Goal: Task Accomplishment & Management: Manage account settings

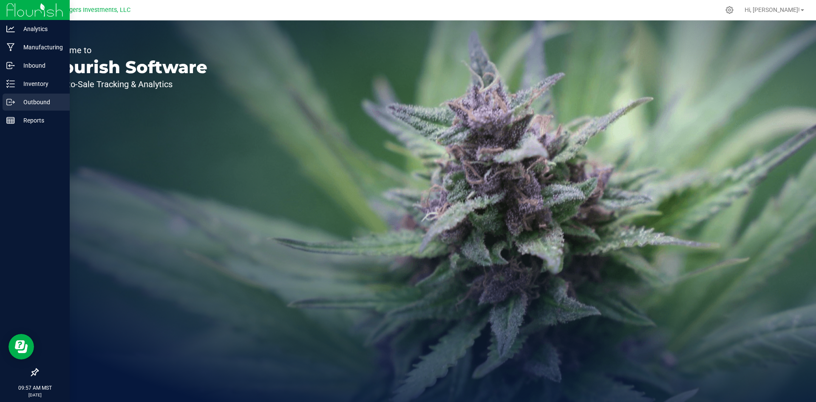
click at [31, 97] on p "Outbound" at bounding box center [40, 102] width 51 height 10
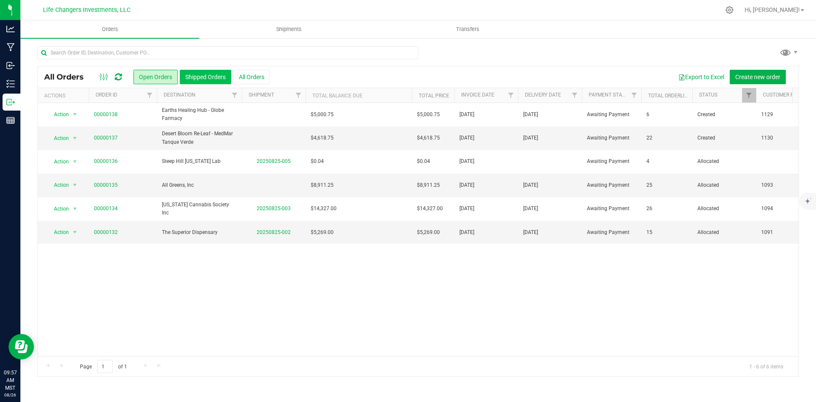
click at [203, 76] on button "Shipped Orders" at bounding box center [205, 77] width 51 height 14
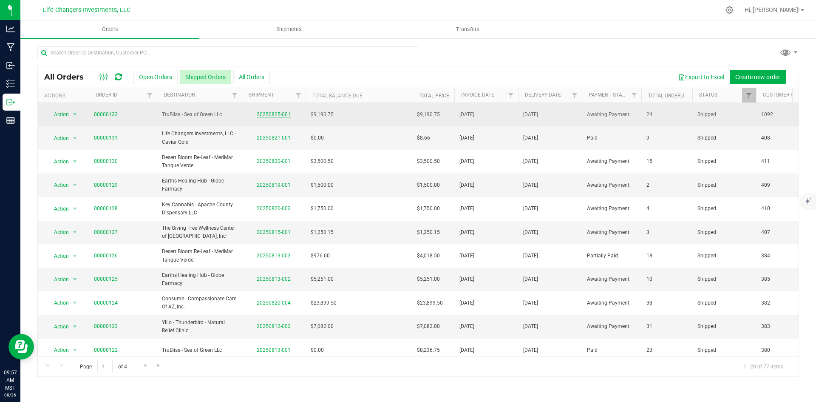
click at [269, 114] on link "20250825-001" at bounding box center [274, 114] width 34 height 6
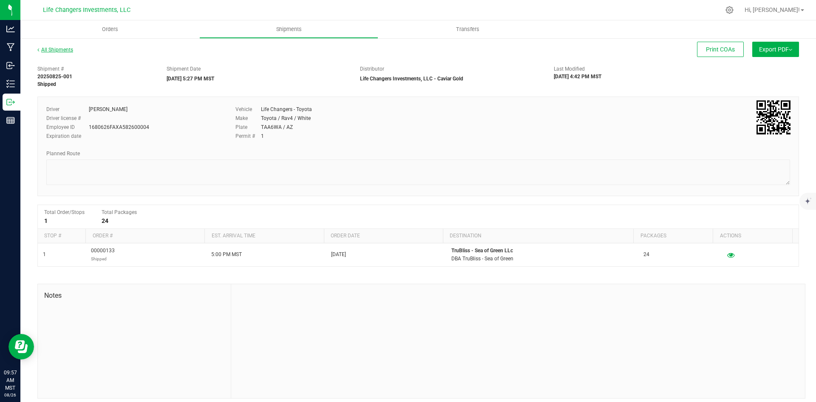
click at [57, 47] on link "All Shipments" at bounding box center [55, 50] width 36 height 6
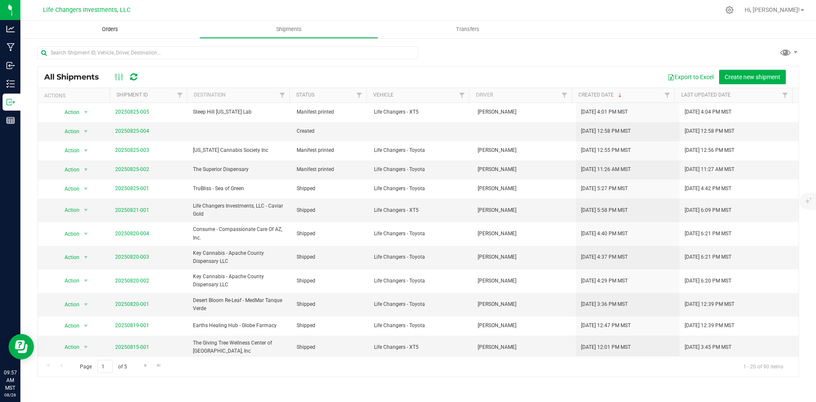
click at [104, 28] on span "Orders" at bounding box center [109, 29] width 39 height 8
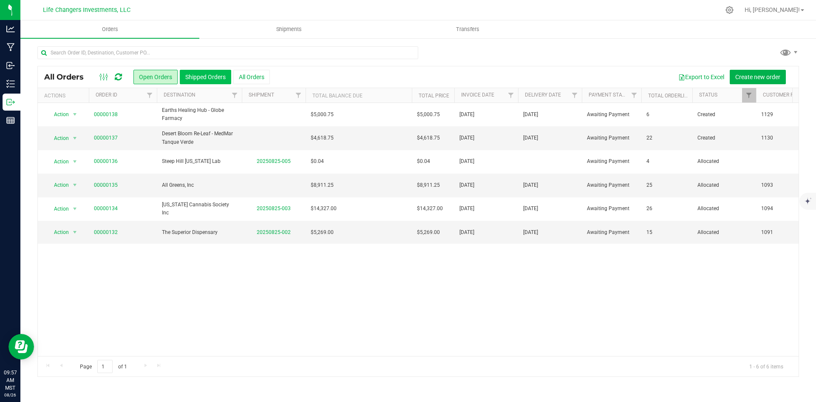
click at [200, 81] on button "Shipped Orders" at bounding box center [205, 77] width 51 height 14
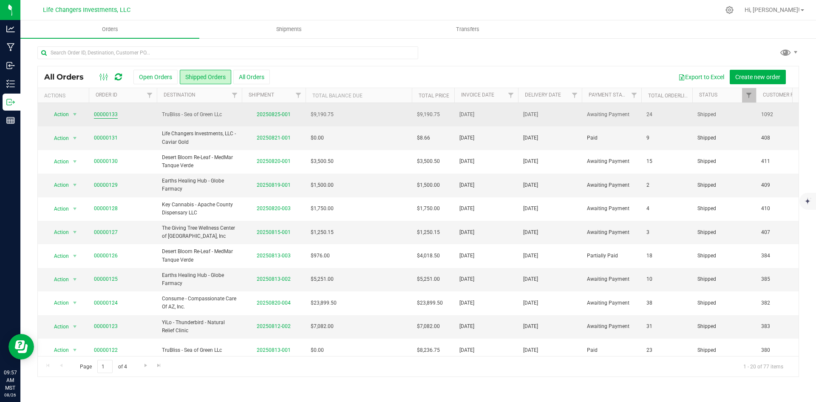
click at [103, 113] on link "00000133" at bounding box center [106, 114] width 24 height 8
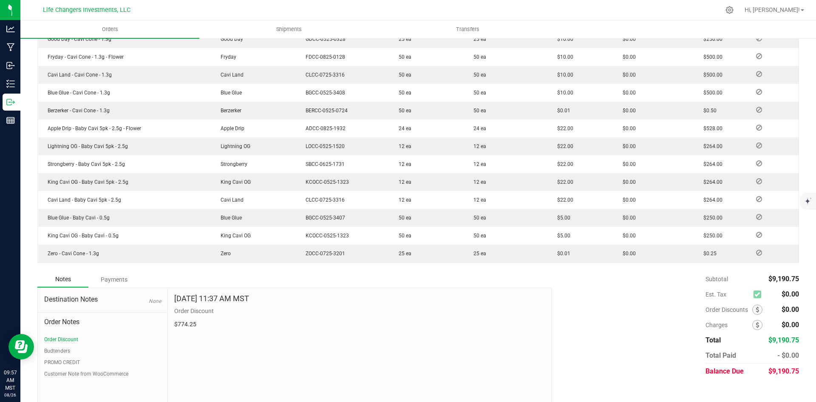
scroll to position [450, 0]
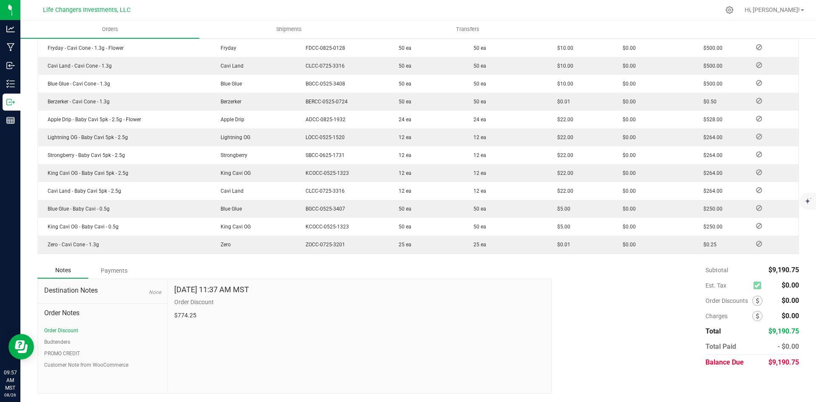
click at [113, 271] on div "Payments" at bounding box center [113, 270] width 51 height 15
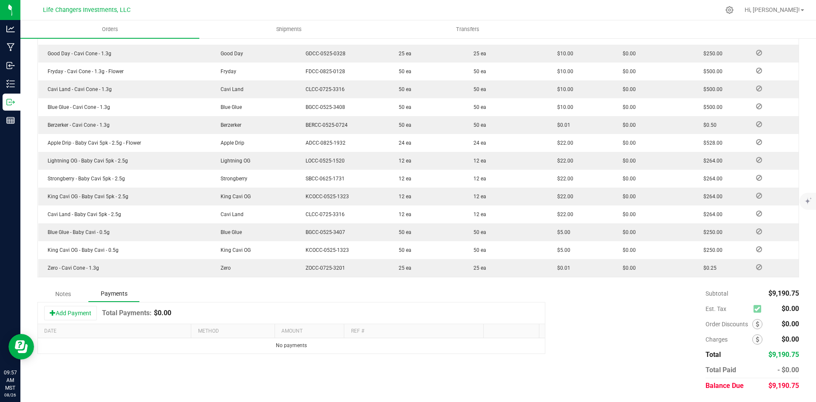
scroll to position [427, 0]
click at [72, 311] on button "Add Payment" at bounding box center [70, 312] width 53 height 14
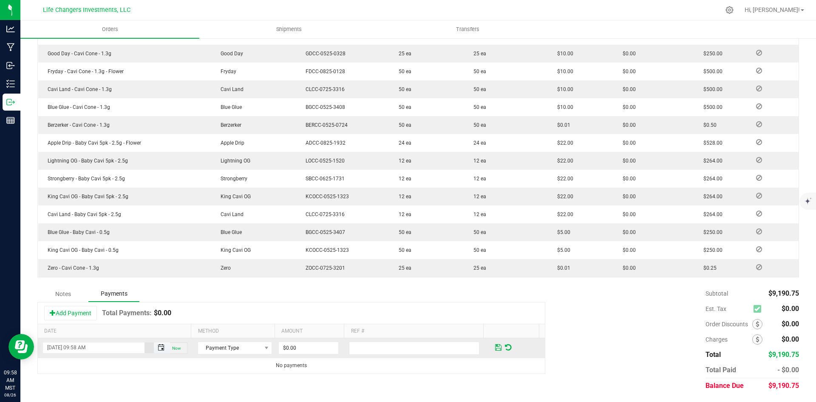
drag, startPoint x: 158, startPoint y: 345, endPoint x: 154, endPoint y: 348, distance: 5.3
click at [158, 345] on span "Toggle popup" at bounding box center [161, 347] width 7 height 7
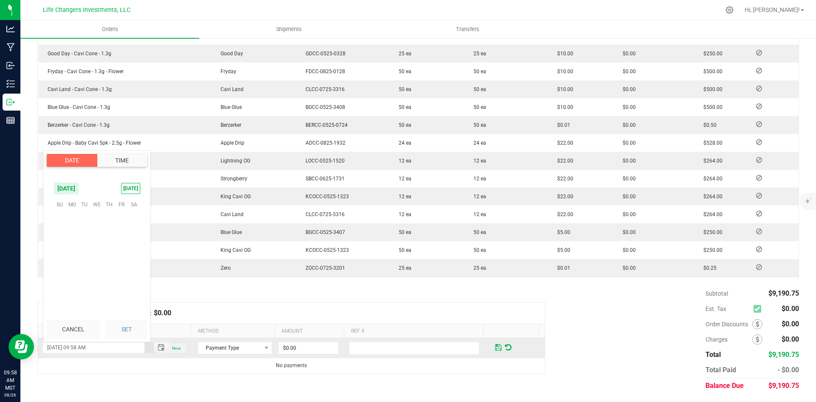
scroll to position [669, 0]
click at [74, 272] on span "25" at bounding box center [72, 269] width 12 height 13
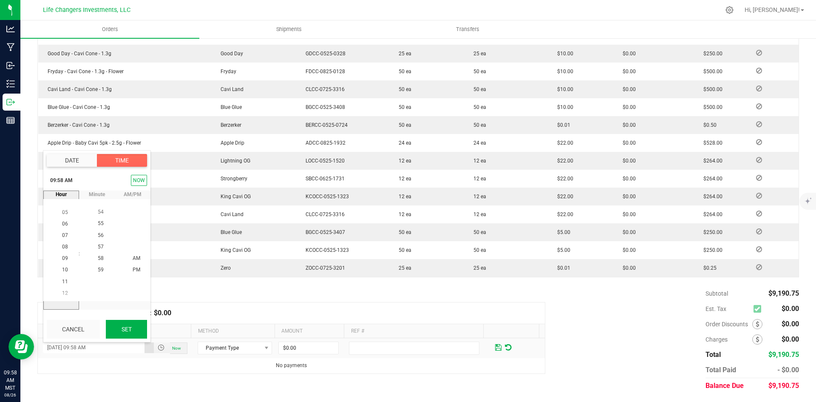
click at [132, 326] on button "Set" at bounding box center [126, 329] width 41 height 19
type input "[DATE] 09:58 AM"
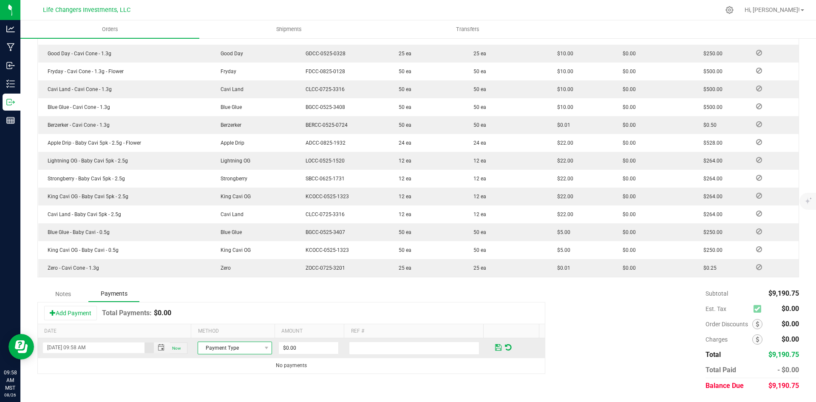
click at [229, 348] on span "Payment Type" at bounding box center [229, 348] width 63 height 12
click at [231, 299] on li "Cash" at bounding box center [231, 298] width 72 height 12
click at [307, 344] on input "0" at bounding box center [308, 348] width 59 height 12
type input "$9,190.75"
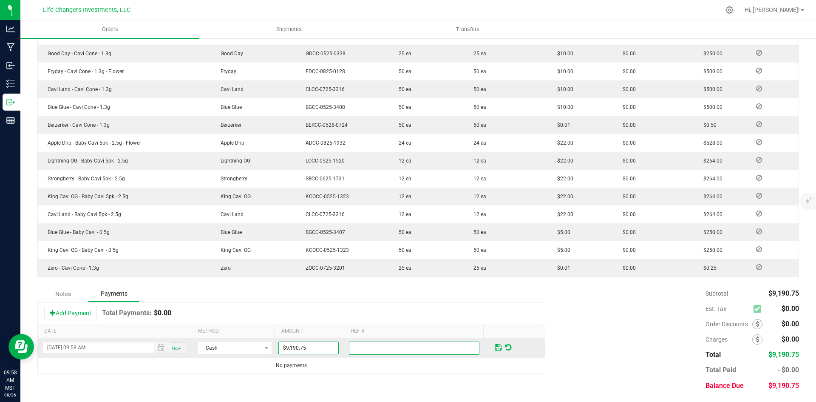
click at [358, 349] on input "text" at bounding box center [414, 347] width 130 height 13
click at [495, 346] on span at bounding box center [498, 347] width 6 height 8
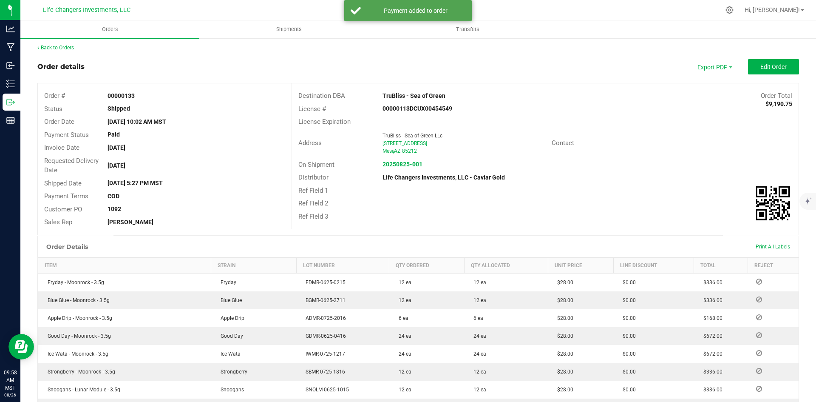
scroll to position [0, 0]
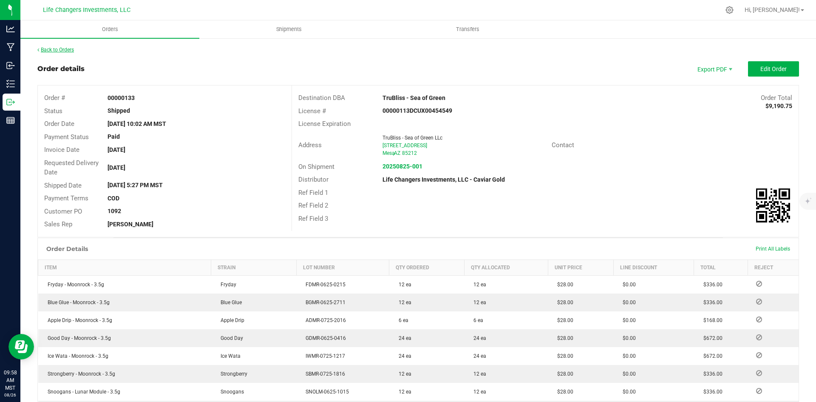
click at [62, 47] on link "Back to Orders" at bounding box center [55, 50] width 37 height 6
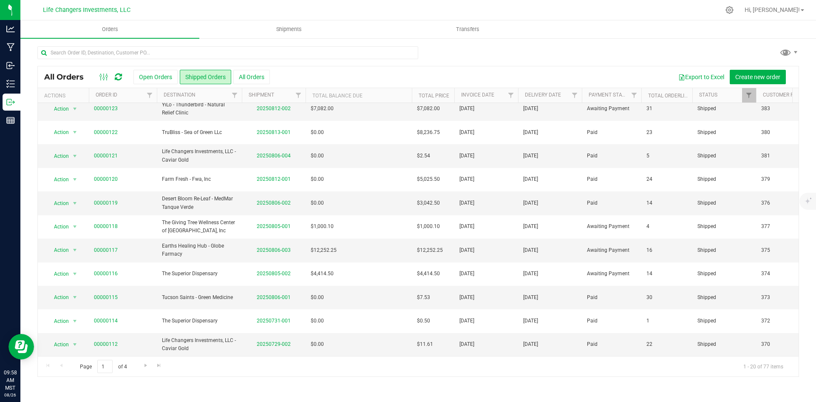
scroll to position [224, 0]
click at [191, 54] on input "text" at bounding box center [227, 52] width 381 height 13
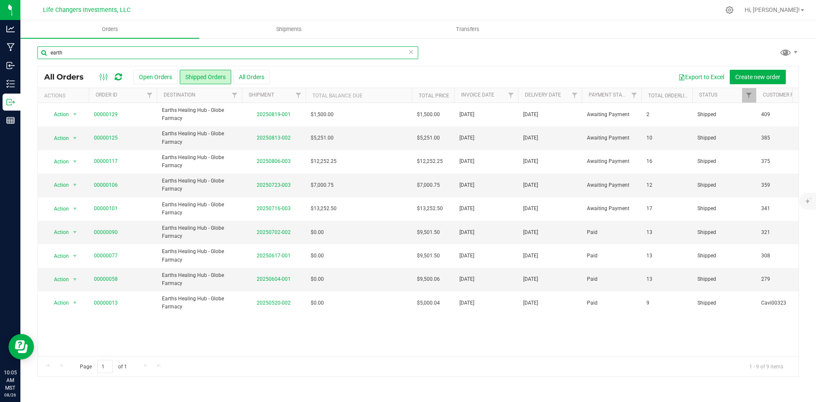
type input "earth"
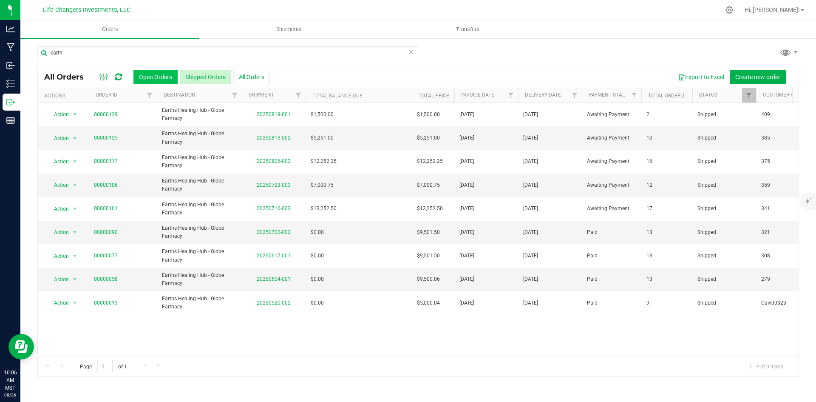
click at [142, 76] on button "Open Orders" at bounding box center [155, 77] width 44 height 14
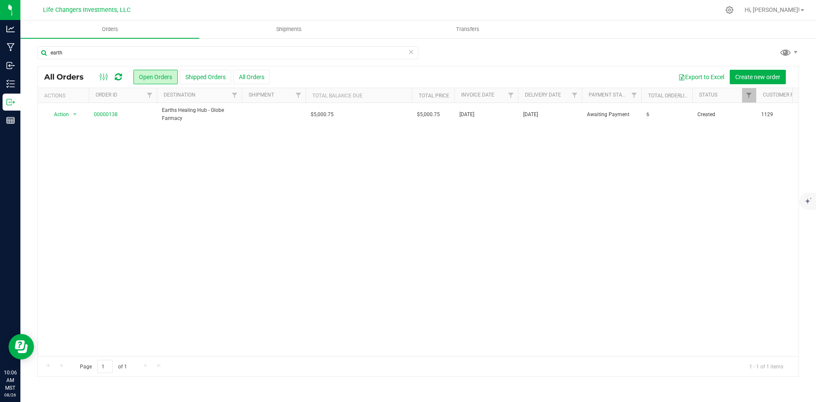
click at [411, 52] on icon at bounding box center [411, 51] width 6 height 10
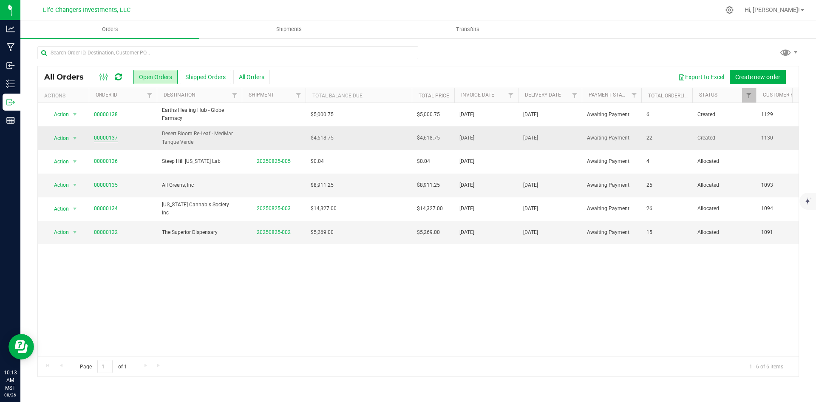
click at [101, 137] on link "00000137" at bounding box center [106, 138] width 24 height 8
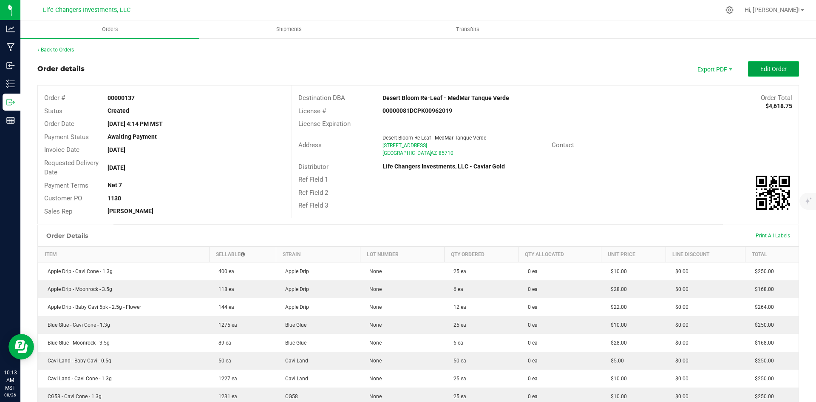
click at [771, 63] on button "Edit Order" at bounding box center [773, 68] width 51 height 15
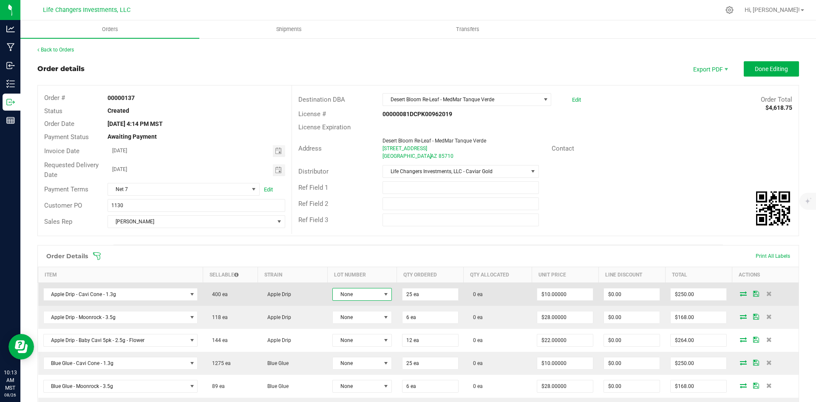
click at [367, 295] on span "None" at bounding box center [357, 294] width 48 height 12
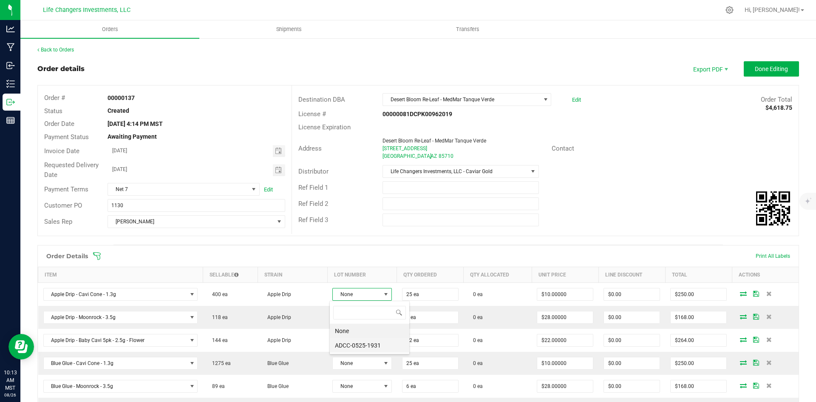
click at [368, 346] on li "ADCC-0525-1931" at bounding box center [369, 345] width 79 height 14
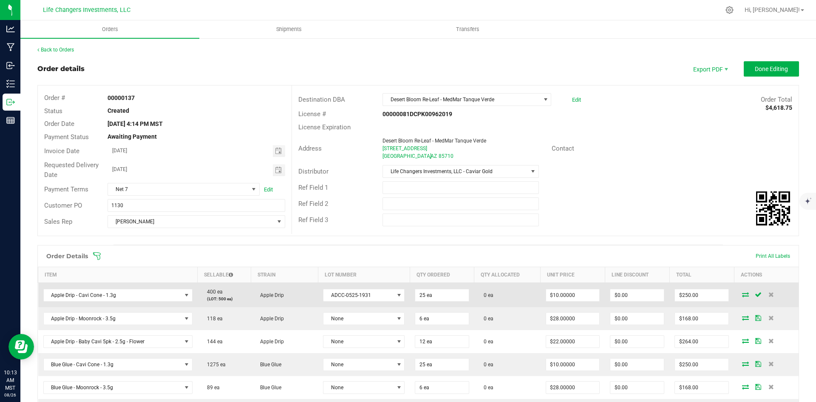
click at [743, 294] on icon at bounding box center [745, 293] width 7 height 5
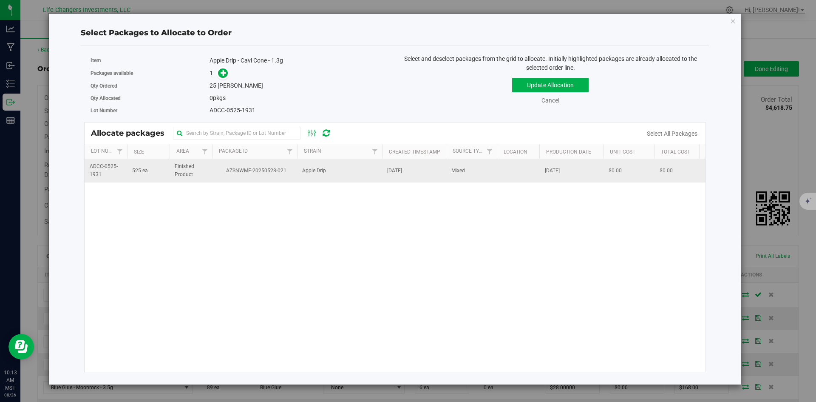
click at [204, 169] on span "Finished Product" at bounding box center [191, 170] width 32 height 16
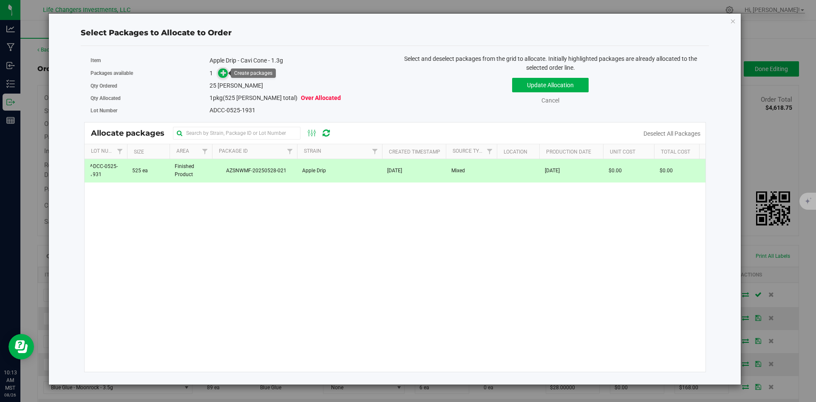
click at [224, 75] on icon at bounding box center [224, 73] width 6 height 6
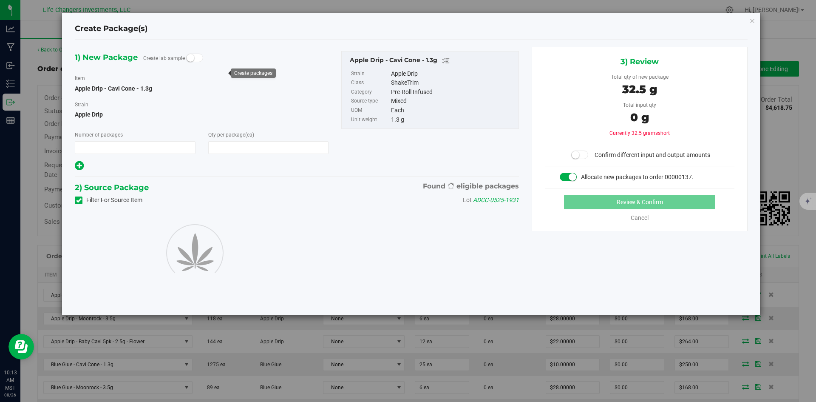
type input "1"
type input "25"
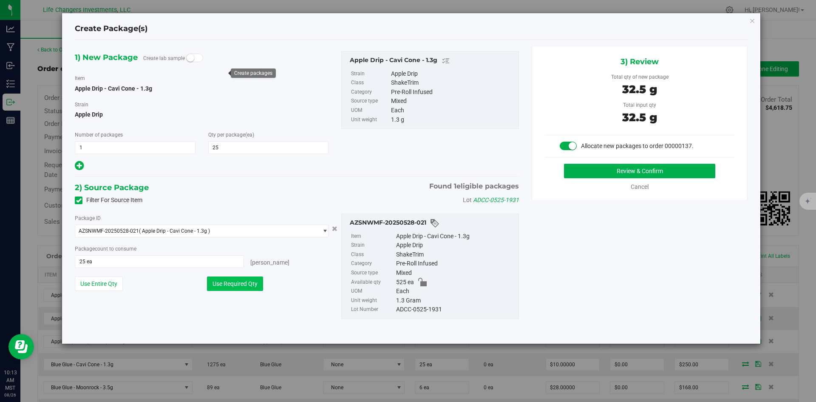
click at [234, 283] on button "Use Required Qty" at bounding box center [235, 283] width 56 height 14
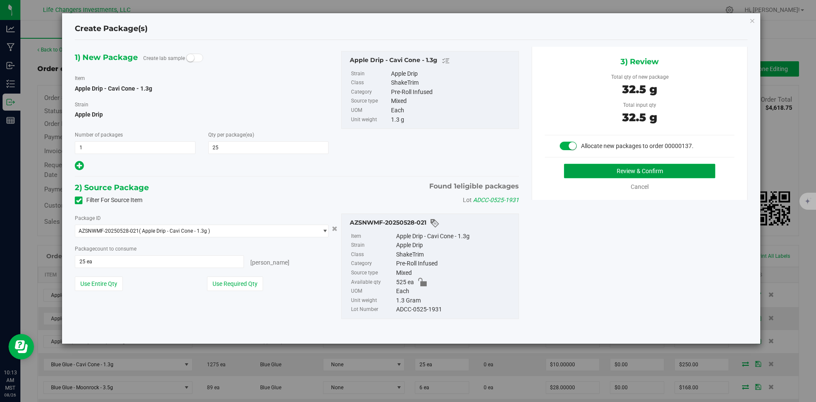
click at [613, 172] on button "Review & Confirm" at bounding box center [639, 171] width 151 height 14
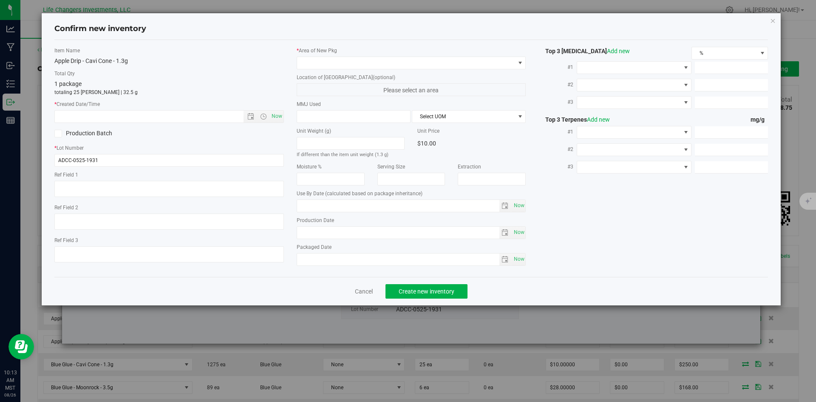
type input "[DATE]"
click at [251, 114] on span "Open the date view" at bounding box center [250, 116] width 7 height 7
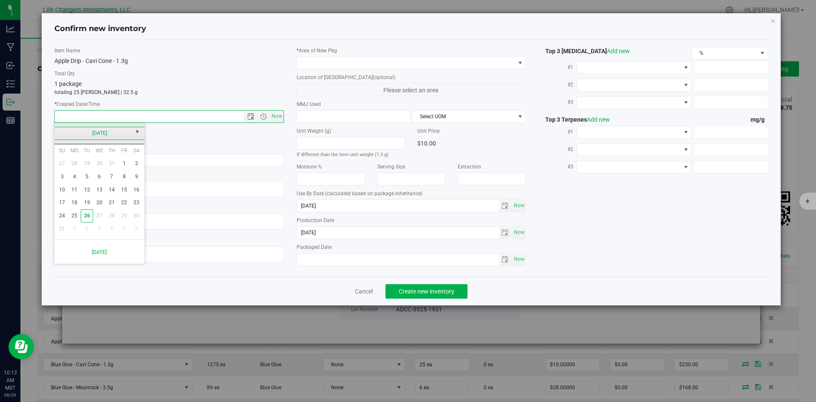
click at [61, 130] on link "[DATE]" at bounding box center [99, 133] width 91 height 13
click at [71, 181] on link "May" at bounding box center [67, 180] width 22 height 22
click at [125, 175] on link "9" at bounding box center [124, 176] width 12 height 13
type input "[DATE] 10:14 AM"
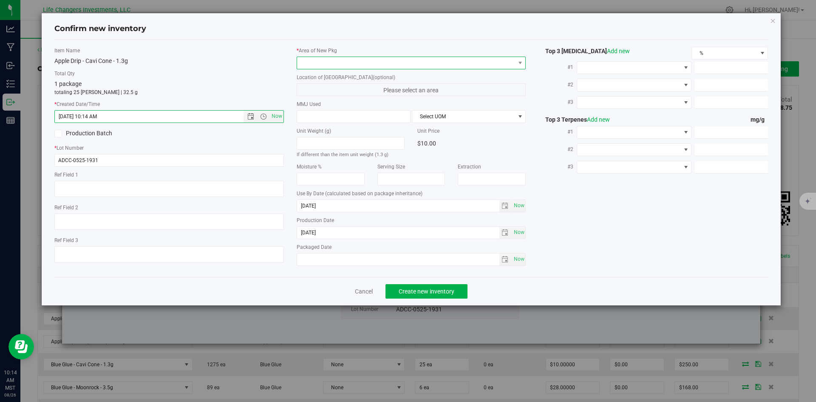
click at [340, 61] on span at bounding box center [406, 63] width 218 height 12
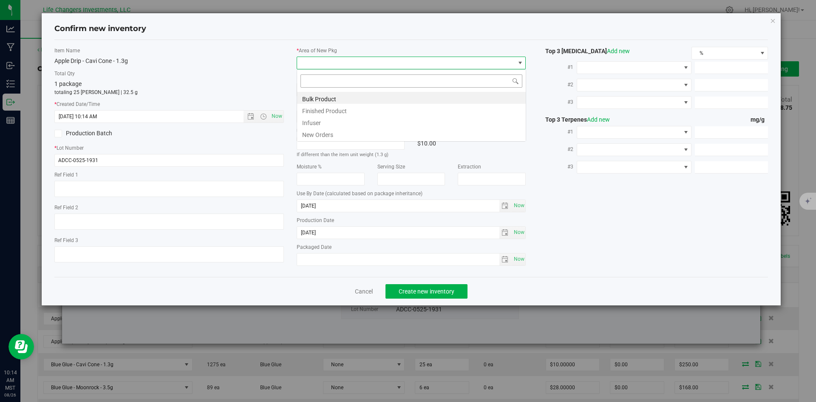
scroll to position [13, 229]
click at [329, 133] on li "New Orders" at bounding box center [411, 133] width 229 height 12
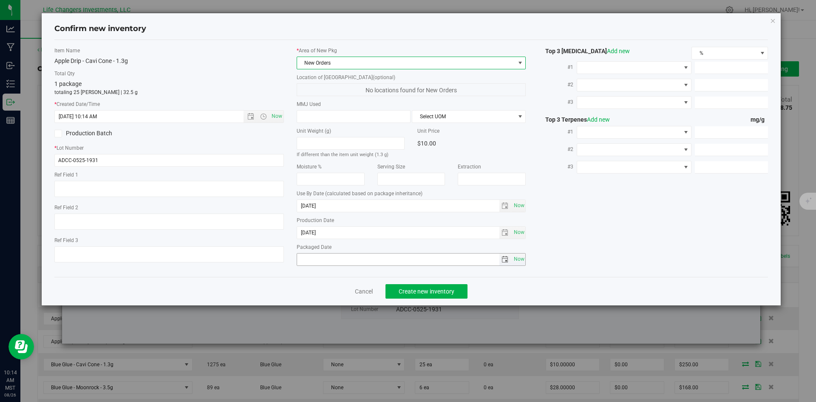
drag, startPoint x: 516, startPoint y: 261, endPoint x: 484, endPoint y: 268, distance: 32.6
click at [516, 261] on span "Now" at bounding box center [519, 259] width 14 height 12
type input "[DATE]"
click at [416, 293] on span "Create new inventory" at bounding box center [427, 291] width 56 height 7
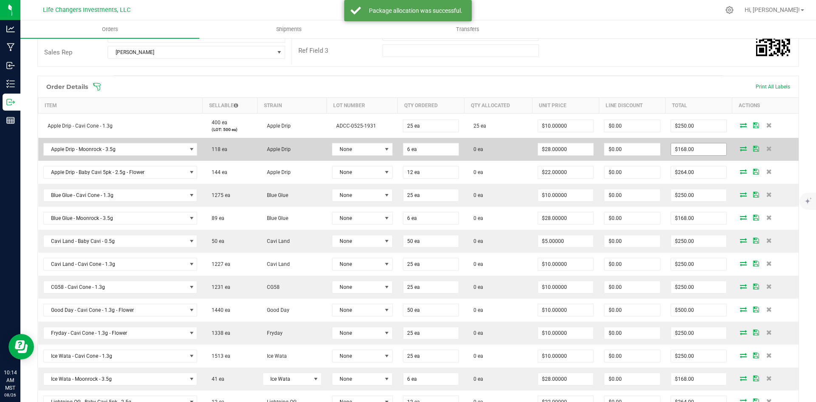
scroll to position [170, 0]
click at [359, 148] on span "None" at bounding box center [356, 148] width 49 height 12
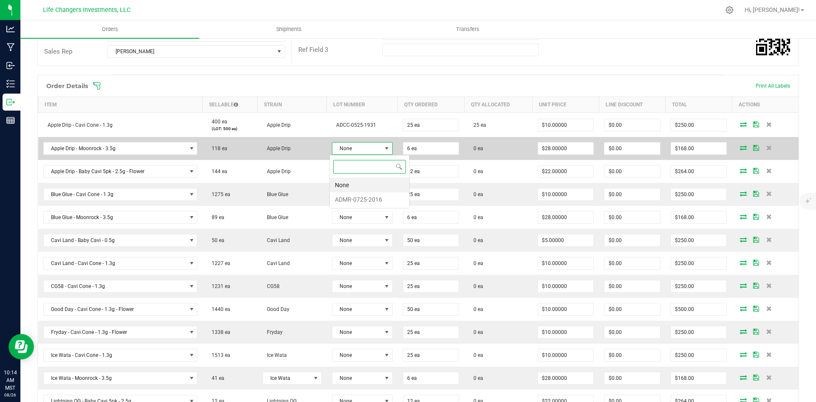
scroll to position [13, 59]
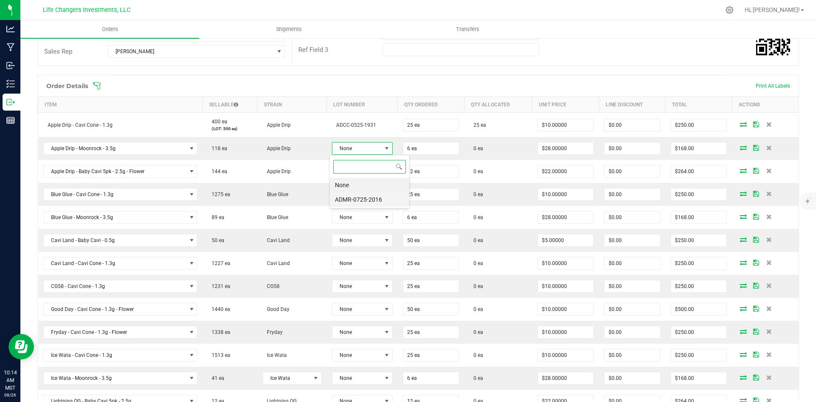
click at [366, 200] on li "ADMR-0725-2016" at bounding box center [369, 199] width 79 height 14
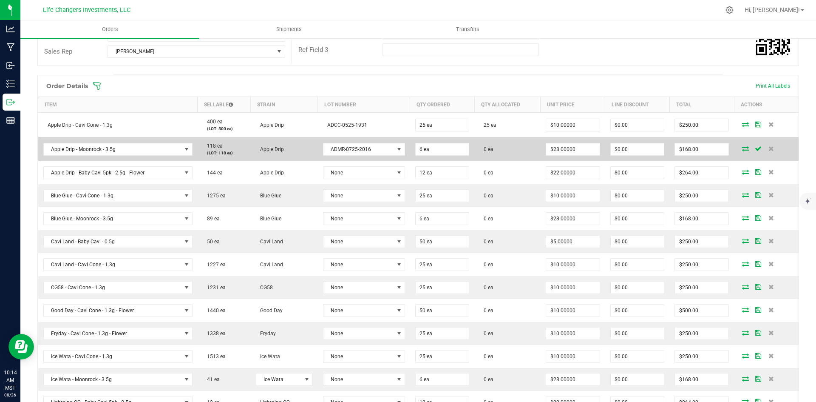
click at [742, 148] on icon at bounding box center [745, 148] width 7 height 5
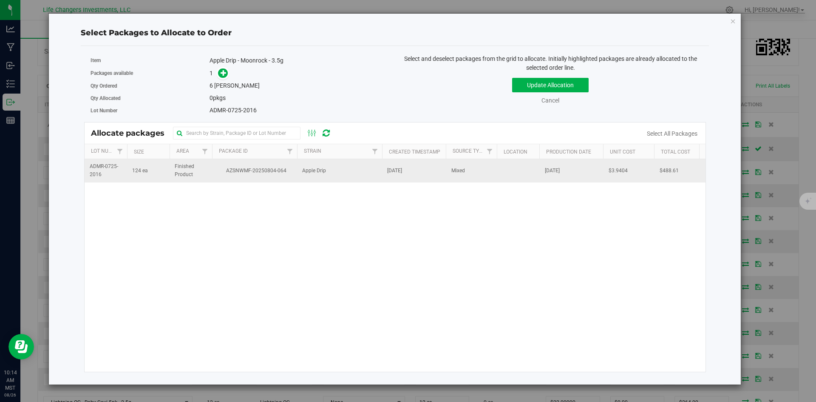
click at [248, 172] on span "AZSNWMF-20250804-064" at bounding box center [254, 171] width 75 height 8
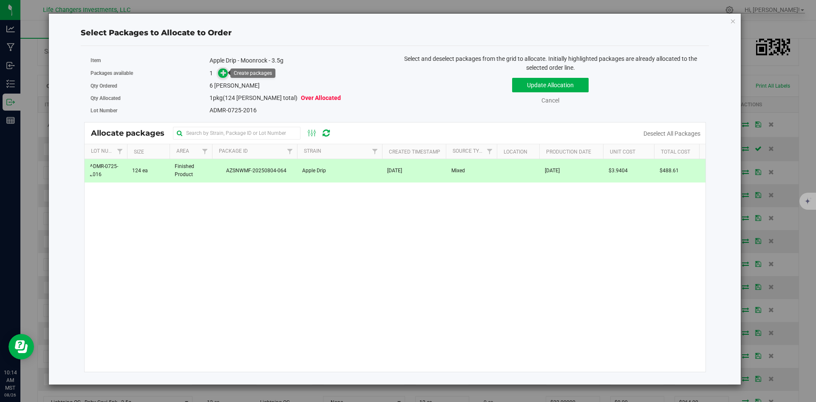
click at [223, 73] on icon at bounding box center [224, 73] width 6 height 6
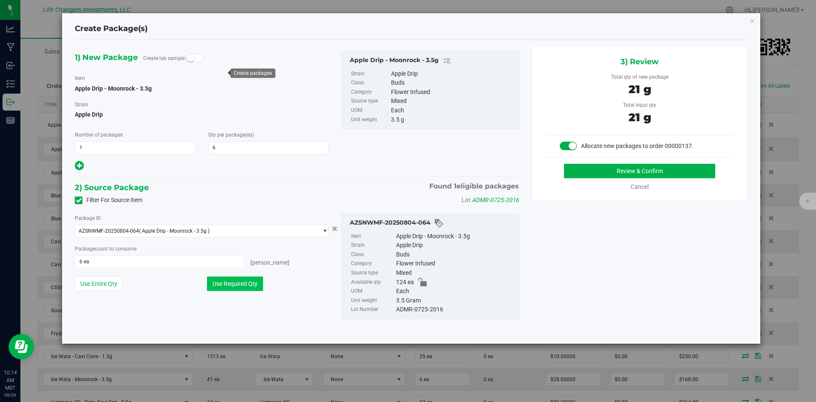
drag, startPoint x: 232, startPoint y: 282, endPoint x: 263, endPoint y: 280, distance: 30.3
click at [238, 282] on button "Use Required Qty" at bounding box center [235, 283] width 56 height 14
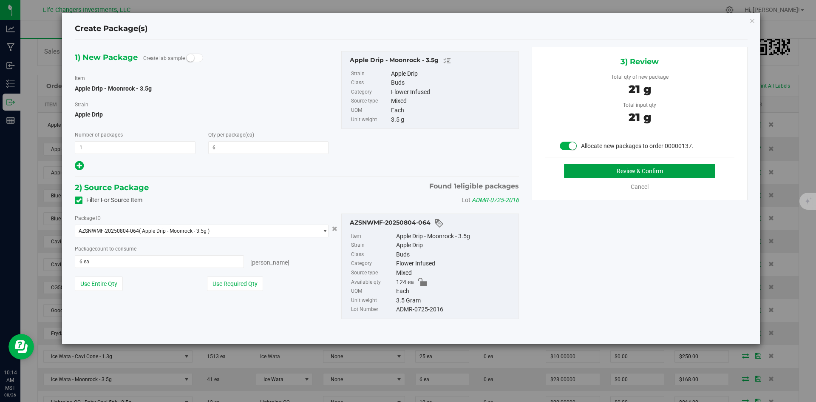
click at [699, 169] on button "Review & Confirm" at bounding box center [639, 171] width 151 height 14
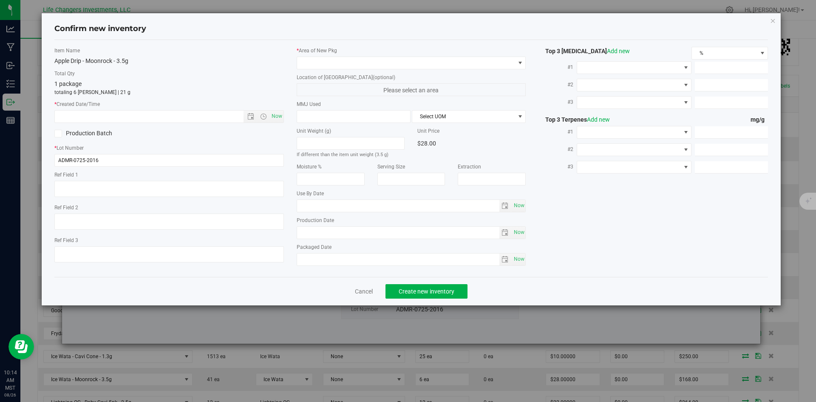
type input "[DATE]"
click at [252, 115] on span "Open the date view" at bounding box center [250, 116] width 7 height 7
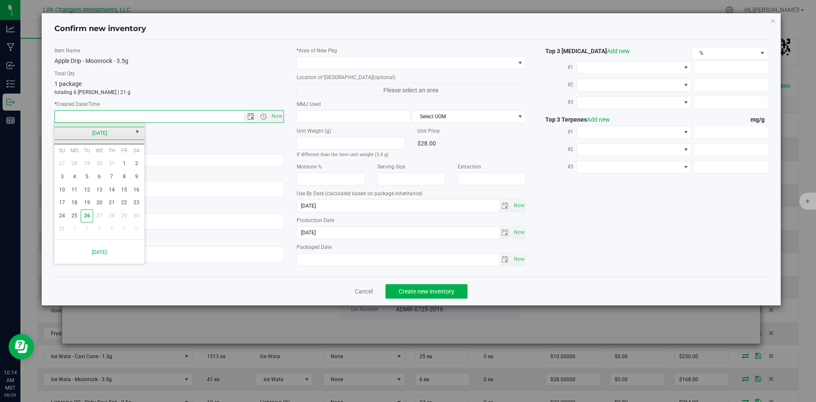
click at [59, 130] on link "[DATE]" at bounding box center [99, 133] width 91 height 13
click at [113, 183] on link "[DATE]" at bounding box center [110, 180] width 22 height 22
click at [97, 203] on link "23" at bounding box center [99, 202] width 12 height 13
type input "[DATE] 10:14 AM"
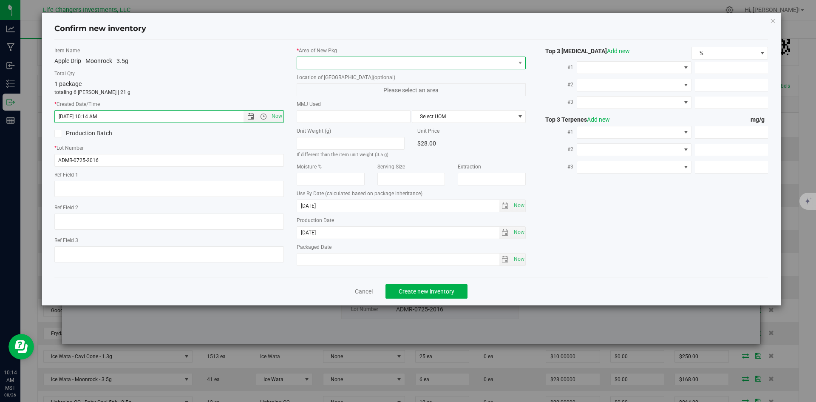
click at [371, 61] on span at bounding box center [406, 63] width 218 height 12
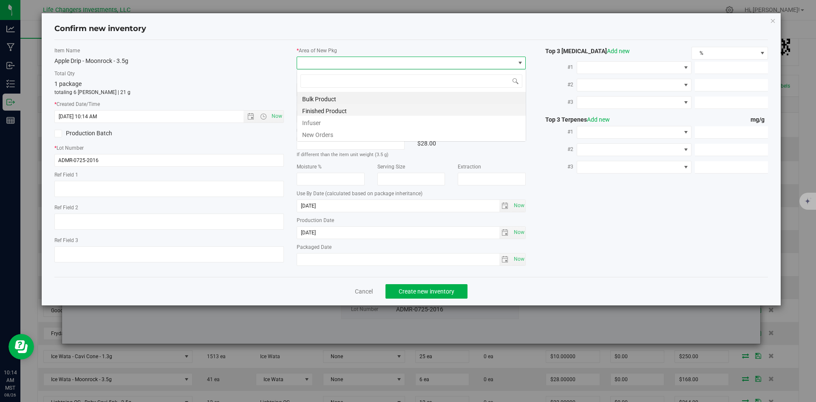
scroll to position [13, 229]
click at [319, 132] on li "New Orders" at bounding box center [411, 133] width 229 height 12
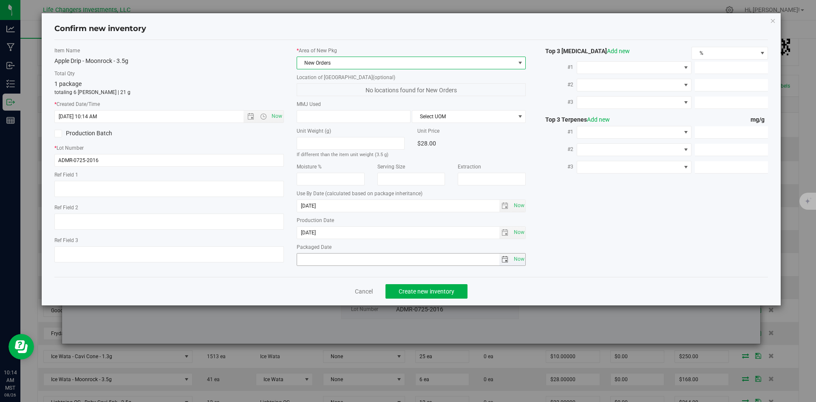
drag, startPoint x: 518, startPoint y: 260, endPoint x: 503, endPoint y: 268, distance: 16.7
click at [517, 260] on span "Now" at bounding box center [519, 259] width 14 height 12
type input "[DATE]"
click at [413, 290] on span "Create new inventory" at bounding box center [427, 291] width 56 height 7
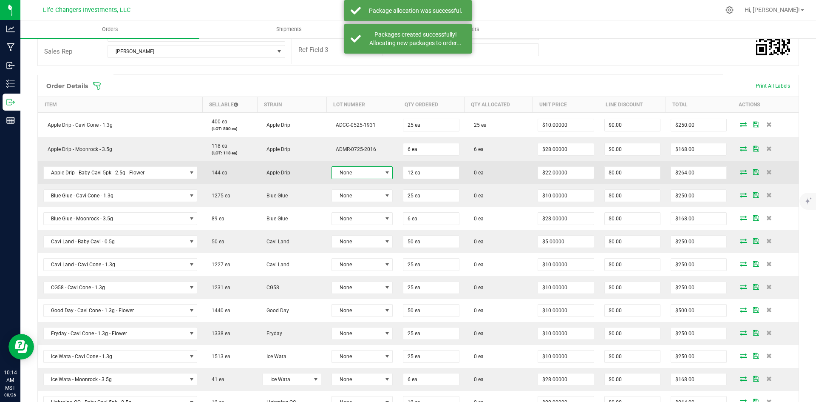
click at [384, 175] on span at bounding box center [387, 172] width 7 height 7
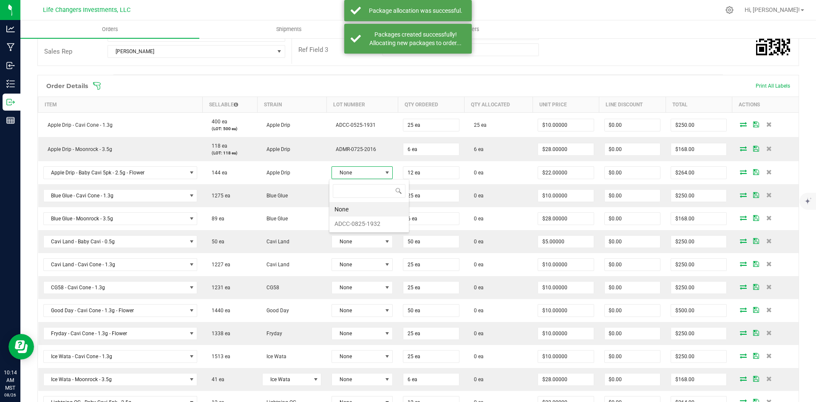
scroll to position [13, 60]
click at [370, 223] on li "ADCC-0825-1932" at bounding box center [368, 223] width 79 height 14
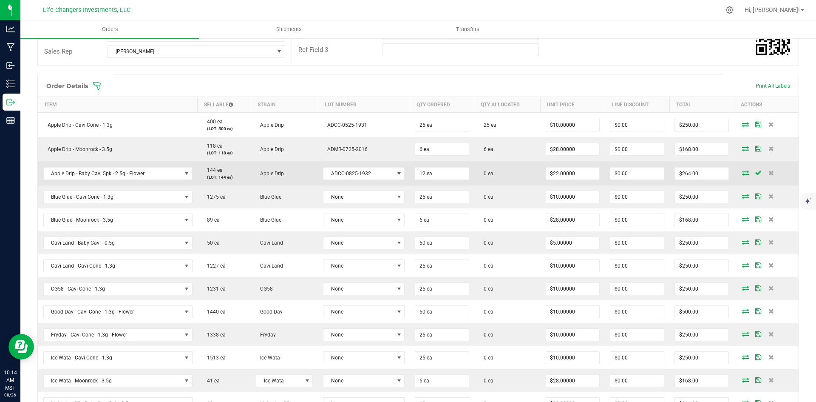
click at [742, 174] on icon at bounding box center [745, 172] width 7 height 5
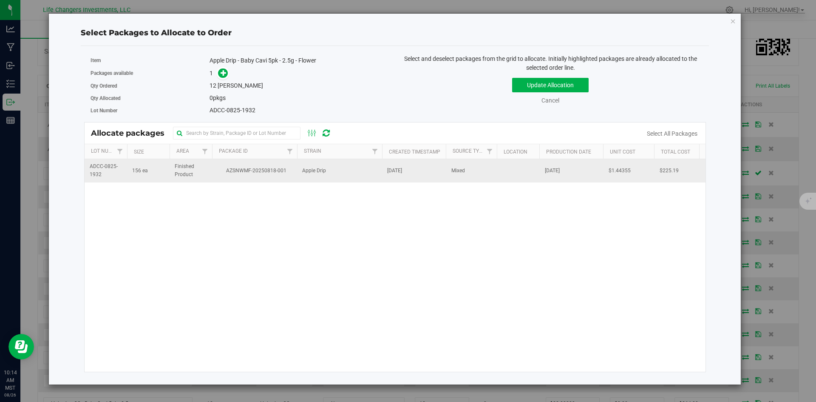
click at [218, 167] on span "AZSNWMF-20250818-001" at bounding box center [254, 171] width 75 height 8
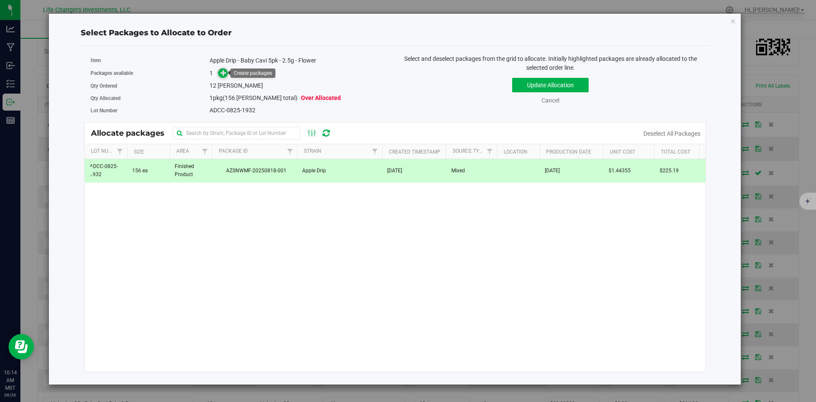
click at [224, 72] on icon at bounding box center [224, 73] width 6 height 6
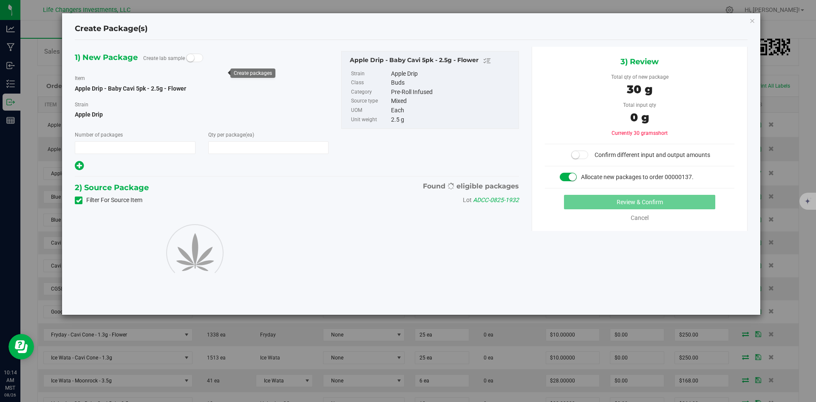
type input "1"
type input "12"
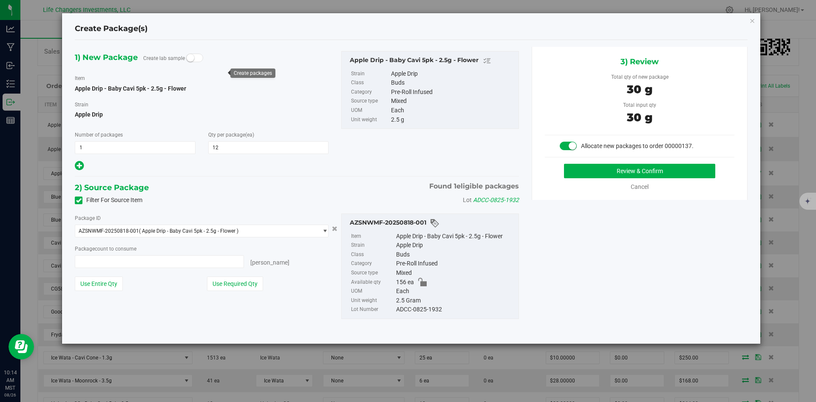
type input "12 ea"
click at [240, 283] on button "Use Required Qty" at bounding box center [235, 283] width 56 height 14
click at [647, 170] on button "Review & Confirm" at bounding box center [639, 171] width 151 height 14
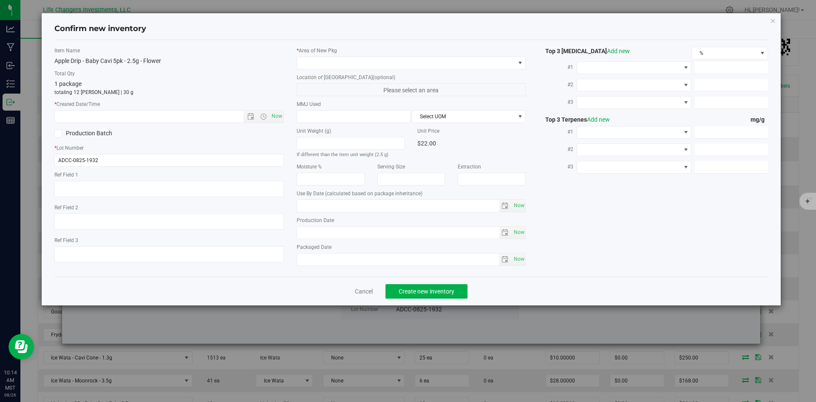
type input "[DATE]"
click at [250, 116] on span "Open the date view" at bounding box center [250, 116] width 7 height 7
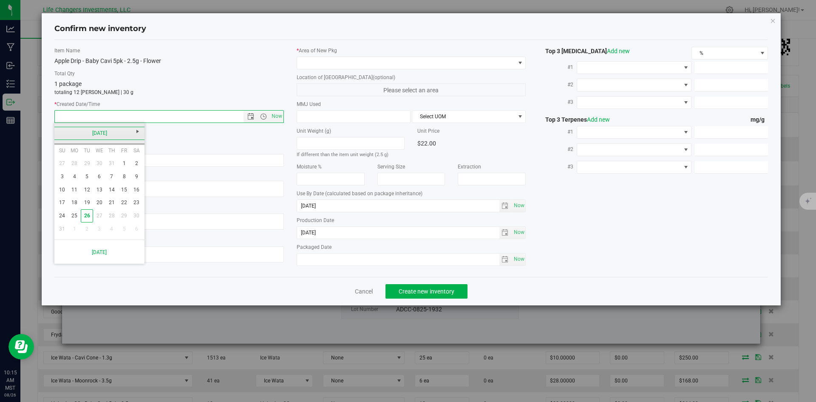
click at [59, 130] on link "[DATE]" at bounding box center [99, 133] width 91 height 13
click at [107, 178] on link "[DATE]" at bounding box center [110, 180] width 22 height 22
click at [112, 215] on link "31" at bounding box center [111, 215] width 12 height 13
type input "[DATE] 10:15 AM"
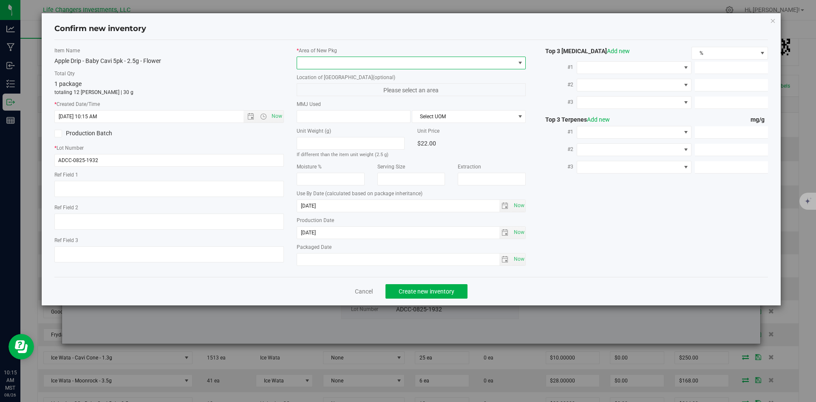
click at [366, 62] on span at bounding box center [406, 63] width 218 height 12
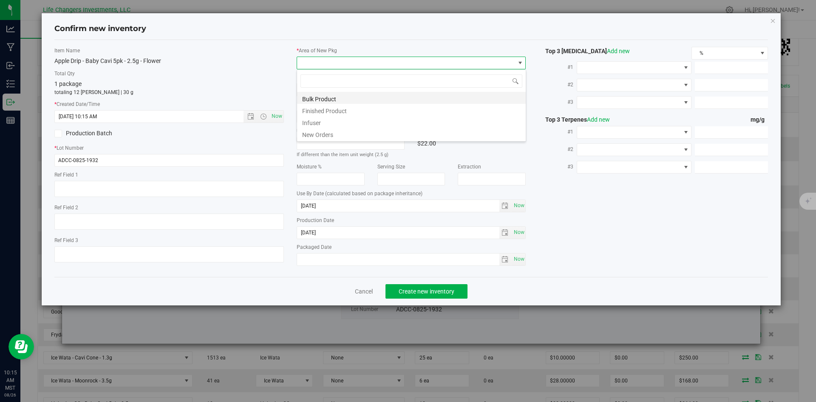
scroll to position [13, 229]
click at [318, 132] on li "New Orders" at bounding box center [411, 133] width 229 height 12
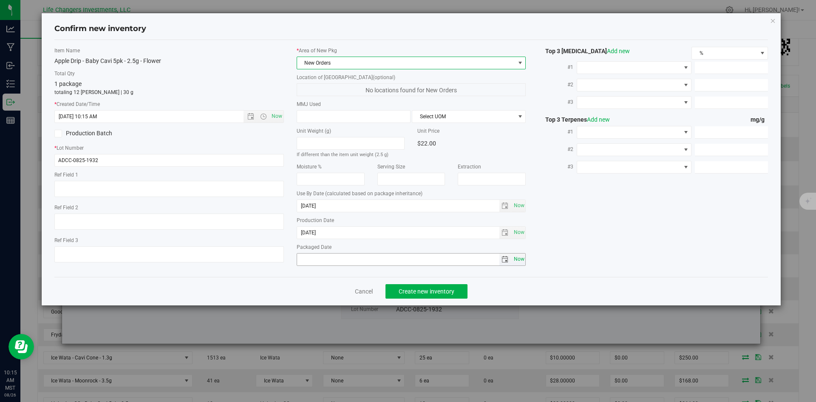
click at [522, 259] on span "Now" at bounding box center [519, 259] width 14 height 12
type input "[DATE]"
click at [438, 285] on button "Create new inventory" at bounding box center [426, 291] width 82 height 14
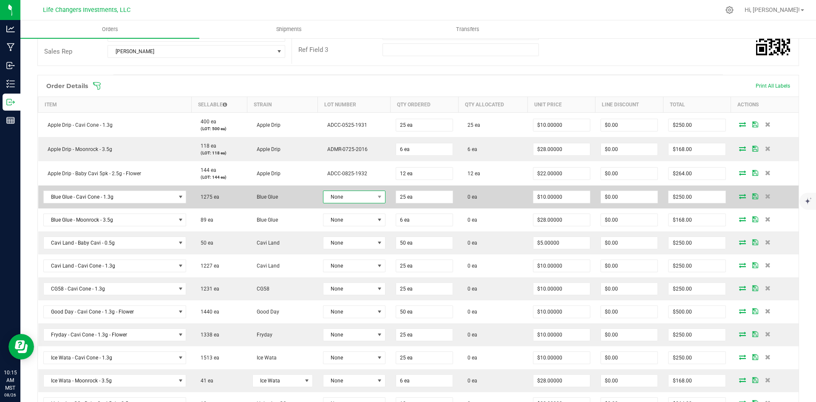
click at [355, 199] on span "None" at bounding box center [348, 197] width 51 height 12
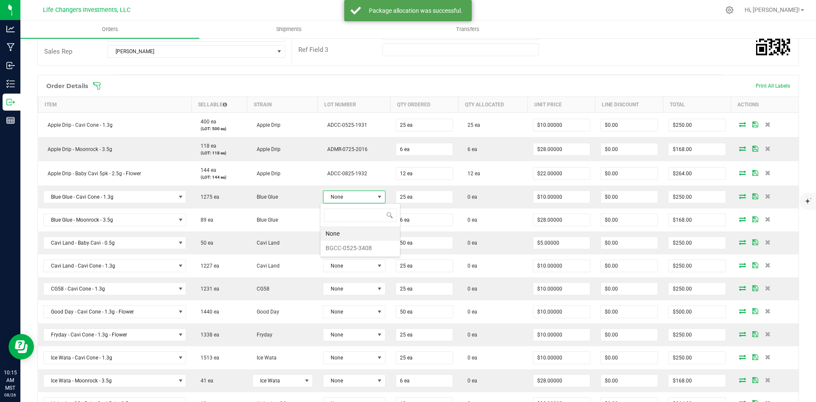
scroll to position [13, 62]
click at [362, 247] on li "BGCC-0525-3408" at bounding box center [359, 247] width 79 height 14
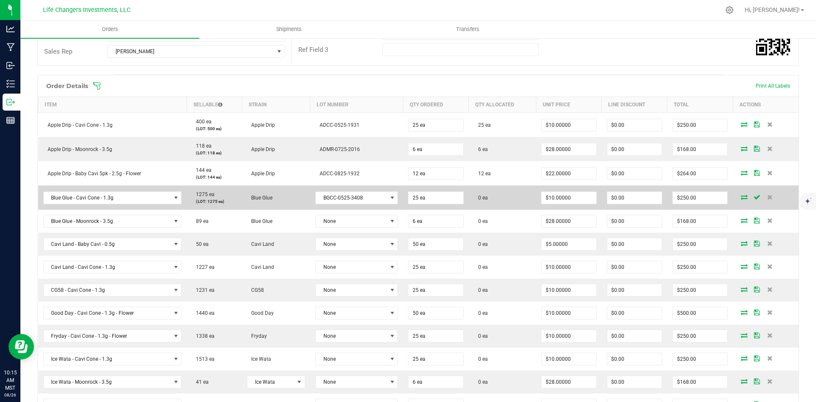
click at [741, 197] on icon at bounding box center [744, 196] width 7 height 5
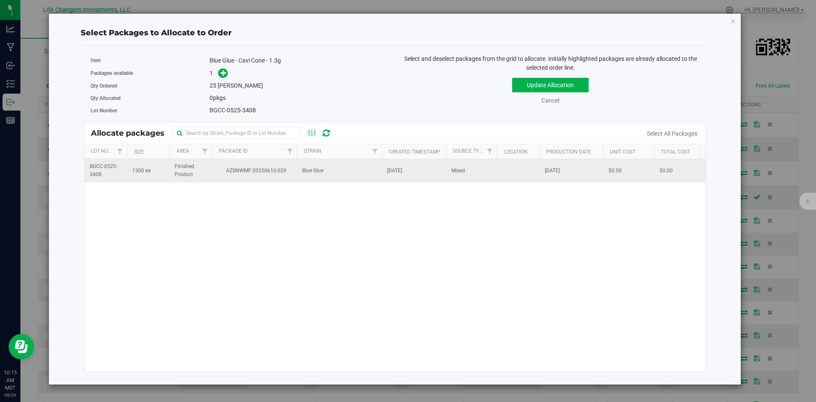
click at [261, 179] on td "AZSNWMF-20250610-029" at bounding box center [254, 170] width 85 height 23
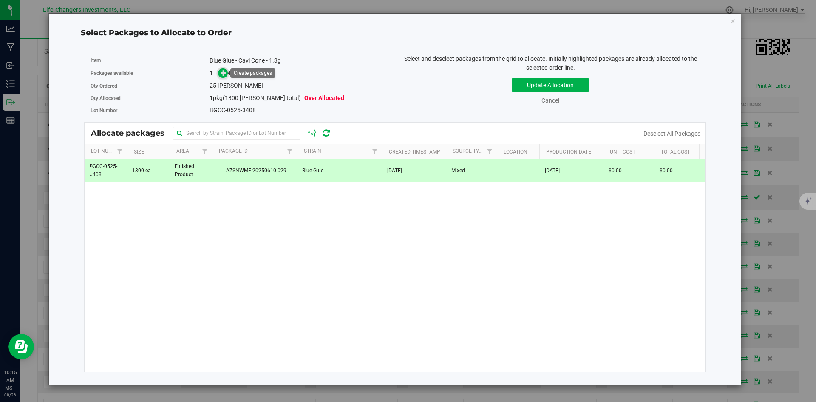
click at [223, 72] on icon at bounding box center [224, 72] width 6 height 6
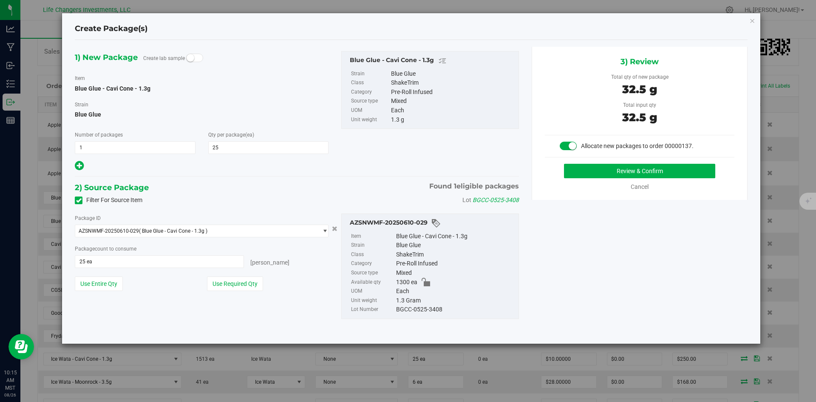
drag, startPoint x: 233, startPoint y: 282, endPoint x: 304, endPoint y: 254, distance: 76.1
click at [234, 281] on button "Use Required Qty" at bounding box center [235, 283] width 56 height 14
click at [667, 174] on button "Review & Confirm" at bounding box center [639, 171] width 151 height 14
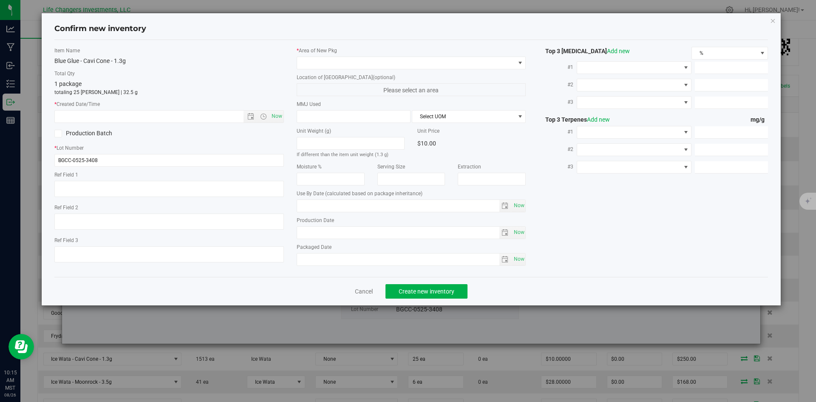
type input "[DATE]"
click at [251, 113] on span "Open the date view" at bounding box center [250, 116] width 7 height 7
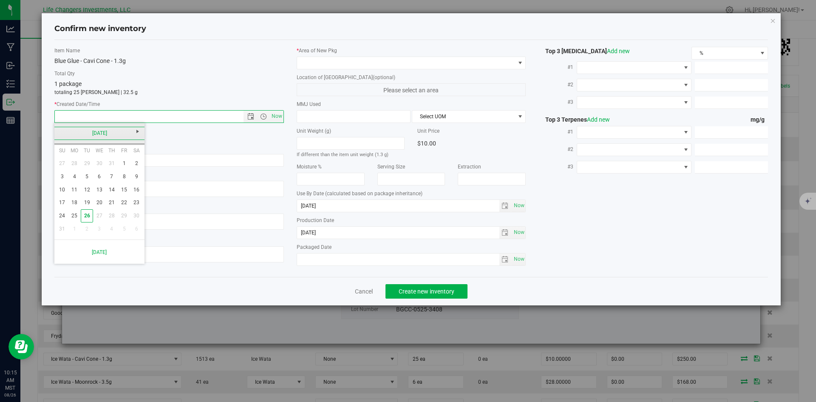
click at [55, 133] on link "[DATE]" at bounding box center [99, 133] width 91 height 13
click at [69, 179] on link "May" at bounding box center [67, 180] width 22 height 22
click at [77, 201] on link "19" at bounding box center [74, 202] width 12 height 13
type input "[DATE] 10:15 AM"
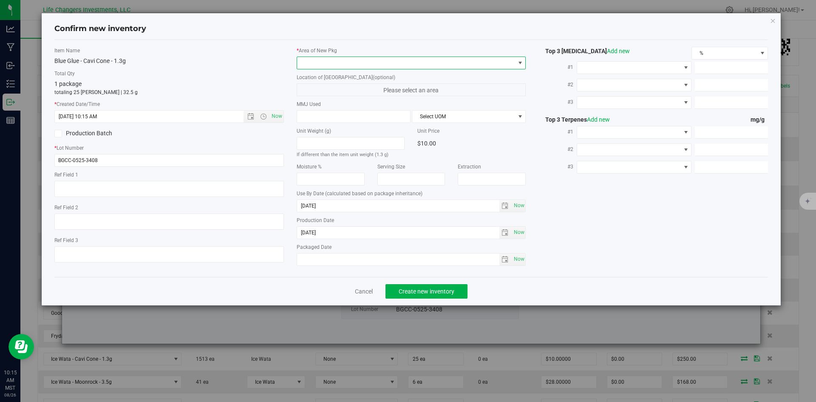
click at [334, 59] on span at bounding box center [406, 63] width 218 height 12
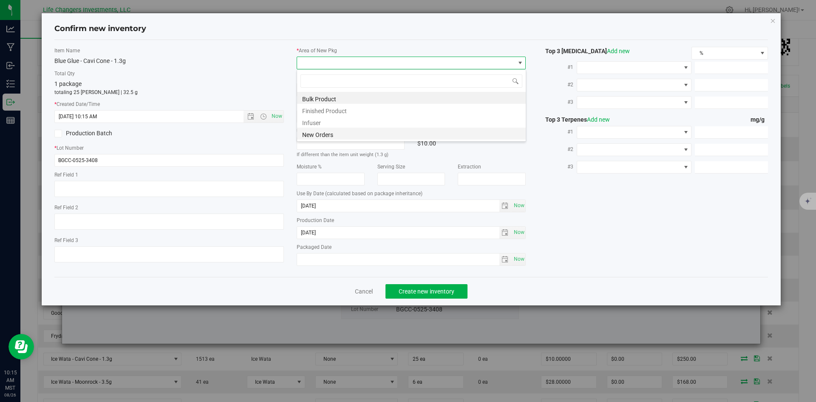
scroll to position [13, 229]
drag, startPoint x: 325, startPoint y: 132, endPoint x: 361, endPoint y: 155, distance: 42.7
click at [325, 133] on li "New Orders" at bounding box center [411, 133] width 229 height 12
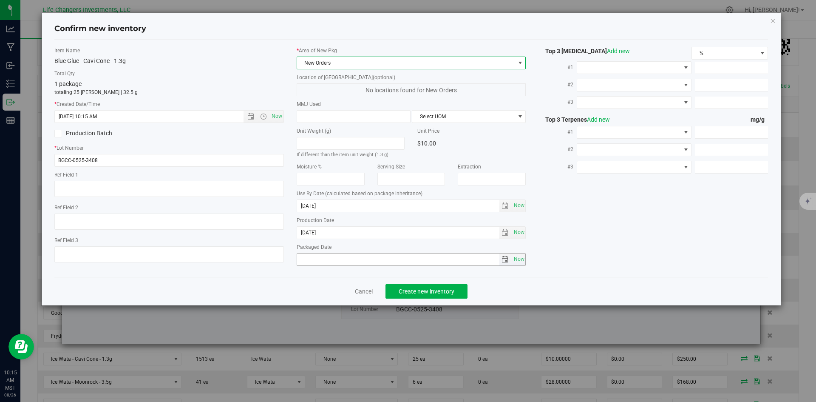
drag, startPoint x: 519, startPoint y: 257, endPoint x: 505, endPoint y: 263, distance: 14.9
click at [519, 258] on span "Now" at bounding box center [519, 259] width 14 height 12
type input "[DATE]"
click at [433, 292] on span "Create new inventory" at bounding box center [427, 291] width 56 height 7
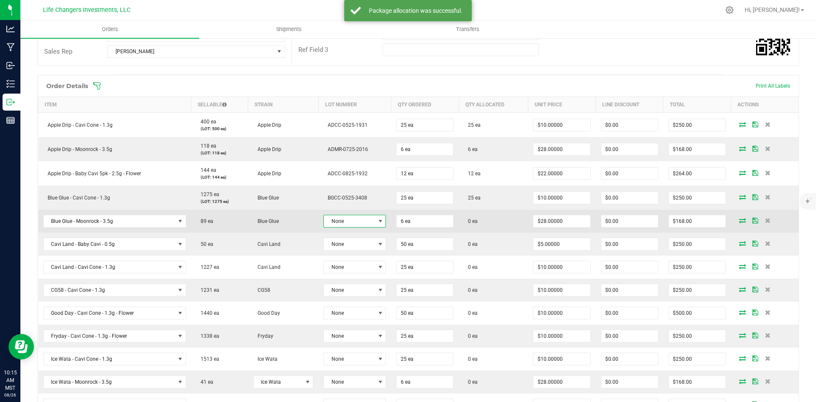
click at [358, 221] on span "None" at bounding box center [349, 221] width 51 height 12
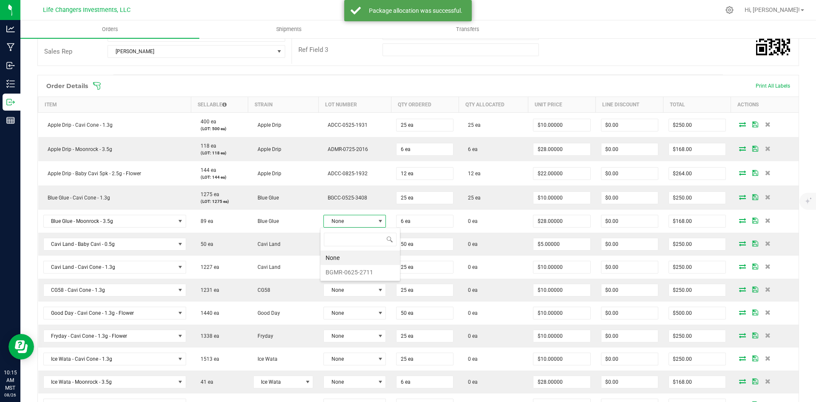
scroll to position [13, 62]
click at [366, 271] on li "BGMR-0625-2711" at bounding box center [359, 272] width 79 height 14
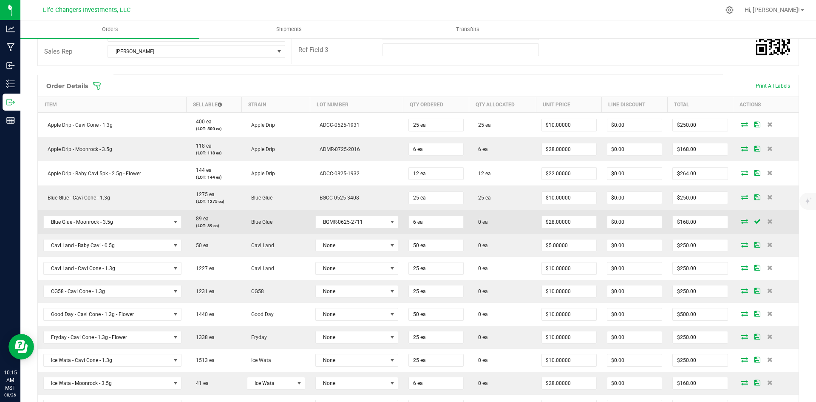
click at [741, 221] on icon at bounding box center [744, 220] width 7 height 5
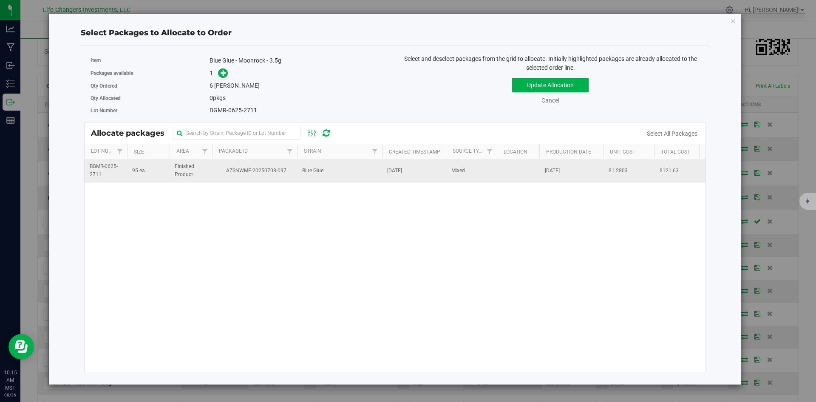
click at [255, 175] on td "AZSNWMF-20250708-097" at bounding box center [254, 170] width 85 height 23
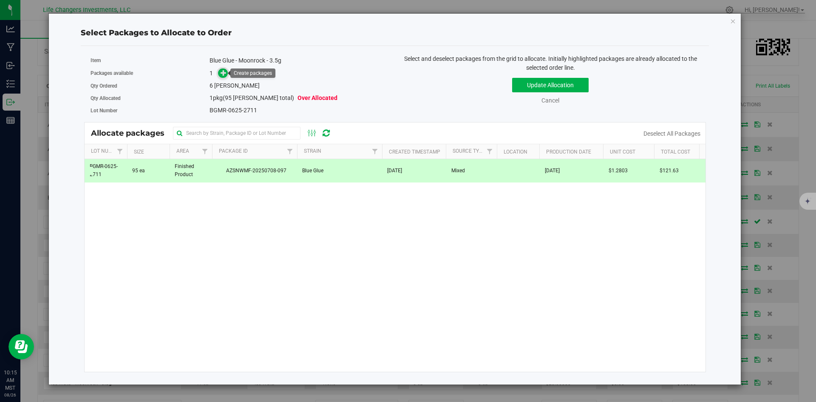
click at [221, 74] on icon at bounding box center [224, 73] width 6 height 6
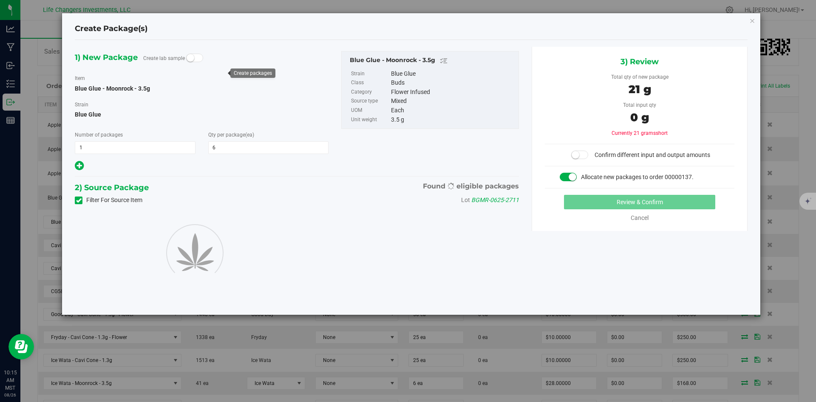
type input "6"
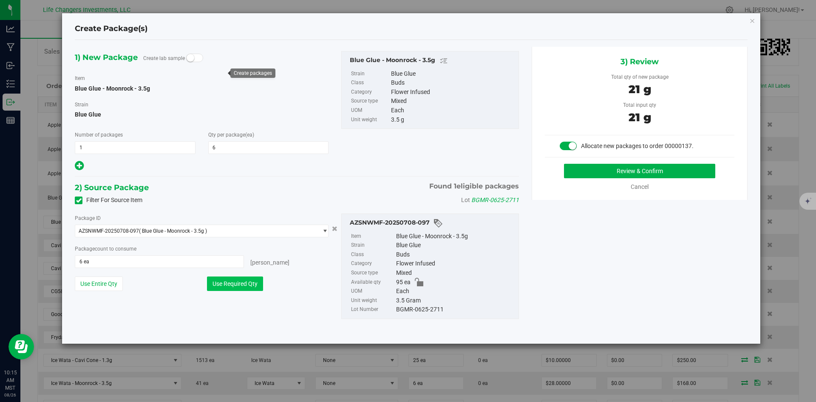
click at [241, 281] on button "Use Required Qty" at bounding box center [235, 283] width 56 height 14
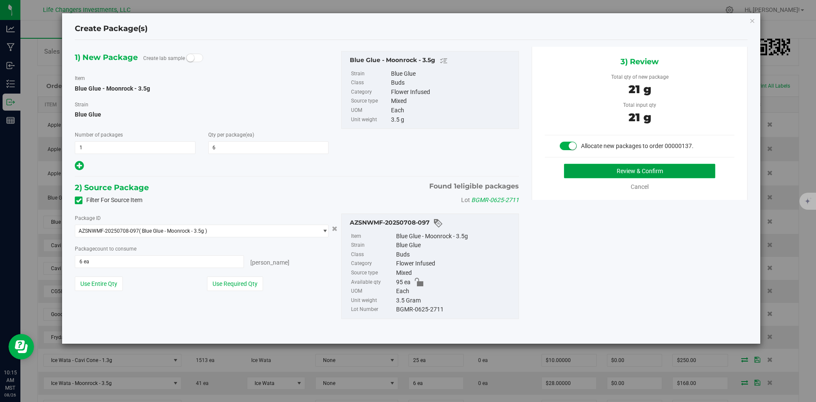
click at [653, 173] on button "Review & Confirm" at bounding box center [639, 171] width 151 height 14
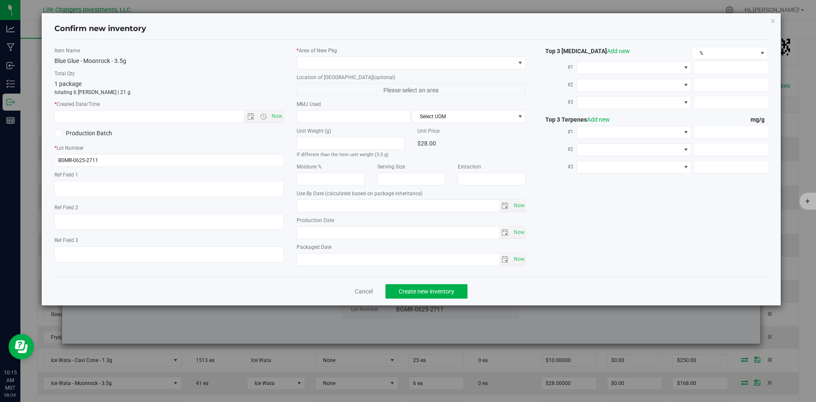
type input "[DATE]"
click at [250, 116] on span "Open the date view" at bounding box center [250, 116] width 7 height 7
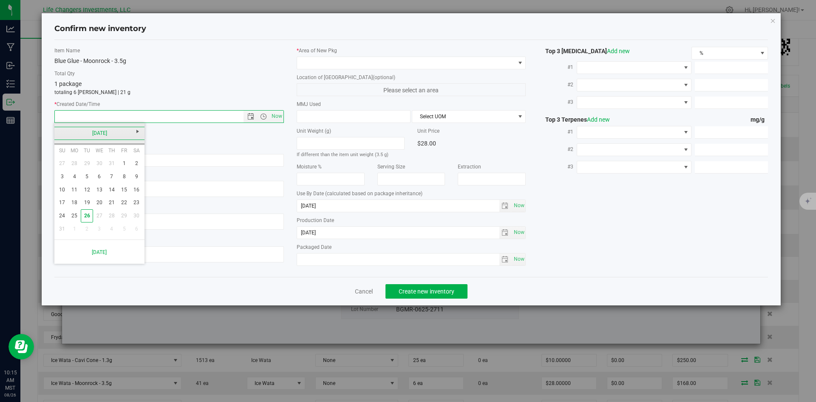
click at [60, 133] on link "[DATE]" at bounding box center [99, 133] width 91 height 13
click at [87, 180] on link "Jun" at bounding box center [89, 180] width 22 height 22
click at [121, 178] on link "13" at bounding box center [124, 176] width 12 height 13
type input "[DATE] 10:15 AM"
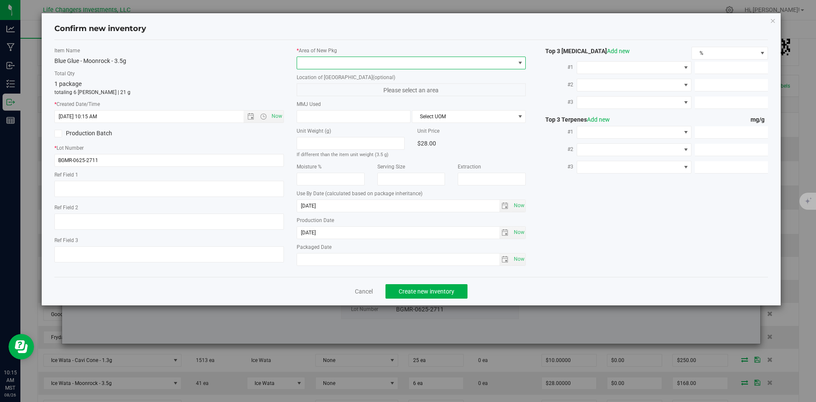
click at [318, 62] on span at bounding box center [406, 63] width 218 height 12
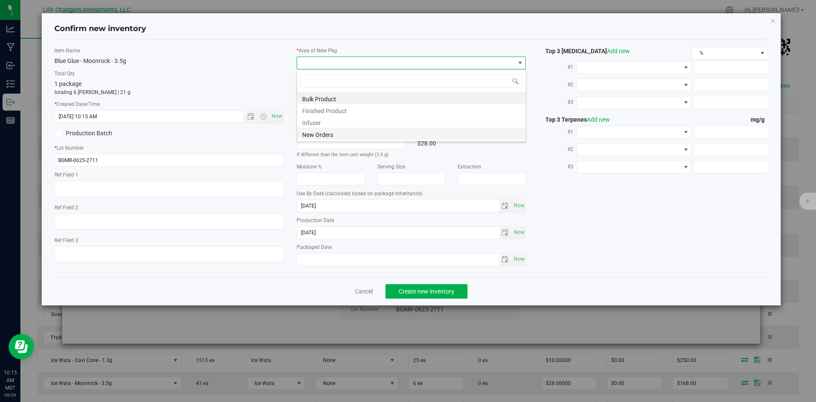
scroll to position [13, 229]
click at [322, 133] on li "New Orders" at bounding box center [411, 133] width 229 height 12
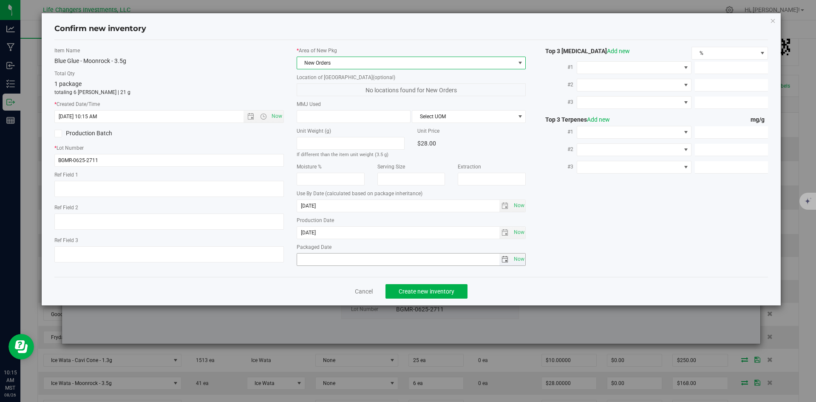
drag, startPoint x: 522, startPoint y: 261, endPoint x: 488, endPoint y: 274, distance: 36.2
click at [521, 263] on span "Now" at bounding box center [519, 259] width 14 height 12
type input "[DATE]"
click at [426, 293] on span "Create new inventory" at bounding box center [427, 291] width 56 height 7
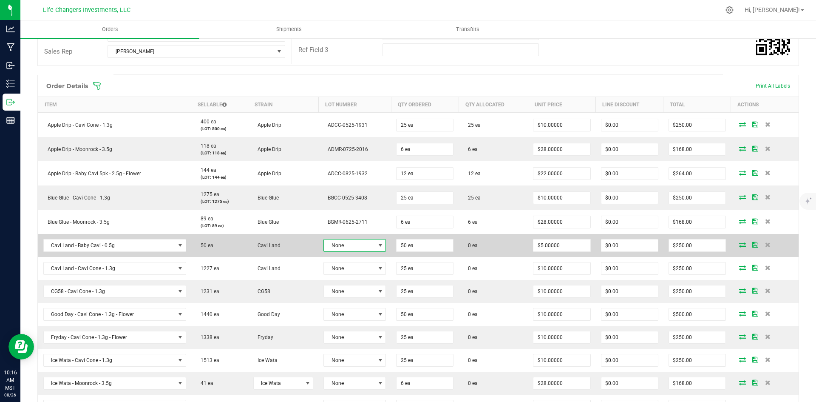
click at [358, 241] on span "None" at bounding box center [349, 245] width 51 height 12
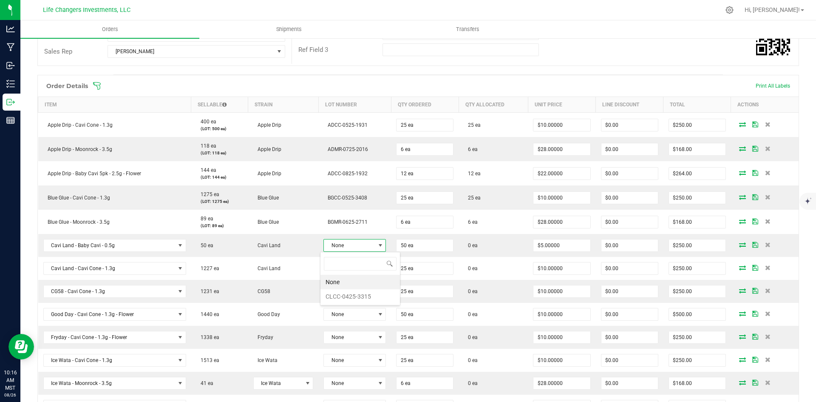
scroll to position [13, 62]
click at [359, 294] on li "CLCC-0425-3315" at bounding box center [359, 296] width 79 height 14
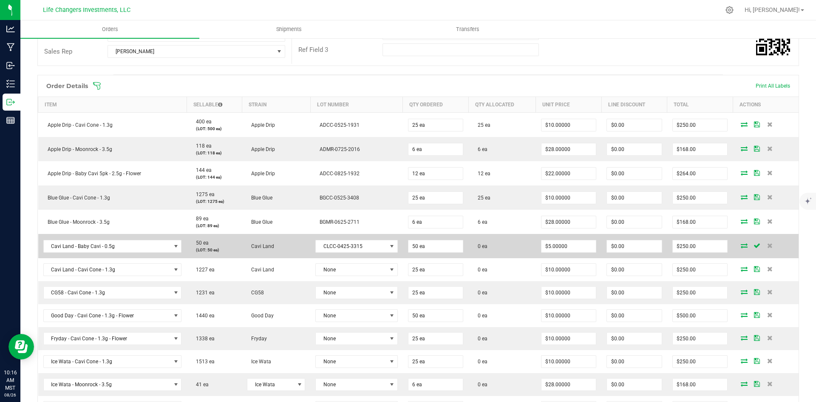
click at [741, 246] on icon at bounding box center [744, 245] width 7 height 5
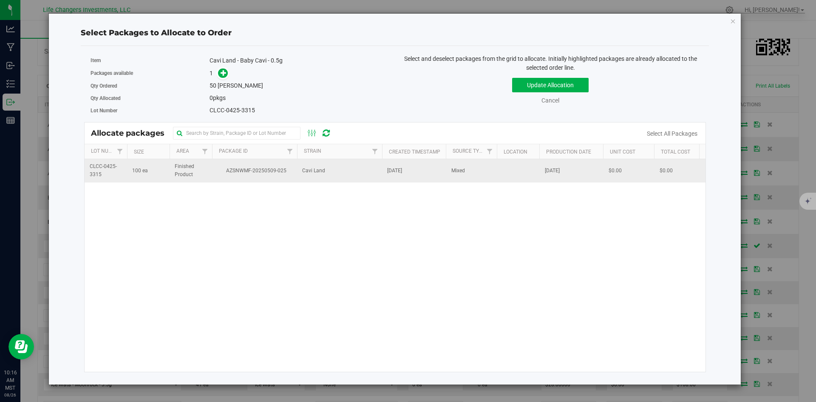
click at [266, 171] on span "AZSNWMF-20250509-025" at bounding box center [254, 171] width 75 height 8
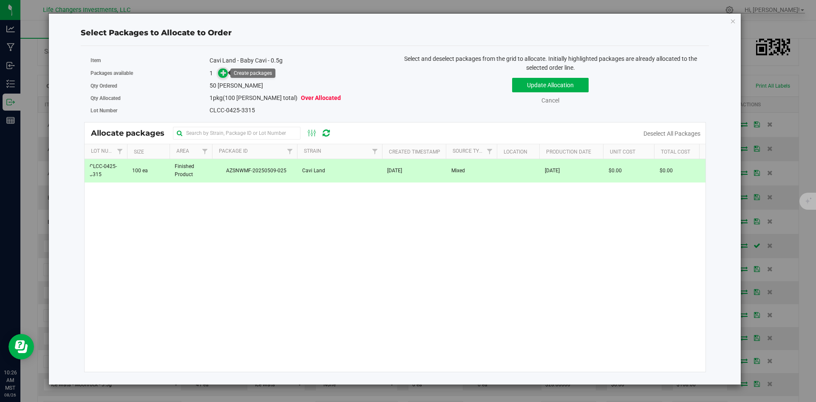
click at [222, 73] on icon at bounding box center [224, 73] width 6 height 6
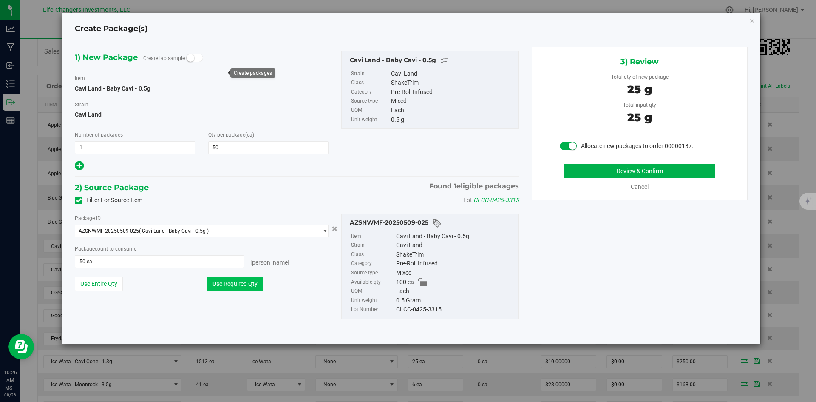
click at [239, 283] on button "Use Required Qty" at bounding box center [235, 283] width 56 height 14
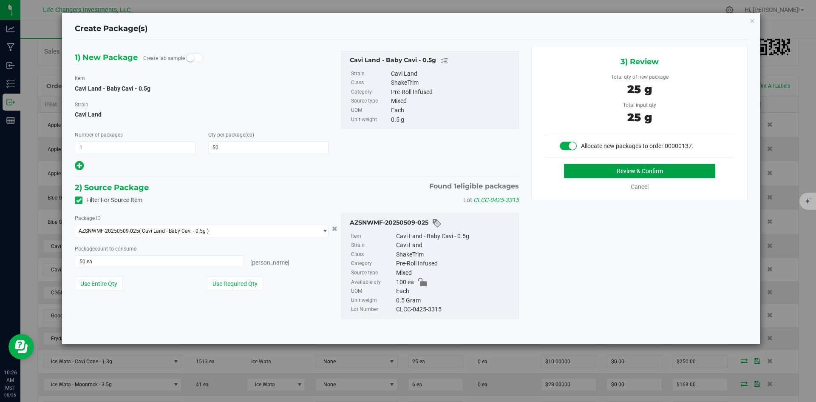
click at [672, 168] on button "Review & Confirm" at bounding box center [639, 171] width 151 height 14
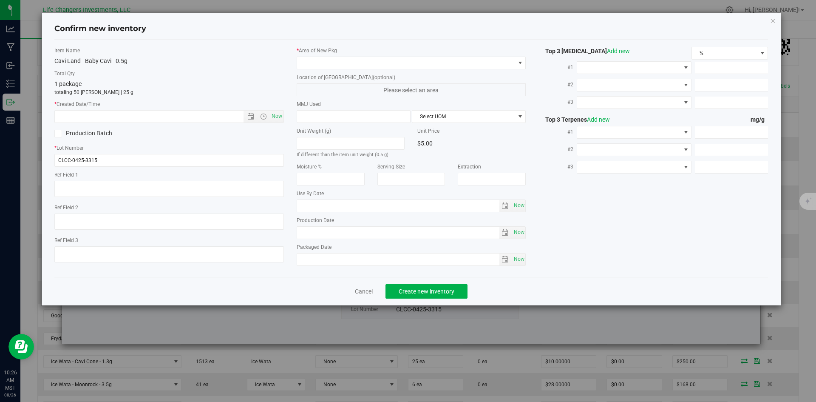
type input "[DATE]"
click at [252, 117] on span "Open the date view" at bounding box center [250, 116] width 7 height 7
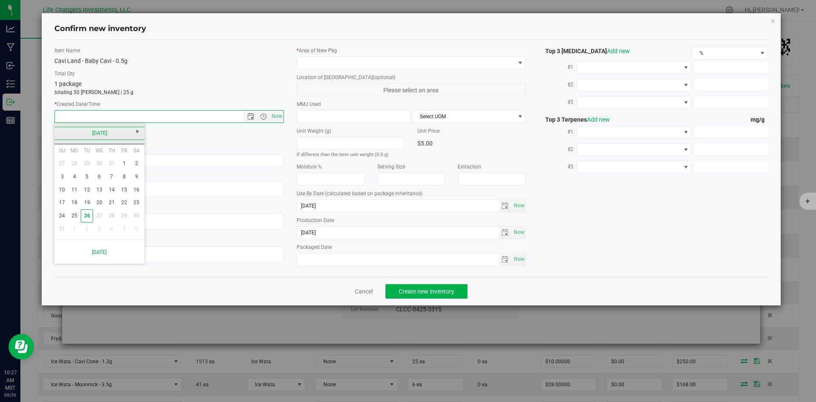
click at [57, 133] on link "[DATE]" at bounding box center [99, 133] width 91 height 13
click at [133, 158] on link "Apr" at bounding box center [132, 156] width 22 height 22
click at [109, 163] on link "3" at bounding box center [111, 163] width 12 height 13
type input "[DATE] 10:27 AM"
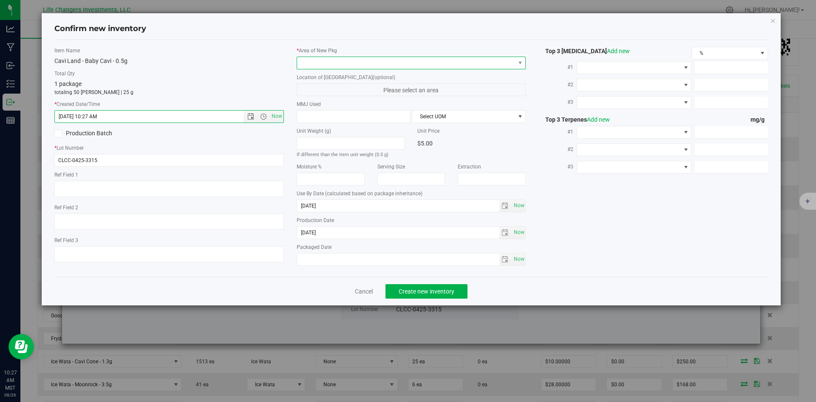
click at [328, 61] on span at bounding box center [406, 63] width 218 height 12
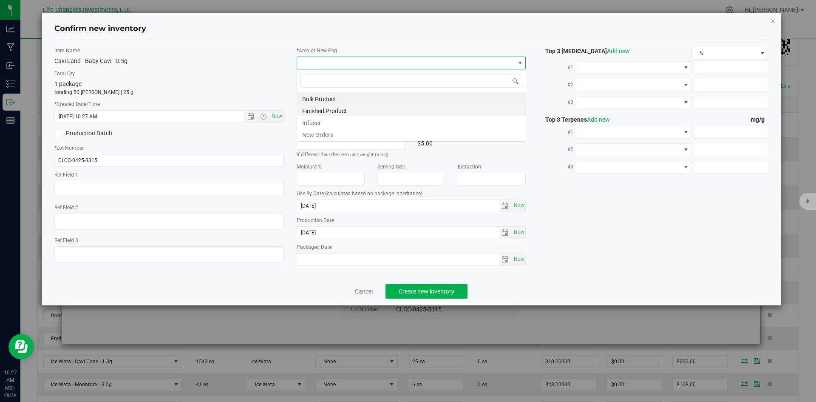
scroll to position [13, 229]
click at [328, 131] on li "New Orders" at bounding box center [411, 133] width 229 height 12
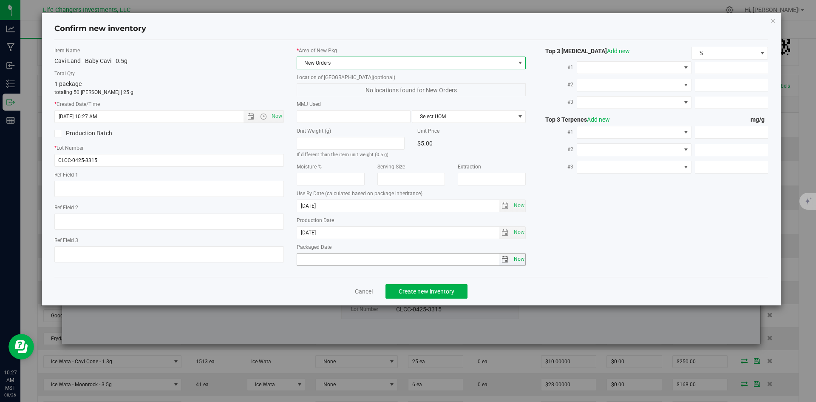
click at [518, 257] on span "Now" at bounding box center [519, 259] width 14 height 12
type input "[DATE]"
click at [433, 294] on button "Create new inventory" at bounding box center [426, 291] width 82 height 14
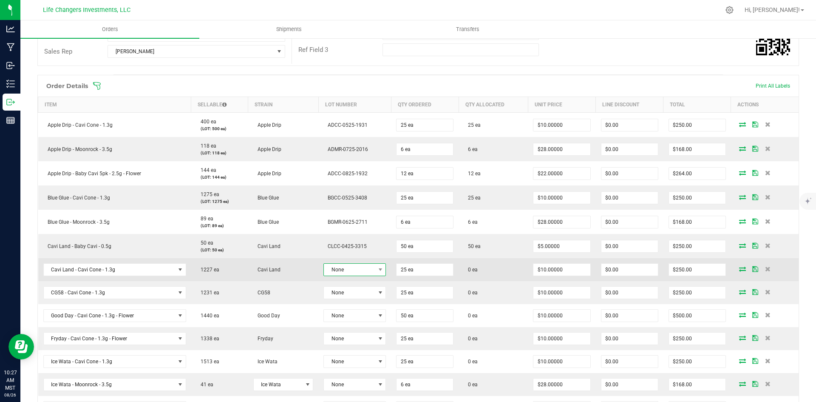
click at [359, 270] on span "None" at bounding box center [349, 269] width 51 height 12
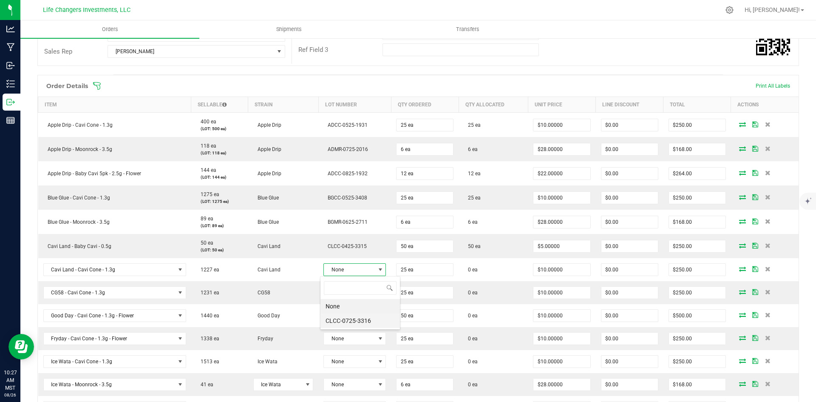
click at [364, 318] on li "CLCC-0725-3316" at bounding box center [359, 320] width 79 height 14
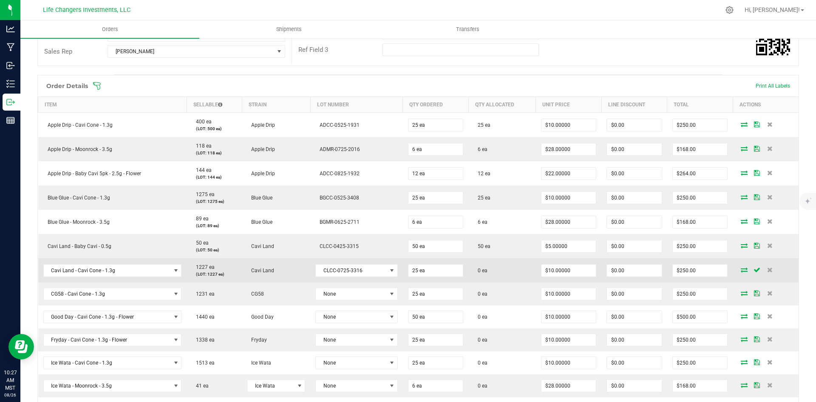
click at [741, 269] on icon at bounding box center [744, 269] width 7 height 5
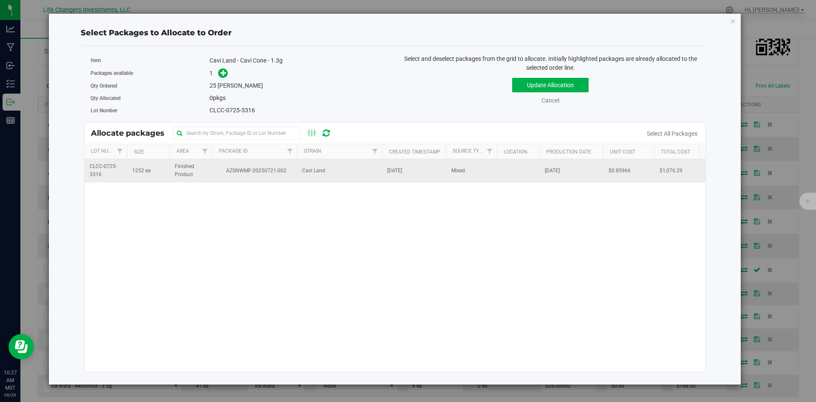
click at [250, 172] on span "AZSNWMF-20250721-002" at bounding box center [254, 171] width 75 height 8
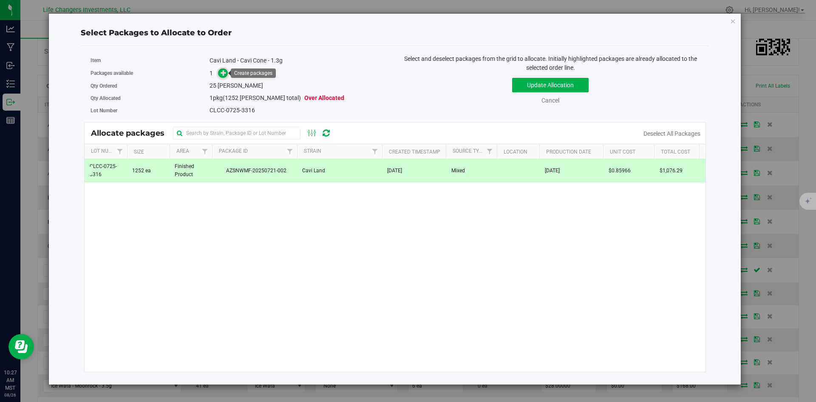
click at [223, 71] on icon at bounding box center [224, 72] width 6 height 6
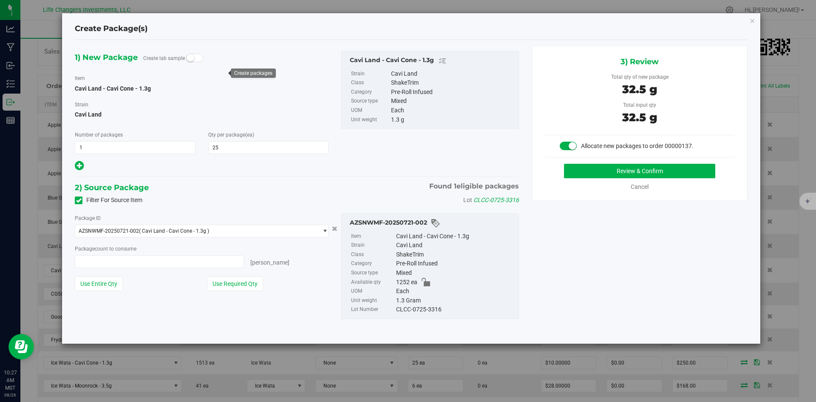
type input "25 ea"
click at [253, 282] on button "Use Required Qty" at bounding box center [235, 283] width 56 height 14
click at [641, 171] on button "Review & Confirm" at bounding box center [639, 171] width 151 height 14
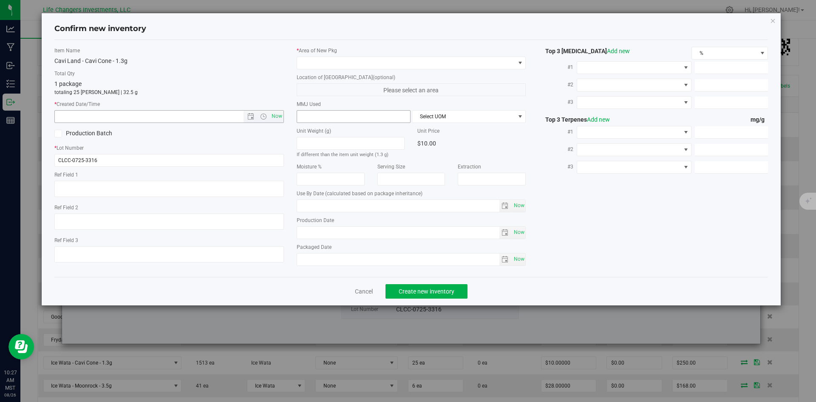
type input "[DATE]"
click at [249, 117] on span "Open the date view" at bounding box center [250, 116] width 7 height 7
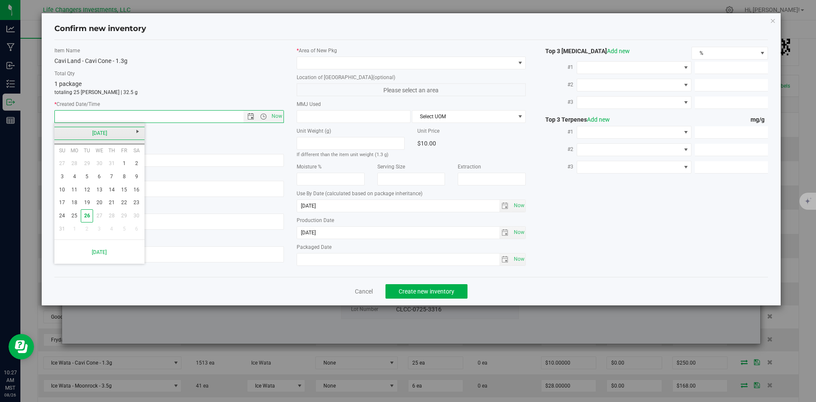
click at [59, 130] on link "[DATE]" at bounding box center [99, 133] width 91 height 13
click at [113, 180] on link "[DATE]" at bounding box center [110, 180] width 22 height 22
click at [72, 178] on link "7" at bounding box center [74, 176] width 12 height 13
type input "[DATE] 10:27 AM"
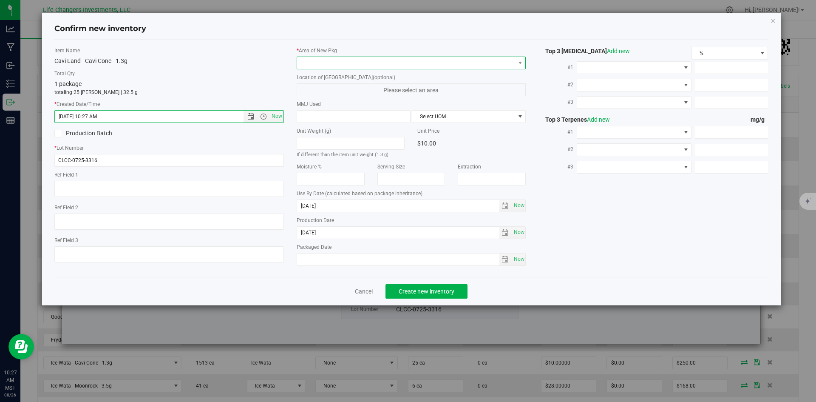
click at [352, 62] on span at bounding box center [406, 63] width 218 height 12
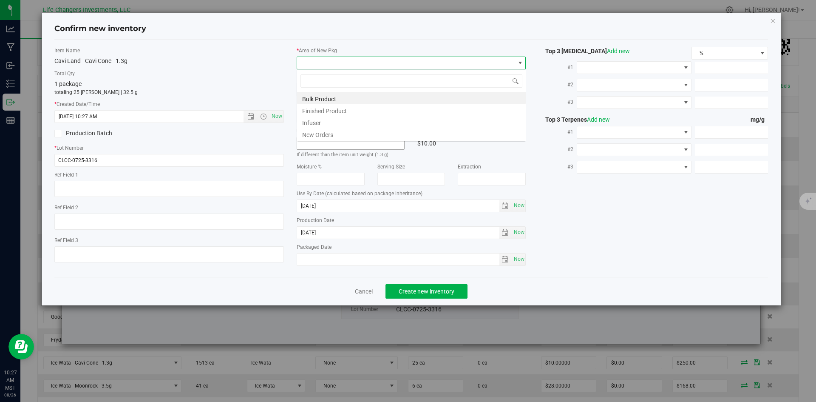
scroll to position [13, 229]
click at [326, 132] on li "New Orders" at bounding box center [411, 133] width 229 height 12
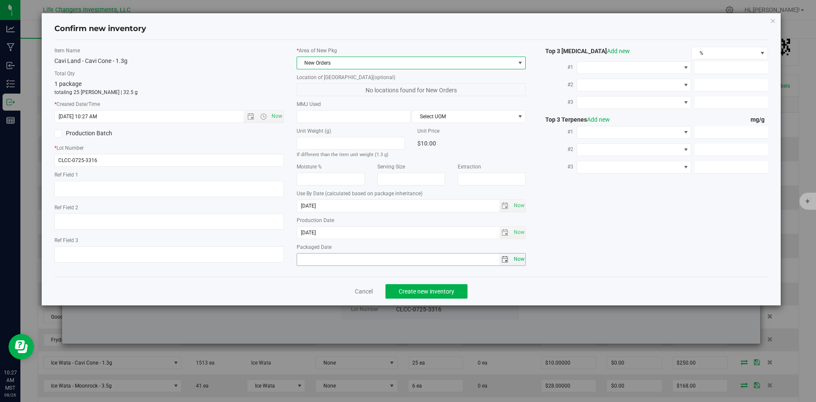
click at [521, 263] on span "Now" at bounding box center [519, 259] width 14 height 12
type input "[DATE]"
click at [427, 294] on button "Create new inventory" at bounding box center [426, 291] width 82 height 14
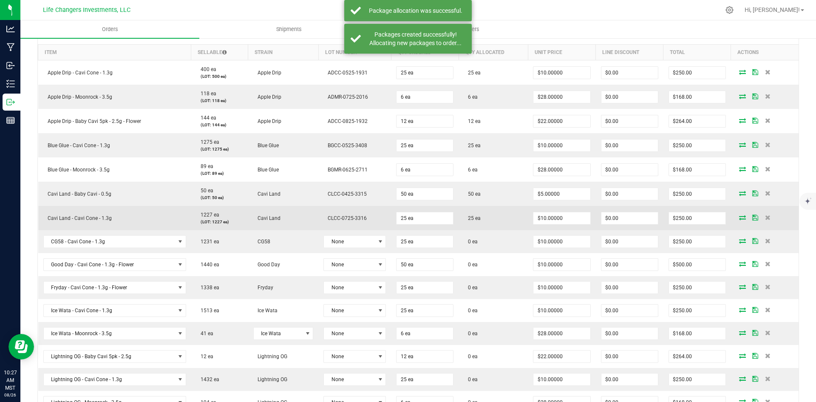
scroll to position [340, 0]
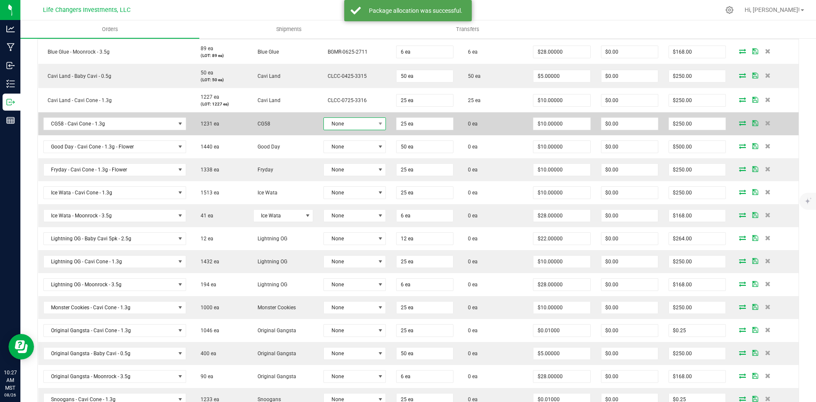
click at [376, 119] on span at bounding box center [380, 124] width 11 height 12
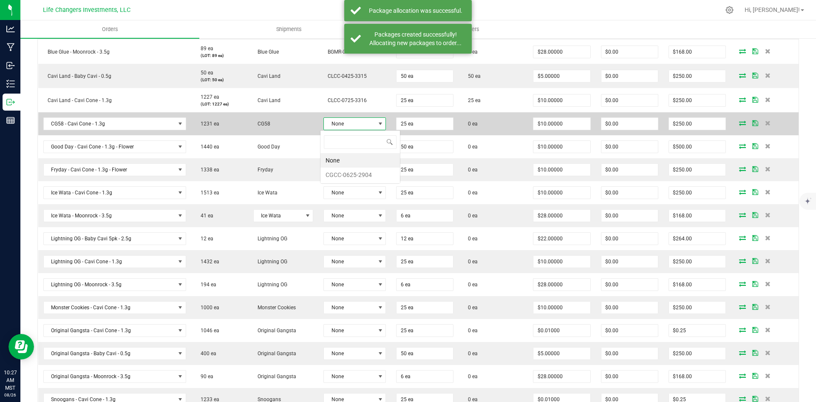
scroll to position [13, 62]
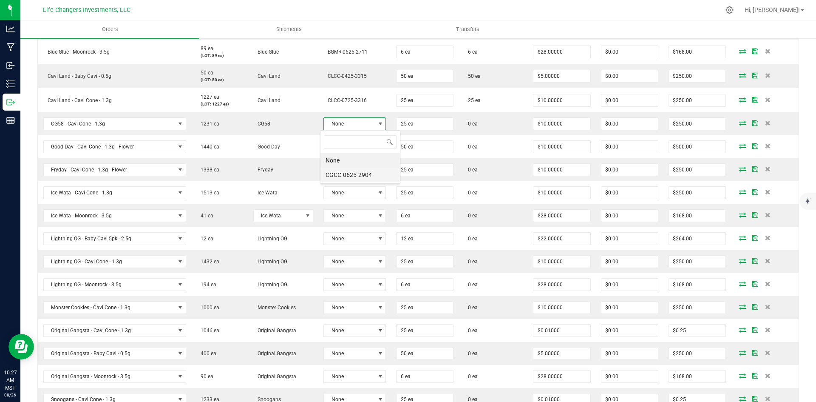
click at [376, 172] on li "CGCC-0625-2904" at bounding box center [359, 174] width 79 height 14
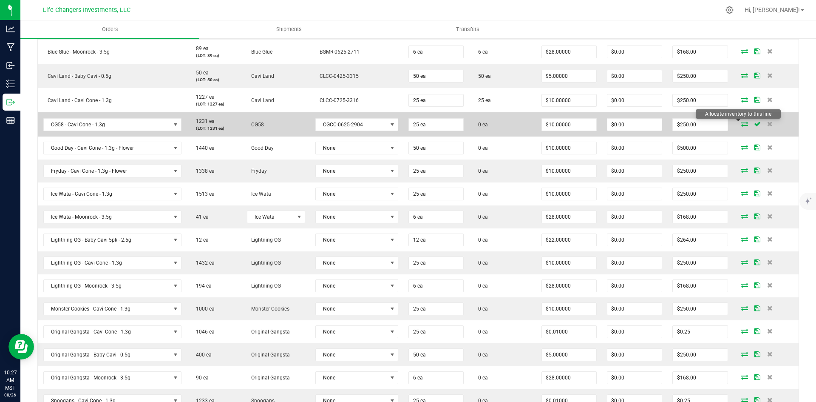
click at [741, 124] on icon at bounding box center [744, 123] width 7 height 5
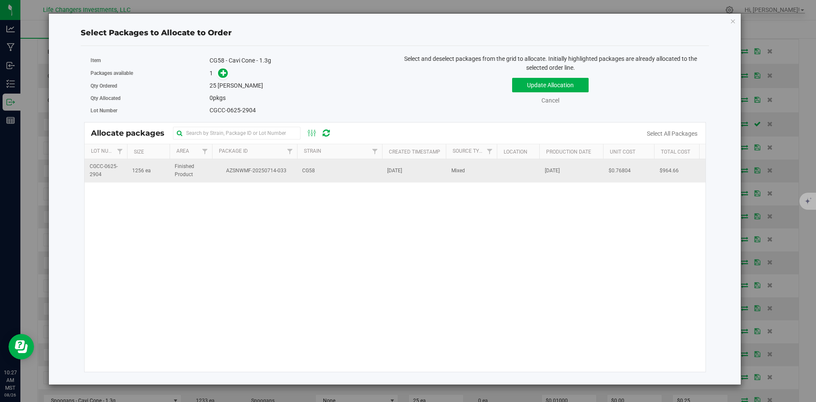
click at [289, 173] on span "AZSNWMF-20250714-033" at bounding box center [254, 171] width 75 height 8
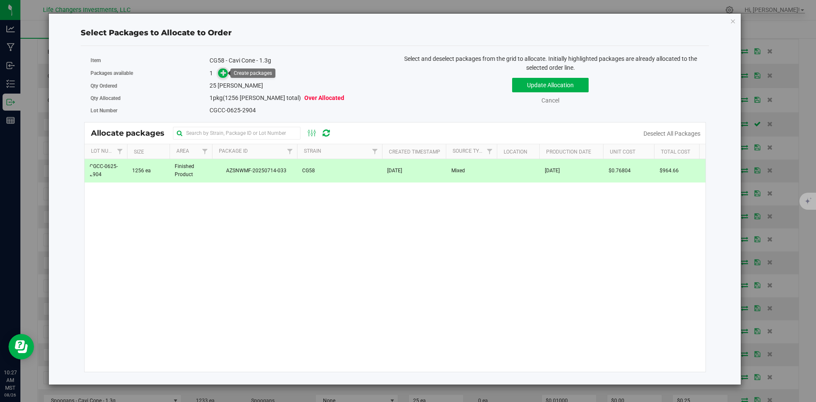
click at [222, 74] on icon at bounding box center [224, 73] width 6 height 6
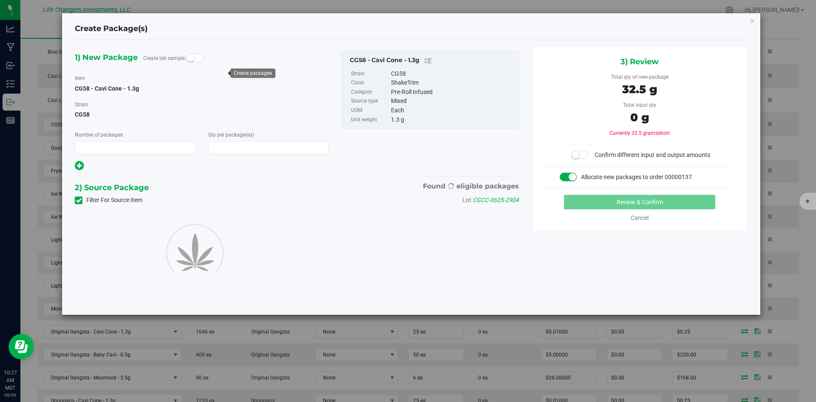
type input "1"
type input "25"
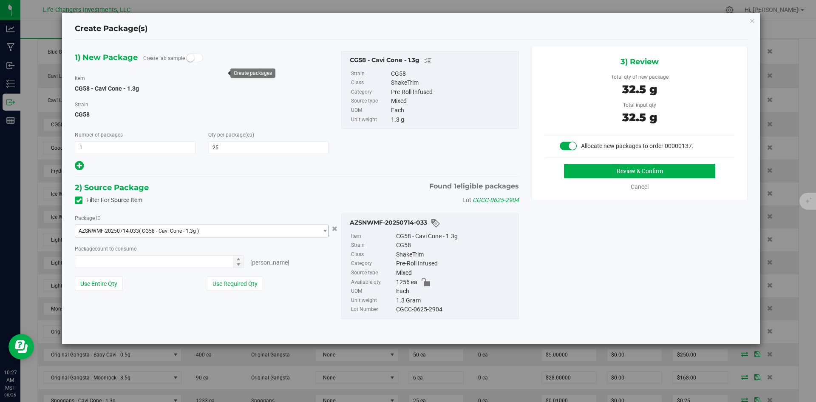
type input "25 ea"
click at [236, 281] on button "Use Required Qty" at bounding box center [235, 283] width 56 height 14
click at [601, 168] on button "Review & Confirm" at bounding box center [639, 171] width 151 height 14
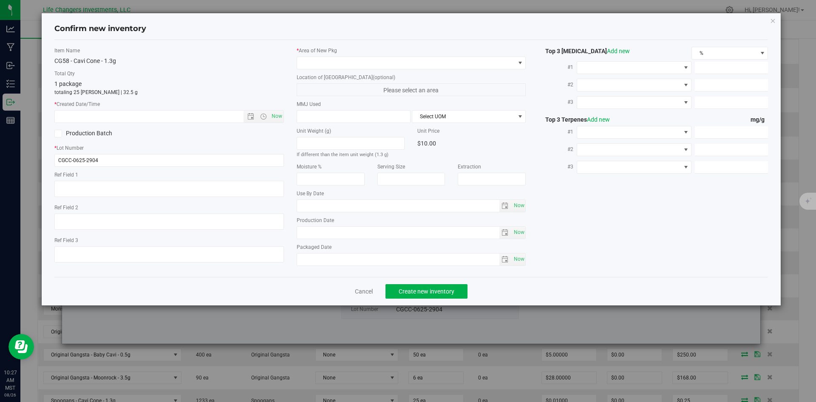
type input "[DATE]"
click at [250, 113] on span "Open the date view" at bounding box center [250, 116] width 7 height 7
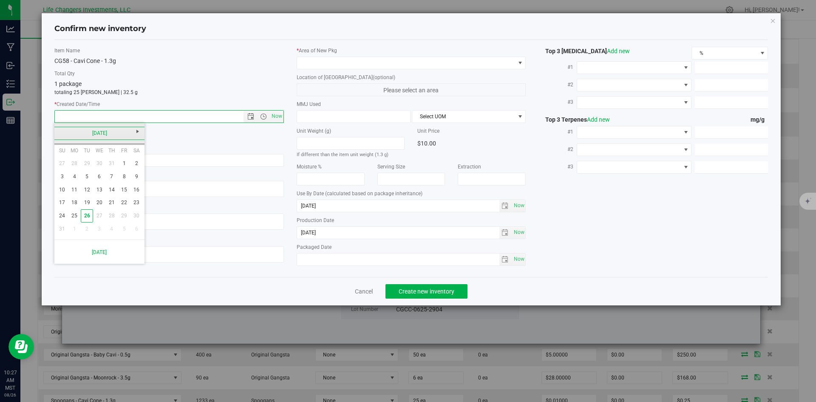
click at [56, 131] on link "[DATE]" at bounding box center [99, 133] width 91 height 13
click at [85, 182] on link "Jun" at bounding box center [89, 180] width 22 height 22
click at [122, 203] on link "27" at bounding box center [124, 202] width 12 height 13
type input "[DATE] 10:27 AM"
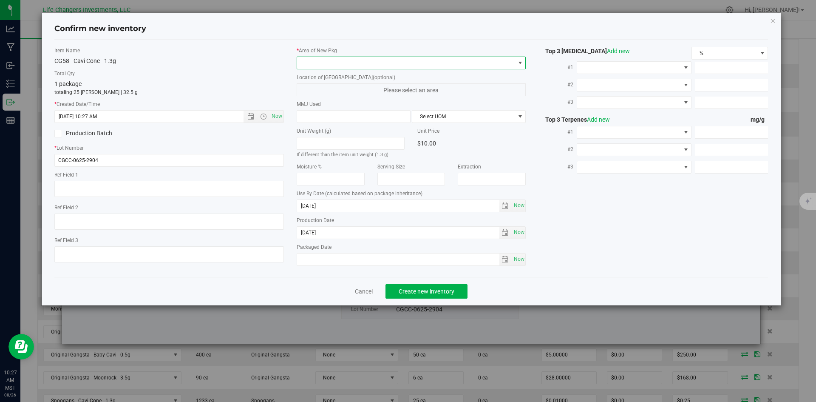
click at [314, 65] on span at bounding box center [406, 63] width 218 height 12
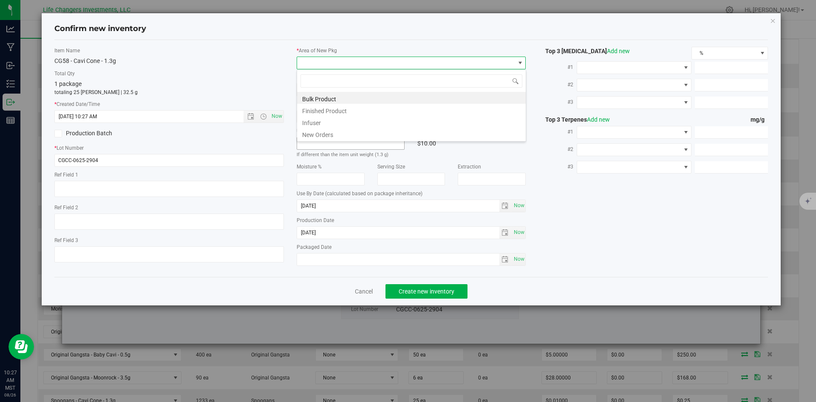
scroll to position [13, 229]
click at [316, 136] on li "New Orders" at bounding box center [411, 133] width 229 height 12
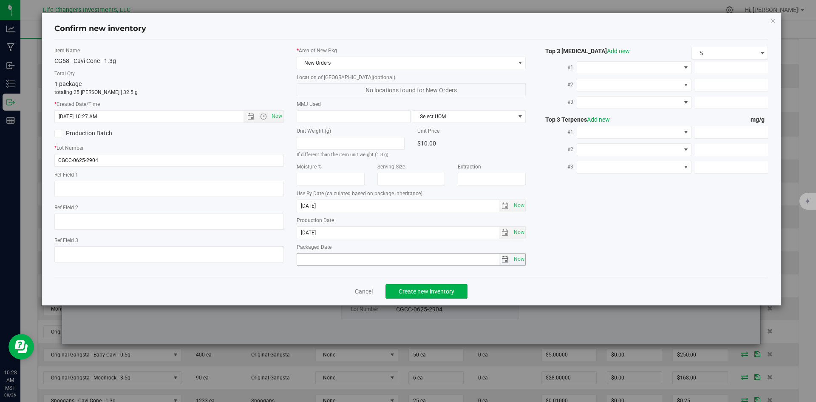
drag, startPoint x: 522, startPoint y: 258, endPoint x: 503, endPoint y: 271, distance: 22.9
click at [522, 258] on span "Now" at bounding box center [519, 259] width 14 height 12
type input "[DATE]"
click at [441, 291] on span "Create new inventory" at bounding box center [427, 291] width 56 height 7
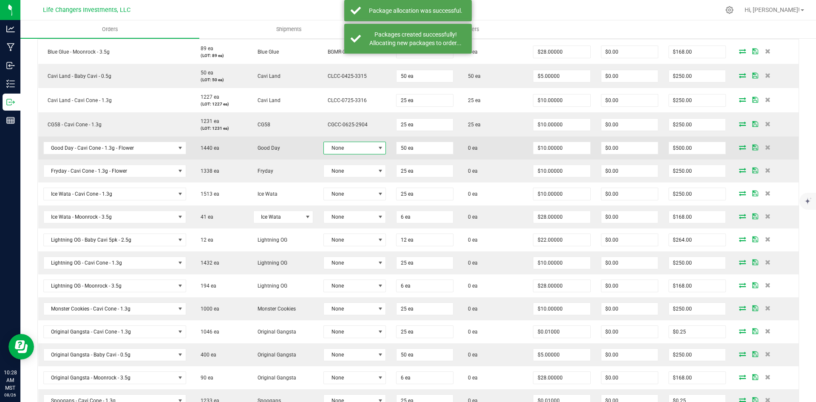
click at [369, 146] on span "None" at bounding box center [349, 148] width 51 height 12
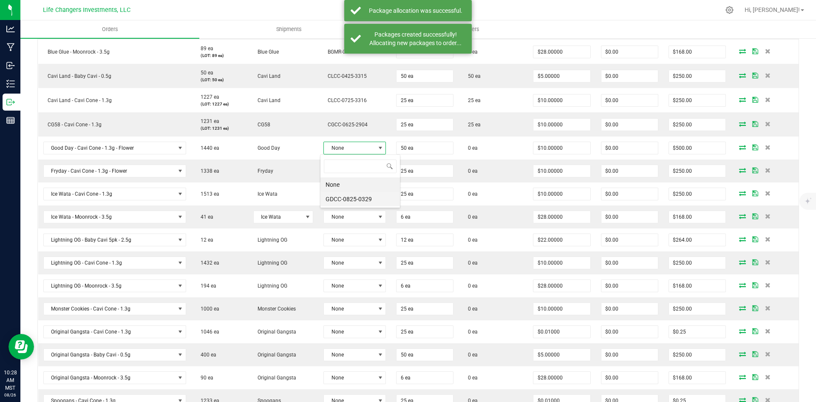
scroll to position [13, 62]
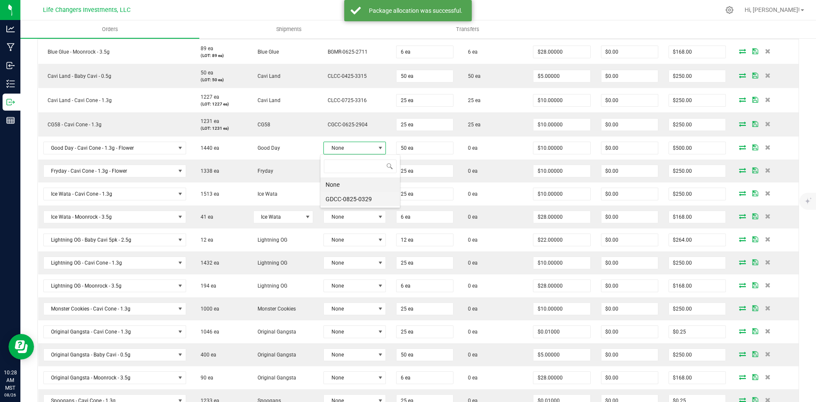
click at [365, 198] on li "GDCC-0825-0329" at bounding box center [359, 199] width 79 height 14
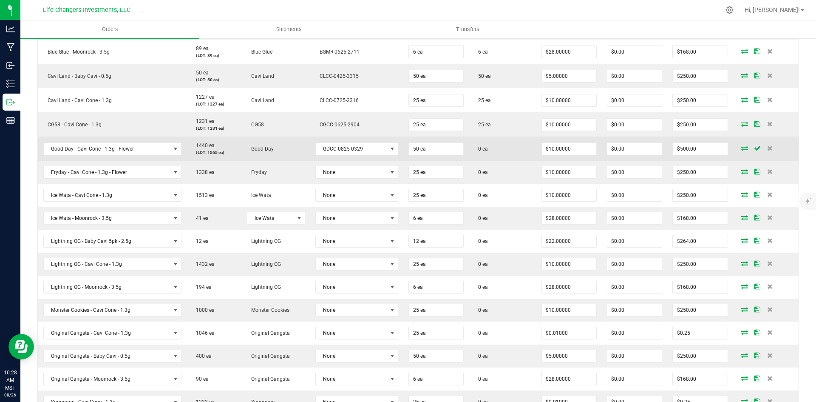
click at [741, 147] on icon at bounding box center [744, 147] width 7 height 5
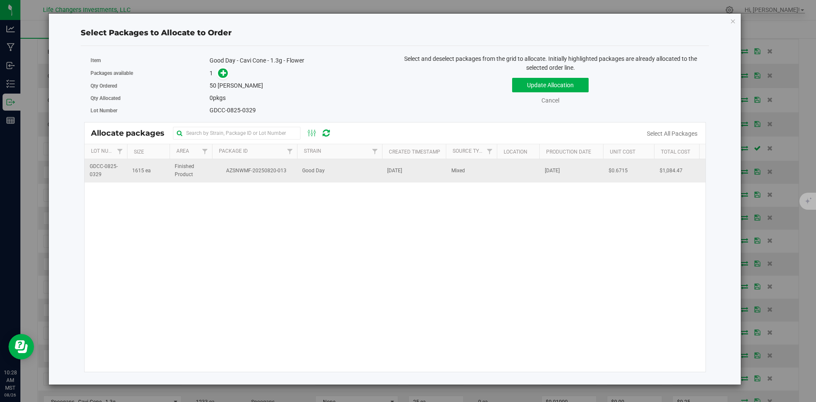
click at [245, 164] on td "AZSNWMF-20250820-013" at bounding box center [254, 170] width 85 height 23
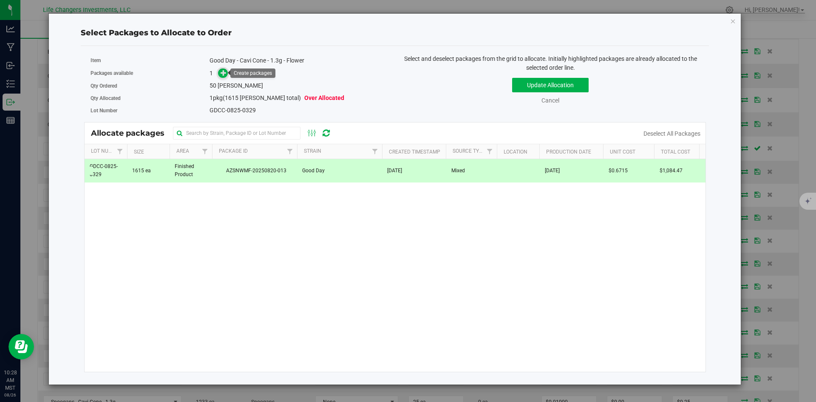
click at [226, 72] on icon at bounding box center [224, 73] width 6 height 6
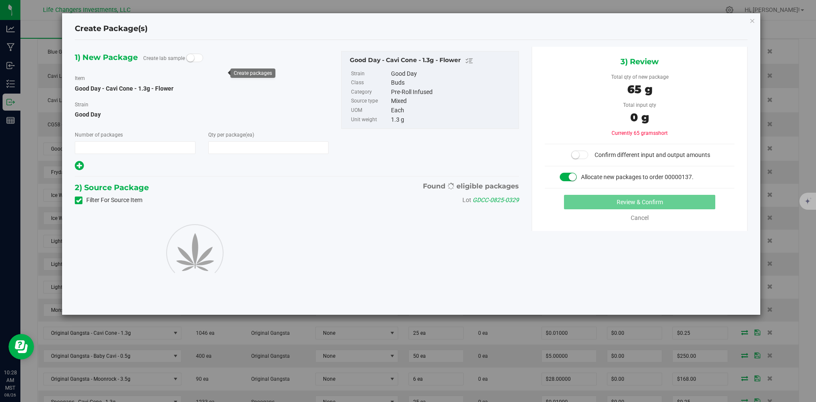
type input "1"
type input "50"
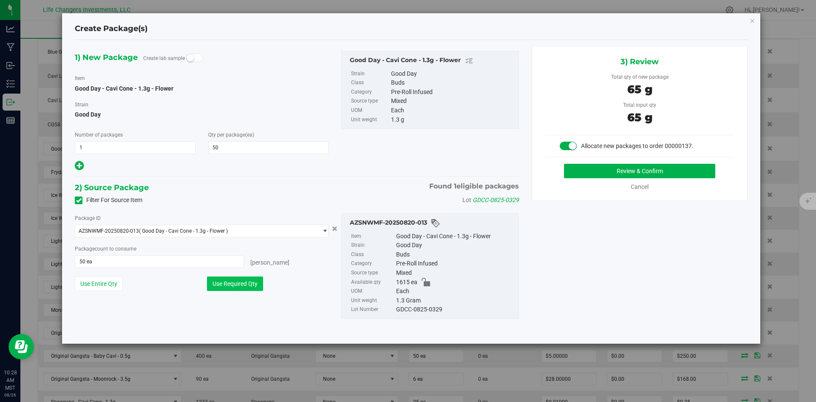
click at [250, 280] on button "Use Required Qty" at bounding box center [235, 283] width 56 height 14
click at [684, 171] on button "Review & Confirm" at bounding box center [639, 171] width 151 height 14
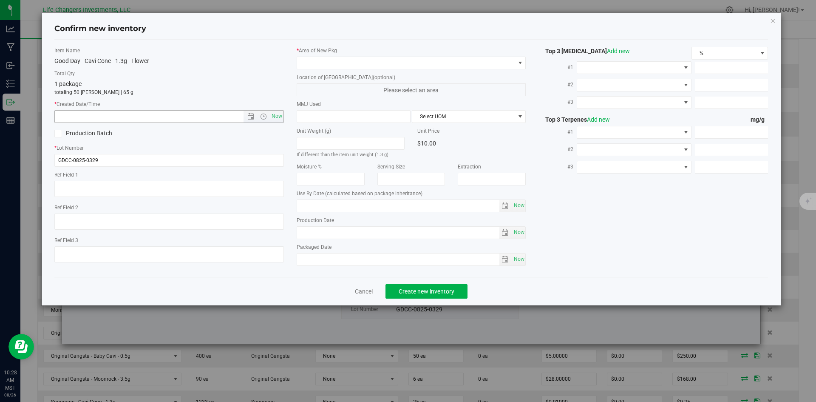
type input "[DATE]"
click at [250, 116] on span "Open the date view" at bounding box center [250, 116] width 7 height 7
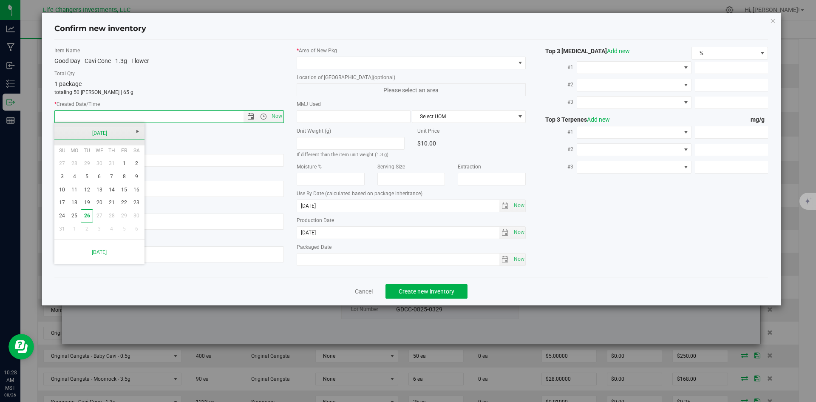
click at [57, 130] on link "[DATE]" at bounding box center [99, 133] width 91 height 13
click at [133, 182] on link "Aug" at bounding box center [132, 180] width 22 height 22
click at [87, 177] on link "5" at bounding box center [87, 176] width 12 height 13
type input "[DATE] 10:28 AM"
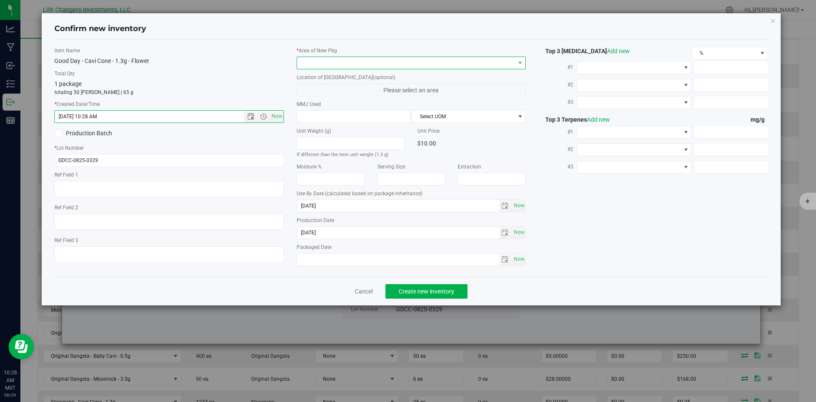
click at [315, 61] on span at bounding box center [406, 63] width 218 height 12
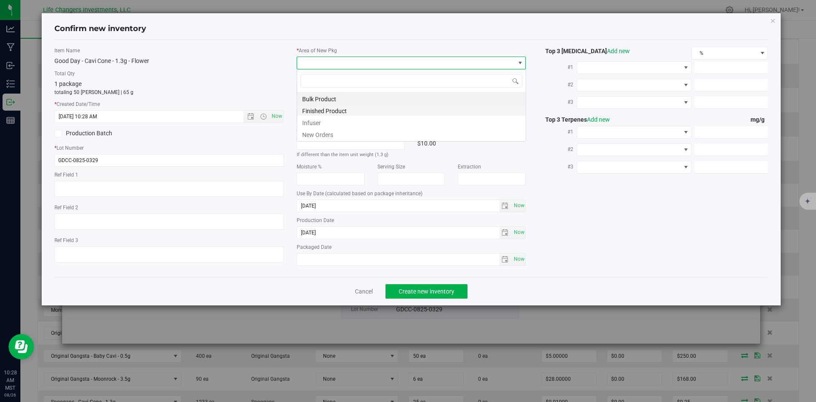
scroll to position [13, 229]
drag, startPoint x: 309, startPoint y: 131, endPoint x: 337, endPoint y: 143, distance: 30.5
click at [309, 131] on li "New Orders" at bounding box center [411, 133] width 229 height 12
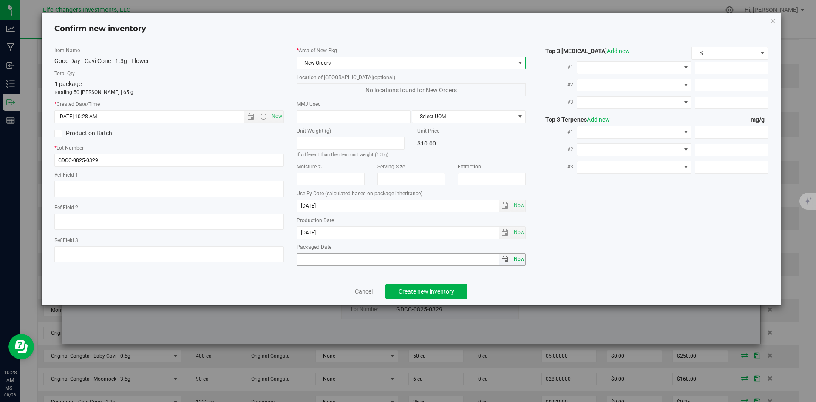
click at [521, 258] on span "Now" at bounding box center [519, 259] width 14 height 12
type input "[DATE]"
click at [435, 288] on span "Create new inventory" at bounding box center [427, 291] width 56 height 7
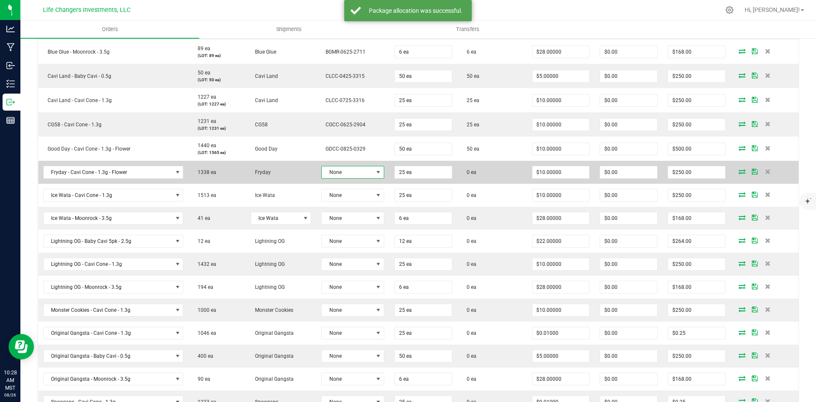
click at [375, 172] on span at bounding box center [378, 172] width 7 height 7
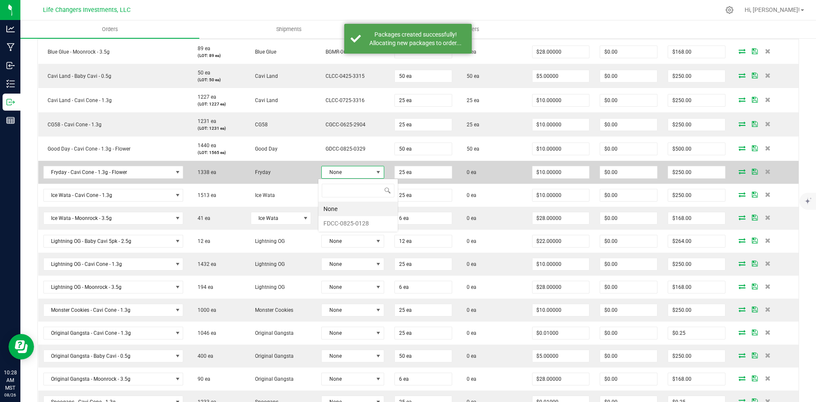
scroll to position [13, 62]
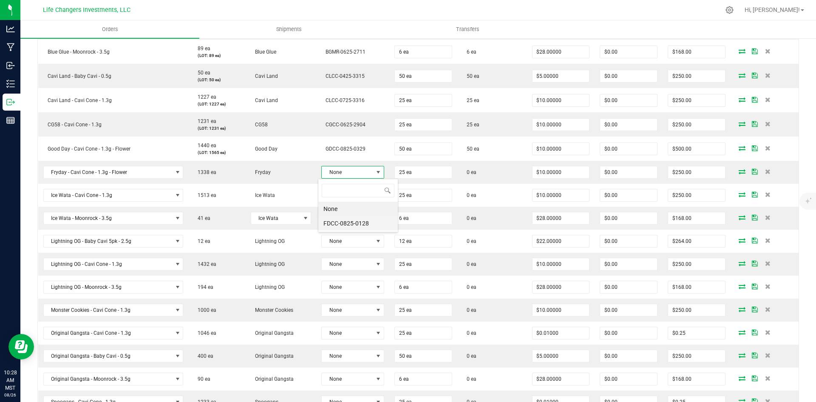
click at [362, 222] on li "FDCC-0825-0128" at bounding box center [357, 223] width 79 height 14
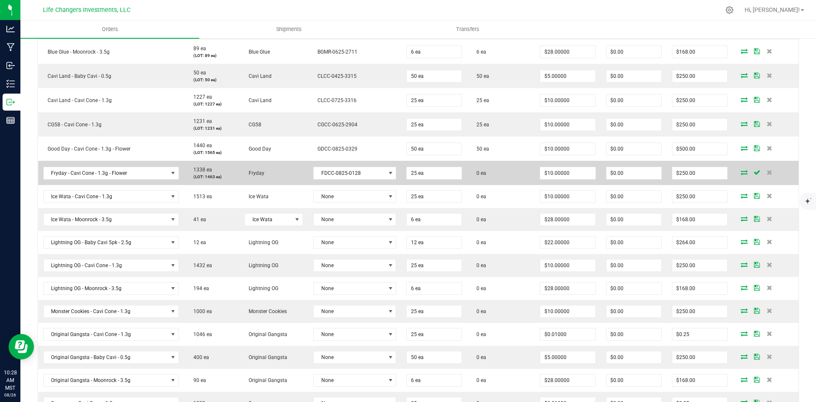
click at [741, 173] on icon at bounding box center [744, 172] width 7 height 5
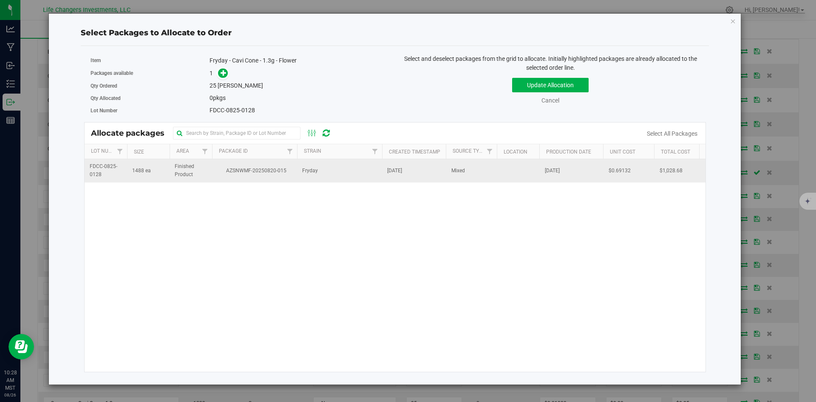
click at [285, 169] on span "AZSNWMF-20250820-015" at bounding box center [254, 171] width 75 height 8
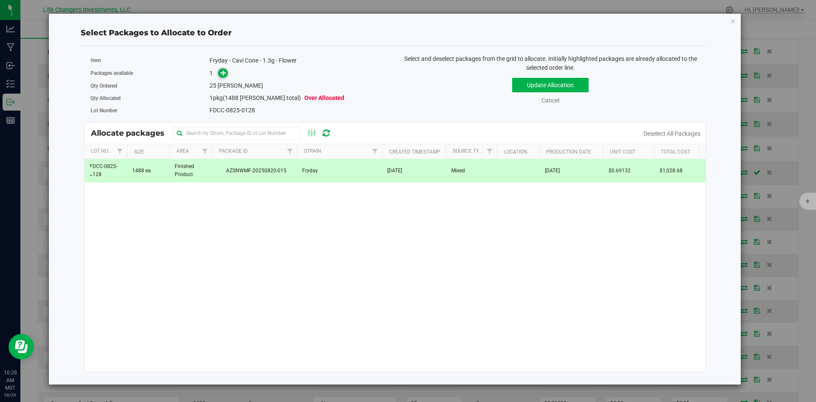
click at [222, 73] on icon at bounding box center [224, 73] width 6 height 6
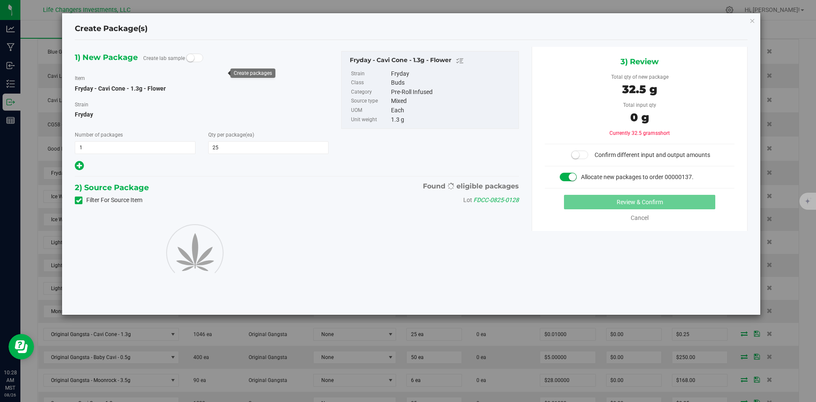
type input "25"
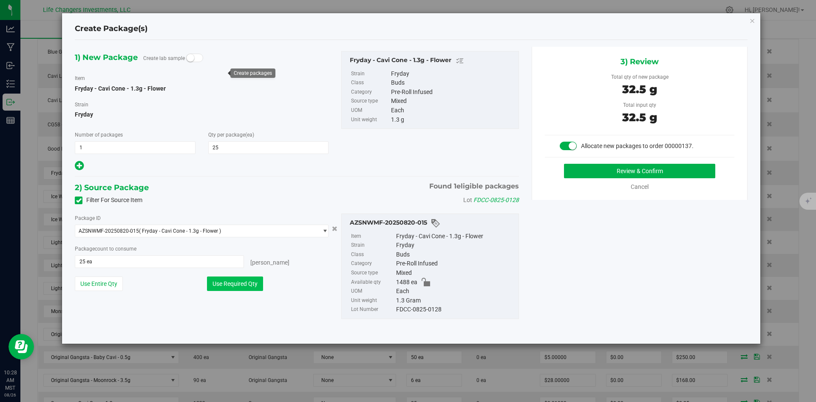
drag, startPoint x: 222, startPoint y: 288, endPoint x: 229, endPoint y: 287, distance: 6.4
click at [223, 288] on button "Use Required Qty" at bounding box center [235, 283] width 56 height 14
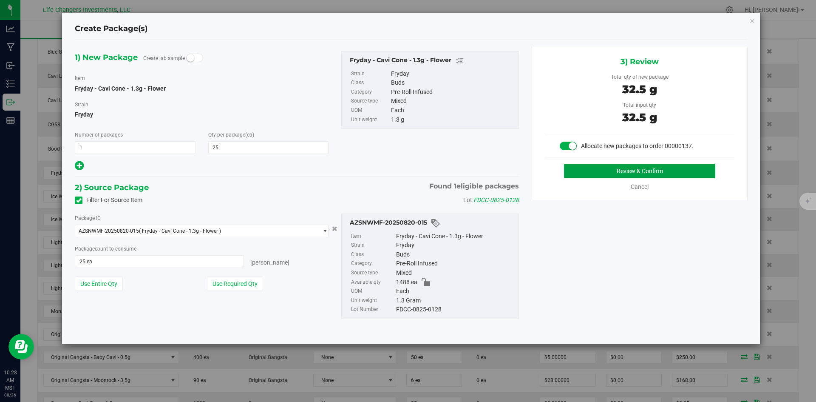
click at [655, 169] on button "Review & Confirm" at bounding box center [639, 171] width 151 height 14
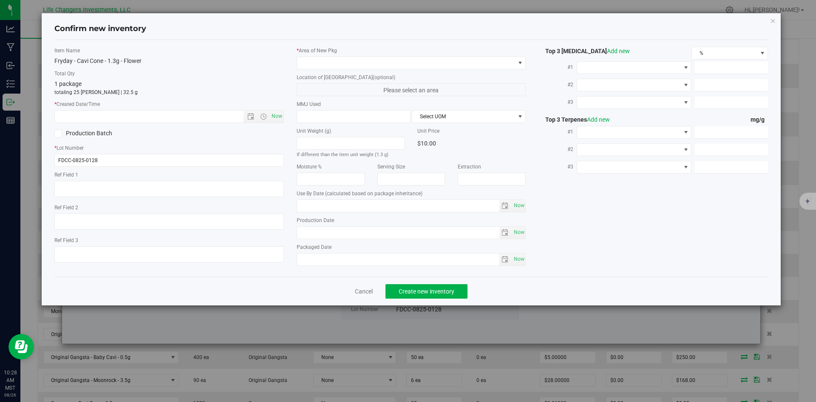
type input "[DATE]"
click at [251, 116] on span "Open the date view" at bounding box center [250, 116] width 7 height 7
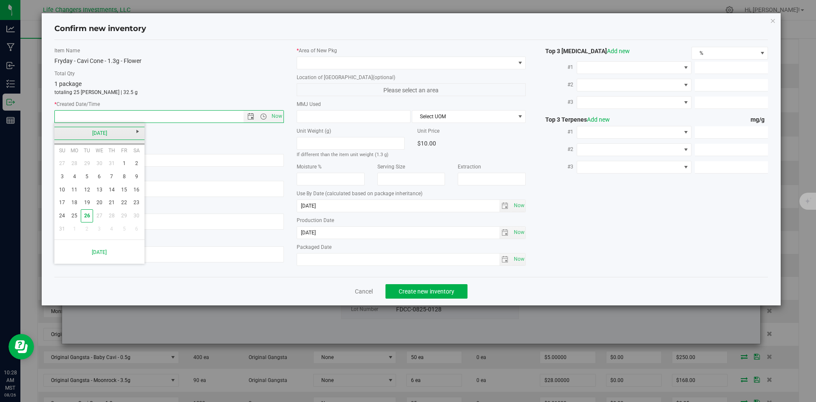
click at [59, 133] on link "[DATE]" at bounding box center [99, 133] width 91 height 13
click at [134, 185] on link "Aug" at bounding box center [132, 180] width 22 height 22
click at [88, 177] on link "5" at bounding box center [87, 176] width 12 height 13
type input "[DATE] 10:28 AM"
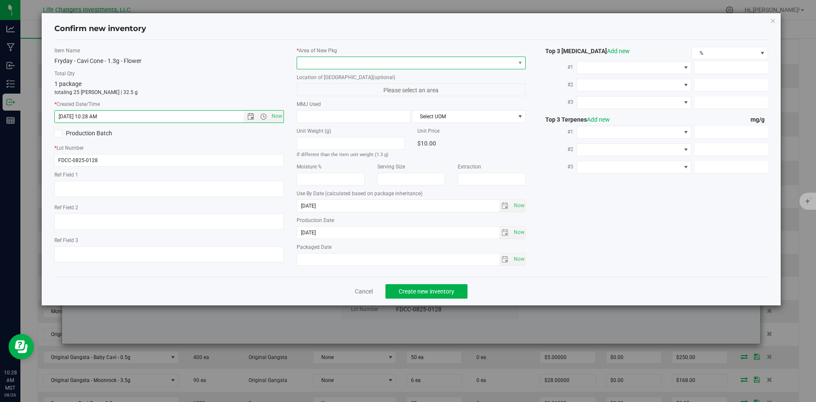
click at [343, 65] on span at bounding box center [406, 63] width 218 height 12
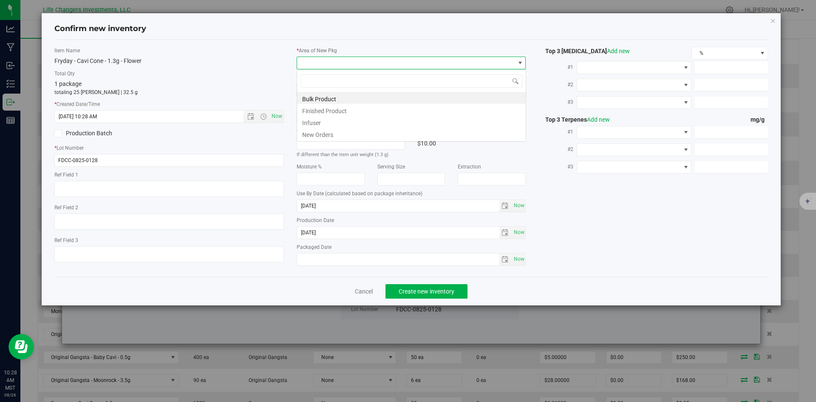
scroll to position [13, 229]
click at [319, 135] on li "New Orders" at bounding box center [411, 133] width 229 height 12
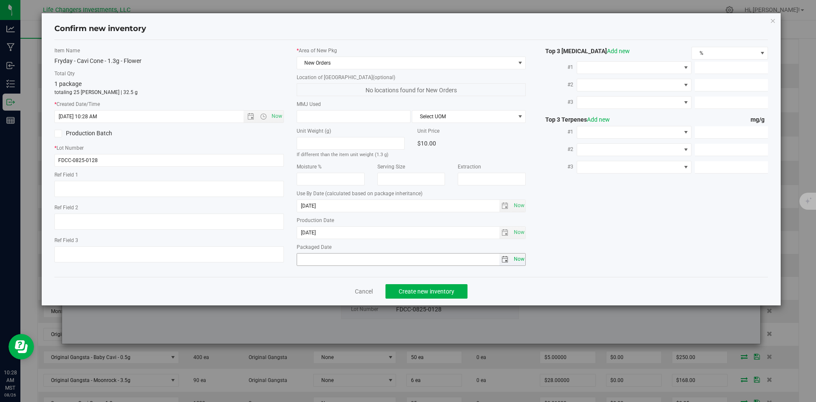
click at [522, 264] on span "Now" at bounding box center [519, 259] width 14 height 12
type input "[DATE]"
click at [442, 294] on button "Create new inventory" at bounding box center [426, 291] width 82 height 14
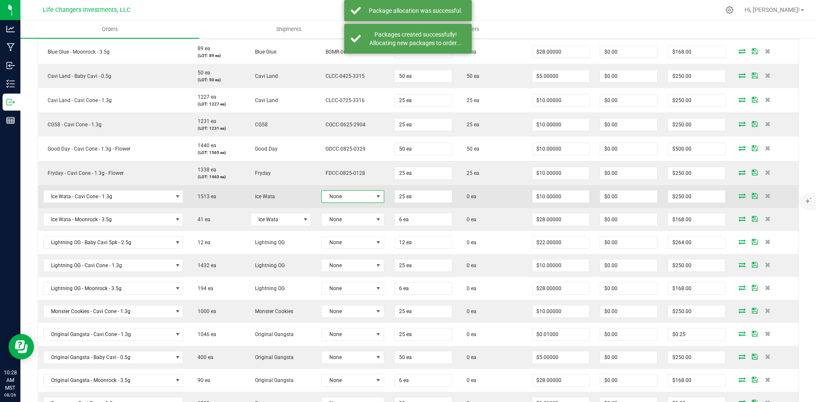
click at [375, 198] on span at bounding box center [378, 196] width 7 height 7
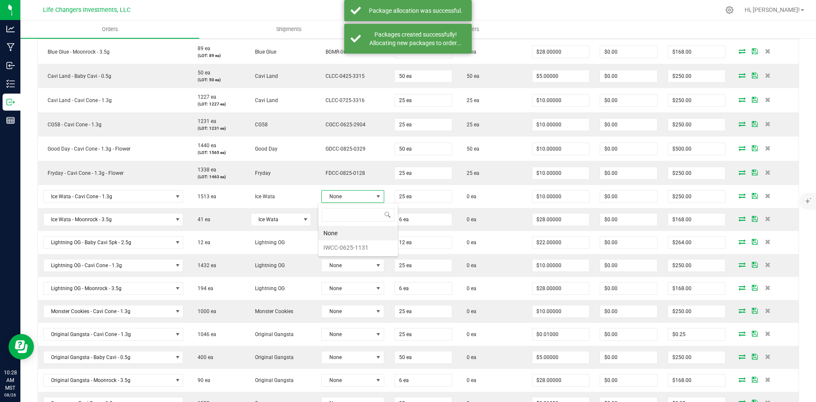
scroll to position [13, 62]
click at [368, 249] on li "IWCC-0625-1131" at bounding box center [357, 247] width 79 height 14
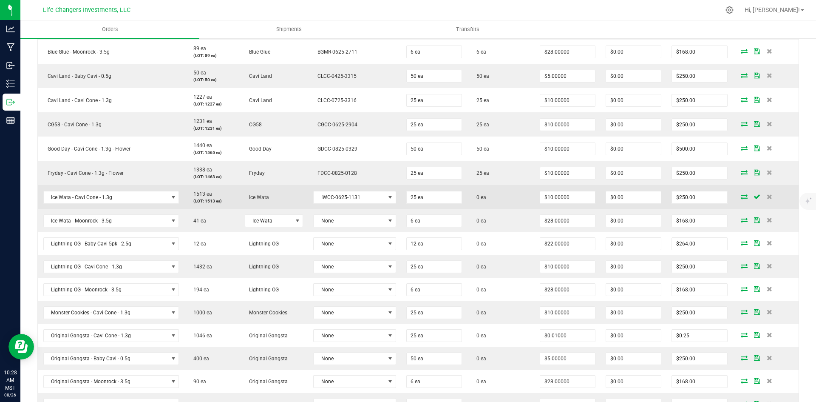
click at [741, 197] on icon at bounding box center [744, 196] width 7 height 5
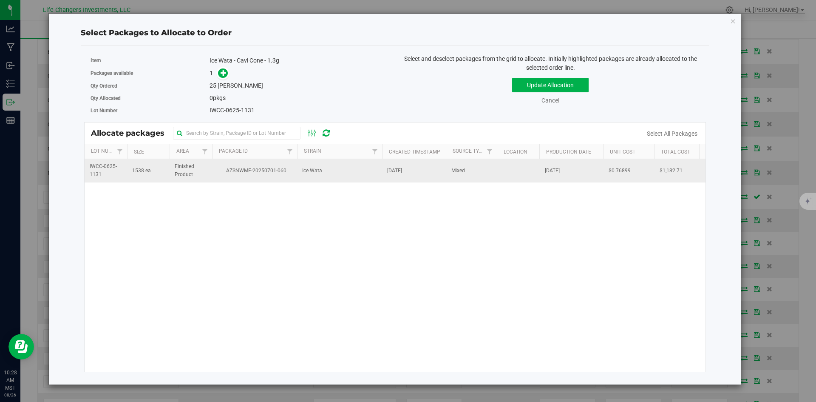
click at [273, 172] on span "AZSNWMF-20250701-060" at bounding box center [254, 171] width 75 height 8
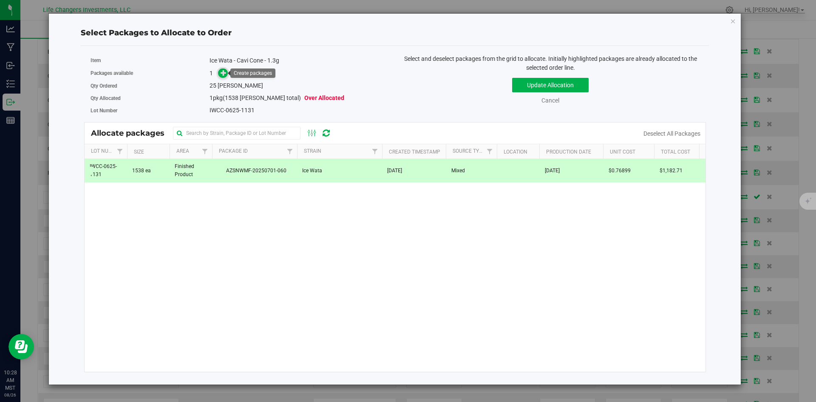
click at [223, 74] on icon at bounding box center [224, 73] width 6 height 6
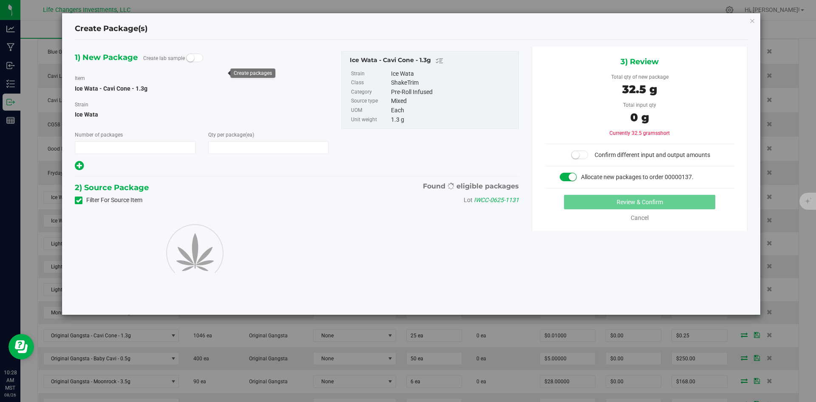
type input "1"
type input "25"
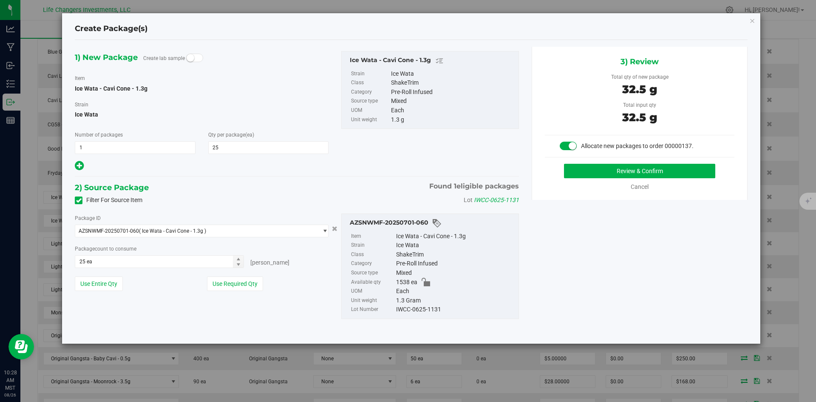
drag, startPoint x: 248, startPoint y: 282, endPoint x: 375, endPoint y: 266, distance: 128.0
click at [248, 282] on button "Use Required Qty" at bounding box center [235, 283] width 56 height 14
click at [639, 168] on button "Review & Confirm" at bounding box center [639, 171] width 151 height 14
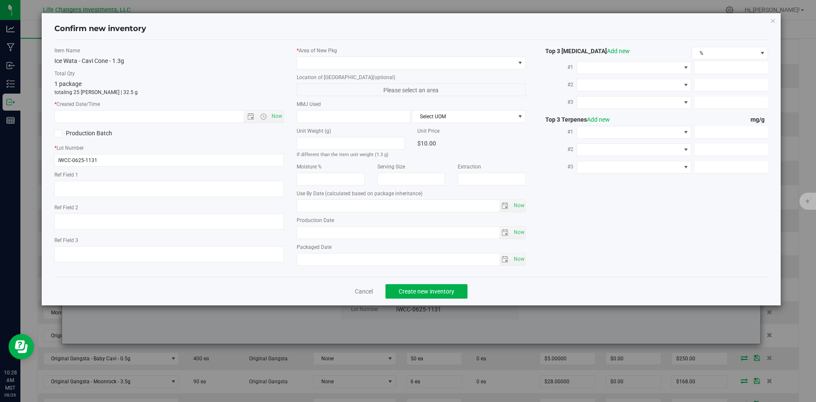
type input "[DATE]"
click at [252, 115] on span "Open the date view" at bounding box center [250, 116] width 7 height 7
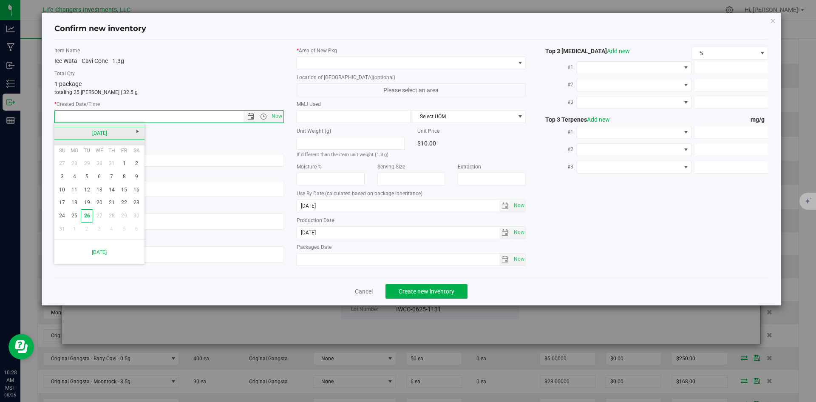
click at [57, 129] on link "[DATE]" at bounding box center [99, 133] width 91 height 13
click at [83, 178] on link "Jun" at bounding box center [89, 180] width 22 height 22
click at [111, 188] on link "19" at bounding box center [111, 189] width 12 height 13
type input "[DATE] 10:29 AM"
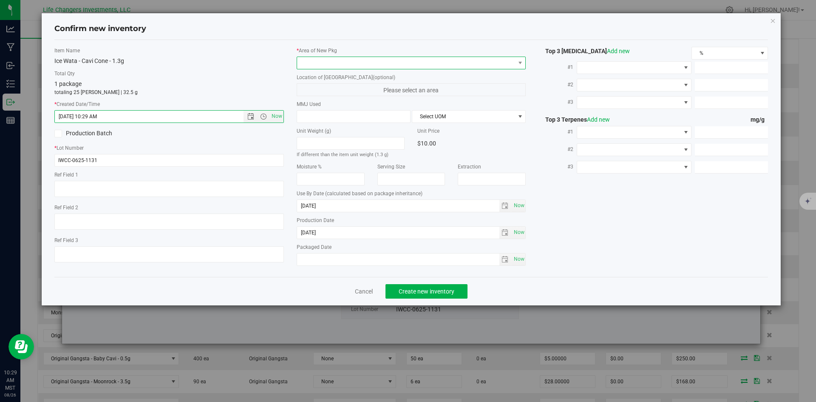
click at [354, 61] on span at bounding box center [406, 63] width 218 height 12
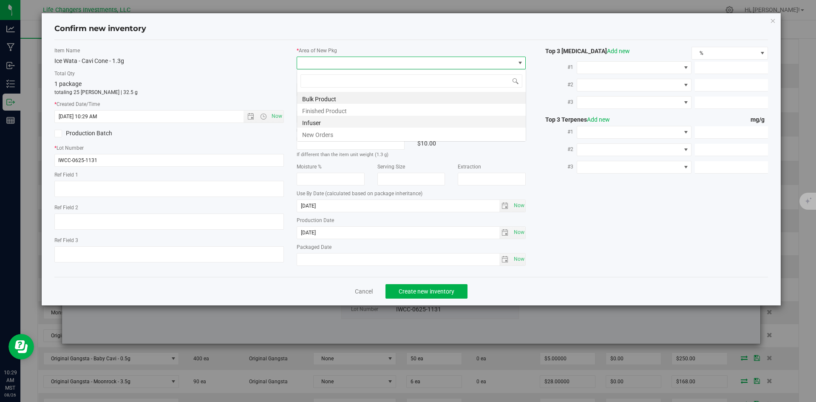
scroll to position [13, 229]
click at [326, 133] on li "New Orders" at bounding box center [411, 133] width 229 height 12
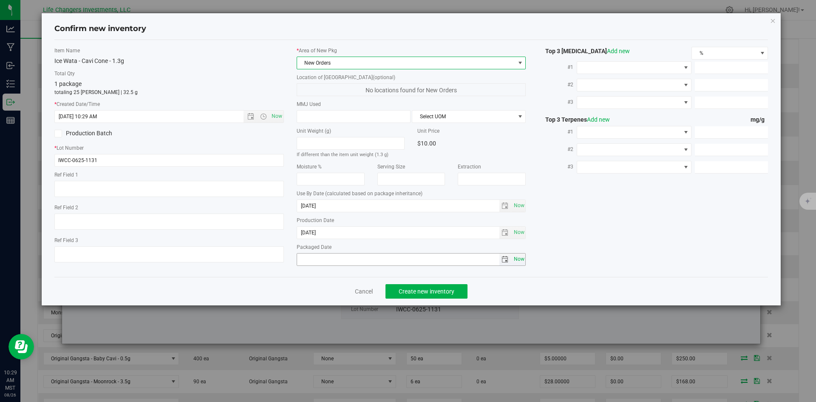
click at [524, 258] on span "Now" at bounding box center [519, 259] width 14 height 12
type input "[DATE]"
click at [446, 292] on span "Create new inventory" at bounding box center [427, 291] width 56 height 7
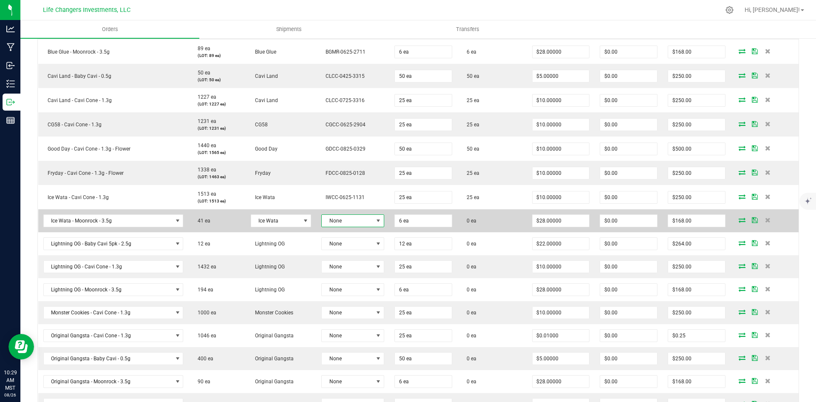
click at [339, 221] on span "None" at bounding box center [347, 221] width 51 height 12
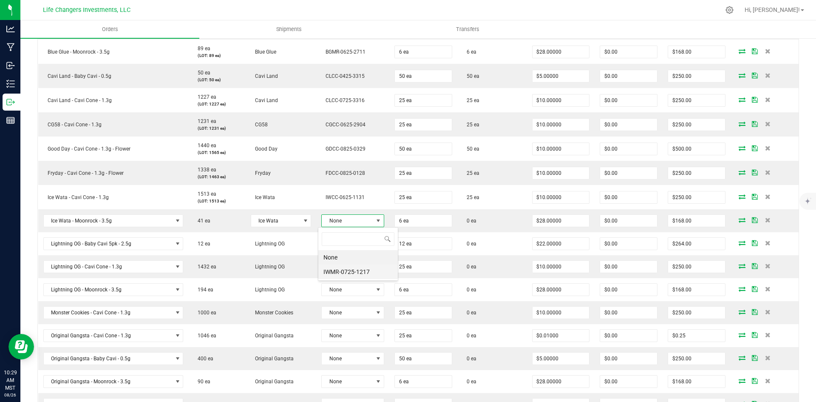
click at [348, 271] on li "IWMR-0725-1217" at bounding box center [357, 271] width 79 height 14
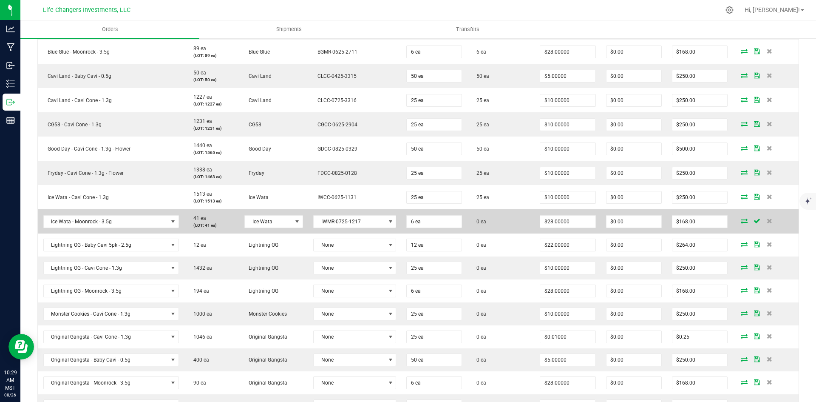
click at [741, 220] on icon at bounding box center [744, 220] width 7 height 5
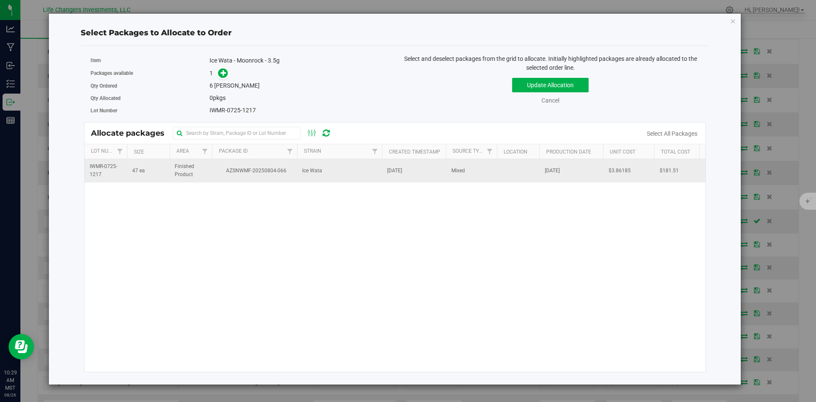
drag, startPoint x: 250, startPoint y: 172, endPoint x: 244, endPoint y: 160, distance: 14.1
click at [250, 172] on span "AZSNWMF-20250804-066" at bounding box center [254, 171] width 75 height 8
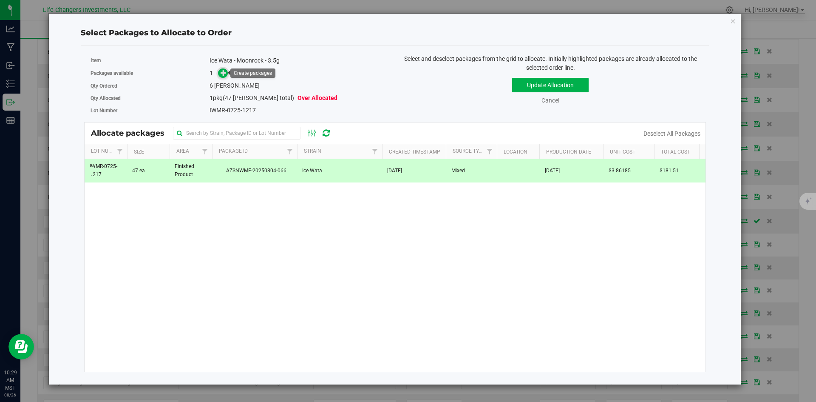
click at [223, 74] on icon at bounding box center [224, 72] width 6 height 6
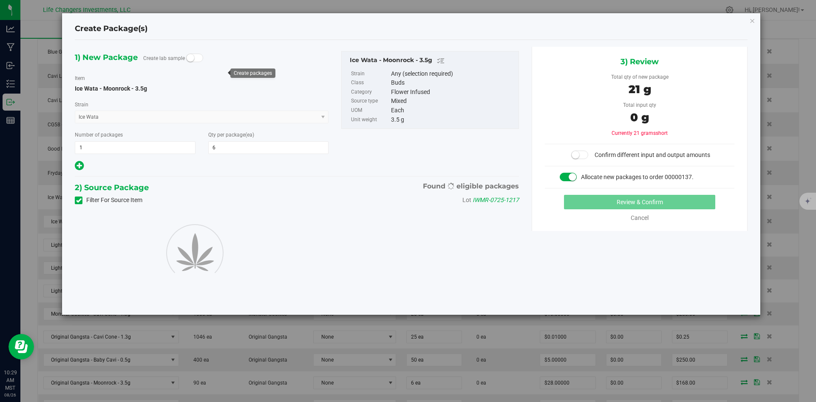
type input "6"
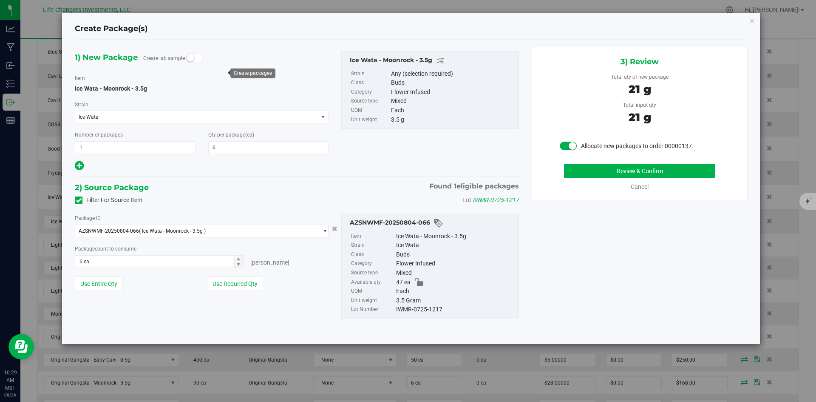
drag, startPoint x: 243, startPoint y: 282, endPoint x: 295, endPoint y: 270, distance: 53.1
click at [245, 282] on button "Use Required Qty" at bounding box center [235, 283] width 56 height 14
click at [601, 167] on button "Review & Confirm" at bounding box center [639, 171] width 151 height 14
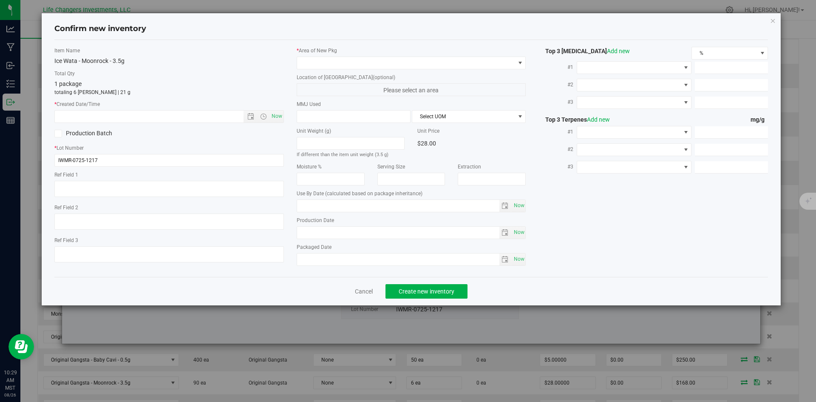
type input "[DATE]"
click at [249, 115] on span "Open the date view" at bounding box center [250, 116] width 7 height 7
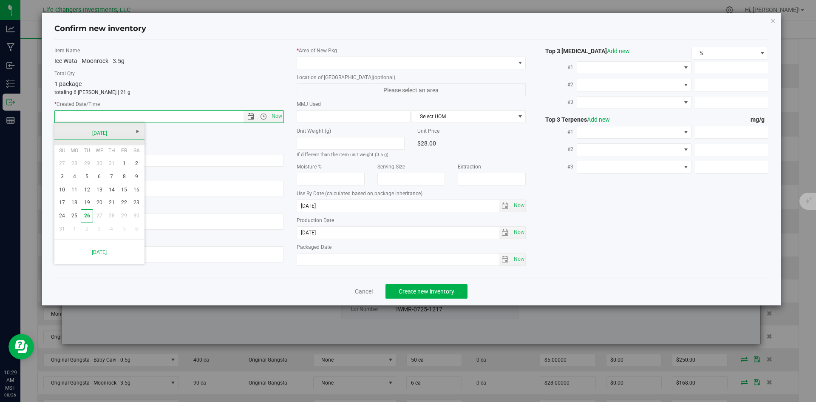
click at [57, 131] on link "[DATE]" at bounding box center [99, 133] width 91 height 13
click at [107, 183] on link "[DATE]" at bounding box center [110, 180] width 22 height 22
click at [97, 200] on link "23" at bounding box center [99, 202] width 12 height 13
type input "[DATE] 10:29 AM"
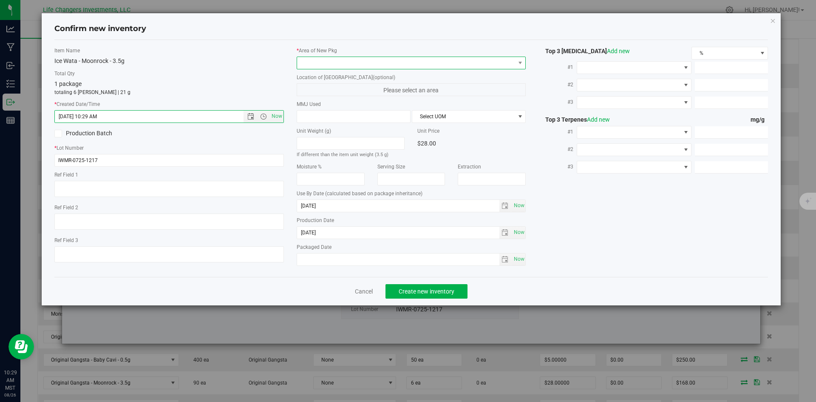
click at [332, 62] on span at bounding box center [406, 63] width 218 height 12
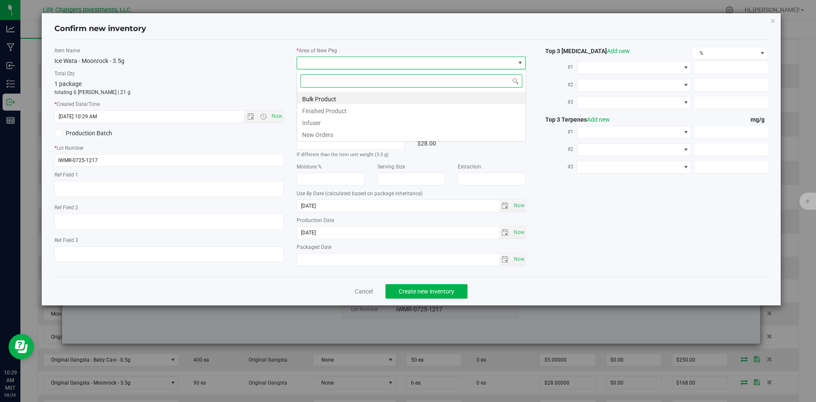
scroll to position [13, 229]
click at [316, 135] on li "New Orders" at bounding box center [411, 133] width 229 height 12
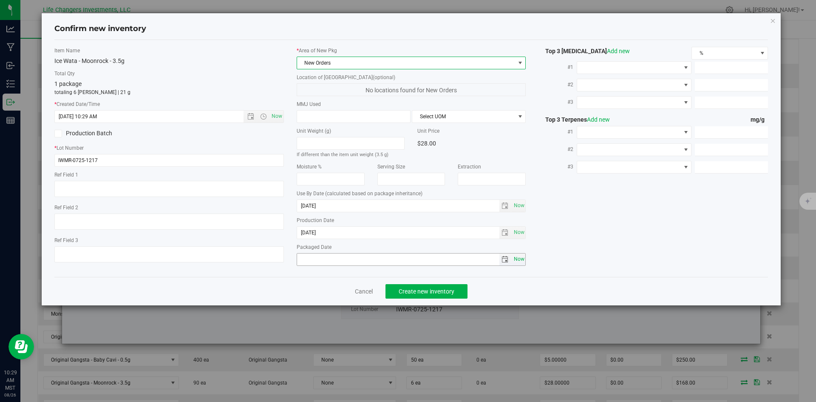
click at [520, 255] on span "Now" at bounding box center [519, 259] width 14 height 12
type input "[DATE]"
click at [422, 288] on span "Create new inventory" at bounding box center [427, 291] width 56 height 7
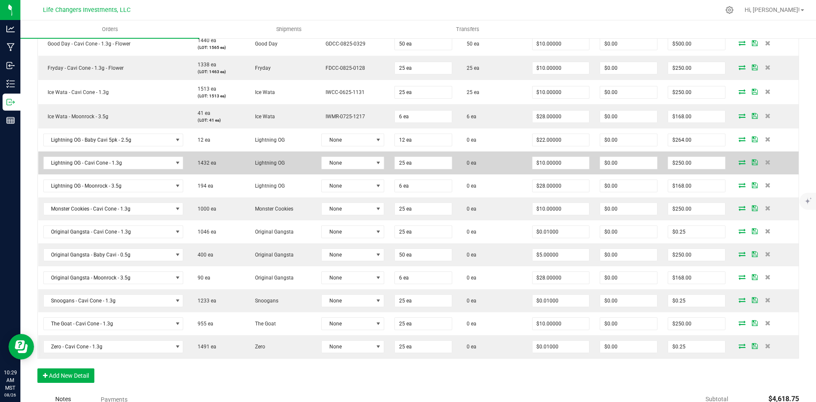
scroll to position [467, 0]
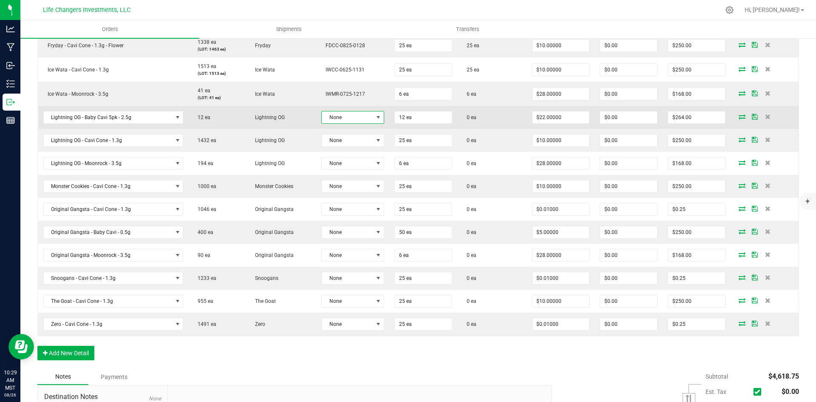
click at [377, 116] on span at bounding box center [378, 117] width 7 height 7
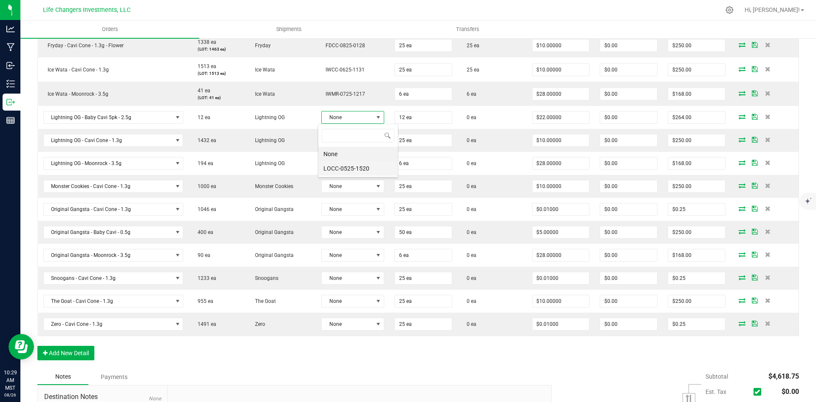
click at [355, 166] on li "LOCC-0525-1520" at bounding box center [357, 168] width 79 height 14
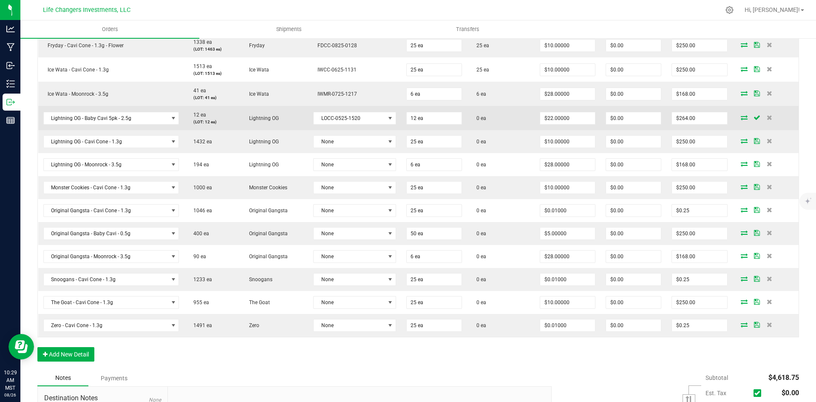
click at [741, 119] on icon at bounding box center [744, 117] width 7 height 5
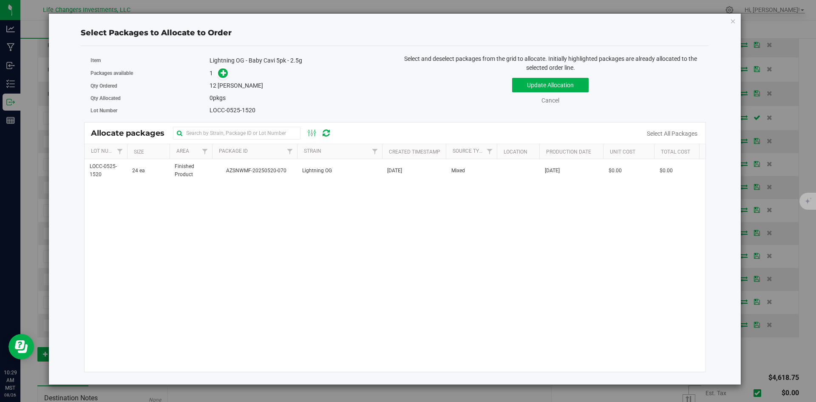
drag, startPoint x: 282, startPoint y: 170, endPoint x: 271, endPoint y: 155, distance: 18.6
click at [282, 170] on span "AZSNWMF-20250520-070" at bounding box center [254, 171] width 75 height 8
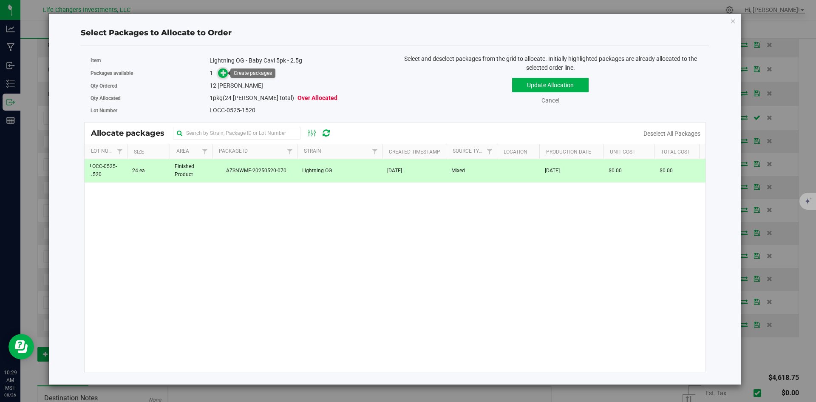
click at [221, 72] on icon at bounding box center [224, 73] width 6 height 6
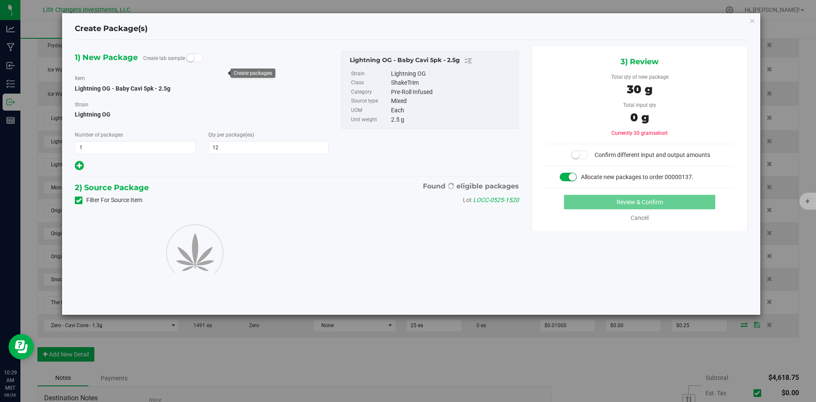
type input "12"
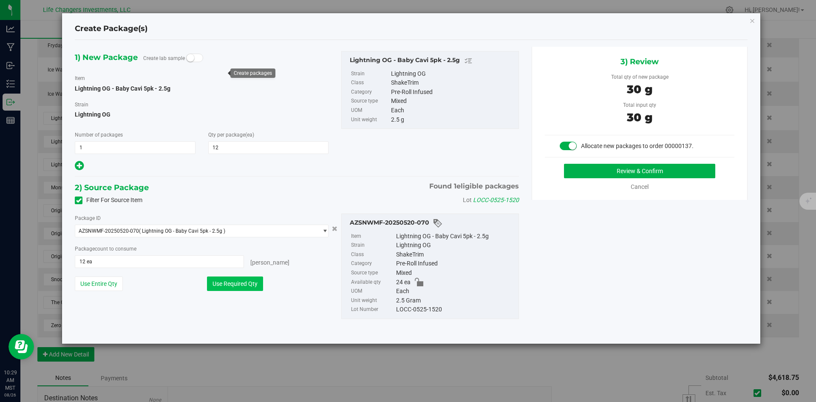
drag, startPoint x: 238, startPoint y: 287, endPoint x: 263, endPoint y: 282, distance: 24.8
click at [239, 287] on button "Use Required Qty" at bounding box center [235, 283] width 56 height 14
click at [699, 163] on div "3) Review Total qty of new package 30 g Total input qty 30 g Allocate new packa…" at bounding box center [640, 123] width 216 height 153
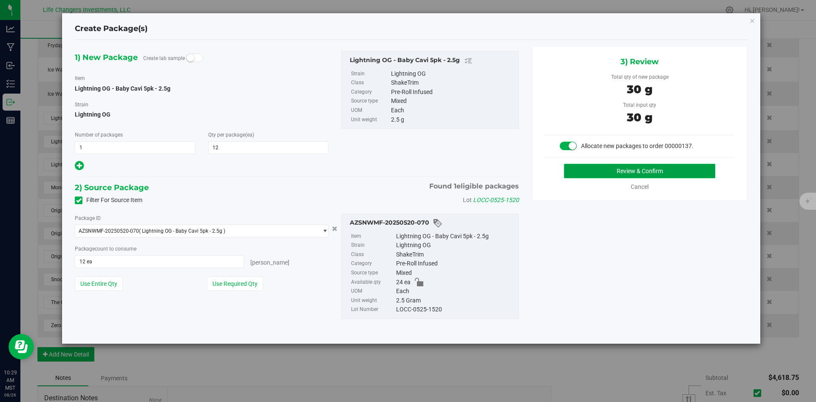
click at [696, 170] on button "Review & Confirm" at bounding box center [639, 171] width 151 height 14
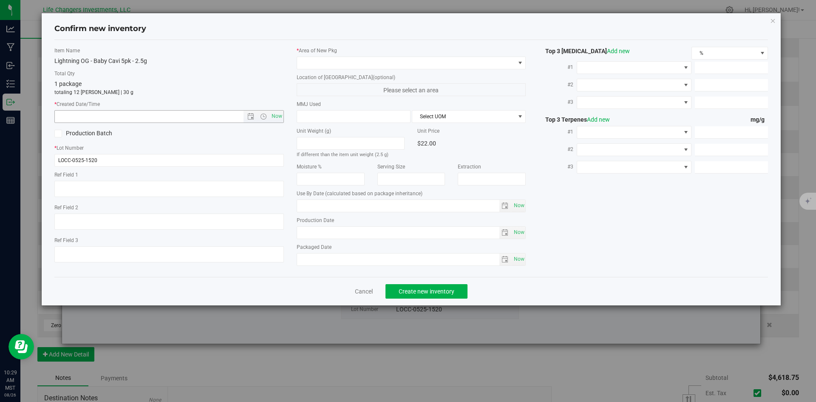
type input "[DATE]"
click at [249, 116] on span "Open the date view" at bounding box center [250, 116] width 7 height 7
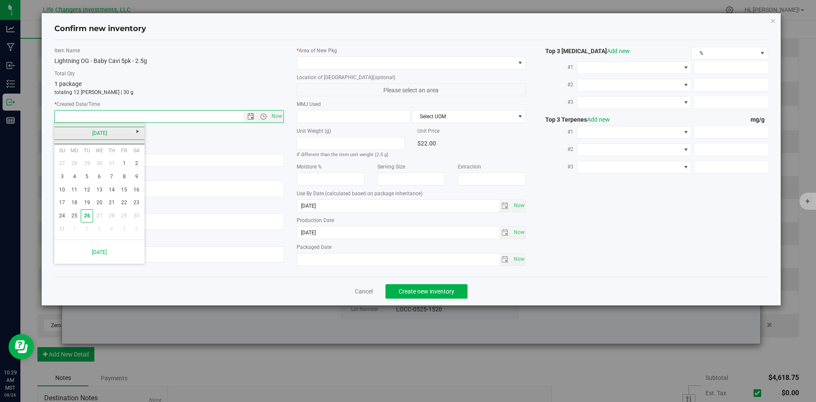
click at [62, 133] on link "[DATE]" at bounding box center [99, 133] width 91 height 13
click at [69, 183] on link "May" at bounding box center [67, 180] width 22 height 22
click at [107, 158] on link "1" at bounding box center [111, 163] width 12 height 13
type input "[DATE] 10:29 AM"
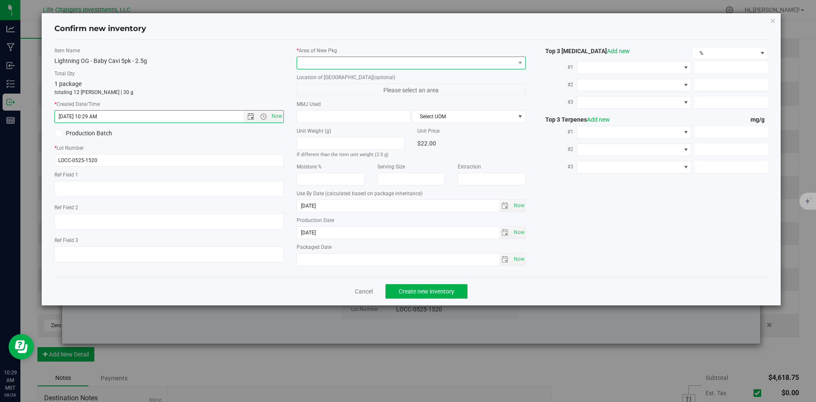
click at [338, 65] on span at bounding box center [406, 63] width 218 height 12
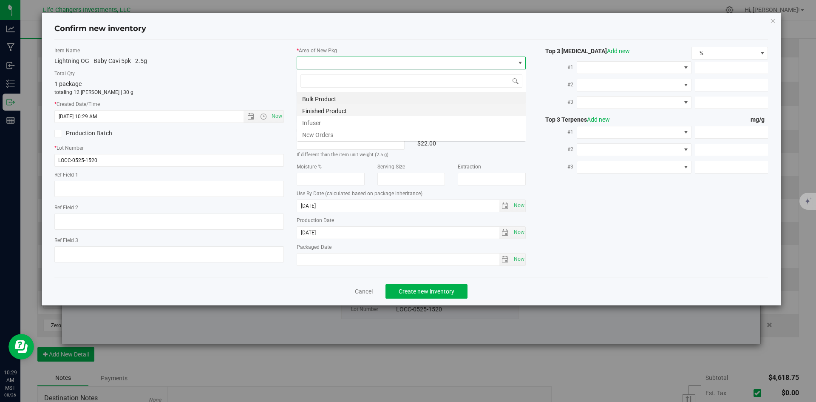
scroll to position [13, 229]
click at [332, 130] on li "New Orders" at bounding box center [411, 133] width 229 height 12
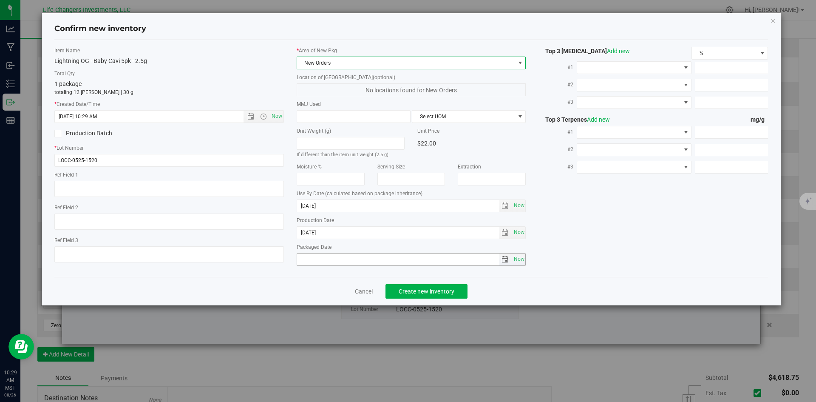
drag, startPoint x: 522, startPoint y: 257, endPoint x: 496, endPoint y: 272, distance: 29.9
click at [521, 260] on span "Now" at bounding box center [519, 259] width 14 height 12
type input "[DATE]"
click at [446, 289] on span "Create new inventory" at bounding box center [427, 291] width 56 height 7
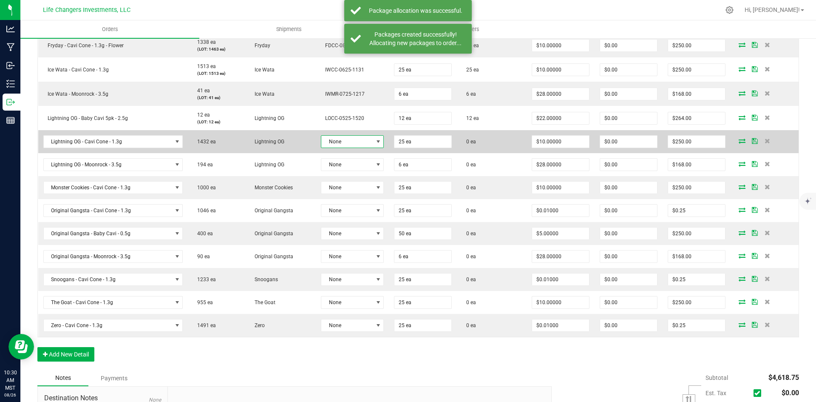
click at [375, 142] on span at bounding box center [378, 141] width 7 height 7
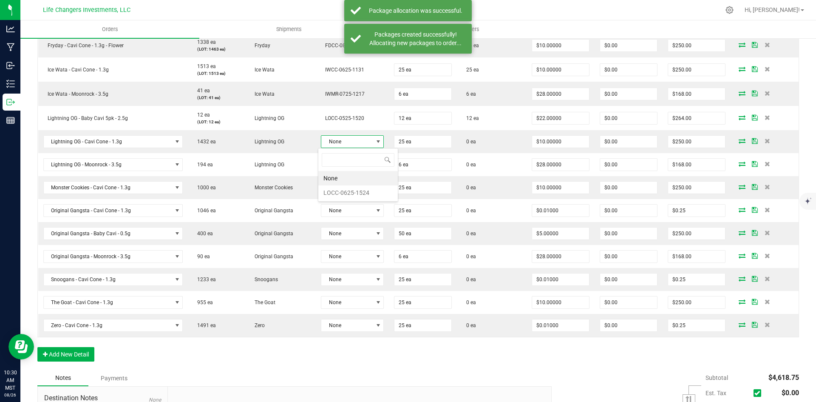
scroll to position [13, 62]
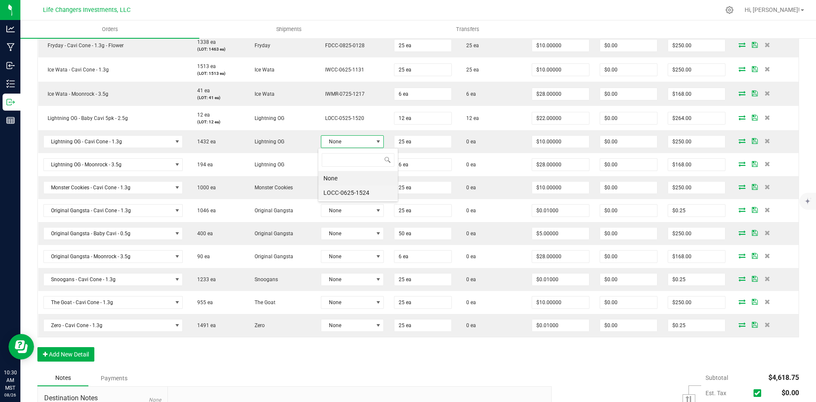
click at [353, 190] on li "LOCC-0625-1524" at bounding box center [357, 192] width 79 height 14
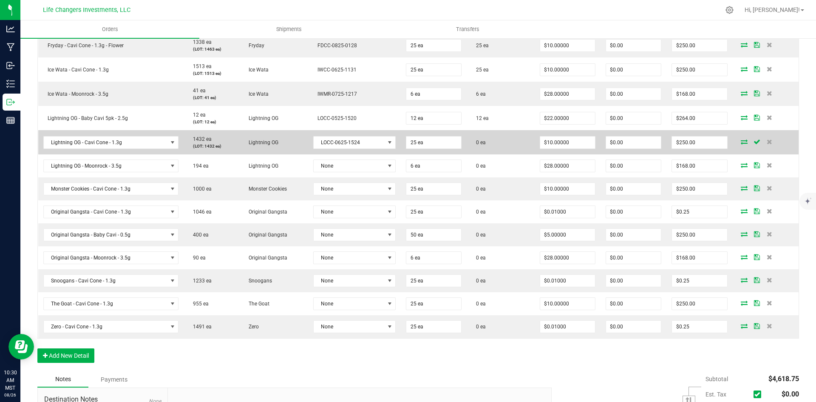
click at [741, 141] on span at bounding box center [744, 141] width 13 height 5
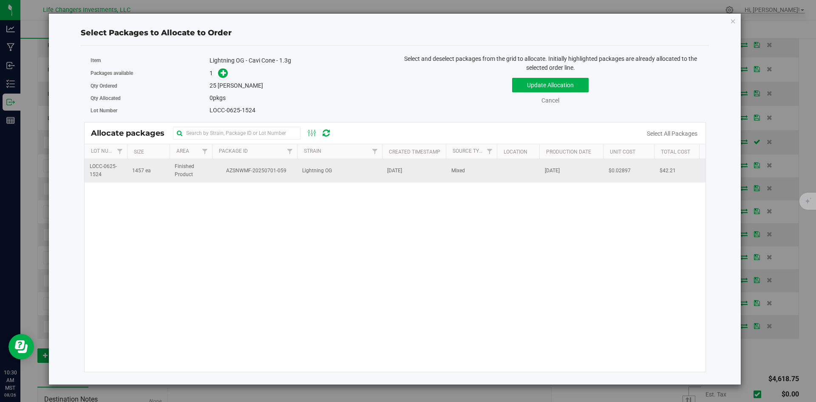
click at [283, 173] on span "AZSNWMF-20250701-059" at bounding box center [254, 171] width 75 height 8
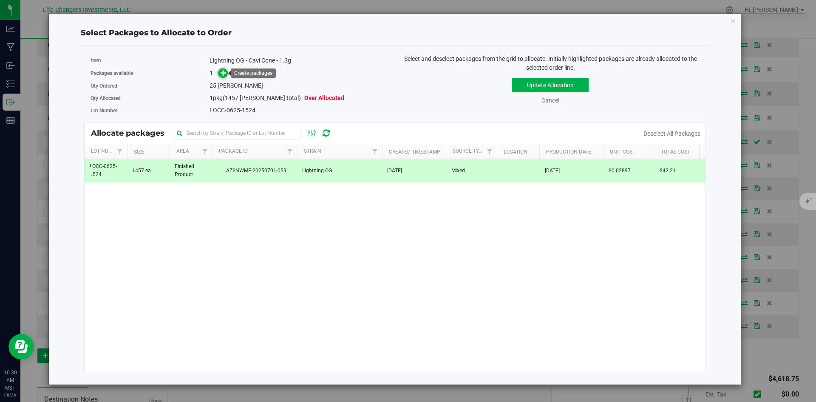
click at [226, 73] on icon at bounding box center [224, 73] width 6 height 6
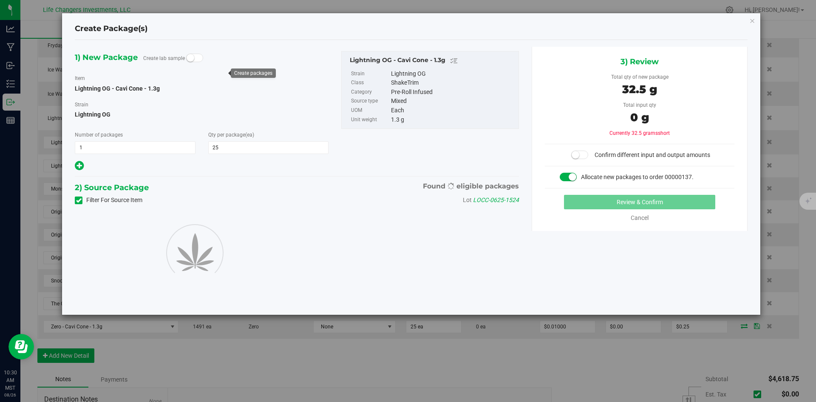
type input "25"
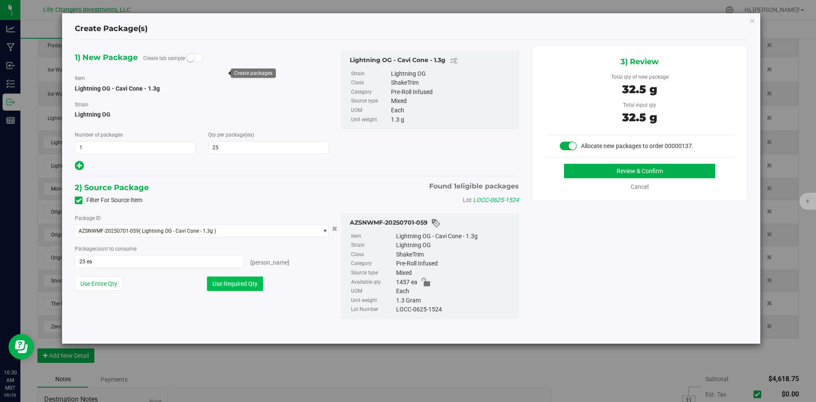
click at [243, 281] on button "Use Required Qty" at bounding box center [235, 283] width 56 height 14
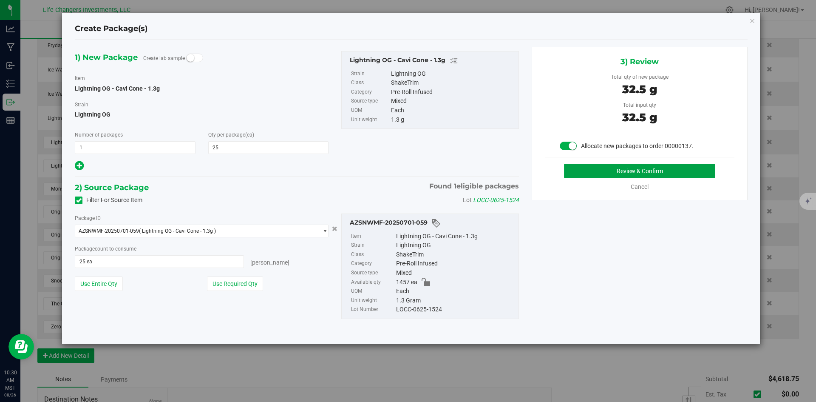
click at [665, 170] on button "Review & Confirm" at bounding box center [639, 171] width 151 height 14
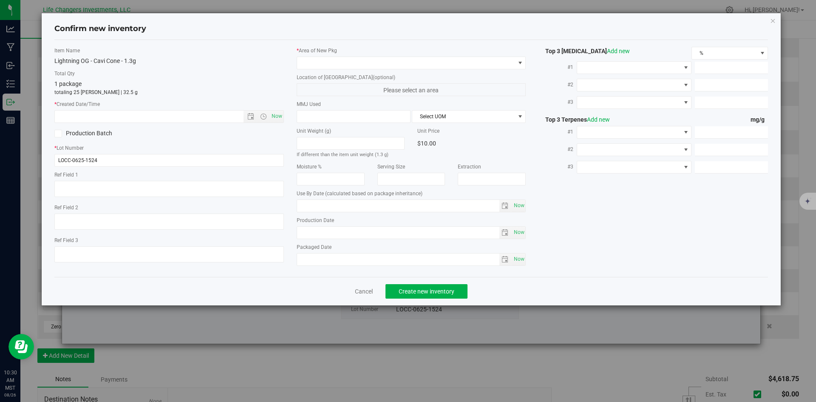
type input "[DATE]"
click at [249, 116] on span "Open the date view" at bounding box center [250, 116] width 7 height 7
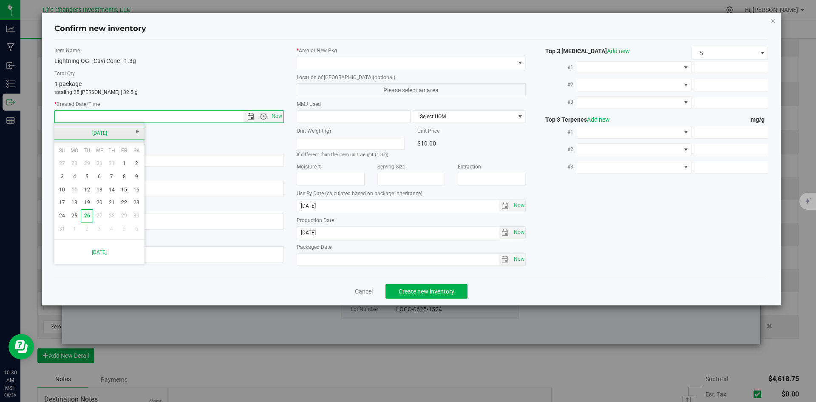
click at [62, 130] on link "[DATE]" at bounding box center [99, 133] width 91 height 13
click at [89, 180] on link "Jun" at bounding box center [89, 180] width 22 height 22
click at [74, 161] on link "2" at bounding box center [74, 163] width 12 height 13
type input "[DATE] 10:30 AM"
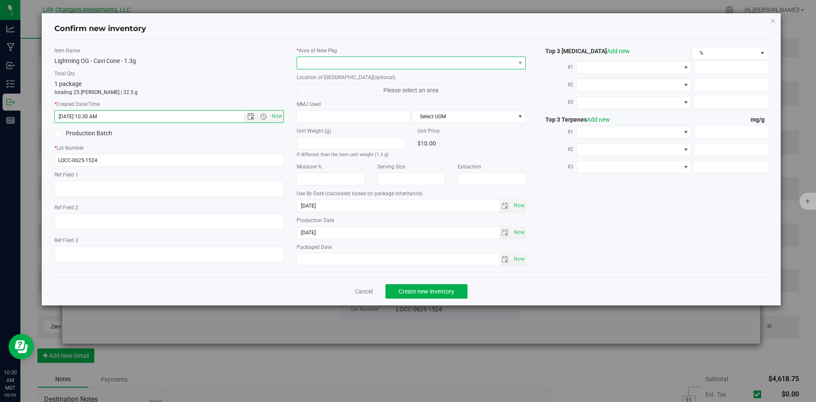
click at [350, 62] on span at bounding box center [406, 63] width 218 height 12
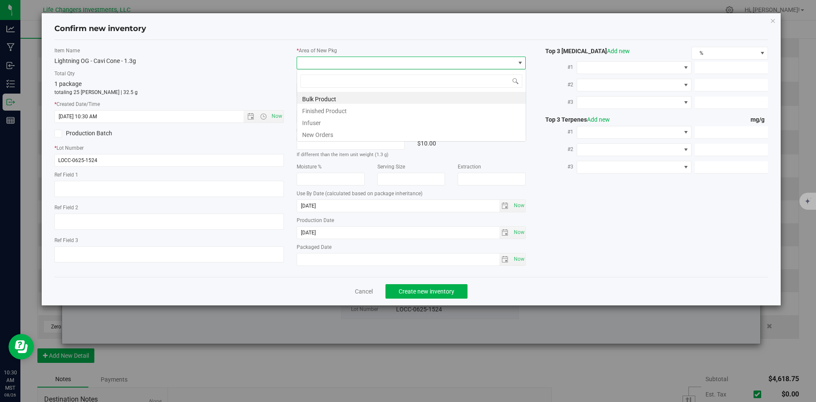
scroll to position [13, 229]
click at [319, 135] on li "New Orders" at bounding box center [411, 133] width 229 height 12
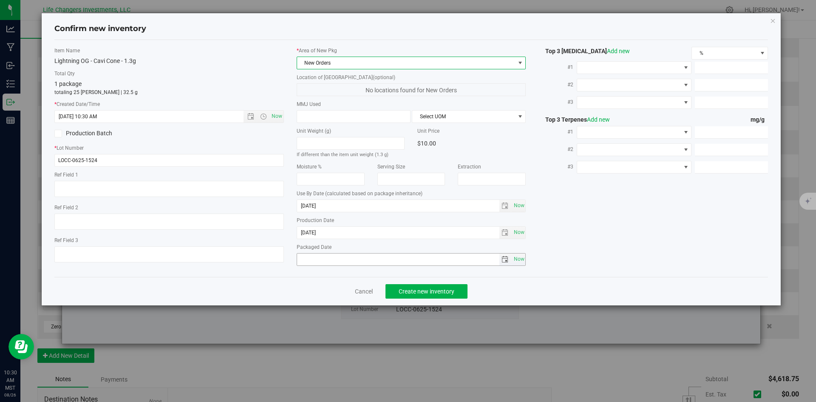
drag, startPoint x: 521, startPoint y: 258, endPoint x: 509, endPoint y: 270, distance: 16.8
click at [521, 259] on span "Now" at bounding box center [519, 259] width 14 height 12
type input "[DATE]"
click at [429, 293] on span "Create new inventory" at bounding box center [427, 291] width 56 height 7
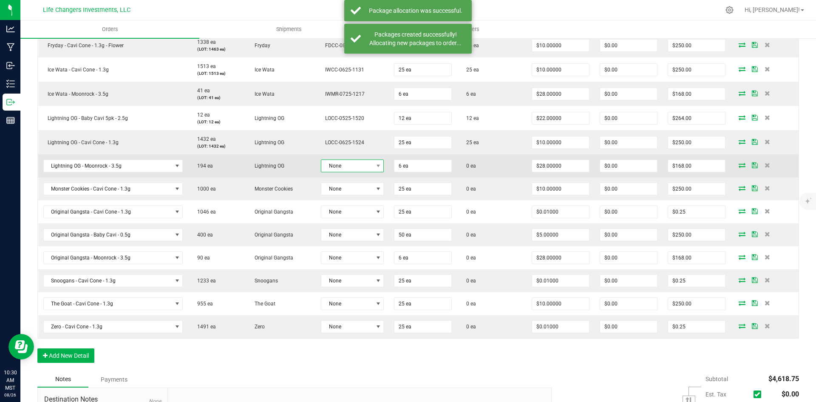
click at [373, 164] on span at bounding box center [378, 166] width 11 height 12
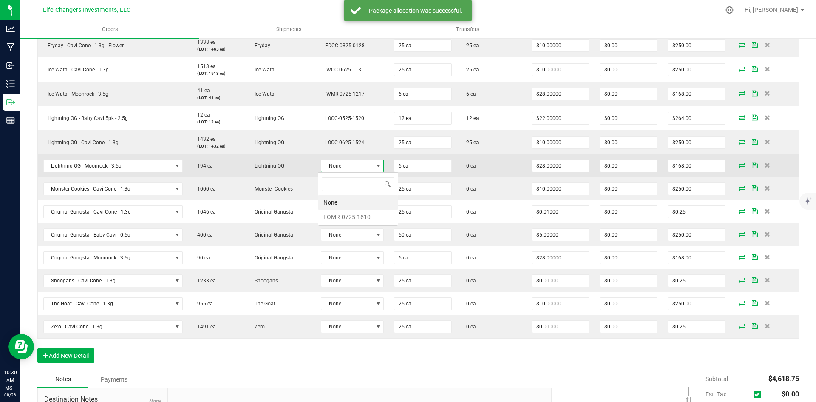
scroll to position [13, 62]
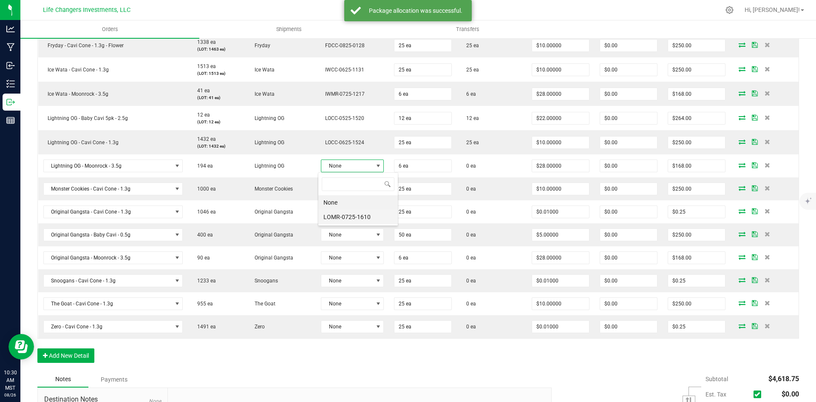
click at [356, 212] on li "LOMR-0725-1610" at bounding box center [357, 216] width 79 height 14
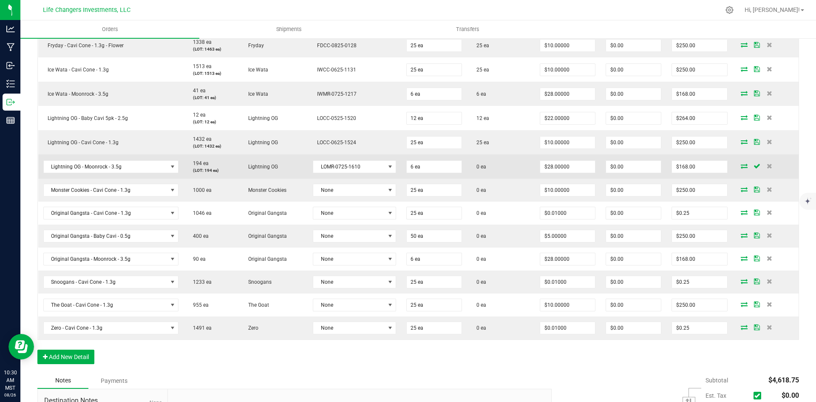
click at [741, 167] on icon at bounding box center [744, 165] width 7 height 5
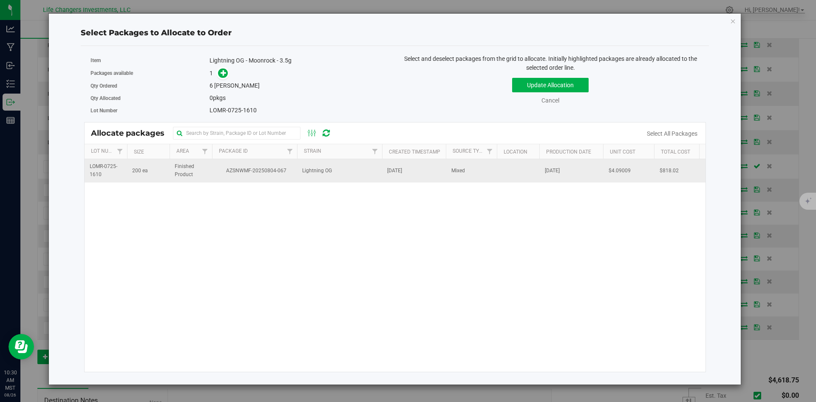
click at [234, 171] on span "AZSNWMF-20250804-067" at bounding box center [254, 171] width 75 height 8
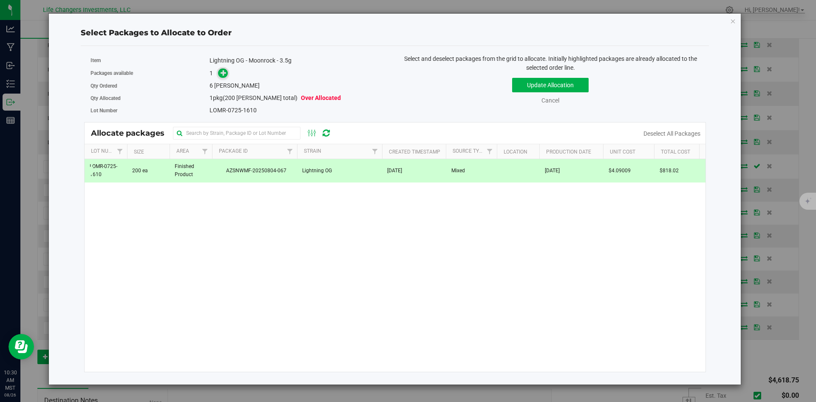
click at [222, 74] on icon at bounding box center [224, 72] width 6 height 6
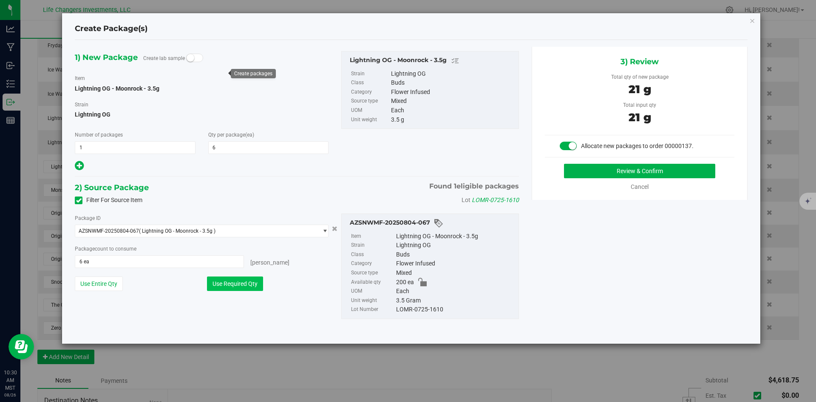
click at [234, 283] on button "Use Required Qty" at bounding box center [235, 283] width 56 height 14
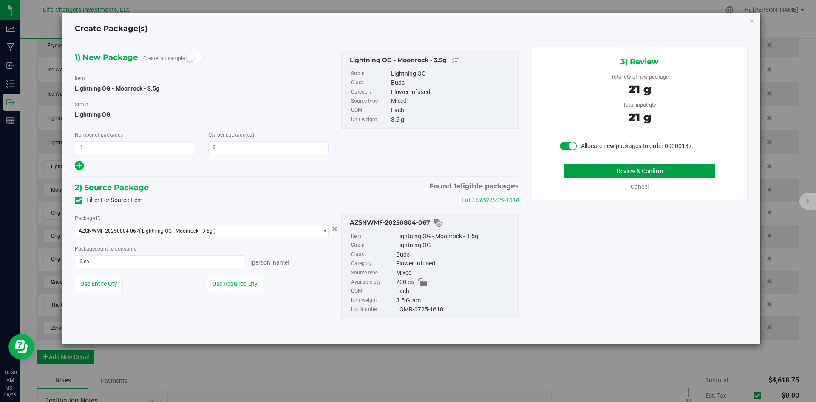
click at [605, 169] on button "Review & Confirm" at bounding box center [639, 171] width 151 height 14
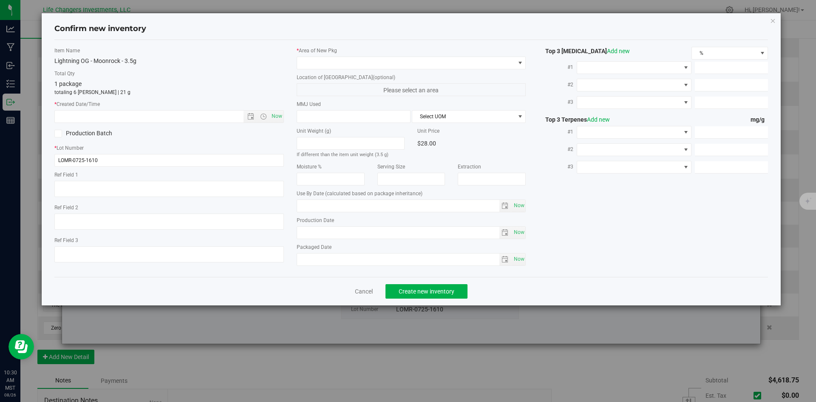
type input "[DATE]"
click at [249, 115] on span "Open the date view" at bounding box center [250, 116] width 7 height 7
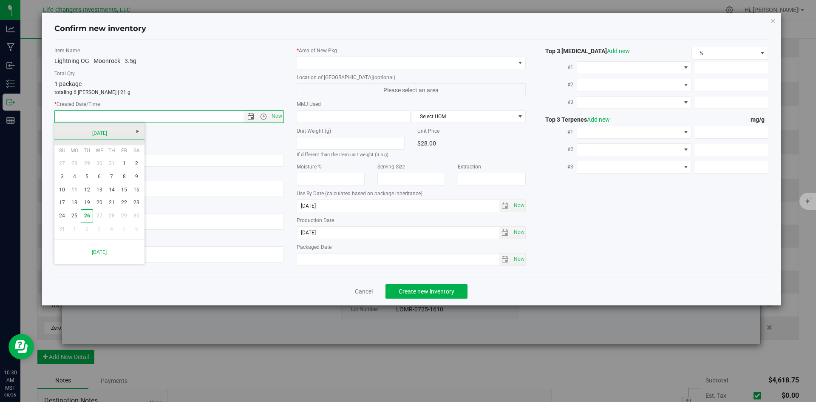
click at [59, 127] on link "[DATE]" at bounding box center [99, 133] width 91 height 13
click at [111, 181] on link "[DATE]" at bounding box center [110, 180] width 22 height 22
click at [107, 201] on link "24" at bounding box center [111, 202] width 12 height 13
type input "[DATE] 10:30 AM"
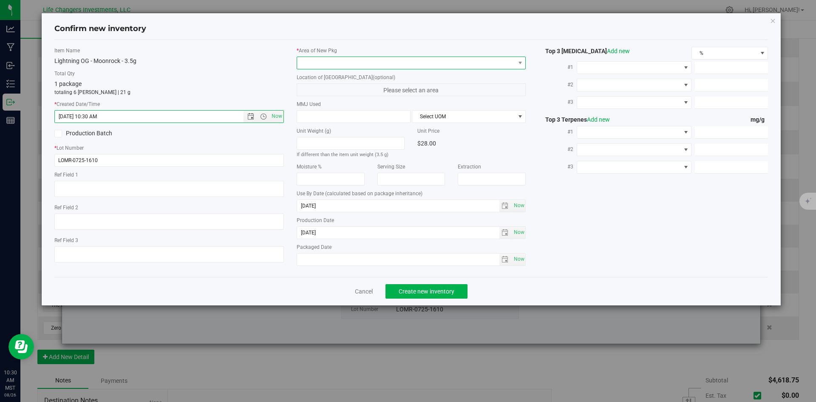
click at [360, 65] on span at bounding box center [406, 63] width 218 height 12
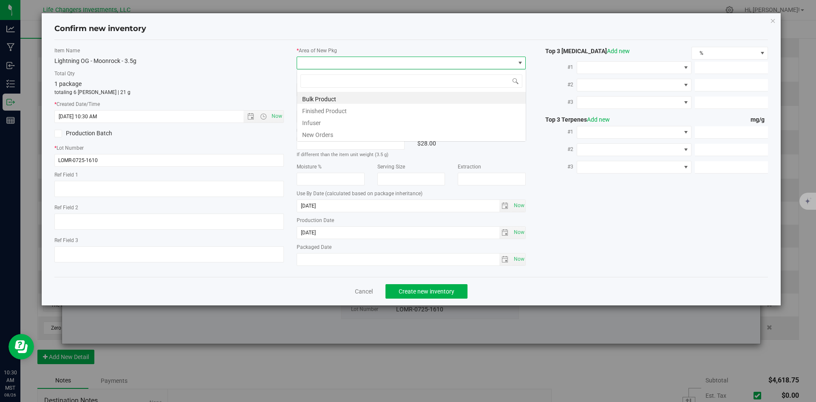
scroll to position [13, 229]
click at [324, 133] on li "New Orders" at bounding box center [411, 133] width 229 height 12
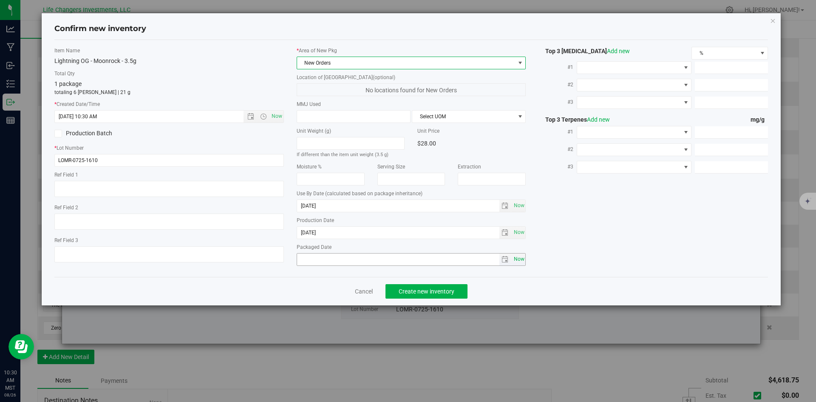
drag, startPoint x: 519, startPoint y: 257, endPoint x: 515, endPoint y: 263, distance: 6.9
click at [519, 258] on span "Now" at bounding box center [519, 259] width 14 height 12
type input "[DATE]"
click at [445, 294] on span "Create new inventory" at bounding box center [427, 291] width 56 height 7
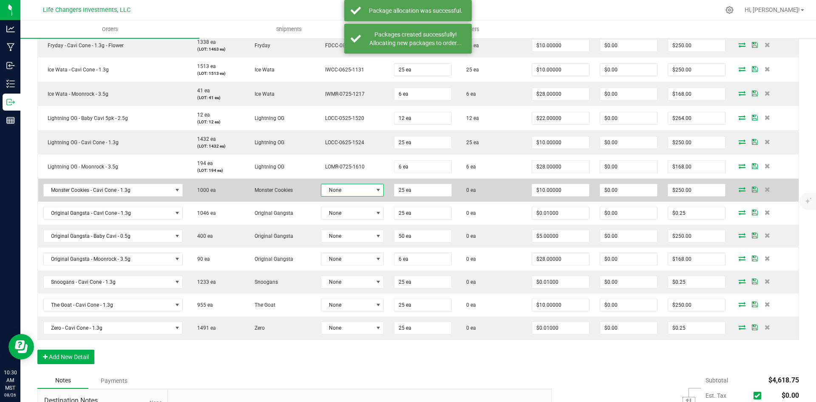
click at [375, 187] on span at bounding box center [378, 190] width 7 height 7
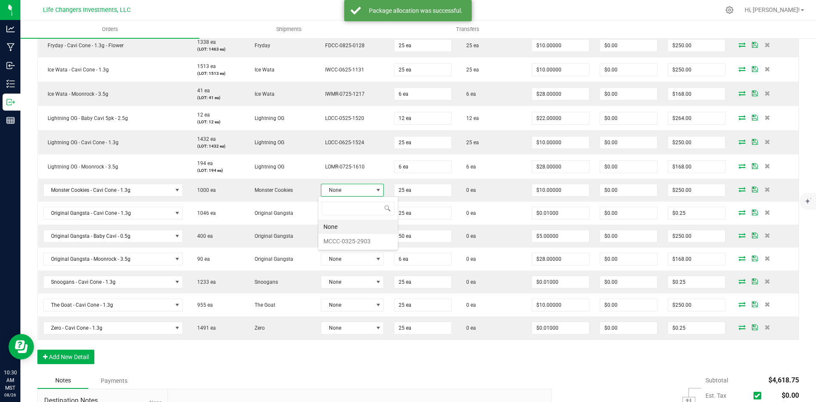
scroll to position [13, 62]
click at [352, 238] on li "MCCC-0325-2903" at bounding box center [357, 241] width 79 height 14
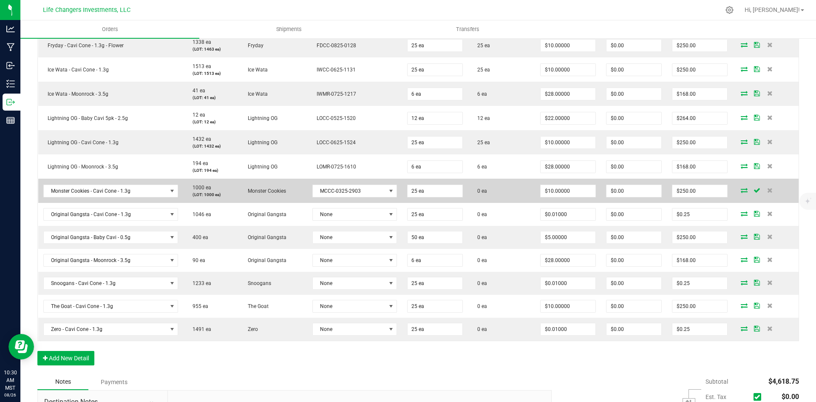
click at [741, 190] on icon at bounding box center [744, 189] width 7 height 5
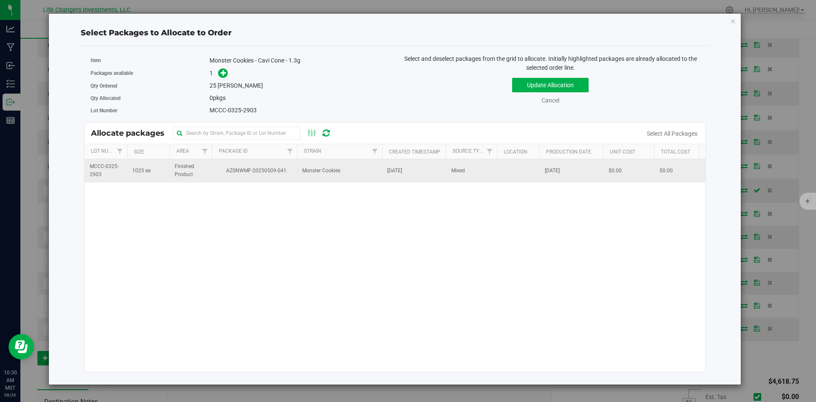
click at [263, 170] on span "AZSNWMF-20250509-041" at bounding box center [254, 171] width 75 height 8
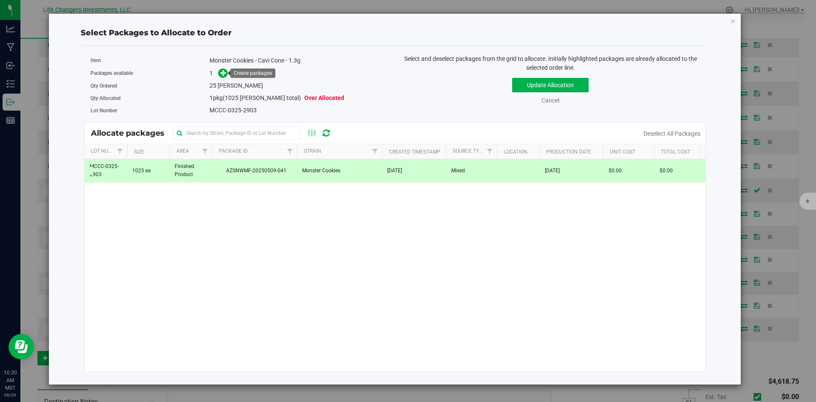
click at [221, 68] on span at bounding box center [223, 73] width 10 height 10
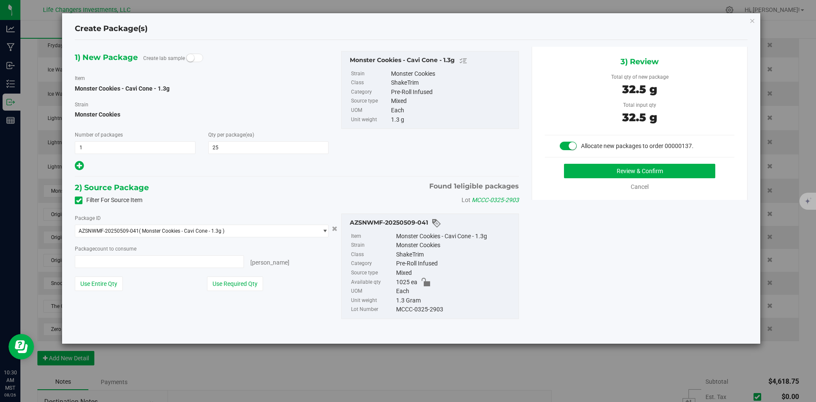
type input "25 ea"
click at [253, 280] on button "Use Required Qty" at bounding box center [235, 283] width 56 height 14
click at [659, 170] on button "Review & Confirm" at bounding box center [639, 171] width 151 height 14
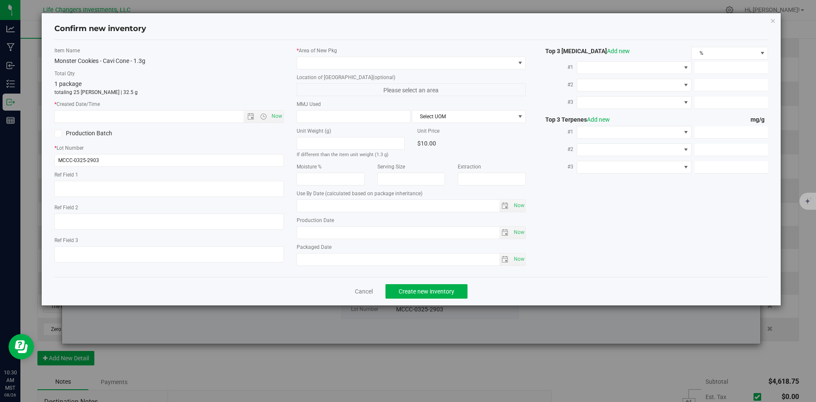
type input "[DATE]"
click at [249, 115] on span "Open the date view" at bounding box center [250, 116] width 7 height 7
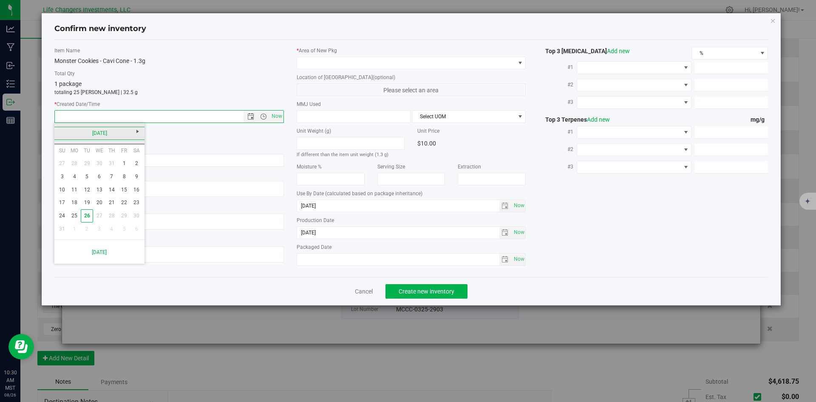
click at [59, 130] on link "[DATE]" at bounding box center [99, 133] width 91 height 13
click at [114, 157] on link "Mar" at bounding box center [110, 156] width 22 height 22
click at [111, 201] on link "20" at bounding box center [111, 202] width 12 height 13
type input "[DATE] 10:30 AM"
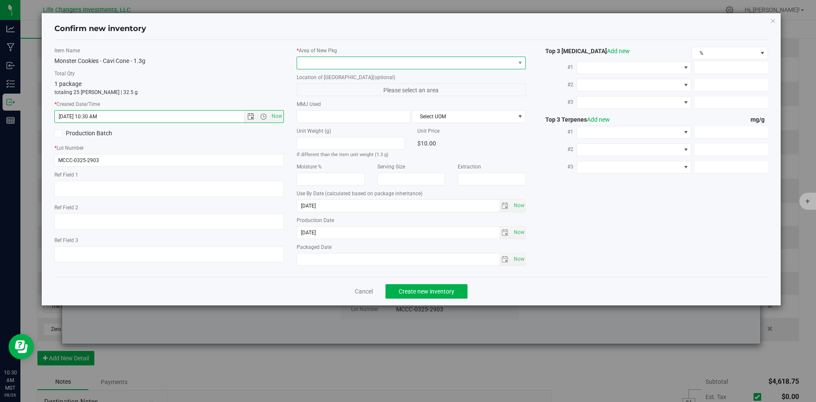
click at [360, 62] on span at bounding box center [406, 63] width 218 height 12
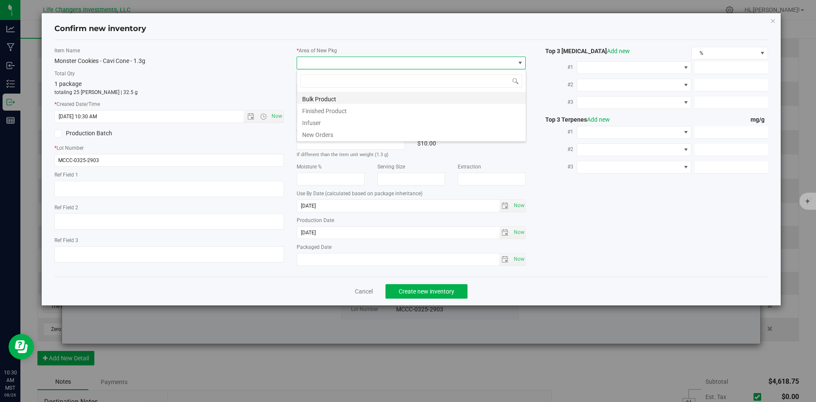
scroll to position [13, 229]
click at [326, 136] on li "New Orders" at bounding box center [411, 133] width 229 height 12
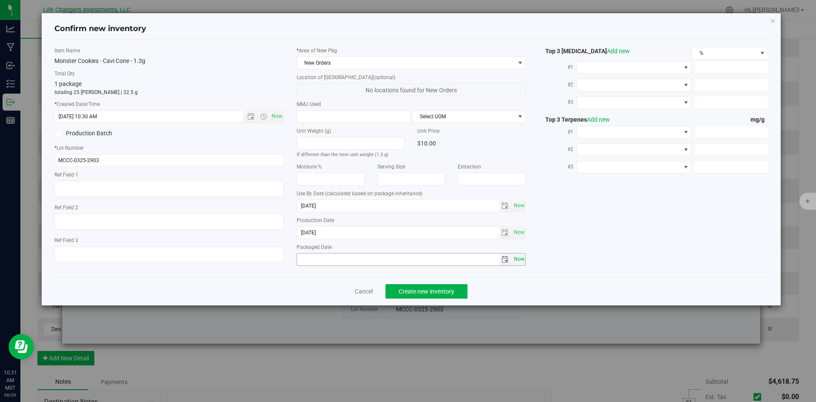
click at [516, 260] on span "Now" at bounding box center [519, 259] width 14 height 12
type input "[DATE]"
click at [436, 292] on span "Create new inventory" at bounding box center [427, 291] width 56 height 7
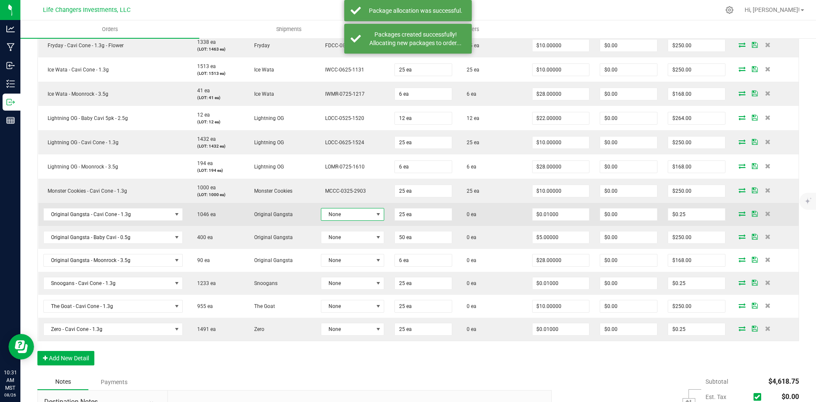
click at [376, 214] on span at bounding box center [378, 214] width 7 height 7
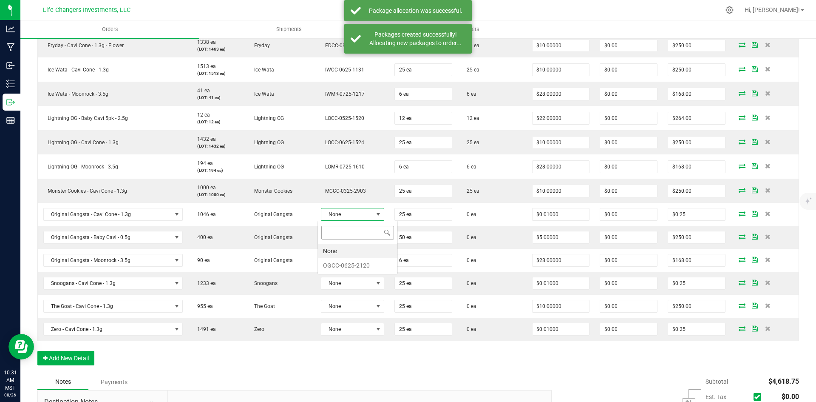
scroll to position [13, 62]
click at [356, 267] on li "OGCC-0625-2120" at bounding box center [357, 265] width 79 height 14
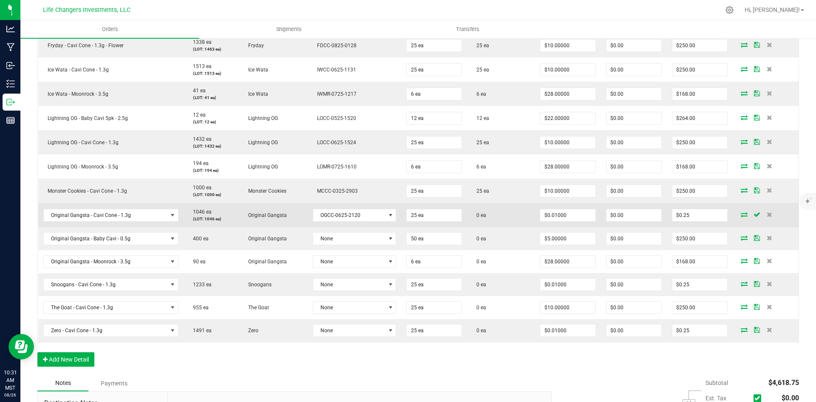
click at [741, 216] on icon at bounding box center [744, 214] width 7 height 5
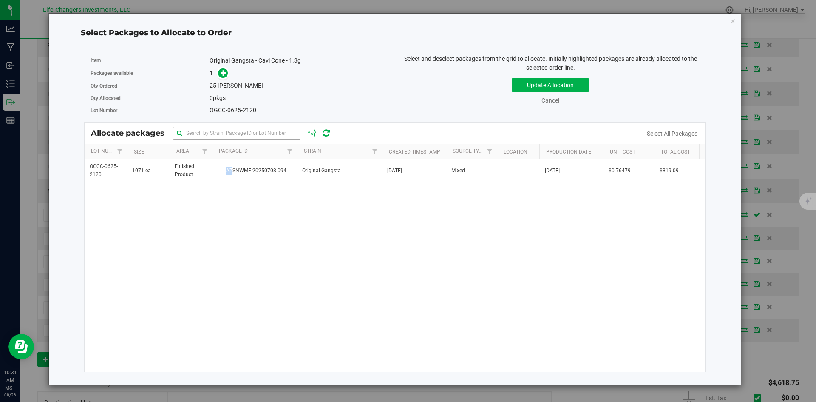
drag, startPoint x: 233, startPoint y: 174, endPoint x: 214, endPoint y: 136, distance: 42.4
click at [233, 174] on td "AZSNWMF-20250708-094" at bounding box center [254, 170] width 85 height 23
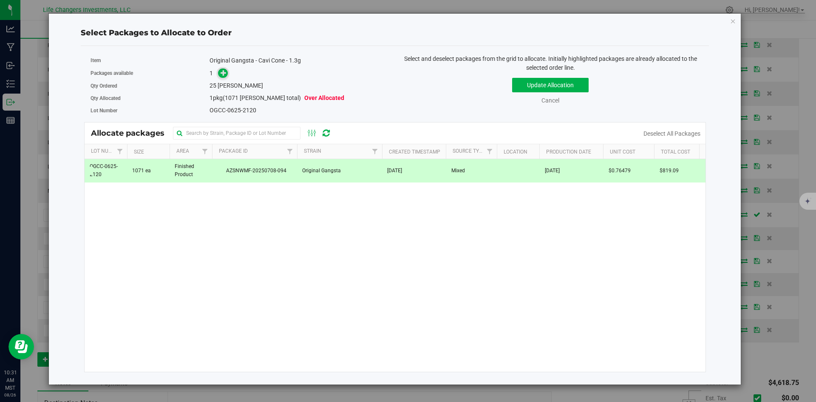
click at [223, 78] on div "Packages available 1" at bounding box center [239, 73] width 298 height 13
click at [223, 73] on icon at bounding box center [224, 73] width 6 height 6
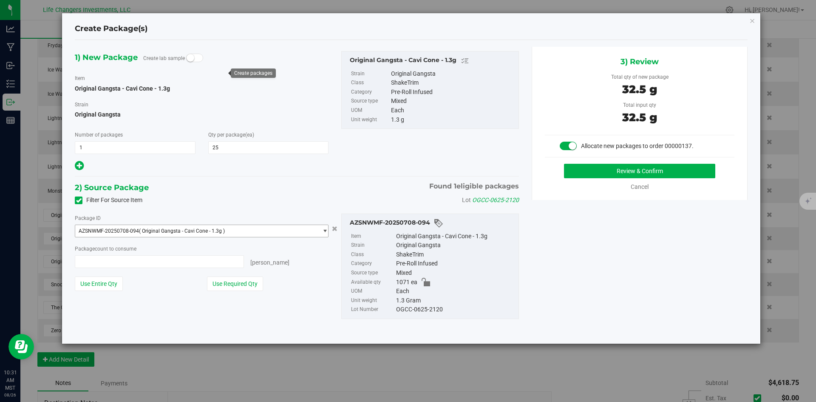
type input "25 ea"
click at [255, 280] on button "Use Required Qty" at bounding box center [235, 283] width 56 height 14
click at [643, 172] on button "Review & Confirm" at bounding box center [639, 171] width 151 height 14
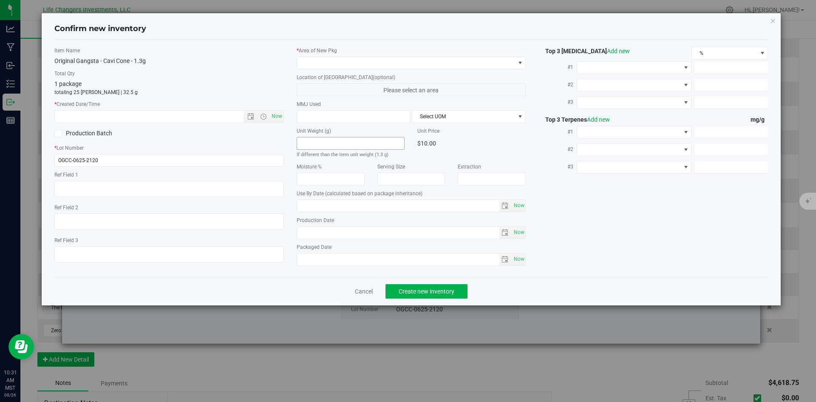
type input "[DATE]"
click at [249, 116] on span "Open the date view" at bounding box center [250, 116] width 7 height 7
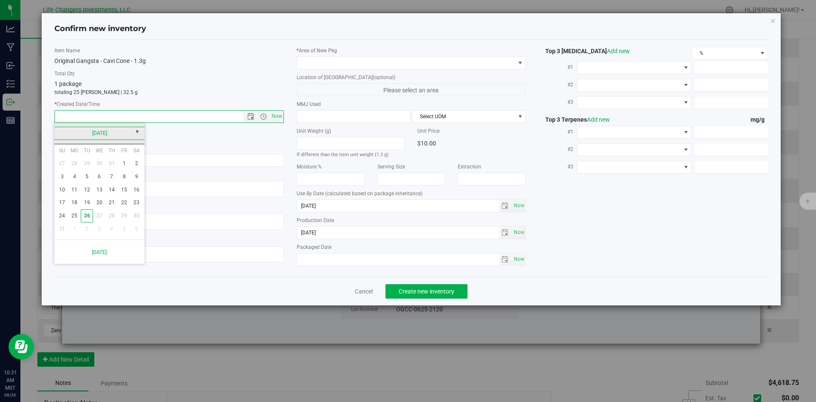
click at [60, 133] on link "[DATE]" at bounding box center [99, 133] width 91 height 13
click at [85, 179] on link "Jun" at bounding box center [89, 180] width 22 height 22
click at [88, 203] on link "24" at bounding box center [87, 202] width 12 height 13
type input "[DATE] 10:31 AM"
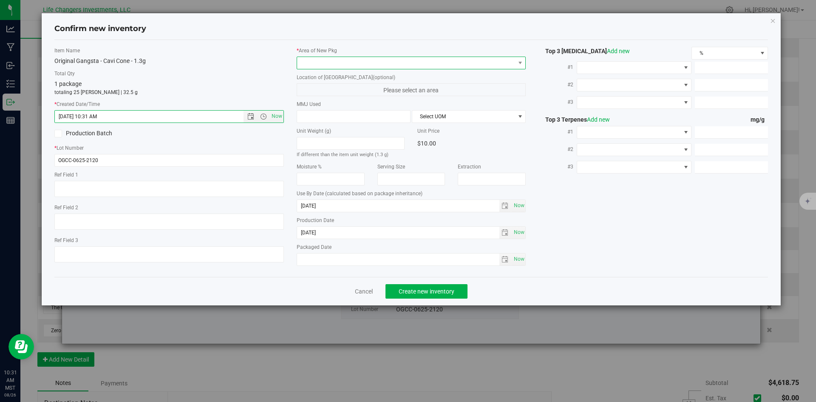
click at [316, 60] on span at bounding box center [406, 63] width 218 height 12
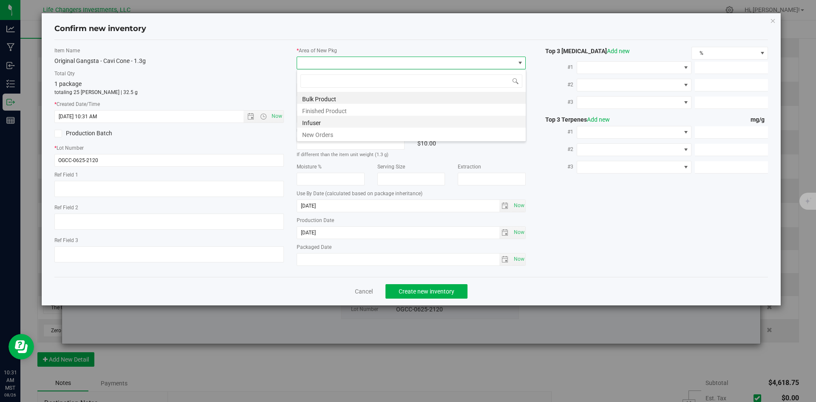
scroll to position [13, 229]
click at [334, 132] on li "New Orders" at bounding box center [411, 133] width 229 height 12
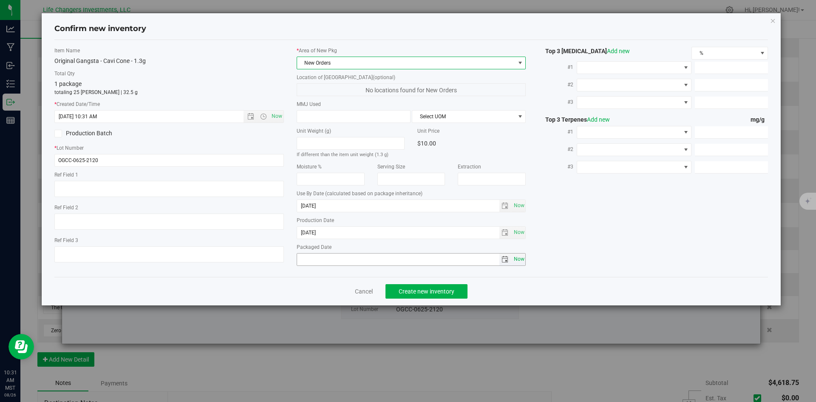
click at [519, 257] on span "Now" at bounding box center [519, 259] width 14 height 12
type input "[DATE]"
click at [416, 293] on span "Create new inventory" at bounding box center [427, 291] width 56 height 7
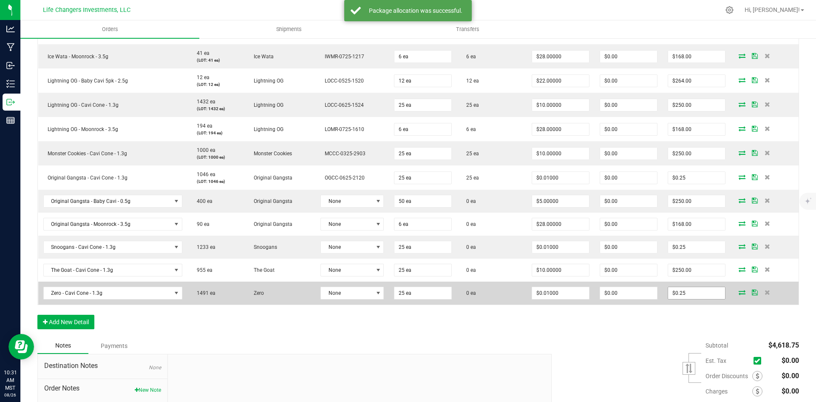
scroll to position [580, 0]
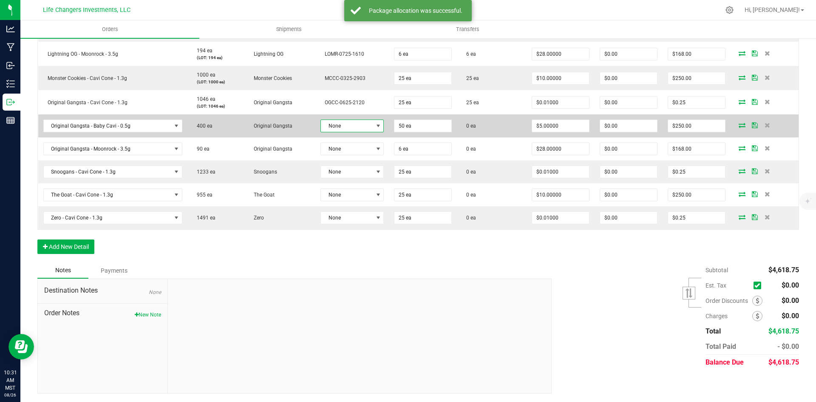
click at [376, 124] on span at bounding box center [378, 125] width 7 height 7
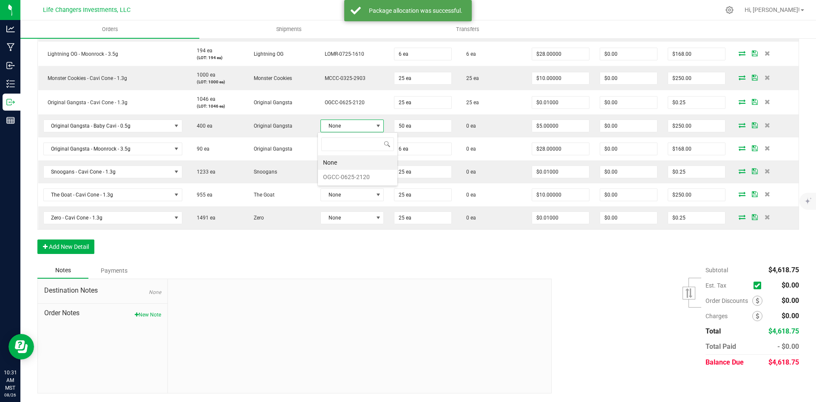
scroll to position [13, 62]
click at [356, 172] on li "OGCC-0625-2120" at bounding box center [357, 177] width 79 height 14
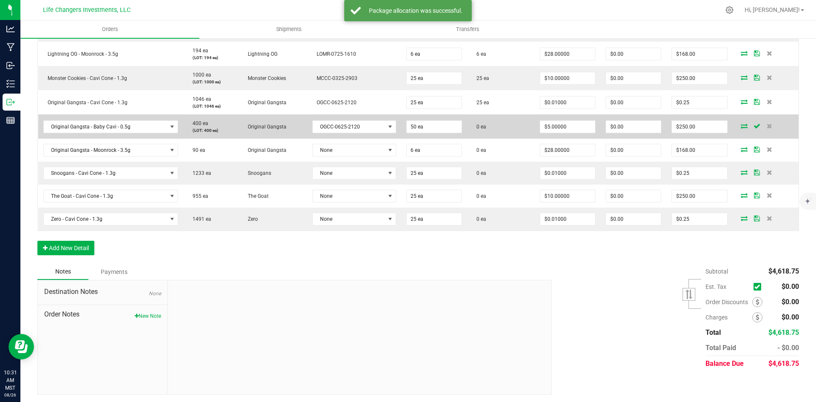
click at [741, 125] on icon at bounding box center [744, 125] width 7 height 5
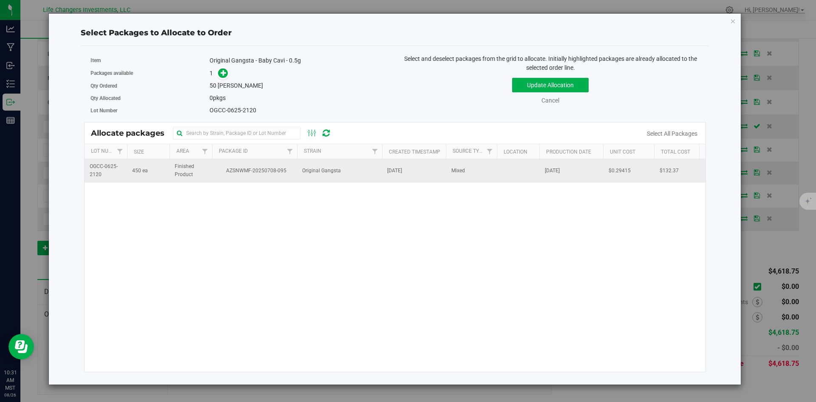
click at [154, 164] on td "450 ea" at bounding box center [148, 170] width 42 height 23
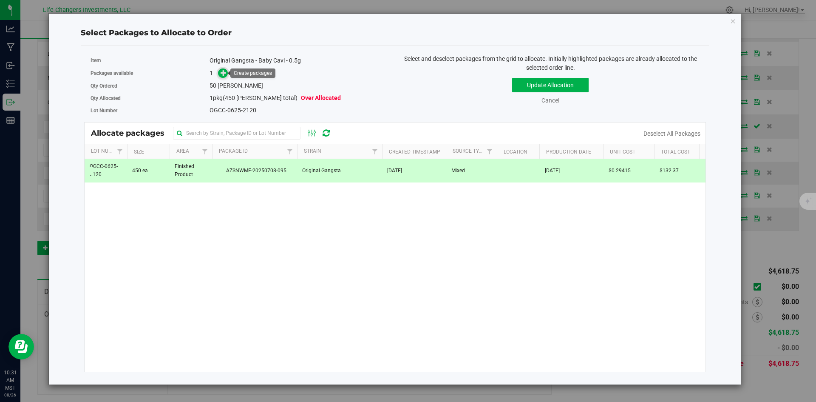
click at [219, 73] on span at bounding box center [223, 73] width 10 height 10
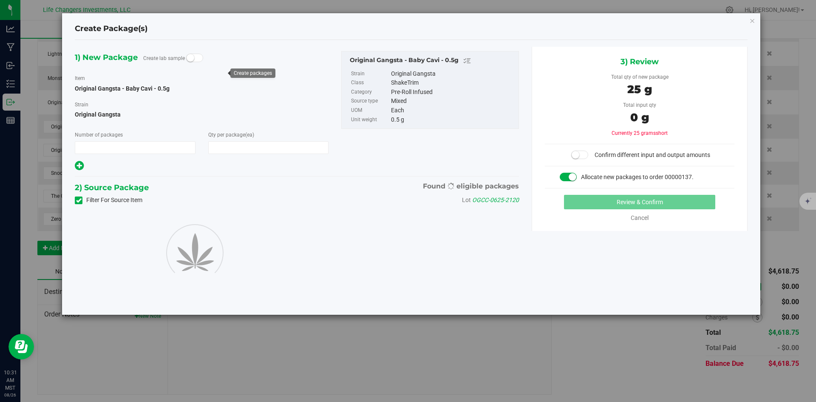
type input "1"
type input "50"
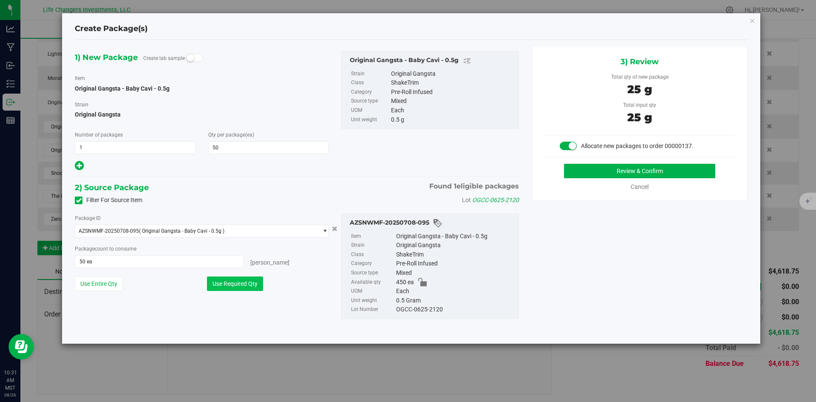
click at [224, 282] on button "Use Required Qty" at bounding box center [235, 283] width 56 height 14
click at [619, 170] on button "Review & Confirm" at bounding box center [639, 171] width 151 height 14
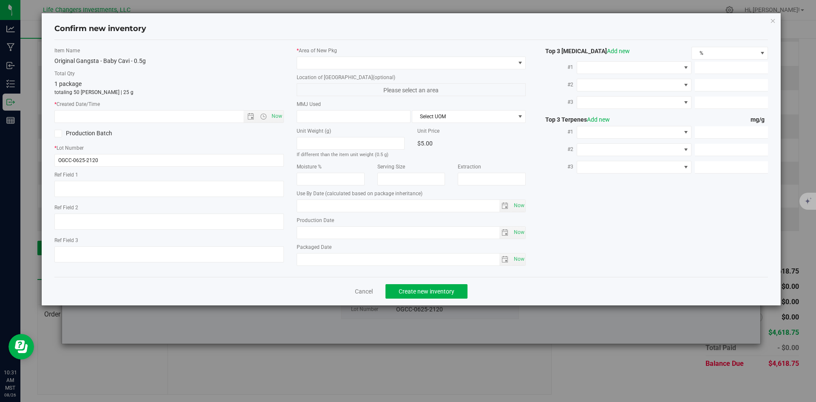
type input "[DATE]"
click at [250, 115] on span "Open the date view" at bounding box center [250, 116] width 7 height 7
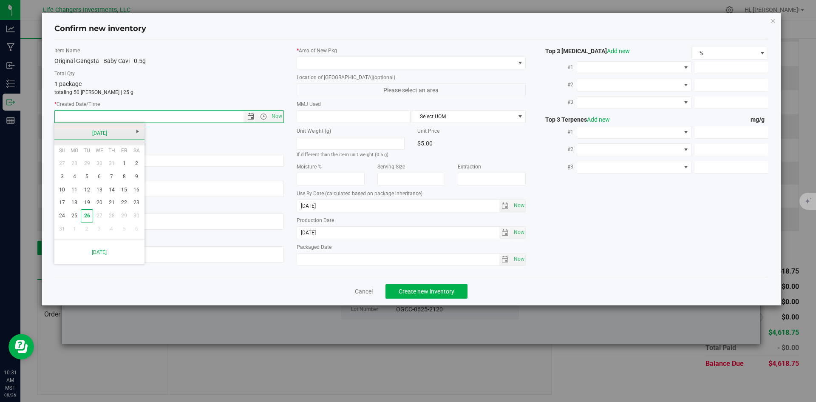
click at [61, 133] on link "[DATE]" at bounding box center [99, 133] width 91 height 13
click at [90, 185] on link "Jun" at bounding box center [89, 180] width 22 height 22
click at [88, 203] on link "24" at bounding box center [87, 202] width 12 height 13
type input "[DATE] 10:31 AM"
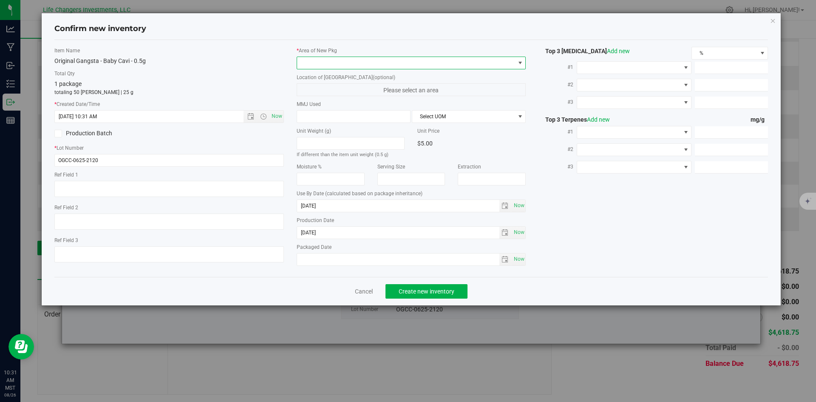
click at [390, 62] on span at bounding box center [406, 63] width 218 height 12
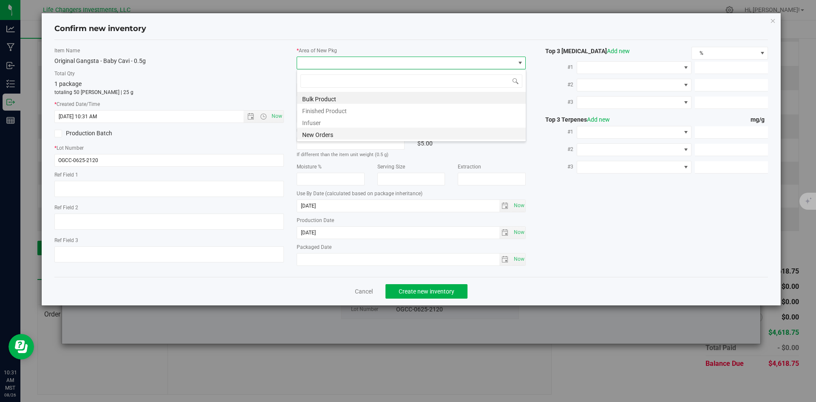
click at [323, 134] on li "New Orders" at bounding box center [411, 133] width 229 height 12
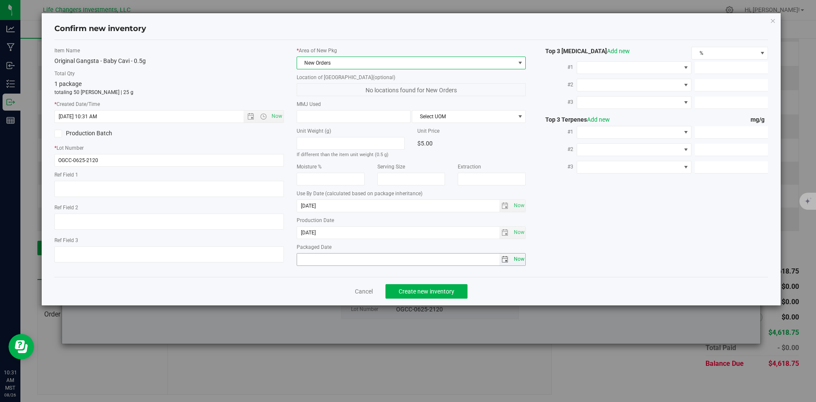
click at [519, 260] on span "Now" at bounding box center [519, 259] width 14 height 12
type input "[DATE]"
click at [430, 290] on span "Create new inventory" at bounding box center [427, 291] width 56 height 7
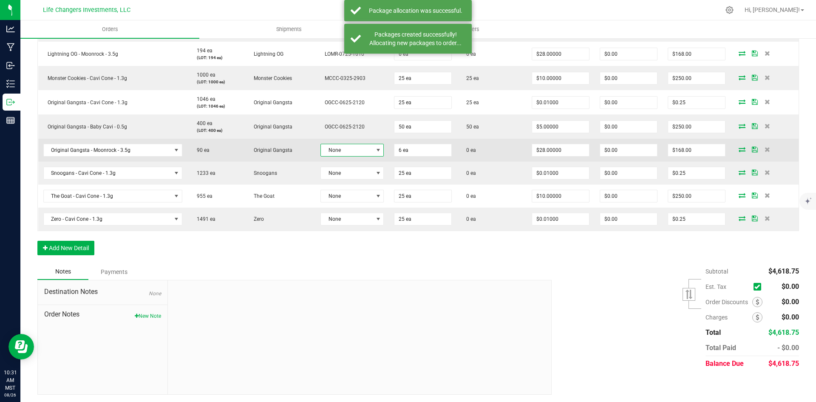
click at [375, 153] on span at bounding box center [378, 150] width 7 height 7
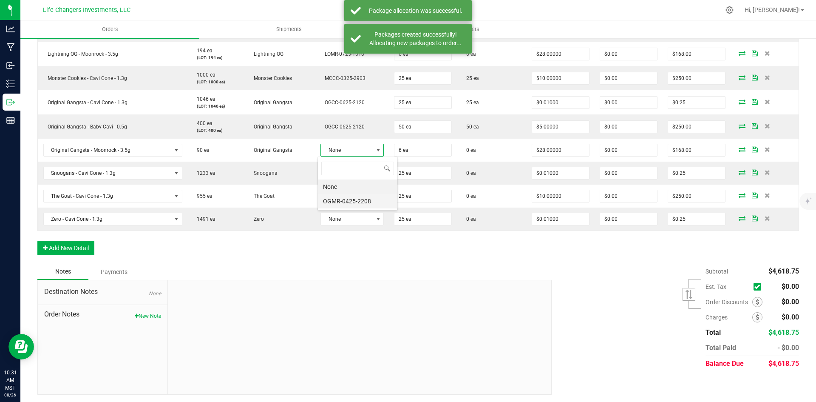
scroll to position [13, 62]
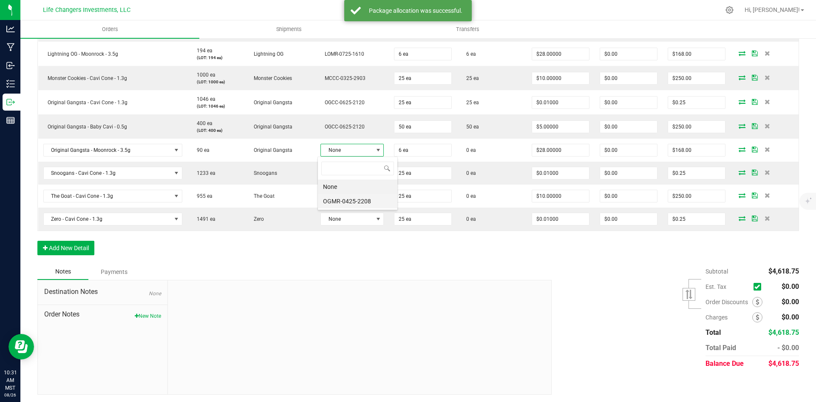
click at [369, 205] on li "OGMR-0425-2208" at bounding box center [357, 201] width 79 height 14
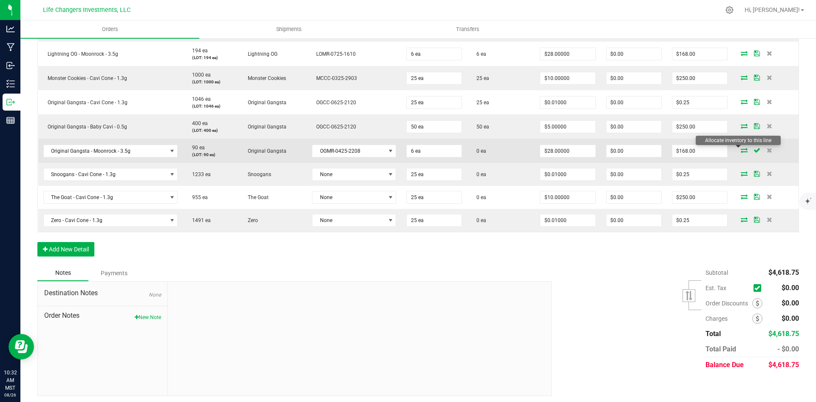
click at [741, 150] on icon at bounding box center [744, 149] width 7 height 5
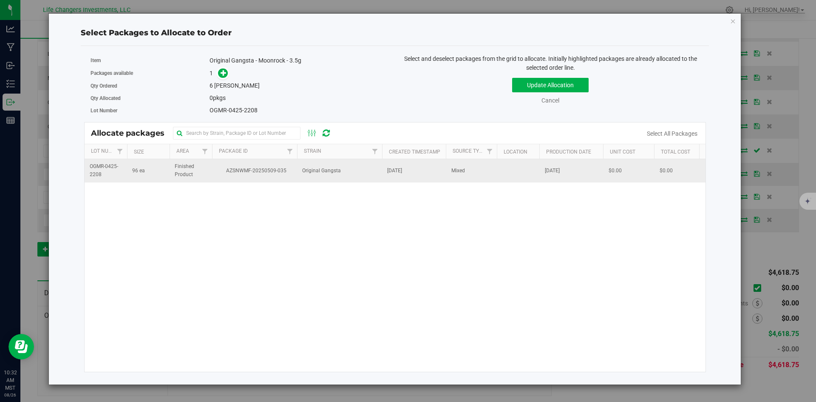
click at [315, 164] on td "Original Gangsta" at bounding box center [339, 170] width 85 height 23
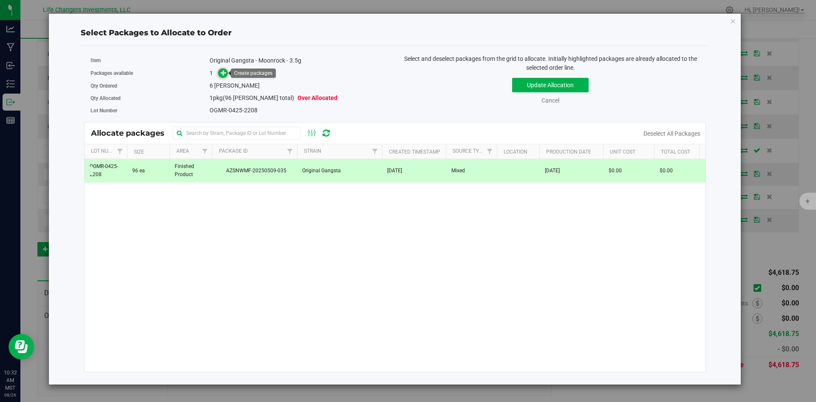
click at [226, 74] on icon at bounding box center [224, 72] width 6 height 6
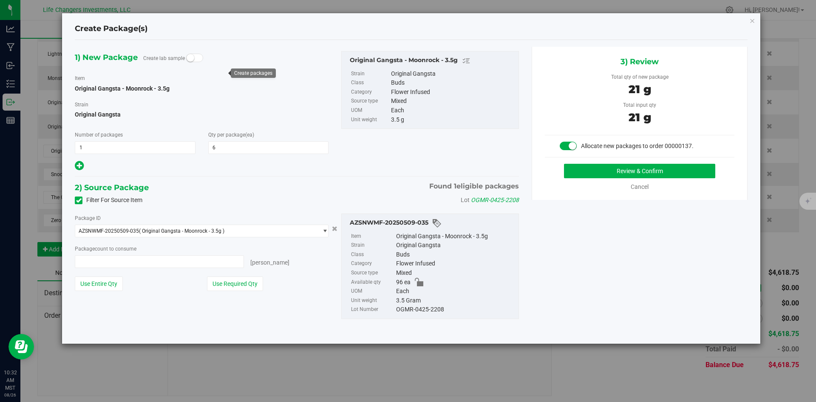
type input "6 ea"
click at [232, 279] on button "Use Required Qty" at bounding box center [235, 283] width 56 height 14
click at [633, 167] on button "Review & Confirm" at bounding box center [639, 171] width 151 height 14
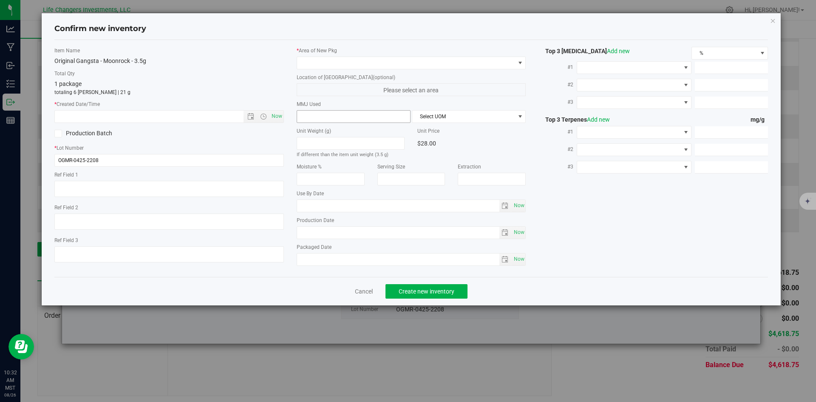
type input "[DATE]"
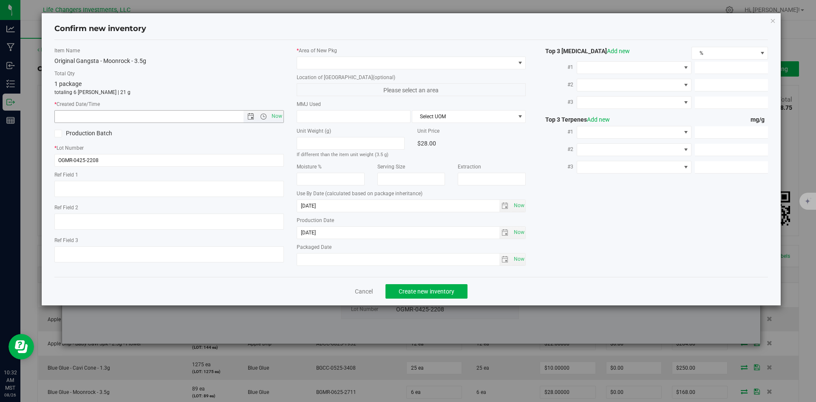
click at [251, 117] on span "Open the date view" at bounding box center [250, 116] width 7 height 7
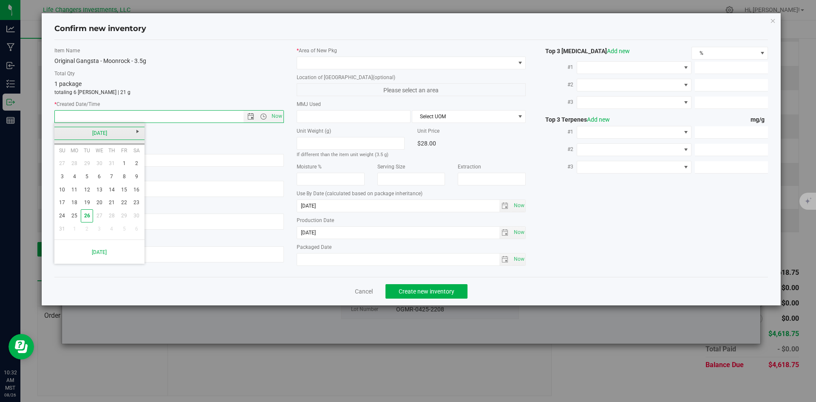
click at [59, 132] on link "[DATE]" at bounding box center [99, 133] width 91 height 13
click at [122, 152] on link "Apr" at bounding box center [132, 156] width 22 height 22
click at [85, 204] on link "22" at bounding box center [87, 202] width 12 height 13
type input "4/22/2025 10:32 AM"
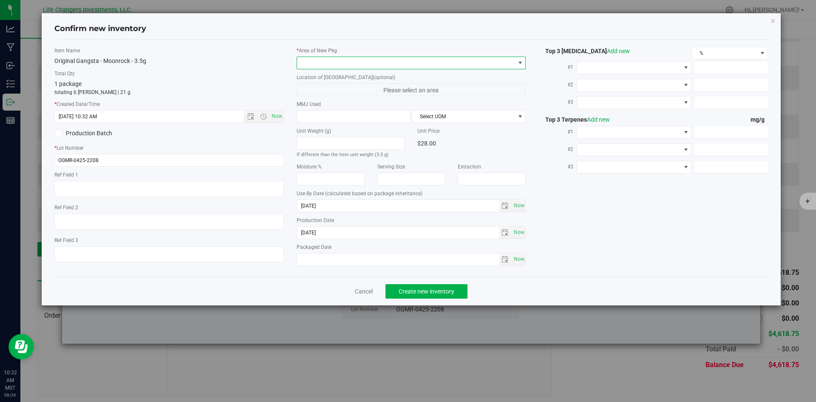
click at [331, 65] on span at bounding box center [406, 63] width 218 height 12
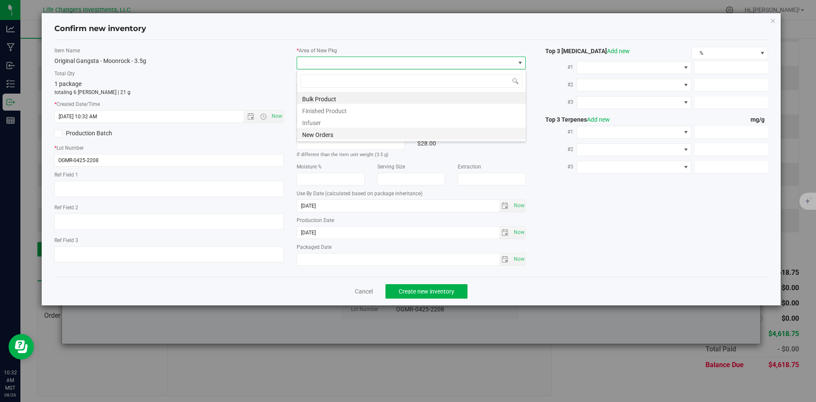
click at [321, 133] on li "New Orders" at bounding box center [411, 133] width 229 height 12
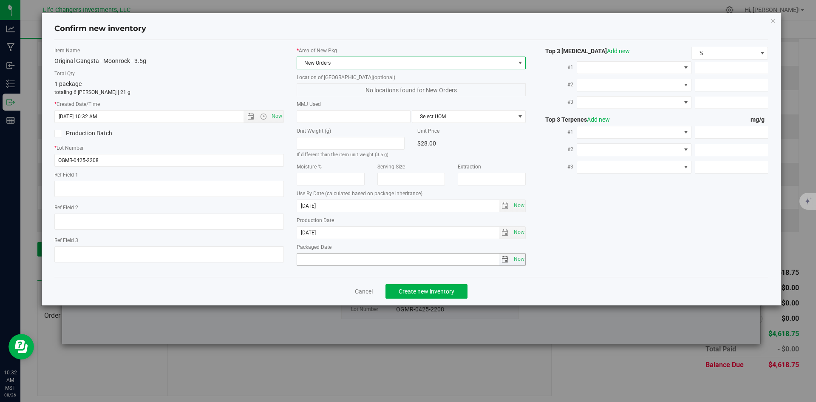
click at [521, 260] on span "Now" at bounding box center [519, 259] width 14 height 12
type input "[DATE]"
click at [453, 291] on span "Create new inventory" at bounding box center [427, 291] width 56 height 7
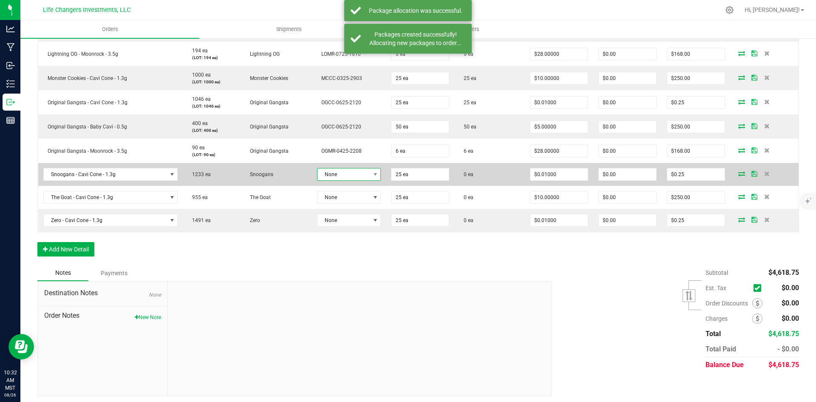
click at [336, 174] on span "None" at bounding box center [343, 174] width 53 height 12
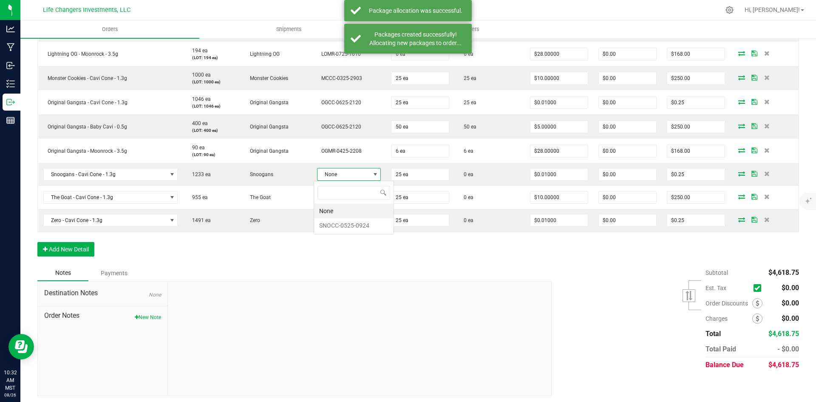
scroll to position [13, 63]
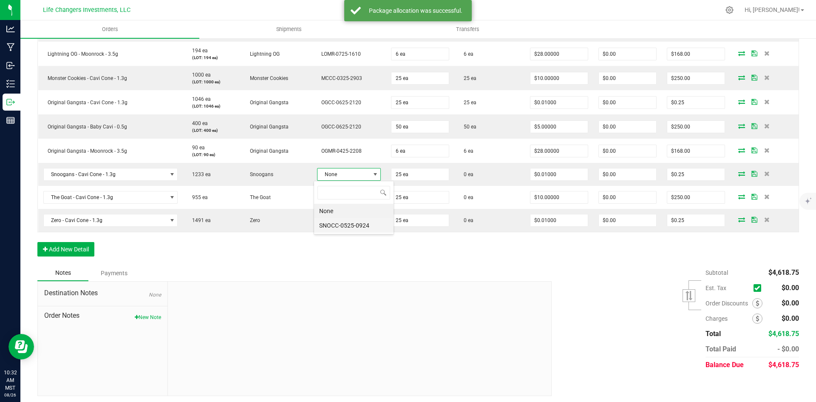
click at [348, 228] on li "SNOCC-0525-0924" at bounding box center [353, 225] width 79 height 14
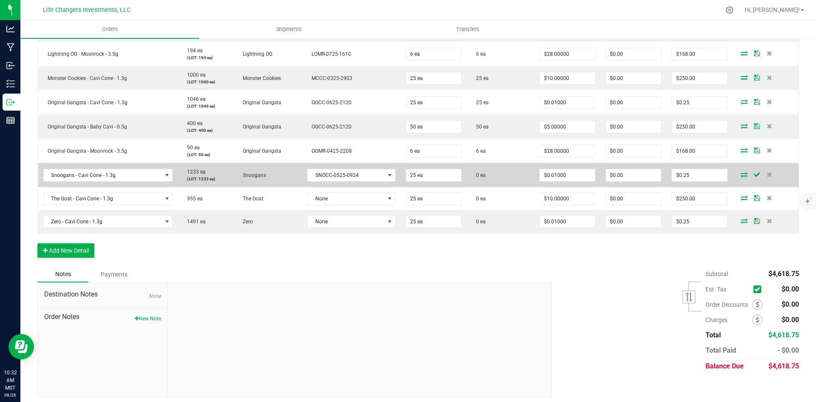
click at [741, 172] on icon at bounding box center [744, 174] width 7 height 5
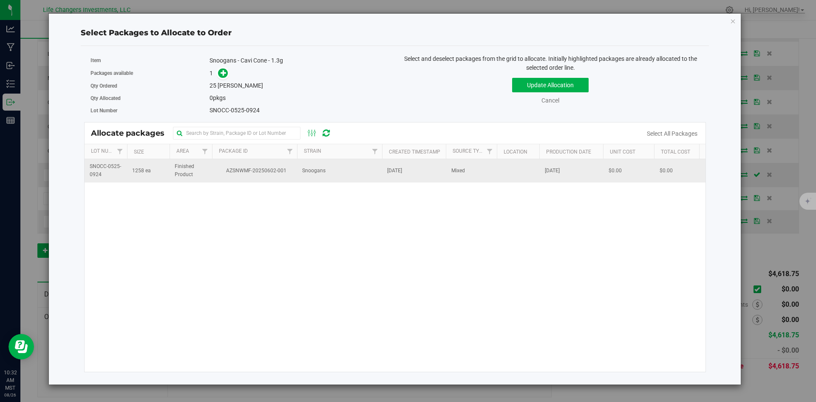
drag, startPoint x: 290, startPoint y: 173, endPoint x: 282, endPoint y: 164, distance: 12.0
click at [290, 173] on span "AZSNWMF-20250602-001" at bounding box center [254, 171] width 75 height 8
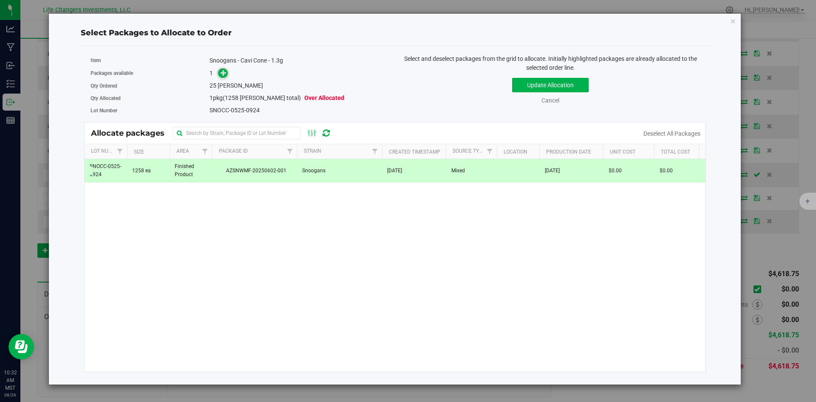
click at [221, 70] on icon at bounding box center [224, 73] width 6 height 6
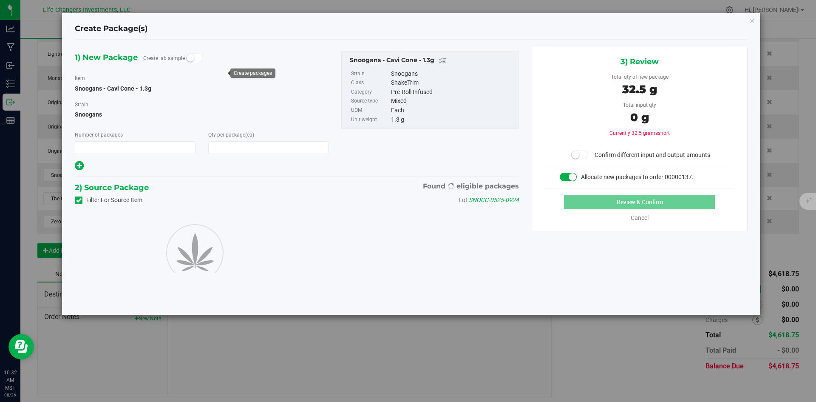
type input "1"
type input "25"
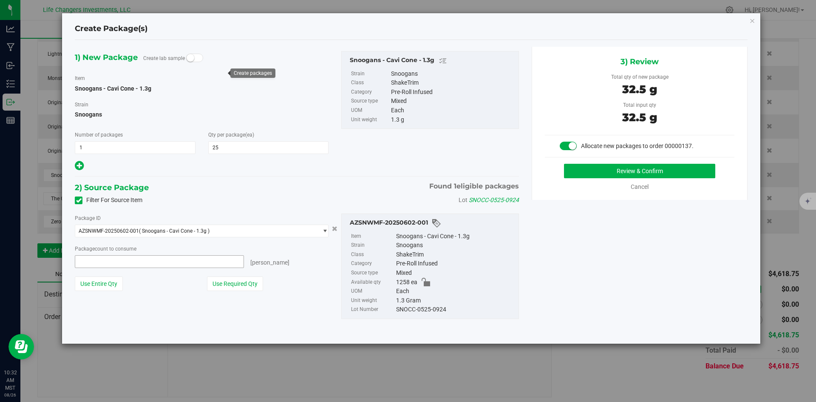
type input "25 ea"
click at [228, 286] on button "Use Required Qty" at bounding box center [235, 283] width 56 height 14
click at [670, 173] on button "Review & Confirm" at bounding box center [639, 171] width 151 height 14
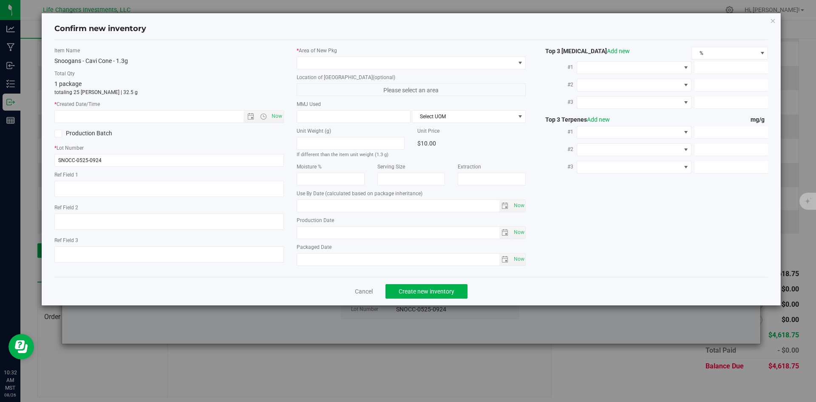
type input "2026-05-13"
type input "2025-05-13"
click at [250, 116] on span "Open the date view" at bounding box center [250, 116] width 7 height 7
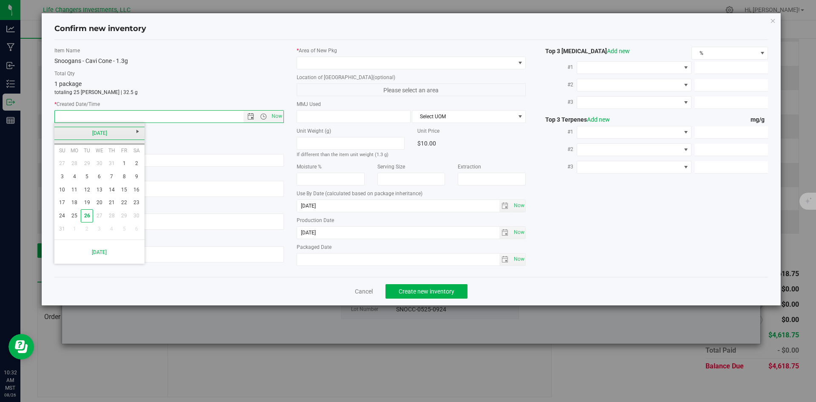
click at [62, 131] on link "[DATE]" at bounding box center [99, 133] width 91 height 13
click at [65, 181] on link "May" at bounding box center [67, 180] width 22 height 22
click at [86, 186] on link "13" at bounding box center [87, 189] width 12 height 13
type input "5/13/2025 10:32 AM"
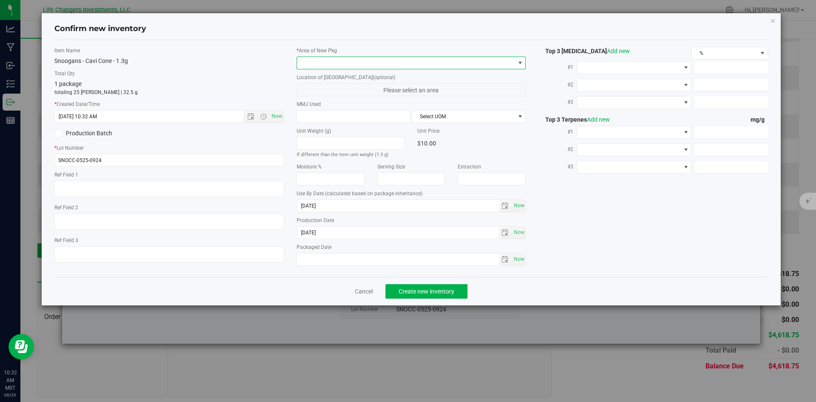
click at [330, 62] on span at bounding box center [406, 63] width 218 height 12
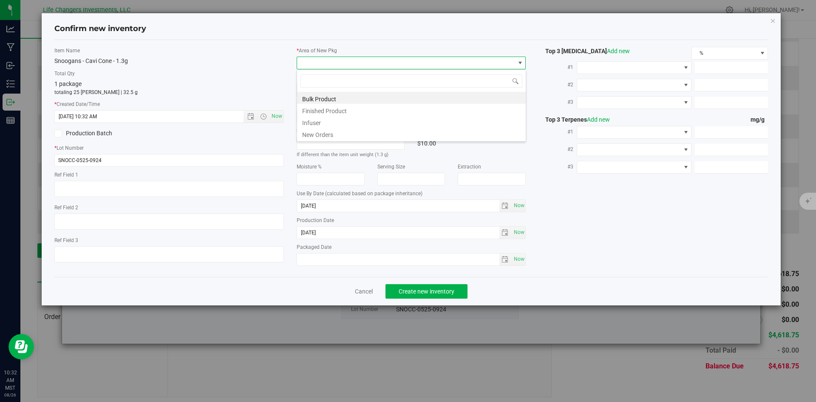
scroll to position [13, 229]
click at [315, 131] on li "New Orders" at bounding box center [411, 133] width 229 height 12
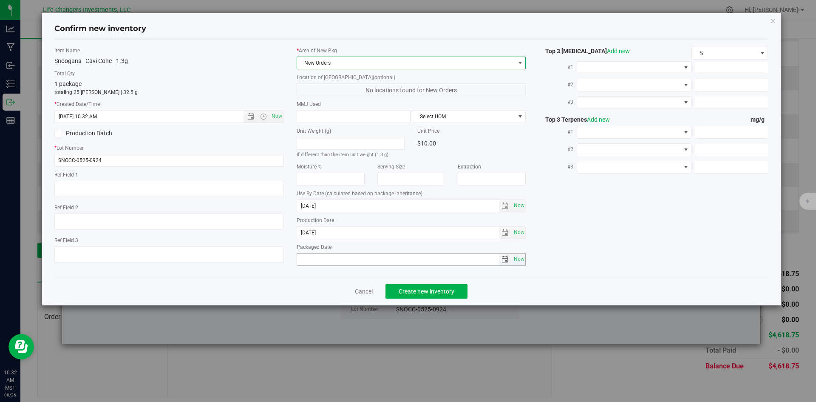
drag, startPoint x: 518, startPoint y: 257, endPoint x: 509, endPoint y: 272, distance: 17.2
click at [518, 259] on span "Now" at bounding box center [519, 259] width 14 height 12
type input "[DATE]"
click at [440, 290] on span "Create new inventory" at bounding box center [427, 291] width 56 height 7
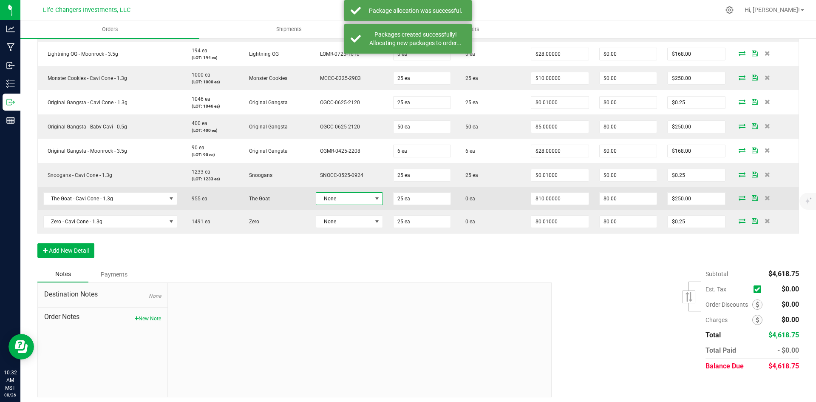
click at [360, 198] on span "None" at bounding box center [344, 198] width 56 height 12
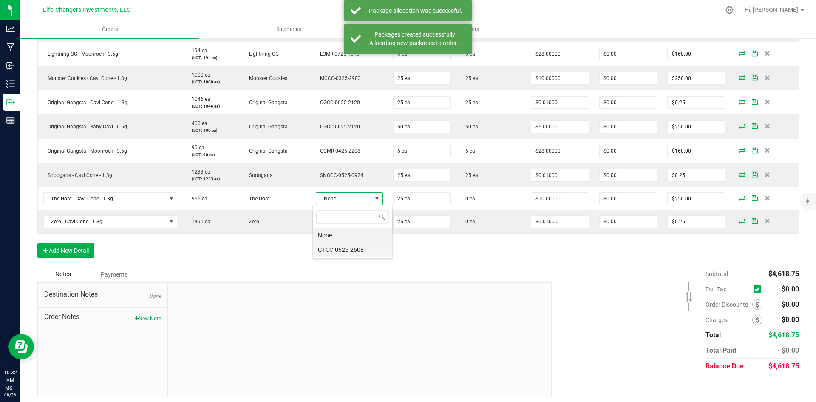
scroll to position [13, 66]
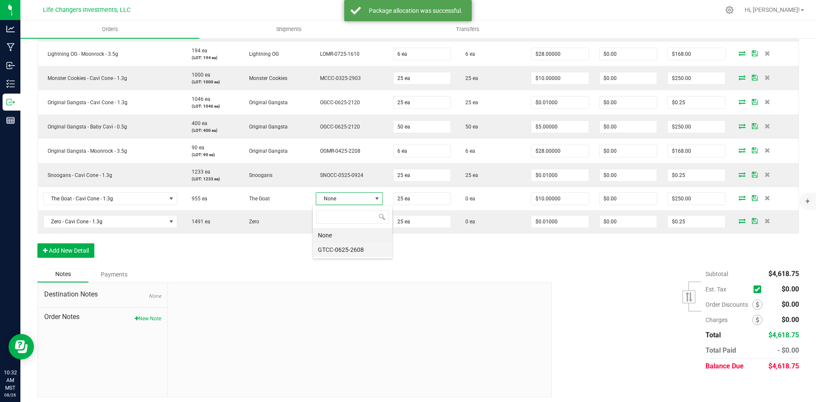
click at [351, 251] on li "GTCC-0625-2608" at bounding box center [352, 249] width 79 height 14
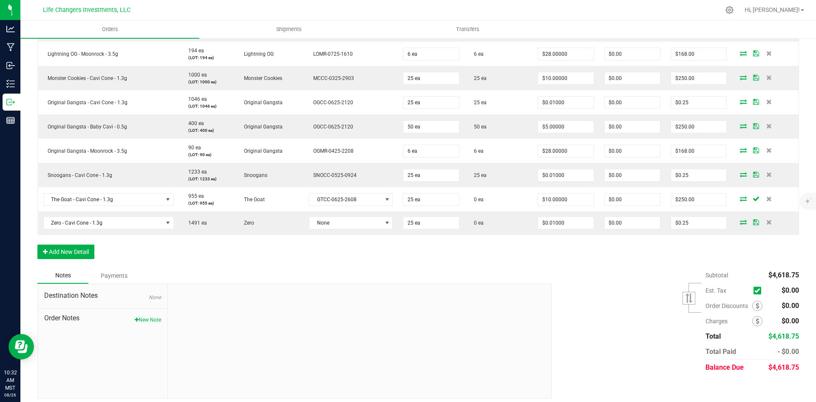
click at [740, 200] on icon at bounding box center [743, 198] width 7 height 5
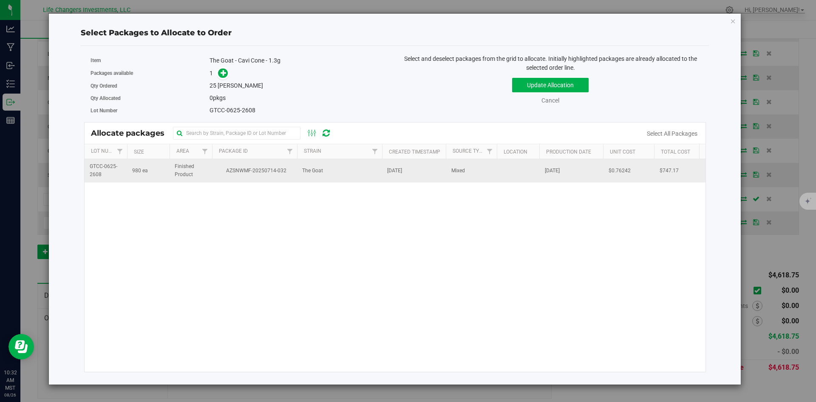
click at [241, 176] on td "AZSNWMF-20250714-032" at bounding box center [254, 170] width 85 height 23
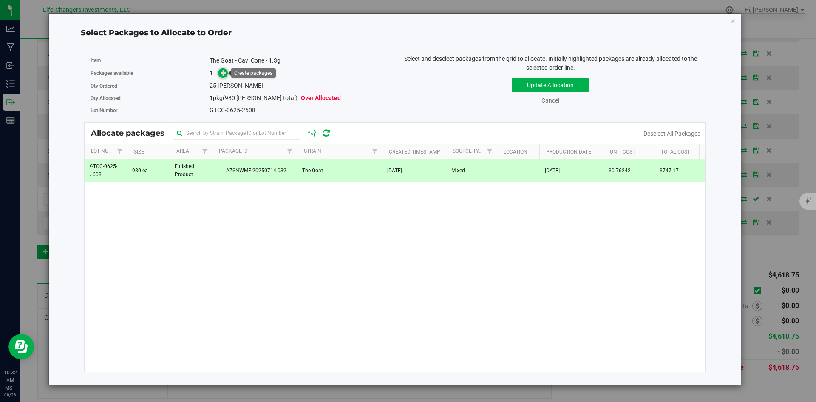
click at [225, 74] on icon at bounding box center [224, 73] width 6 height 6
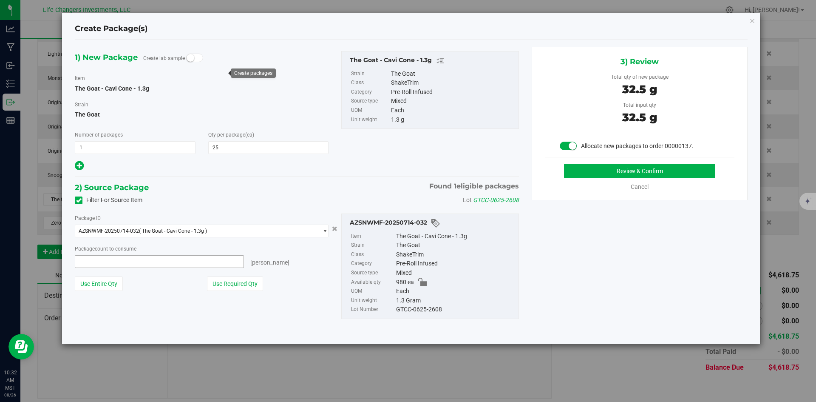
type input "25 ea"
click at [246, 283] on button "Use Required Qty" at bounding box center [235, 283] width 56 height 14
click at [677, 167] on button "Review & Confirm" at bounding box center [639, 171] width 151 height 14
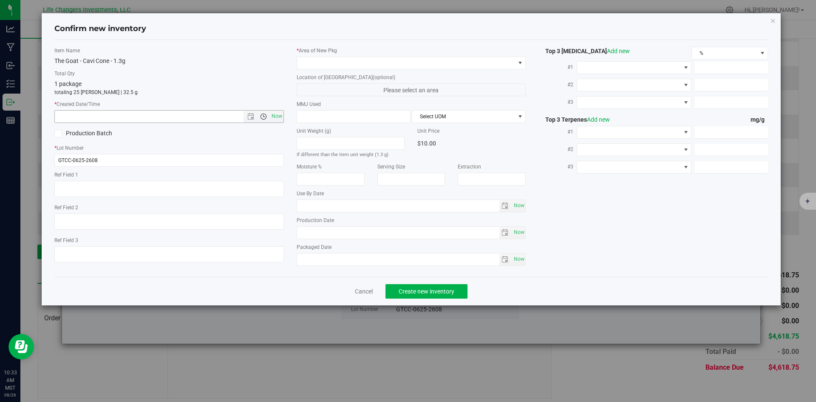
type input "[DATE]"
click at [250, 116] on span "Open the date view" at bounding box center [250, 116] width 7 height 7
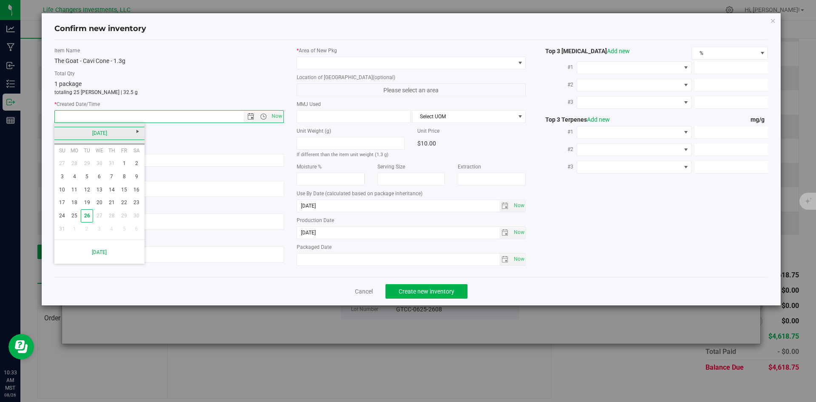
click at [56, 133] on link "[DATE]" at bounding box center [99, 133] width 91 height 13
click at [89, 181] on link "Jun" at bounding box center [89, 180] width 22 height 22
click at [121, 204] on link "27" at bounding box center [124, 202] width 12 height 13
type input "6/27/2025 10:33 AM"
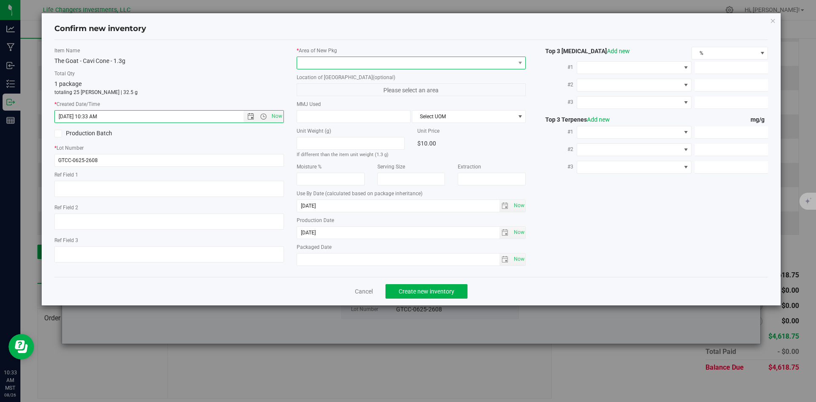
click at [325, 63] on span at bounding box center [406, 63] width 218 height 12
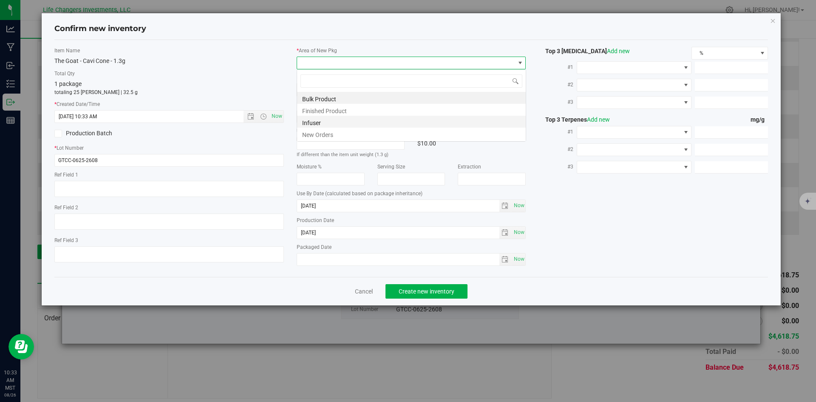
scroll to position [13, 229]
click at [332, 132] on li "New Orders" at bounding box center [411, 133] width 229 height 12
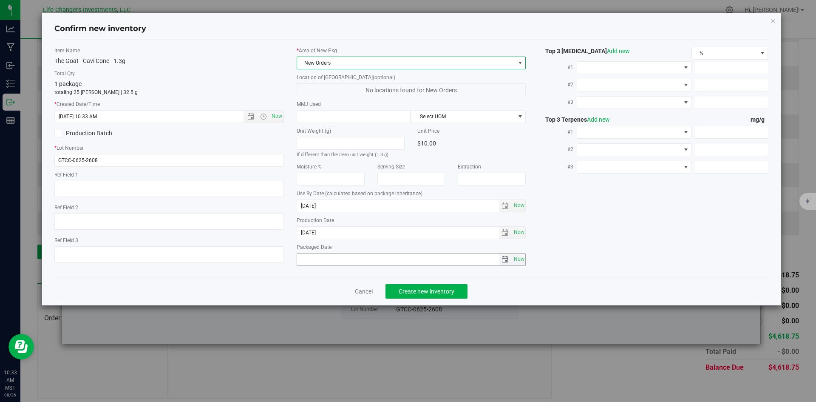
drag, startPoint x: 522, startPoint y: 260, endPoint x: 509, endPoint y: 268, distance: 15.6
click at [522, 262] on span "Now" at bounding box center [519, 259] width 14 height 12
type input "[DATE]"
click at [424, 290] on span "Create new inventory" at bounding box center [427, 291] width 56 height 7
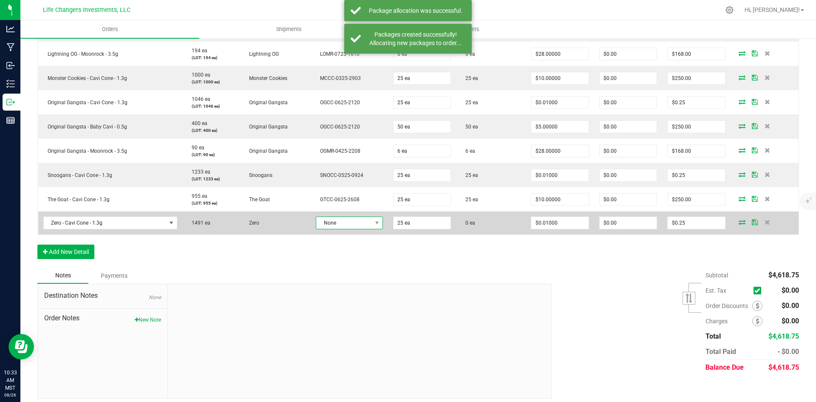
click at [372, 226] on span at bounding box center [377, 223] width 11 height 12
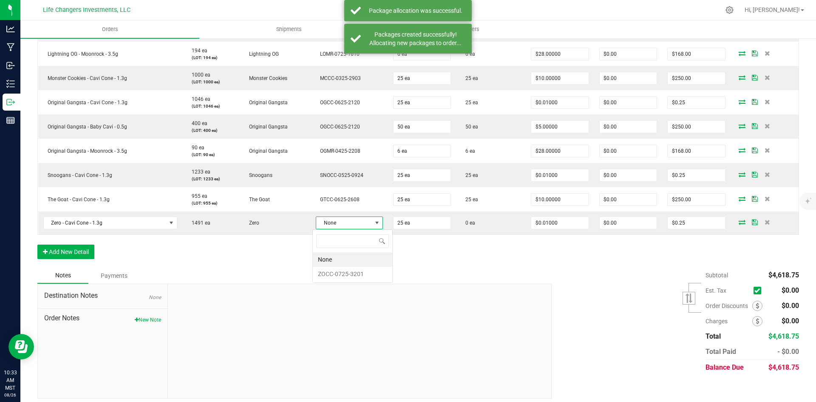
scroll to position [13, 66]
click at [360, 274] on li "ZOCC-0725-3201" at bounding box center [352, 273] width 79 height 14
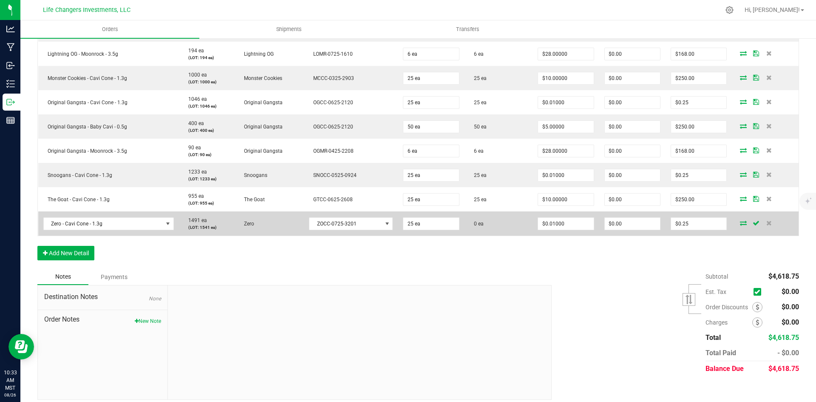
click at [740, 223] on icon at bounding box center [743, 222] width 7 height 5
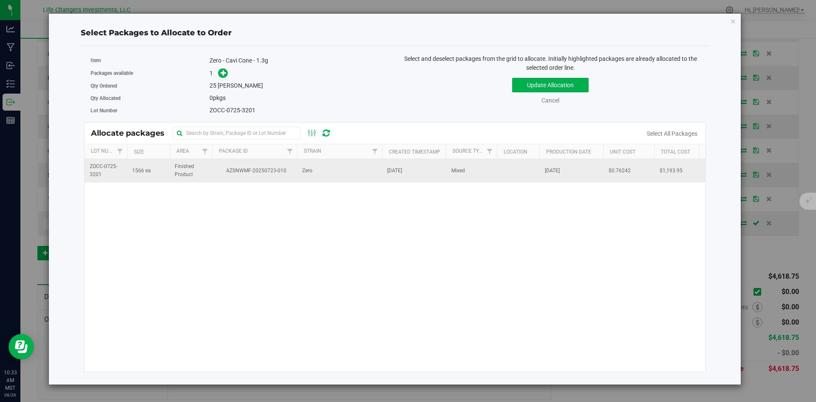
click at [236, 170] on span "AZSNWMF-20250723-010" at bounding box center [254, 171] width 75 height 8
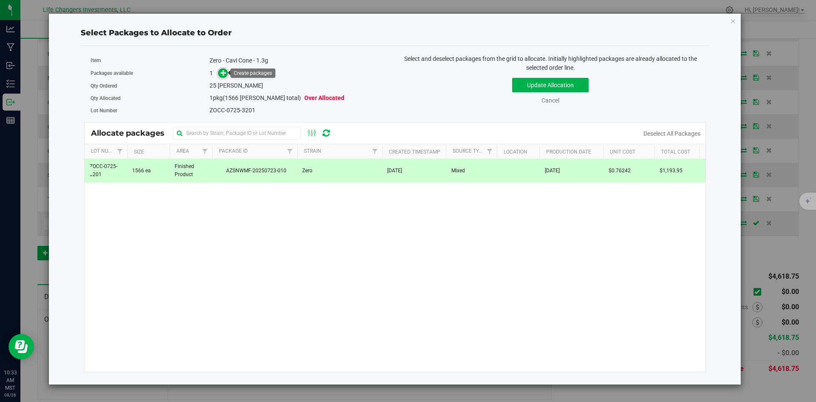
click at [223, 77] on span at bounding box center [223, 73] width 10 height 10
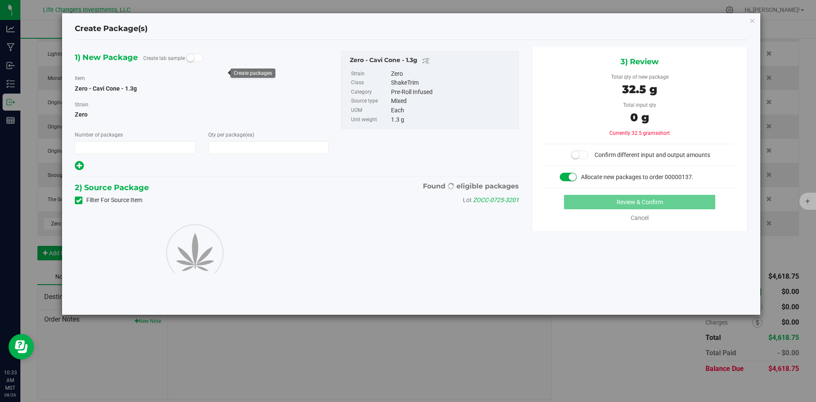
type input "1"
type input "25"
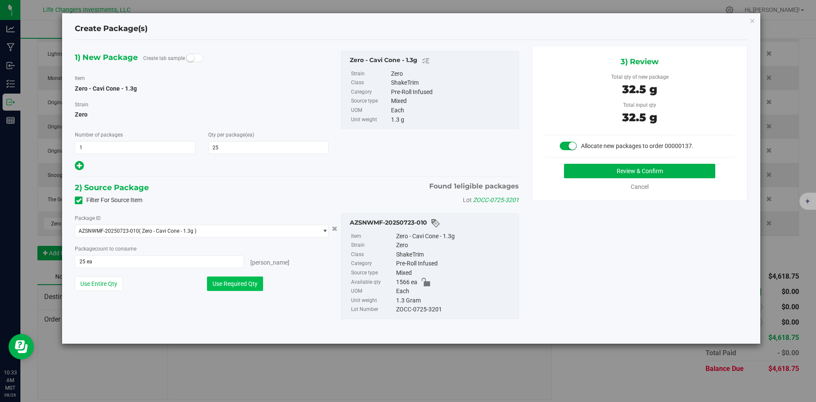
click at [256, 281] on button "Use Required Qty" at bounding box center [235, 283] width 56 height 14
click at [633, 172] on button "Review & Confirm" at bounding box center [639, 171] width 151 height 14
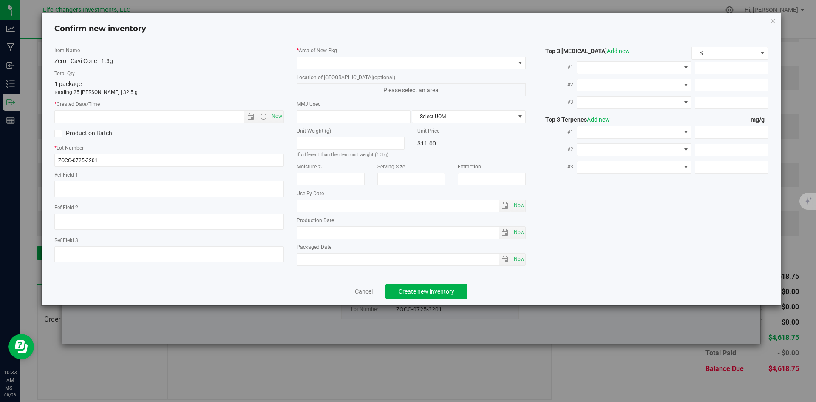
type input "2026-07-08"
type input "2025-07-08"
click at [252, 116] on span "Open the date view" at bounding box center [250, 116] width 7 height 7
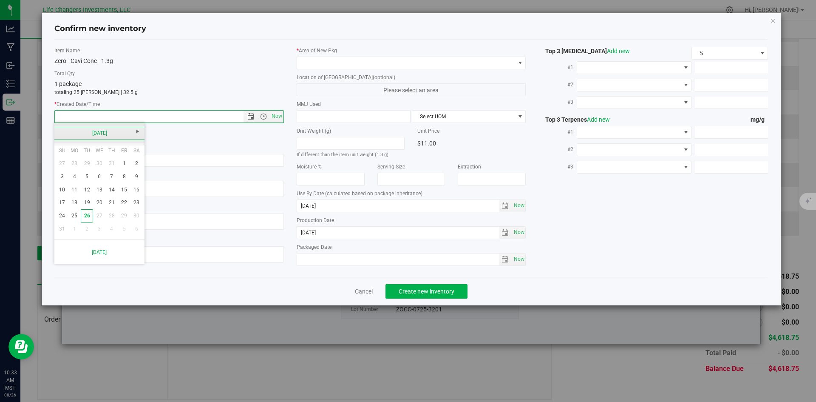
click at [57, 132] on link "[DATE]" at bounding box center [99, 133] width 91 height 13
click at [111, 181] on link "[DATE]" at bounding box center [110, 180] width 22 height 22
click at [85, 175] on link "8" at bounding box center [87, 176] width 12 height 13
type input "7/8/2025 10:33 AM"
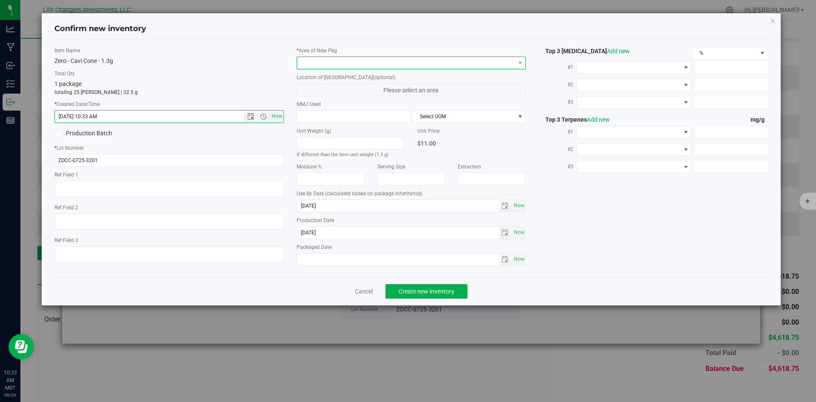
click at [309, 62] on span at bounding box center [406, 63] width 218 height 12
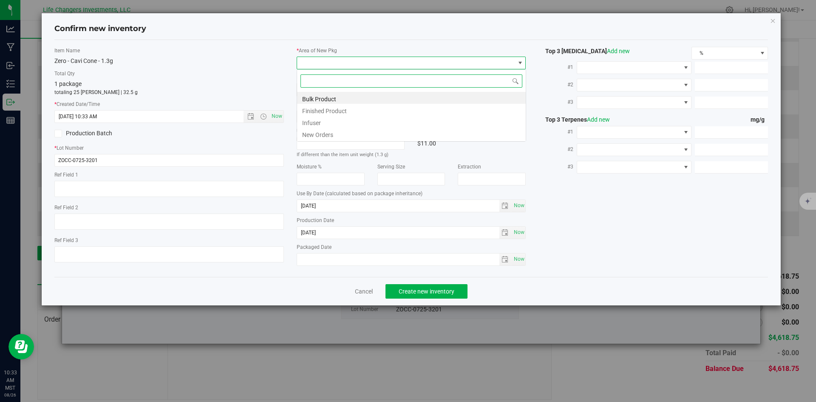
scroll to position [13, 229]
click at [316, 135] on li "New Orders" at bounding box center [411, 133] width 229 height 12
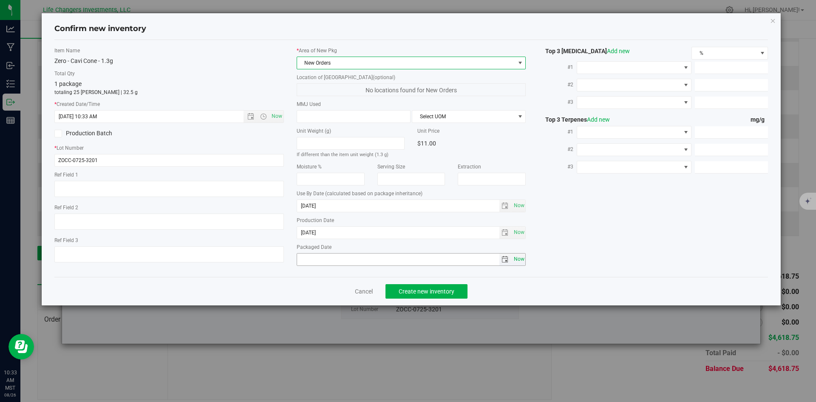
click at [514, 261] on span "Now" at bounding box center [519, 259] width 14 height 12
type input "[DATE]"
click at [434, 292] on span "Create new inventory" at bounding box center [427, 291] width 56 height 7
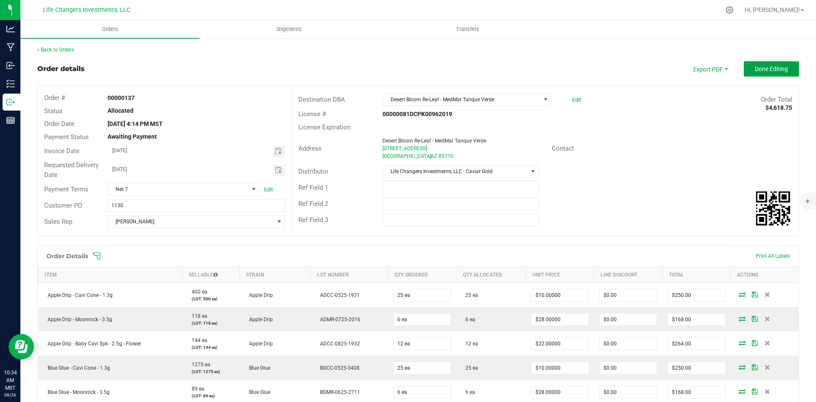
click at [763, 69] on span "Done Editing" at bounding box center [771, 68] width 33 height 7
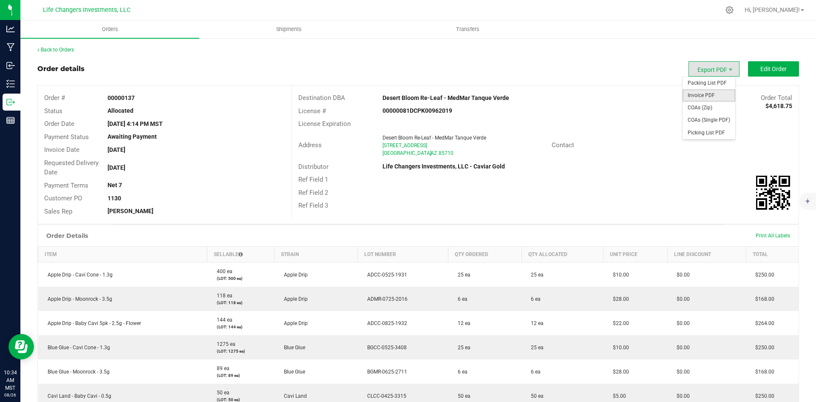
click at [697, 97] on span "Invoice PDF" at bounding box center [708, 95] width 53 height 12
click at [769, 71] on span "Edit Order" at bounding box center [773, 68] width 26 height 7
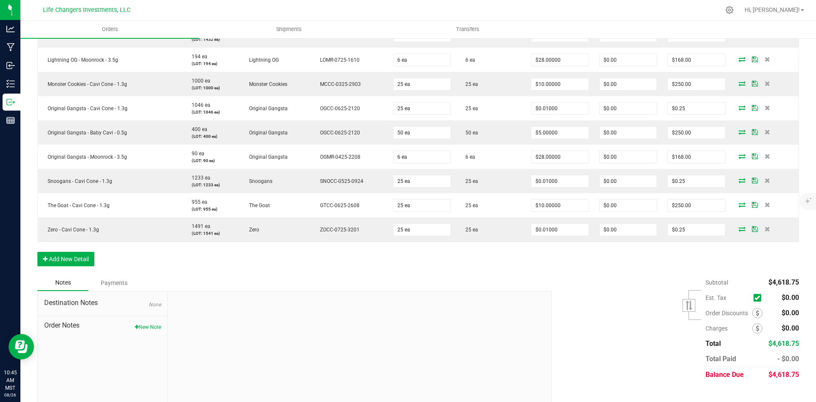
scroll to position [586, 0]
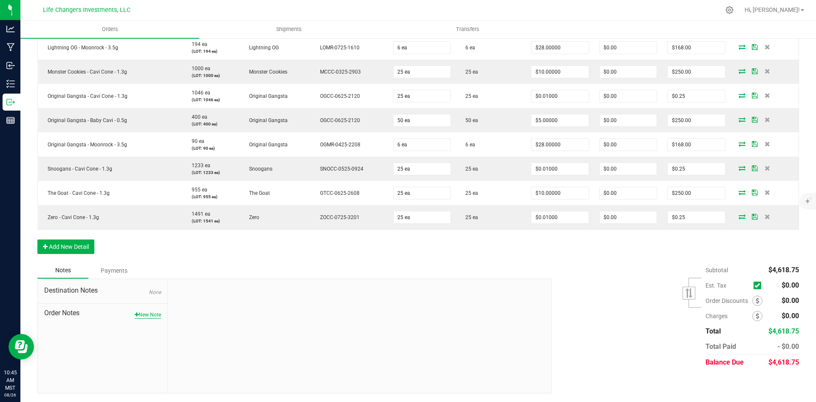
click at [148, 316] on button "New Note" at bounding box center [148, 315] width 26 height 8
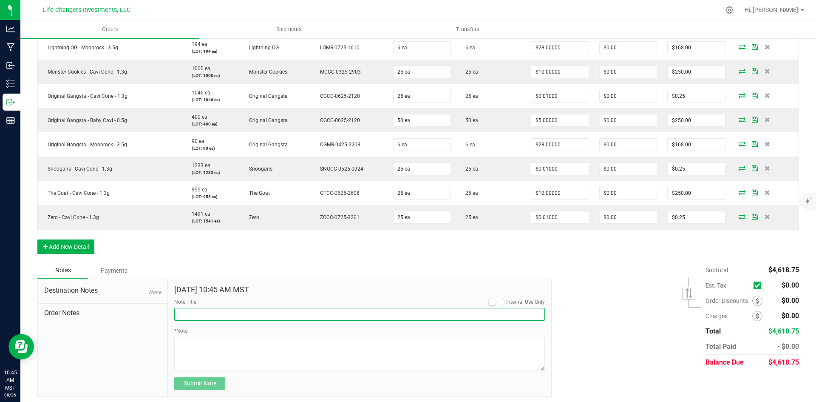
click at [206, 313] on input "Note Title" at bounding box center [359, 314] width 370 height 13
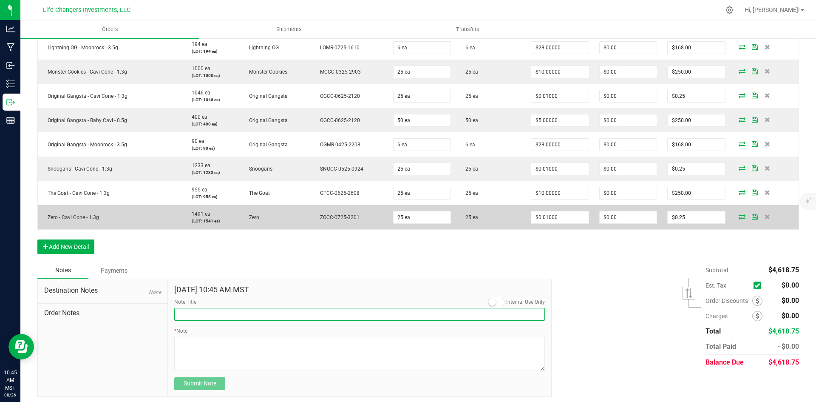
type input "Order Discount"
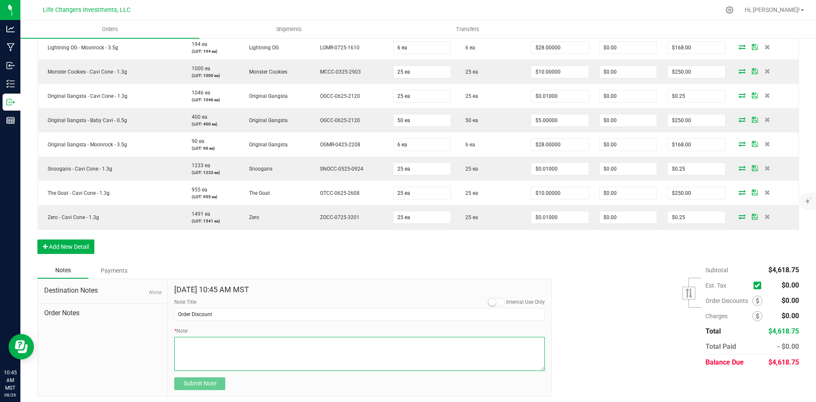
click at [189, 344] on textarea "* Note" at bounding box center [359, 353] width 370 height 34
type textarea "$774.25"
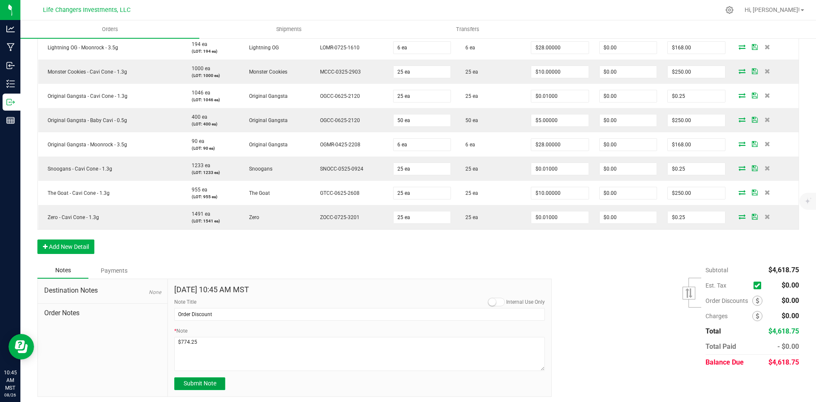
click at [199, 381] on span "Submit Note" at bounding box center [200, 382] width 33 height 7
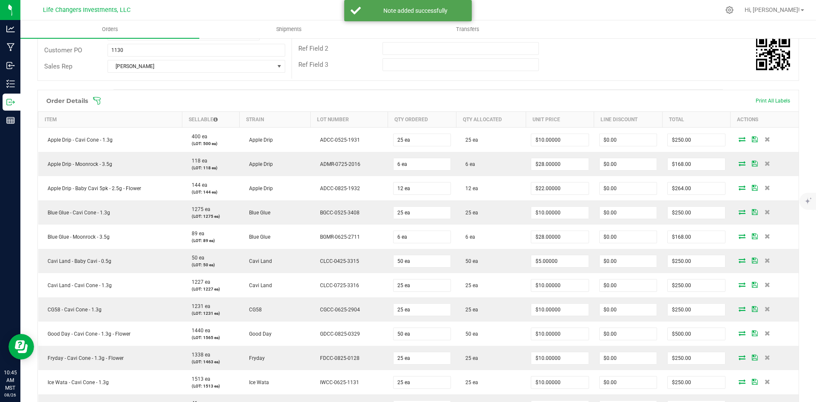
scroll to position [0, 0]
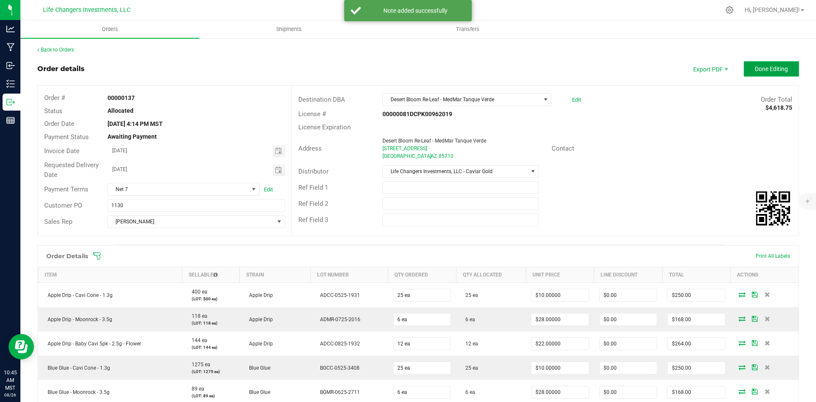
click at [761, 64] on button "Done Editing" at bounding box center [771, 68] width 55 height 15
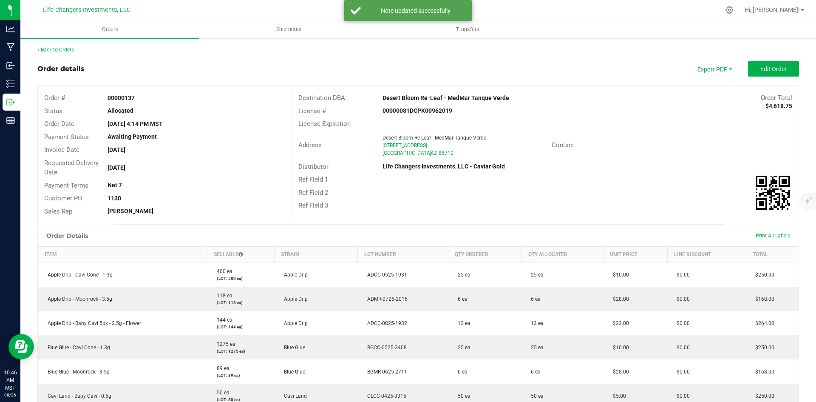
click at [66, 49] on link "Back to Orders" at bounding box center [55, 50] width 37 height 6
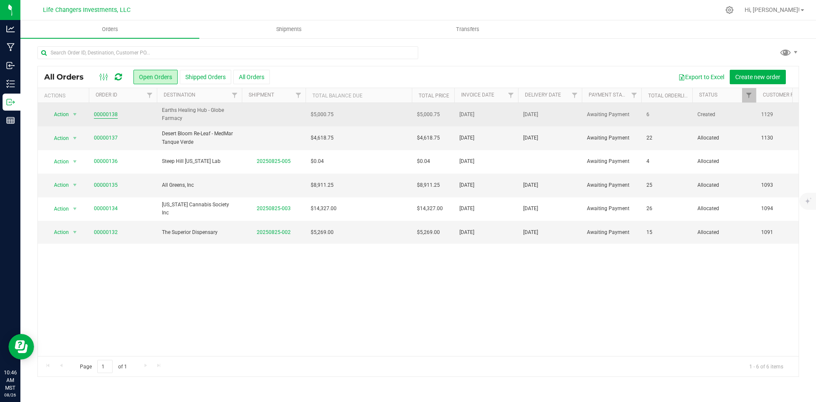
click at [110, 114] on link "00000138" at bounding box center [106, 114] width 24 height 8
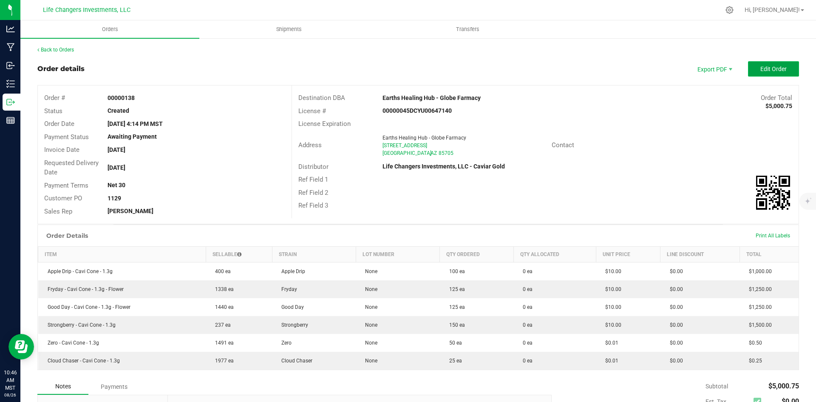
click at [781, 63] on button "Edit Order" at bounding box center [773, 68] width 51 height 15
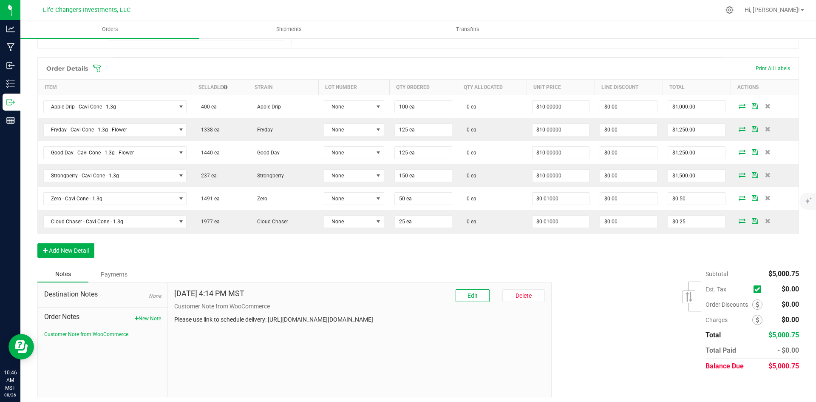
scroll to position [191, 0]
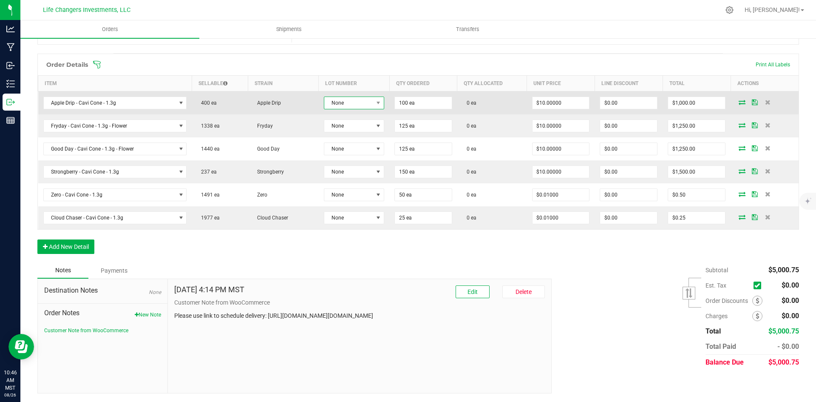
click at [365, 103] on span "None" at bounding box center [348, 103] width 49 height 12
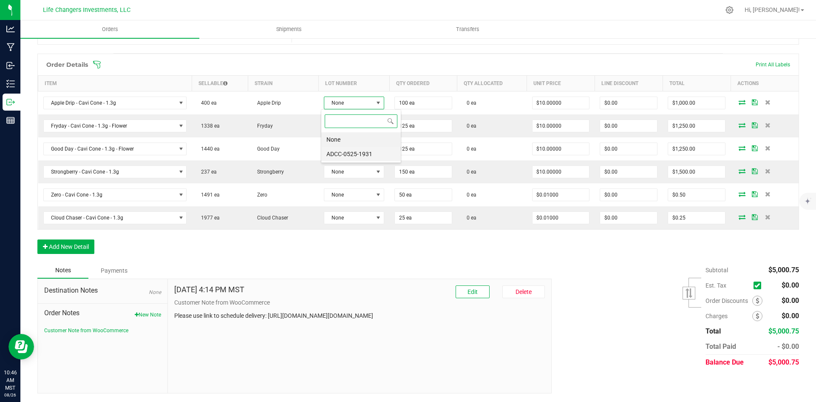
click at [361, 154] on li "ADCC-0525-1931" at bounding box center [360, 154] width 79 height 14
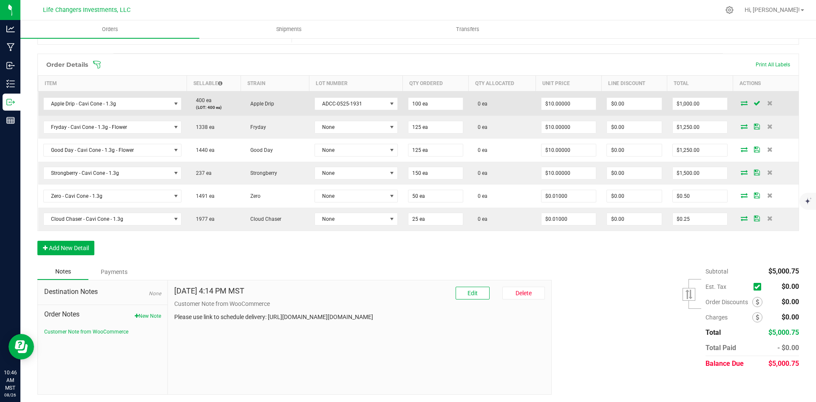
click at [741, 103] on icon at bounding box center [744, 102] width 7 height 5
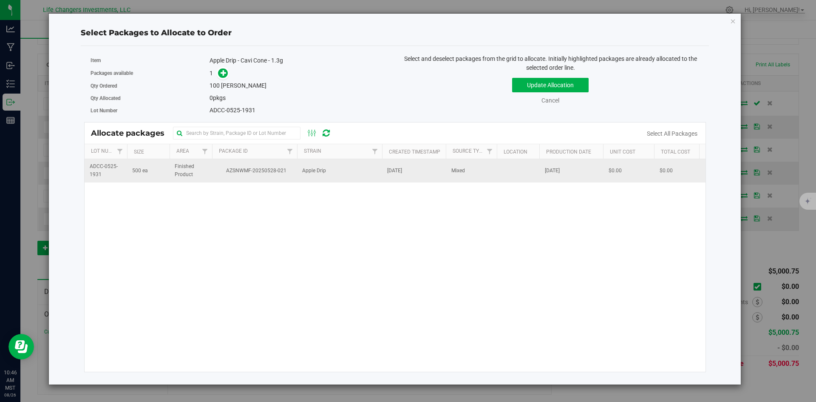
click at [261, 167] on span "AZSNWMF-20250528-021" at bounding box center [254, 171] width 75 height 8
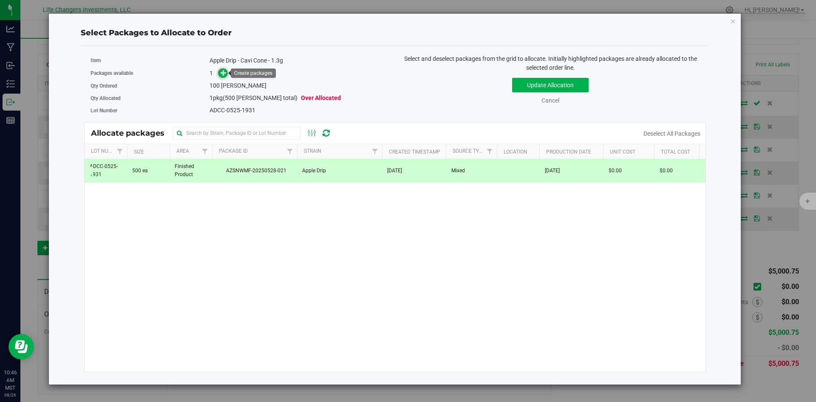
click at [221, 71] on icon at bounding box center [224, 73] width 6 height 6
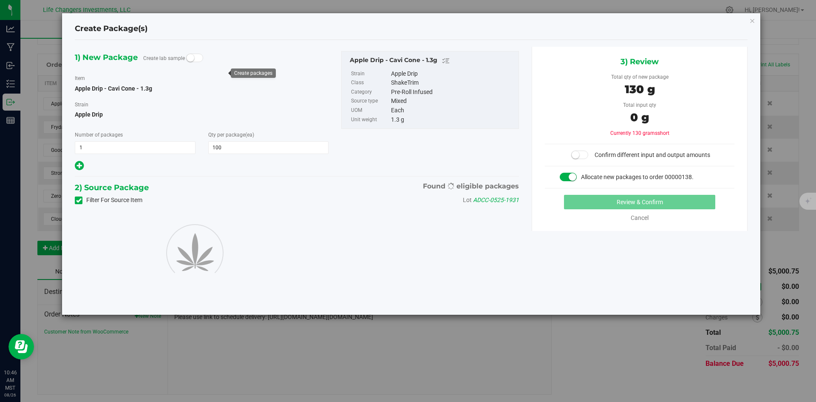
type input "100"
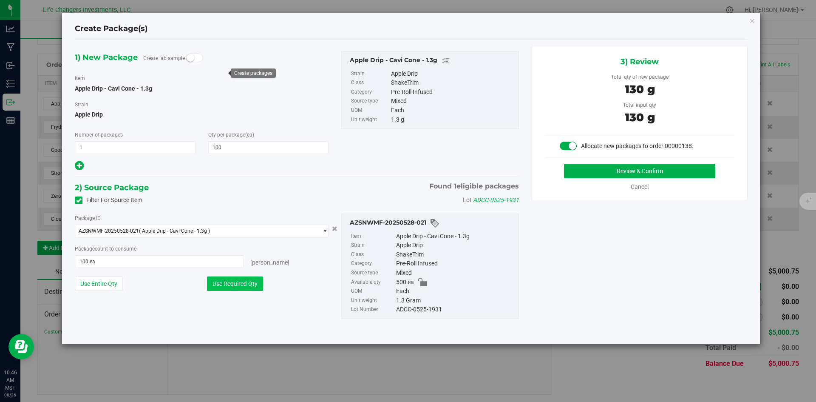
click at [231, 285] on button "Use Required Qty" at bounding box center [235, 283] width 56 height 14
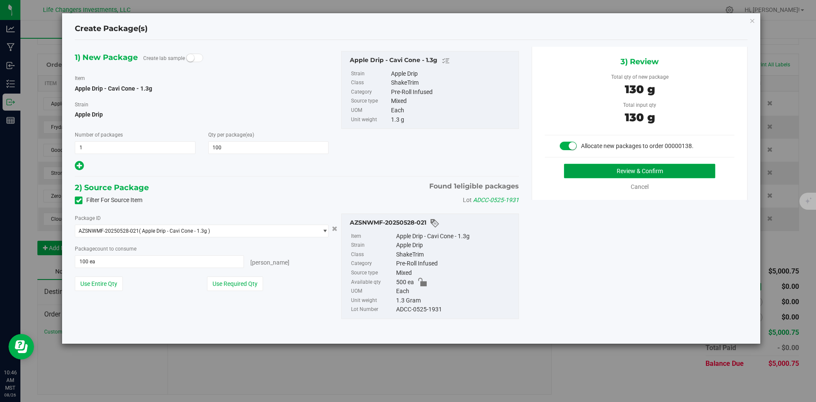
click at [693, 170] on button "Review & Confirm" at bounding box center [639, 171] width 151 height 14
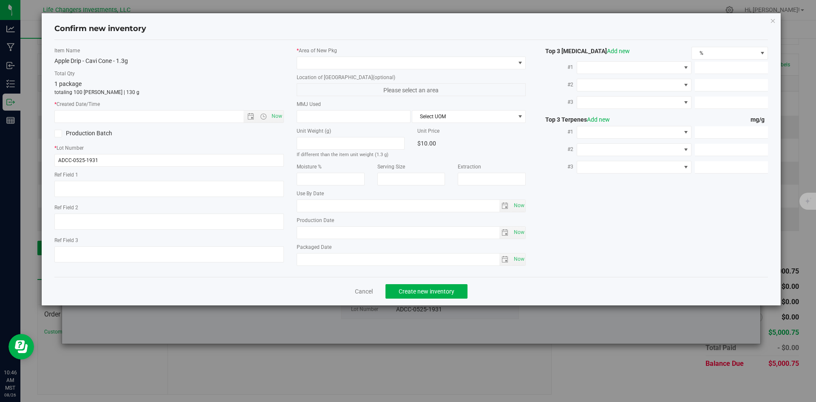
type input "[DATE]"
click at [251, 115] on span "Open the date view" at bounding box center [250, 116] width 7 height 7
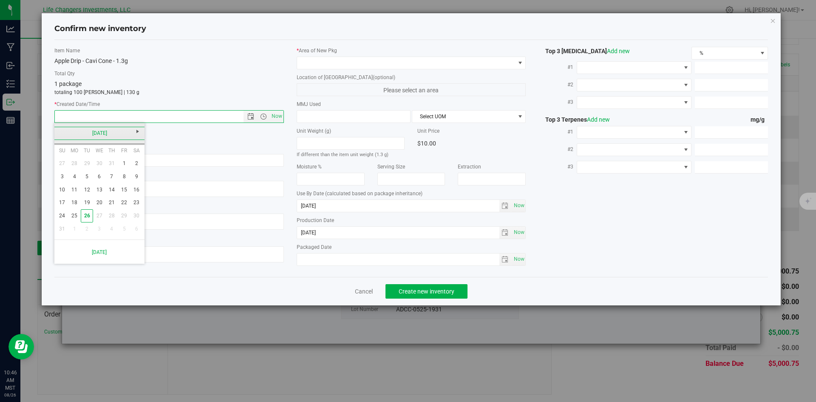
click at [60, 133] on link "[DATE]" at bounding box center [99, 133] width 91 height 13
click at [68, 184] on link "May" at bounding box center [67, 180] width 22 height 22
click at [121, 179] on link "9" at bounding box center [124, 176] width 12 height 13
type input "5/9/2025 10:46 AM"
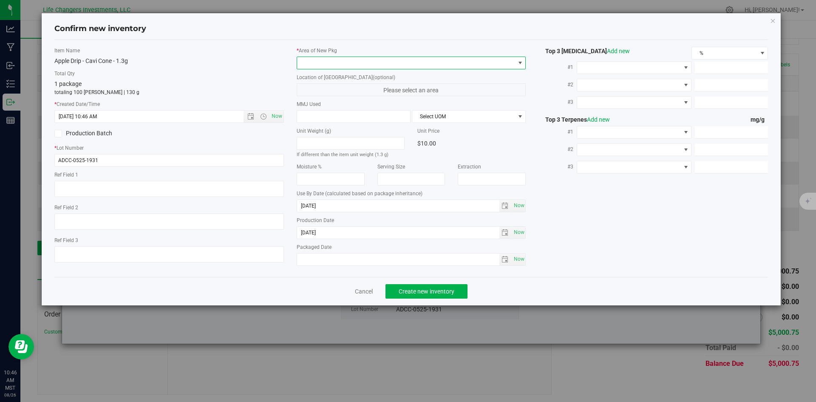
click at [362, 59] on span at bounding box center [406, 63] width 218 height 12
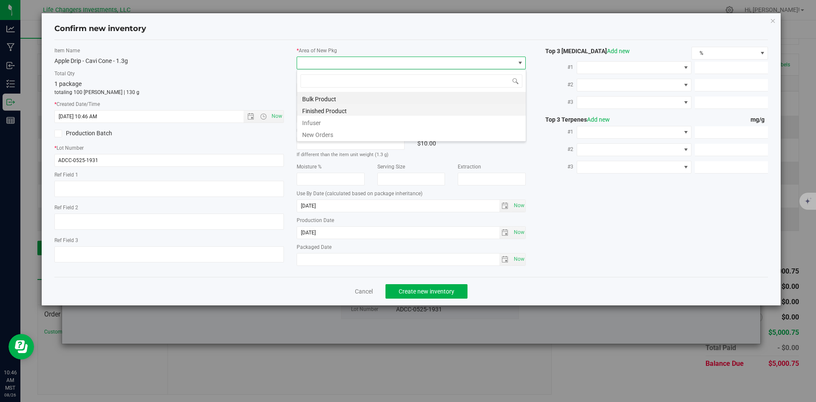
scroll to position [13, 229]
click at [322, 128] on li "New Orders" at bounding box center [411, 133] width 229 height 12
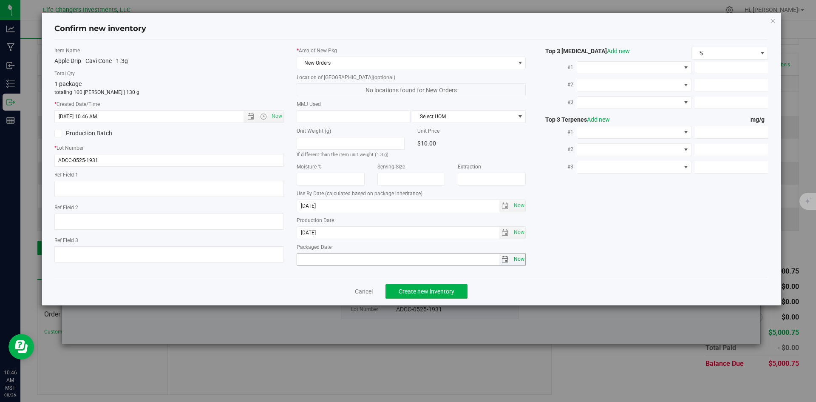
click at [517, 258] on span "Now" at bounding box center [519, 259] width 14 height 12
type input "[DATE]"
click at [425, 289] on span "Create new inventory" at bounding box center [427, 291] width 56 height 7
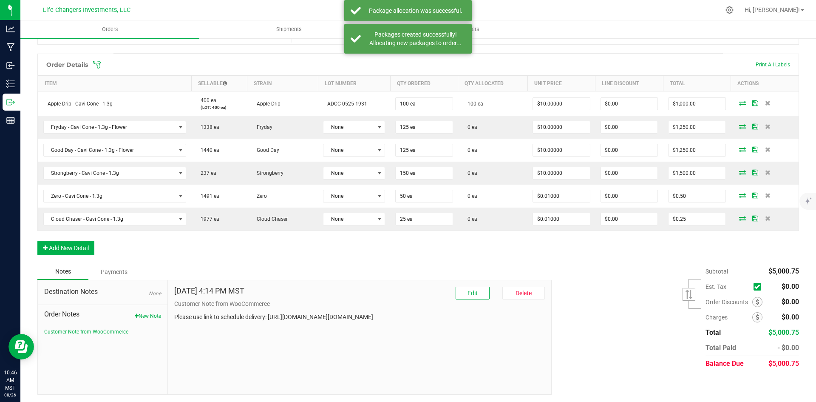
scroll to position [192, 0]
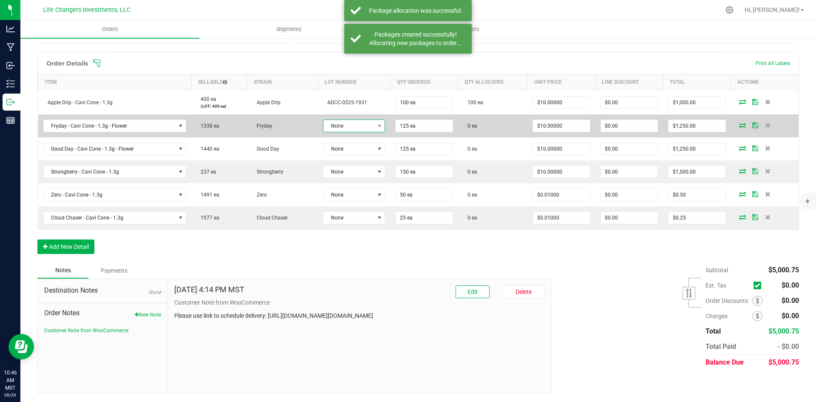
click at [355, 125] on span "None" at bounding box center [348, 126] width 51 height 12
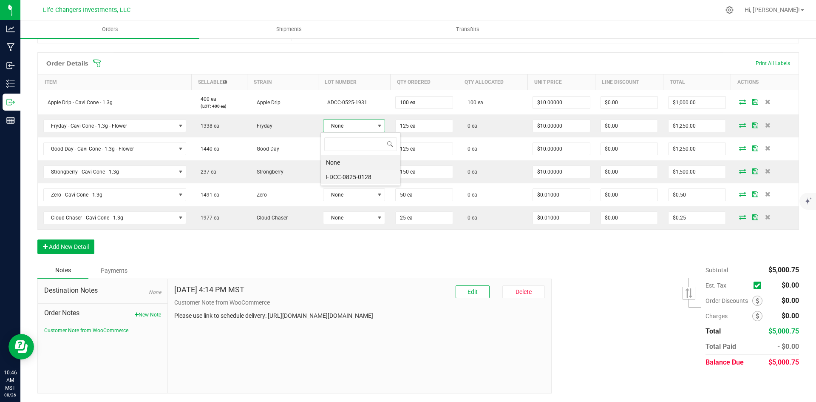
click at [361, 175] on li "FDCC-0825-0128" at bounding box center [360, 177] width 79 height 14
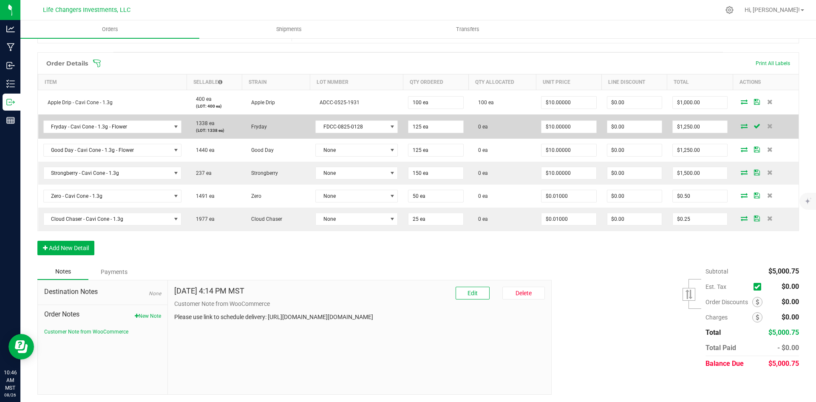
click at [741, 124] on icon at bounding box center [744, 125] width 7 height 5
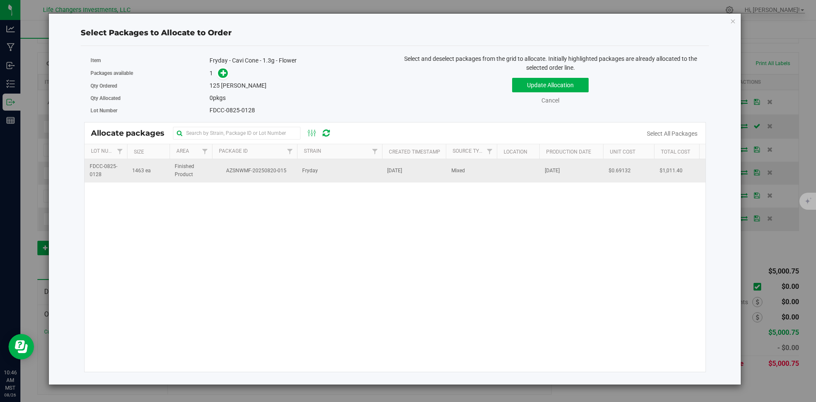
click at [241, 170] on span "AZSNWMF-20250820-015" at bounding box center [254, 171] width 75 height 8
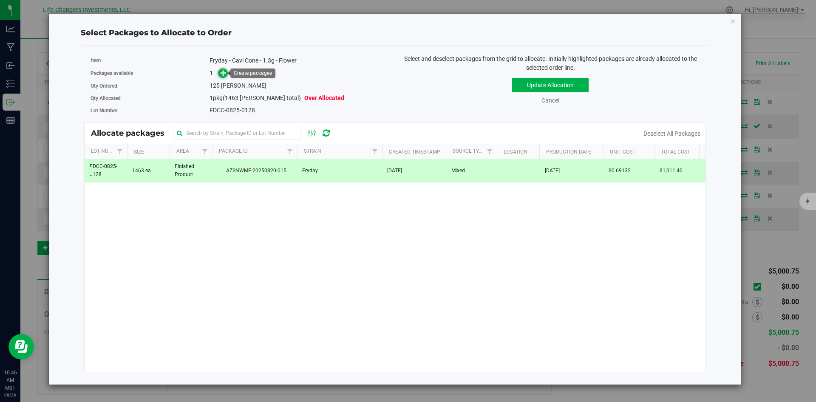
click at [222, 74] on icon at bounding box center [224, 73] width 6 height 6
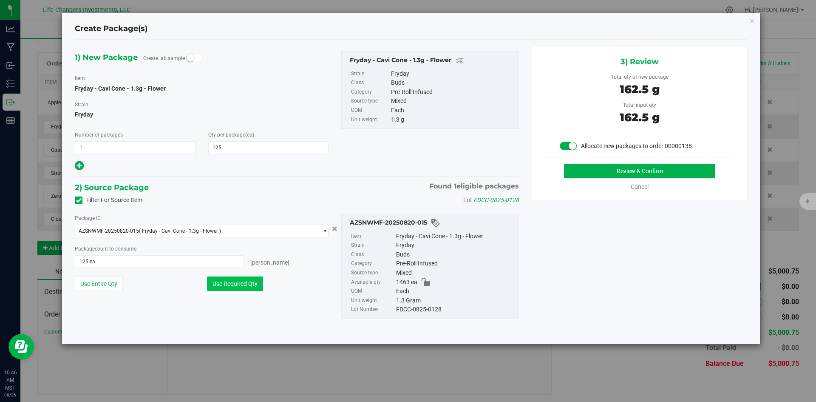
click at [236, 281] on button "Use Required Qty" at bounding box center [235, 283] width 56 height 14
click at [636, 171] on button "Review & Confirm" at bounding box center [639, 171] width 151 height 14
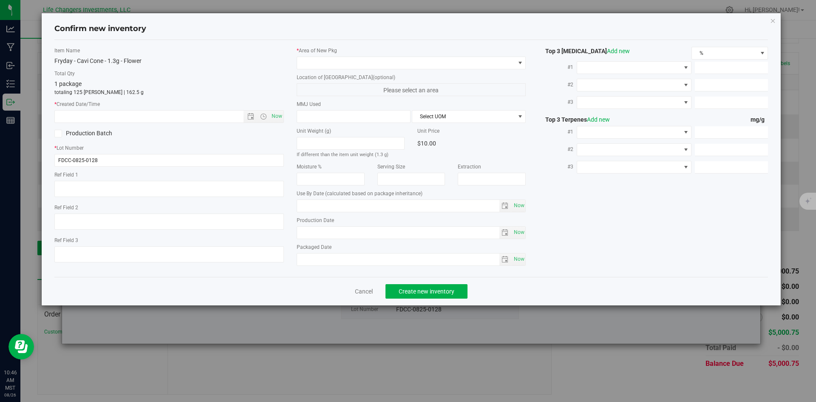
type input "[DATE]"
click at [249, 115] on span "Open the date view" at bounding box center [250, 116] width 7 height 7
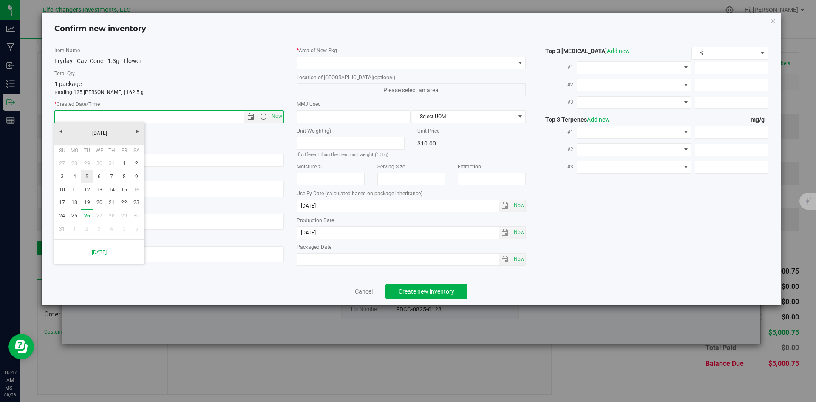
click at [87, 176] on link "5" at bounding box center [87, 176] width 12 height 13
type input "8/5/2025 10:47 AM"
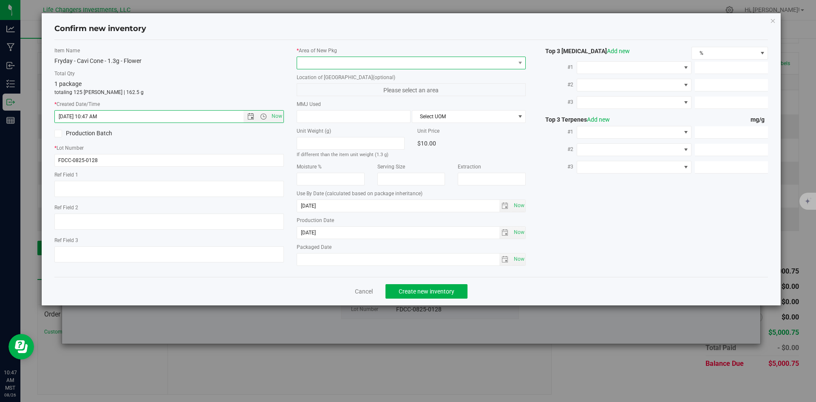
drag, startPoint x: 373, startPoint y: 61, endPoint x: 363, endPoint y: 68, distance: 12.5
click at [373, 61] on span at bounding box center [406, 63] width 218 height 12
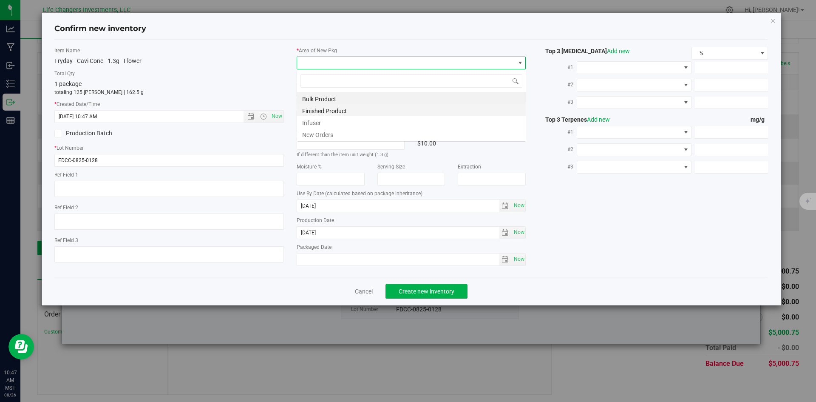
scroll to position [13, 229]
click at [327, 135] on li "New Orders" at bounding box center [411, 133] width 229 height 12
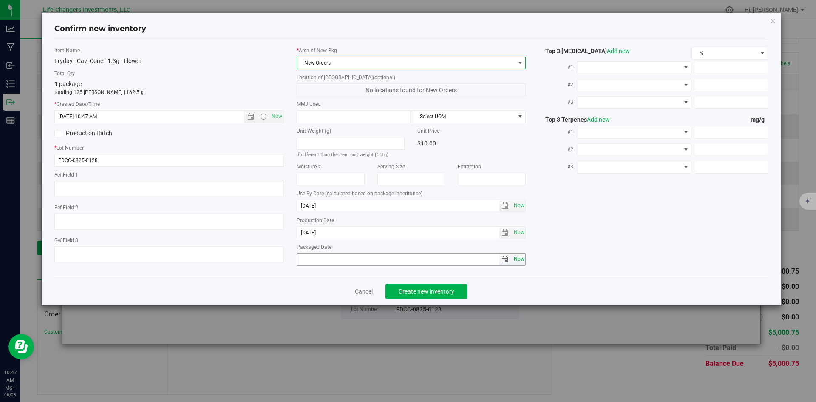
drag, startPoint x: 523, startPoint y: 259, endPoint x: 516, endPoint y: 265, distance: 8.8
click at [523, 260] on span "Now" at bounding box center [519, 259] width 14 height 12
type input "[DATE]"
click at [438, 290] on span "Create new inventory" at bounding box center [427, 291] width 56 height 7
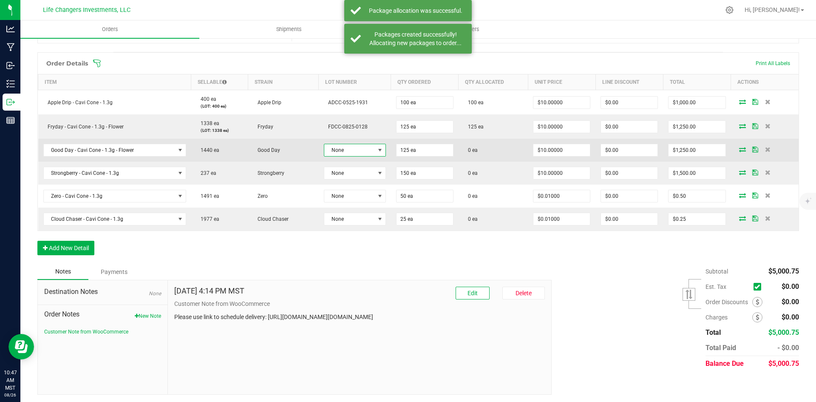
click at [376, 149] on span at bounding box center [379, 150] width 7 height 7
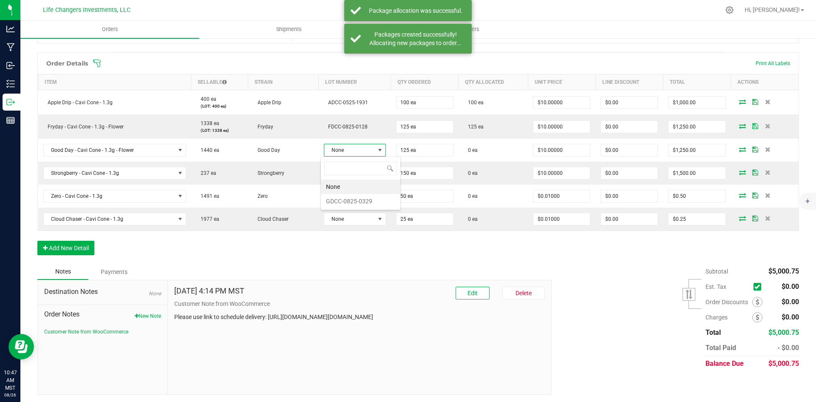
scroll to position [13, 61]
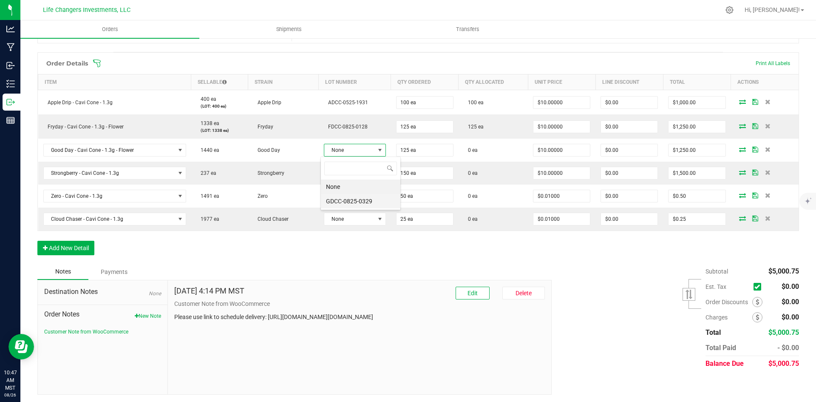
click at [367, 204] on li "GDCC-0825-0329" at bounding box center [360, 201] width 79 height 14
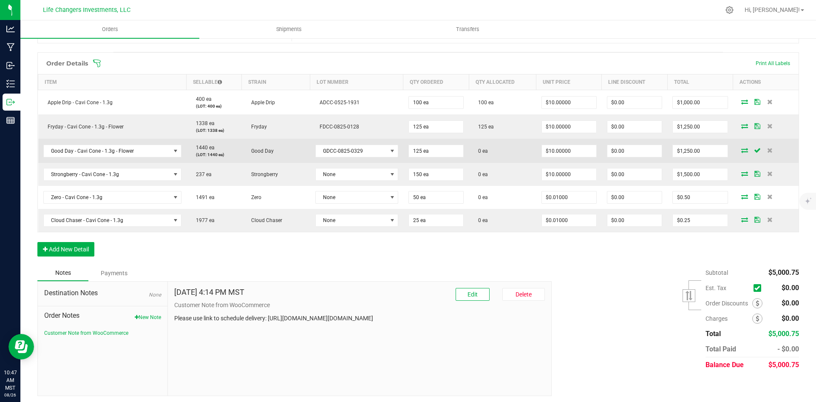
click at [741, 150] on icon at bounding box center [744, 149] width 7 height 5
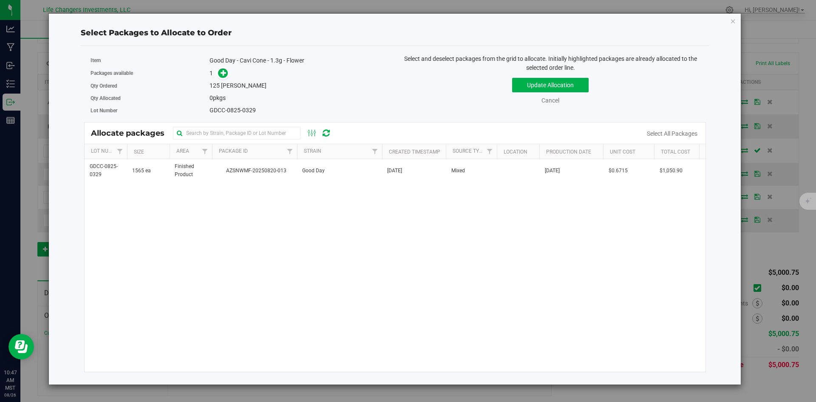
drag, startPoint x: 272, startPoint y: 175, endPoint x: 249, endPoint y: 149, distance: 35.2
click at [271, 175] on td "AZSNWMF-20250820-013" at bounding box center [254, 170] width 85 height 23
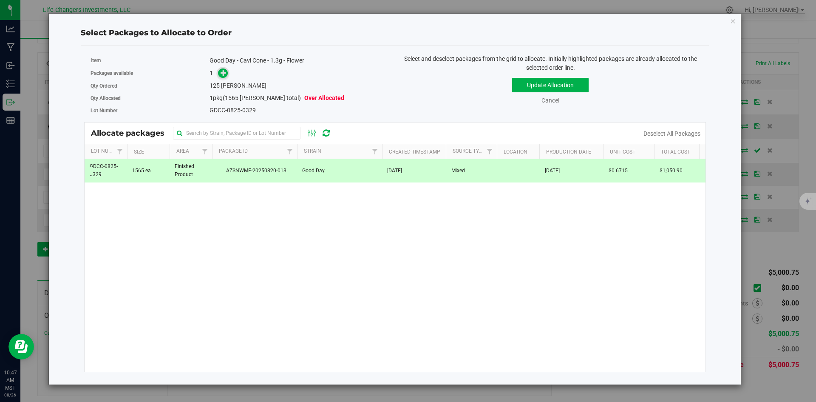
click at [221, 74] on icon at bounding box center [224, 73] width 6 height 6
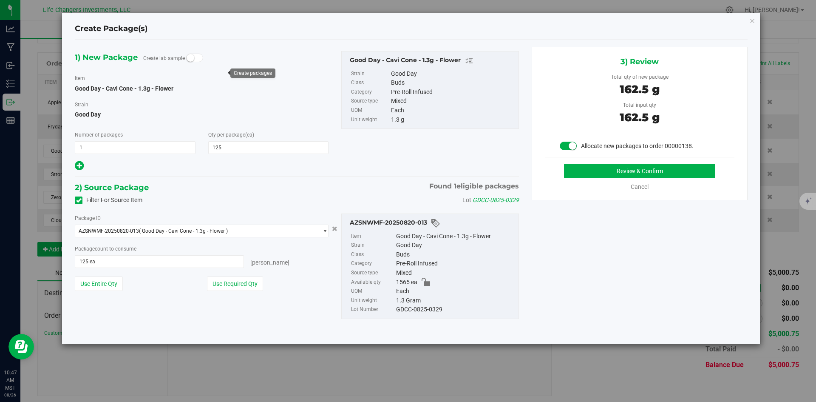
drag, startPoint x: 257, startPoint y: 285, endPoint x: 314, endPoint y: 274, distance: 58.3
click at [257, 284] on button "Use Required Qty" at bounding box center [235, 283] width 56 height 14
click at [679, 171] on button "Review & Confirm" at bounding box center [639, 171] width 151 height 14
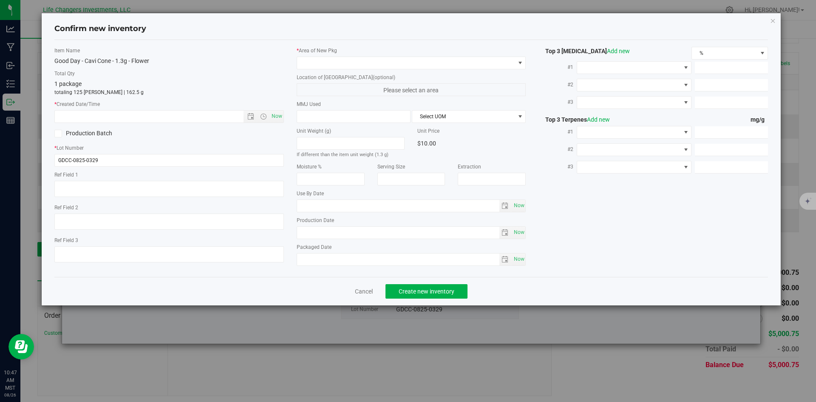
type input "[DATE]"
click at [248, 117] on span "Open the date view" at bounding box center [250, 116] width 7 height 7
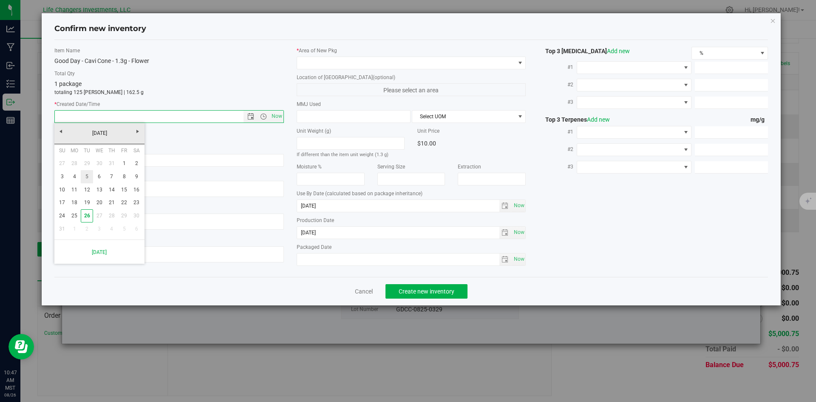
click at [87, 178] on link "5" at bounding box center [87, 176] width 12 height 13
type input "8/5/2025 10:47 AM"
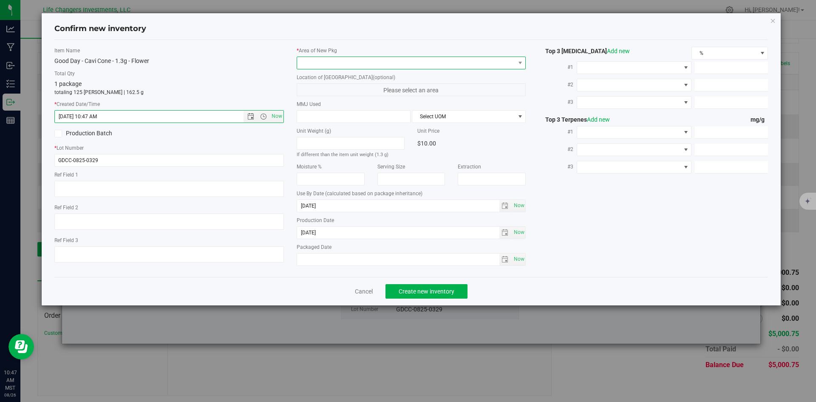
click at [314, 59] on span at bounding box center [406, 63] width 218 height 12
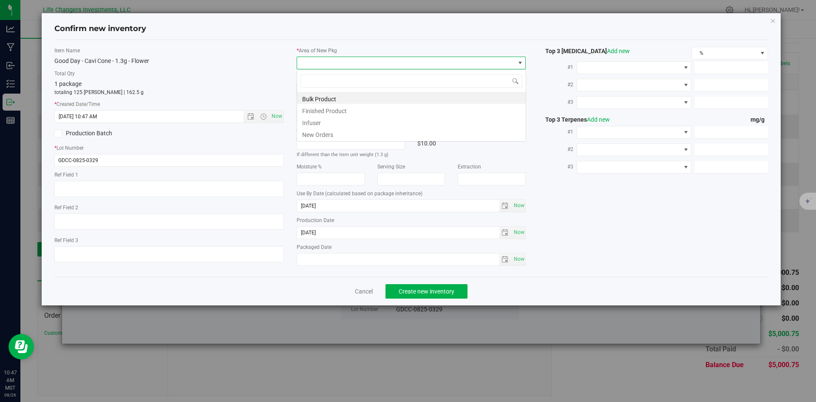
scroll to position [13, 229]
click at [320, 133] on li "New Orders" at bounding box center [411, 133] width 229 height 12
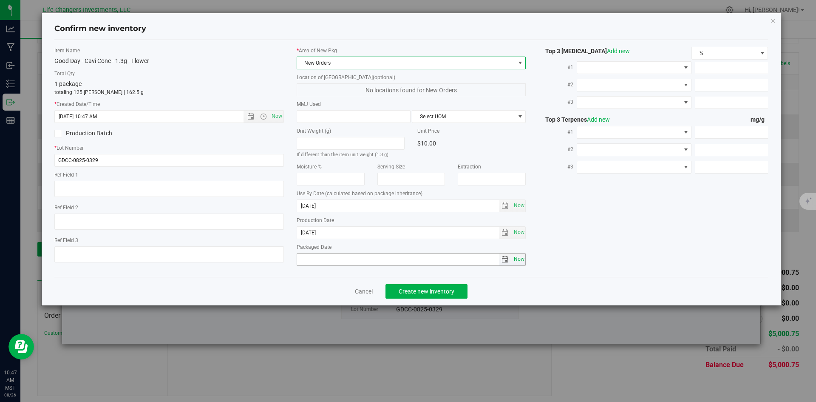
click at [523, 256] on span "Now" at bounding box center [519, 259] width 14 height 12
type input "[DATE]"
click at [440, 291] on span "Create new inventory" at bounding box center [427, 291] width 56 height 7
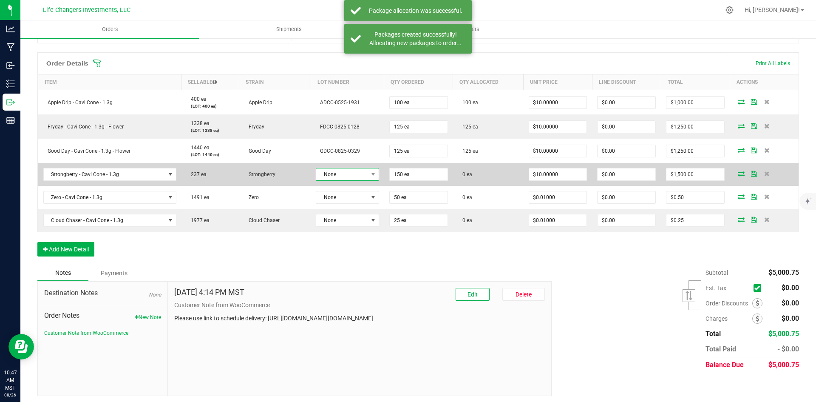
click at [355, 177] on span "None" at bounding box center [342, 174] width 52 height 12
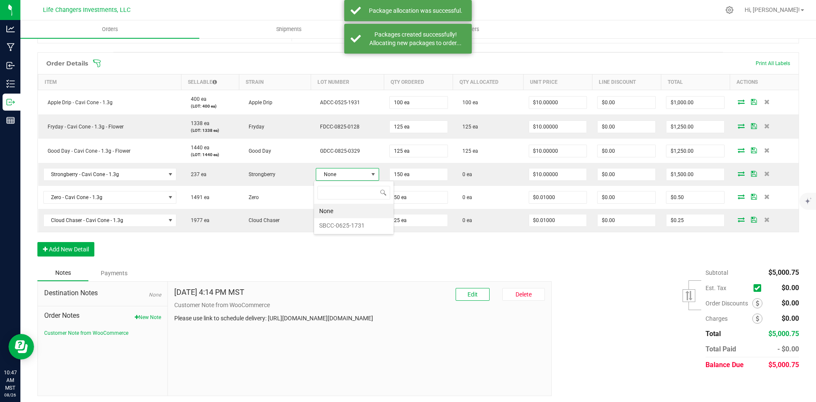
scroll to position [13, 62]
click at [356, 229] on li "SBCC-0625-1731" at bounding box center [353, 225] width 79 height 14
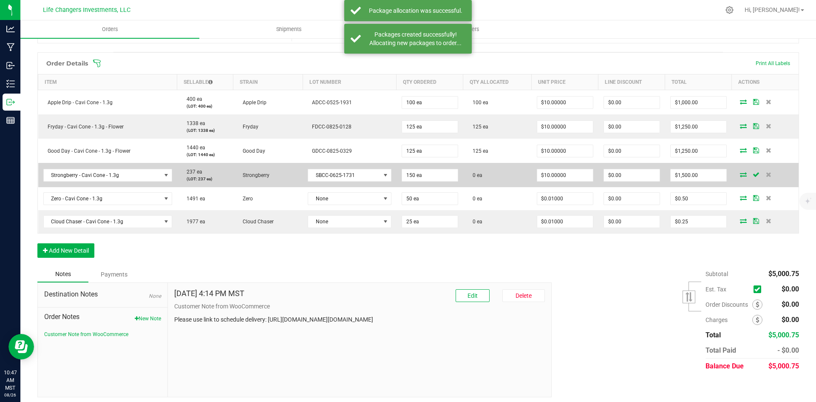
click at [740, 175] on icon at bounding box center [743, 174] width 7 height 5
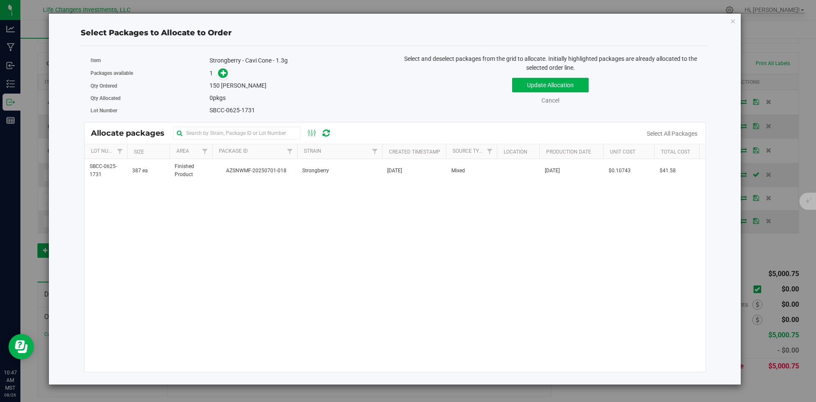
drag, startPoint x: 272, startPoint y: 170, endPoint x: 245, endPoint y: 124, distance: 52.6
click at [271, 167] on span "AZSNWMF-20250701-018" at bounding box center [254, 171] width 75 height 8
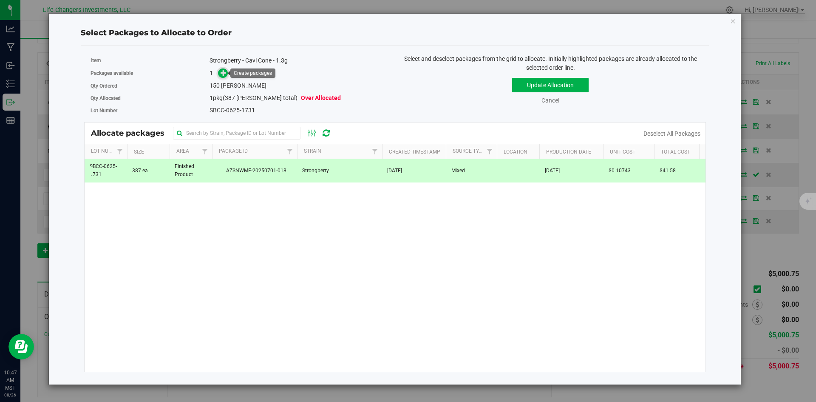
click at [222, 73] on icon at bounding box center [224, 73] width 6 height 6
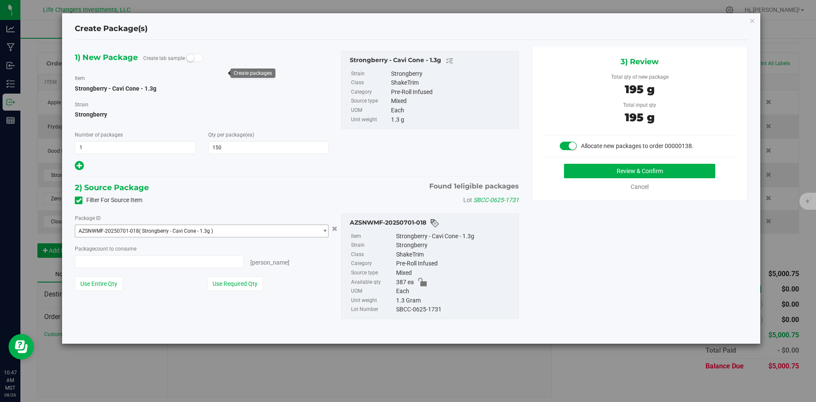
type input "150 ea"
click at [229, 280] on button "Use Required Qty" at bounding box center [235, 283] width 56 height 14
click at [669, 171] on button "Review & Confirm" at bounding box center [639, 171] width 151 height 14
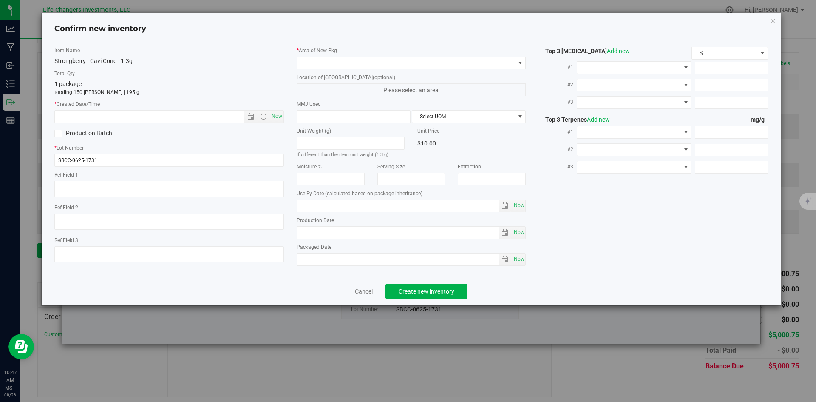
type input "2026-06-04"
type input "2025-06-04"
click at [249, 114] on span "Open the date view" at bounding box center [250, 116] width 7 height 7
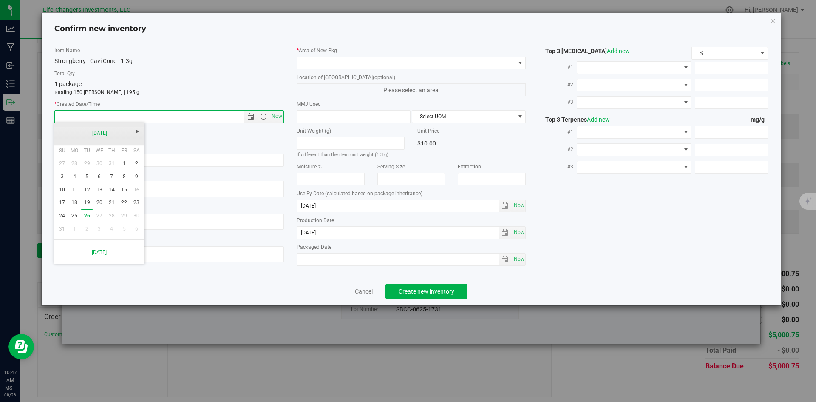
click at [58, 129] on link "[DATE]" at bounding box center [99, 133] width 91 height 13
click at [89, 184] on link "Jun" at bounding box center [89, 180] width 22 height 22
click at [99, 164] on link "4" at bounding box center [99, 163] width 12 height 13
type input "6/4/2025 10:47 AM"
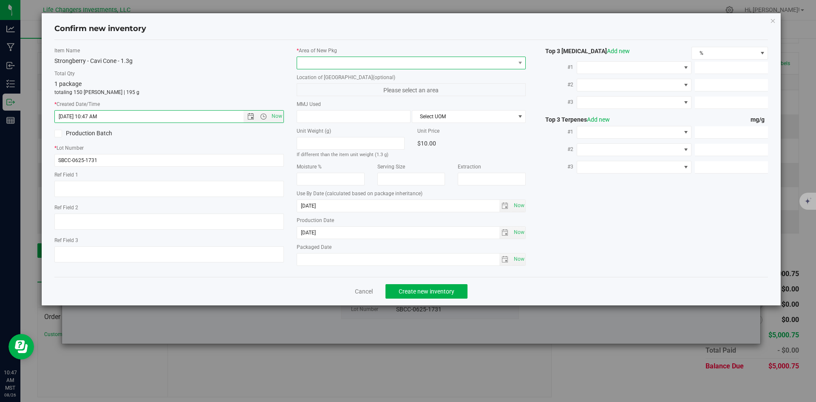
click at [325, 65] on span at bounding box center [406, 63] width 218 height 12
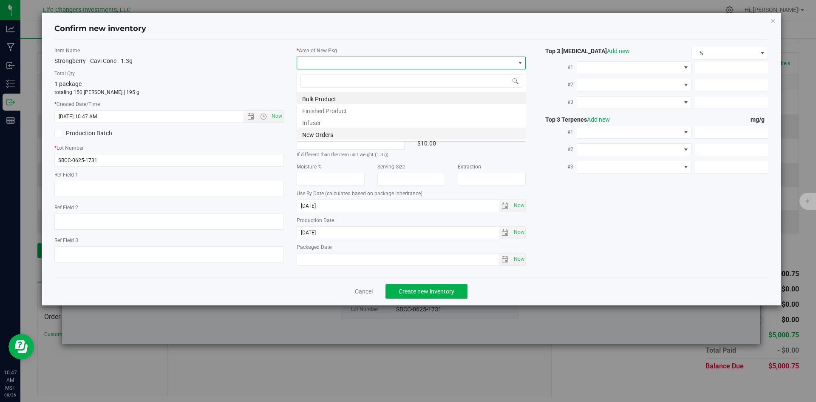
scroll to position [13, 229]
click at [316, 131] on li "New Orders" at bounding box center [411, 133] width 229 height 12
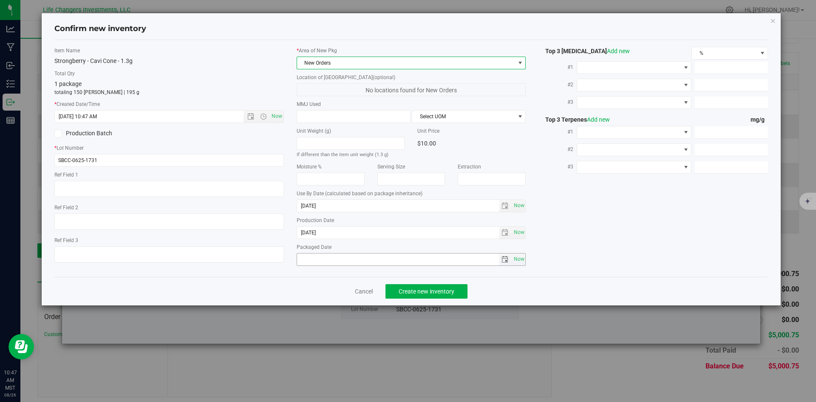
drag, startPoint x: 516, startPoint y: 253, endPoint x: 512, endPoint y: 268, distance: 14.9
click at [517, 254] on span "Now" at bounding box center [519, 259] width 14 height 12
type input "[DATE]"
click at [463, 293] on button "Create new inventory" at bounding box center [426, 291] width 82 height 14
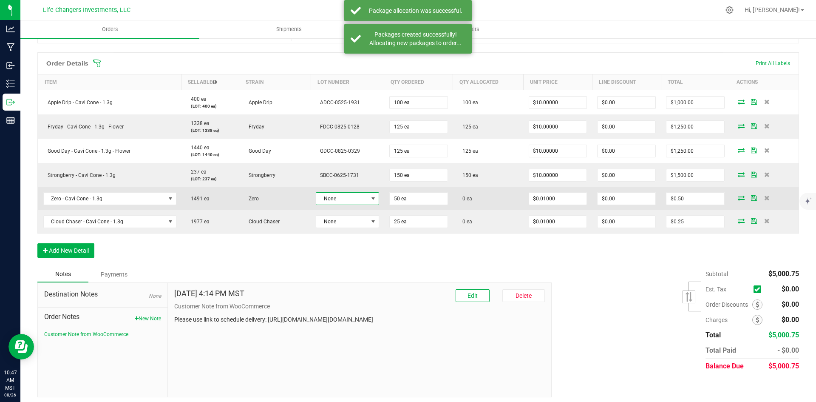
click at [371, 196] on span at bounding box center [373, 198] width 7 height 7
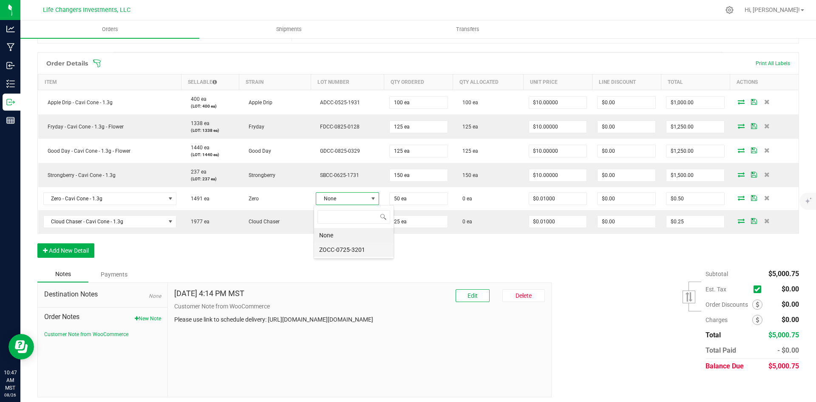
click at [362, 249] on li "ZOCC-0725-3201" at bounding box center [353, 249] width 79 height 14
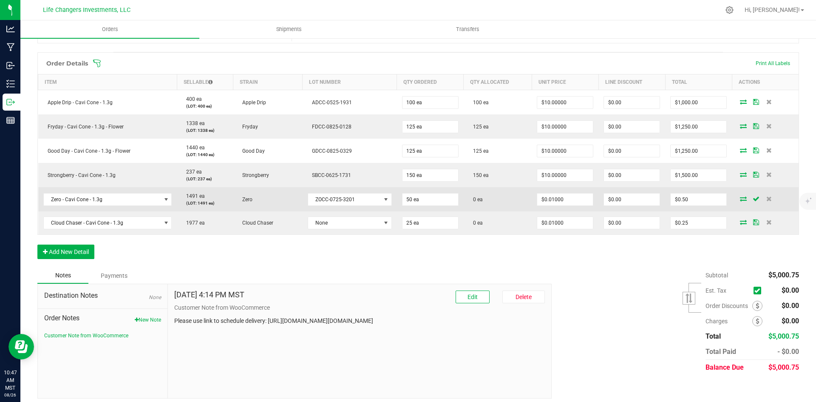
click at [740, 199] on icon at bounding box center [743, 198] width 7 height 5
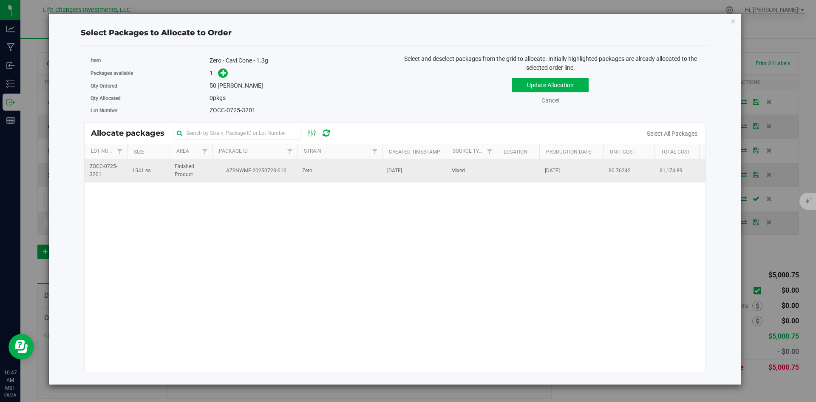
click at [273, 171] on span "AZSNWMF-20250723-010" at bounding box center [254, 171] width 75 height 8
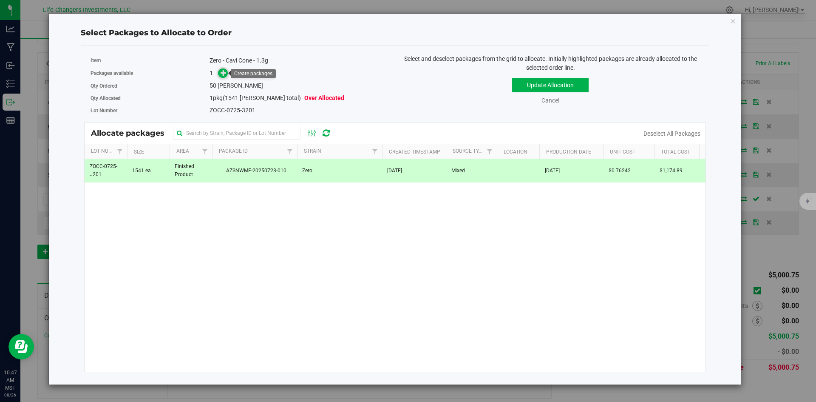
click at [223, 72] on icon at bounding box center [224, 73] width 6 height 6
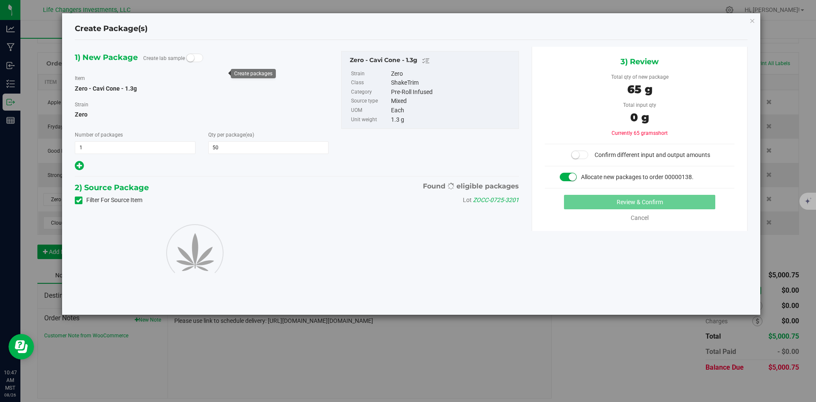
type input "50"
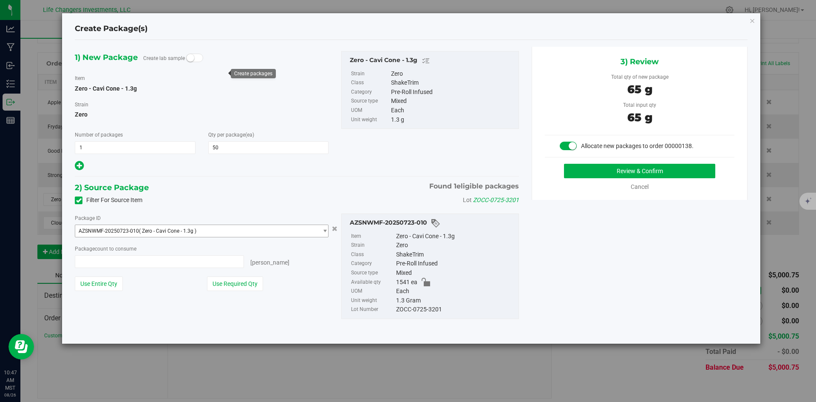
type input "50 ea"
drag, startPoint x: 237, startPoint y: 286, endPoint x: 272, endPoint y: 280, distance: 35.3
click at [238, 286] on button "Use Required Qty" at bounding box center [235, 283] width 56 height 14
click at [664, 170] on button "Review & Confirm" at bounding box center [639, 171] width 151 height 14
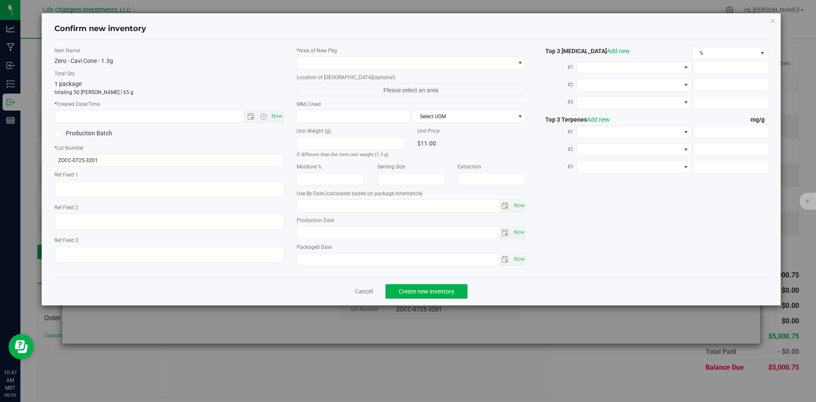
type input "2026-07-08"
type input "2025-07-08"
click at [249, 116] on span "Open the date view" at bounding box center [250, 116] width 7 height 7
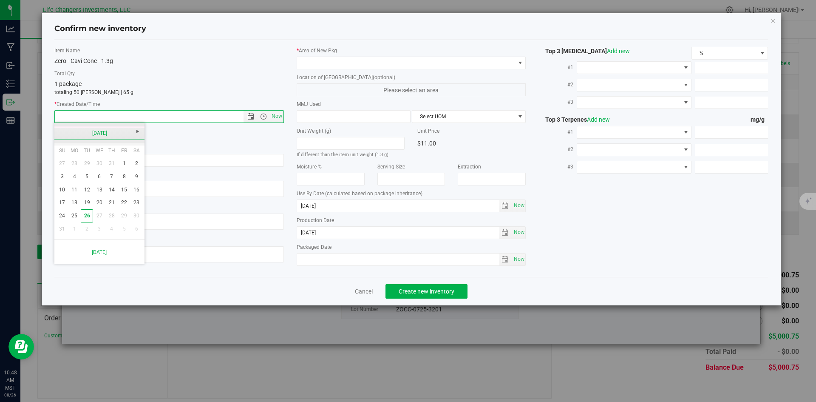
click at [60, 130] on link "[DATE]" at bounding box center [99, 133] width 91 height 13
click at [112, 184] on link "[DATE]" at bounding box center [110, 180] width 22 height 22
click at [87, 176] on link "8" at bounding box center [87, 176] width 12 height 13
type input "7/8/2025 10:48 AM"
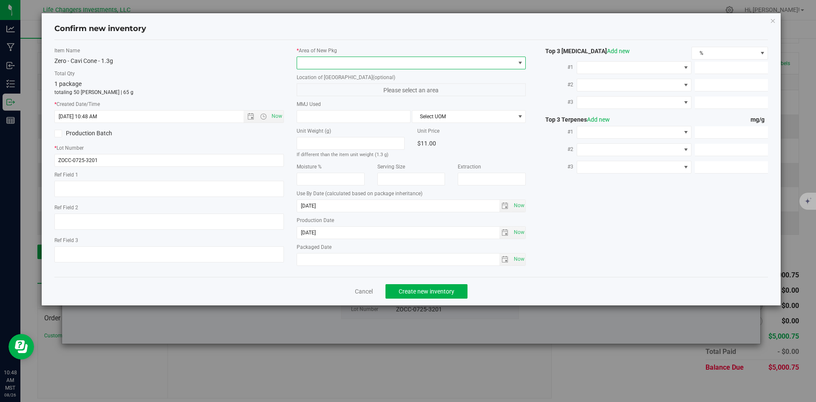
click at [323, 58] on span at bounding box center [406, 63] width 218 height 12
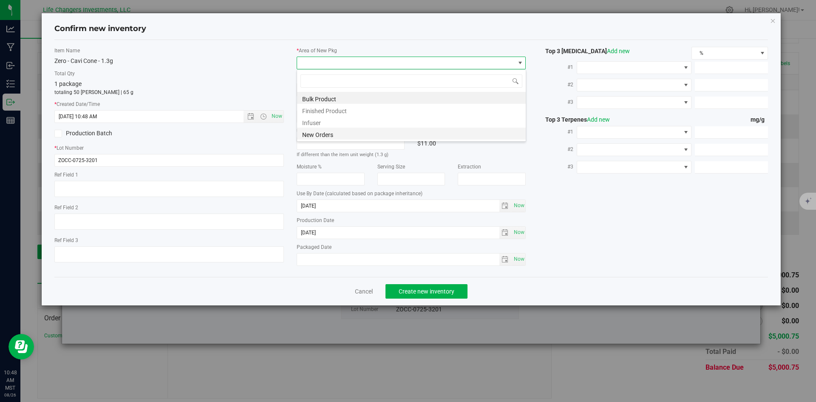
click at [328, 134] on li "New Orders" at bounding box center [411, 133] width 229 height 12
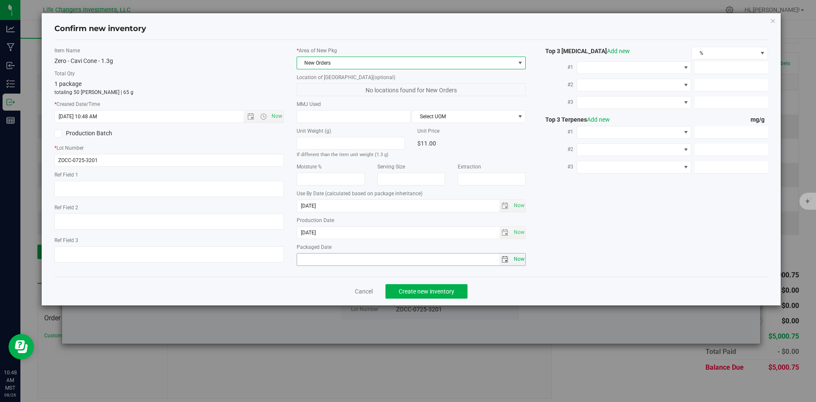
click at [520, 258] on span "Now" at bounding box center [519, 259] width 14 height 12
type input "[DATE]"
click at [448, 292] on span "Create new inventory" at bounding box center [427, 291] width 56 height 7
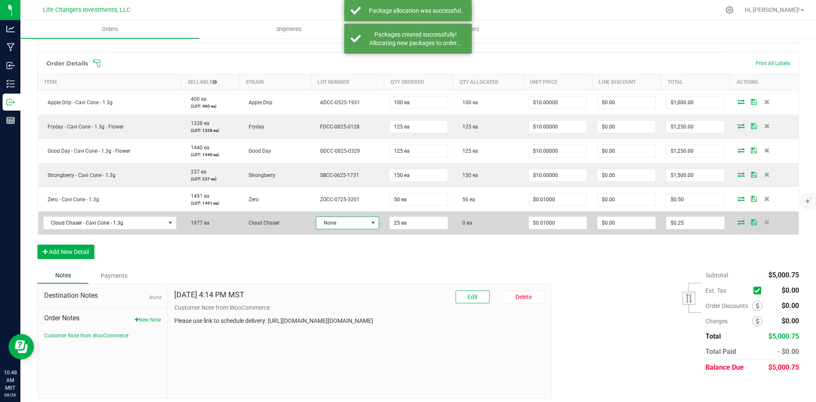
click at [370, 223] on span at bounding box center [373, 222] width 7 height 7
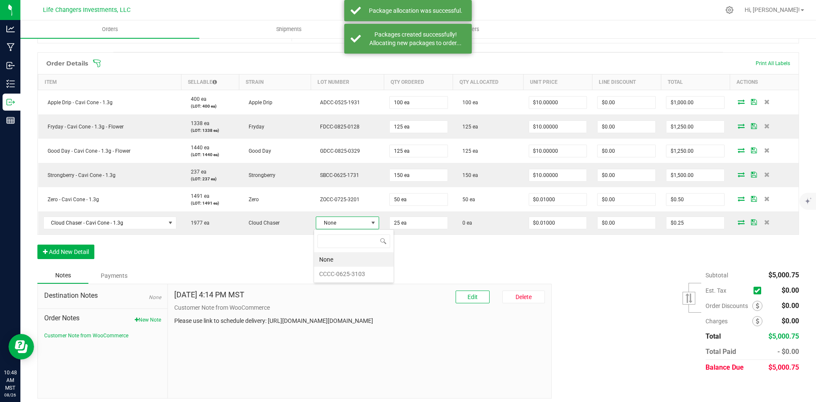
click at [362, 274] on li "CCCC-0625-3103" at bounding box center [353, 273] width 79 height 14
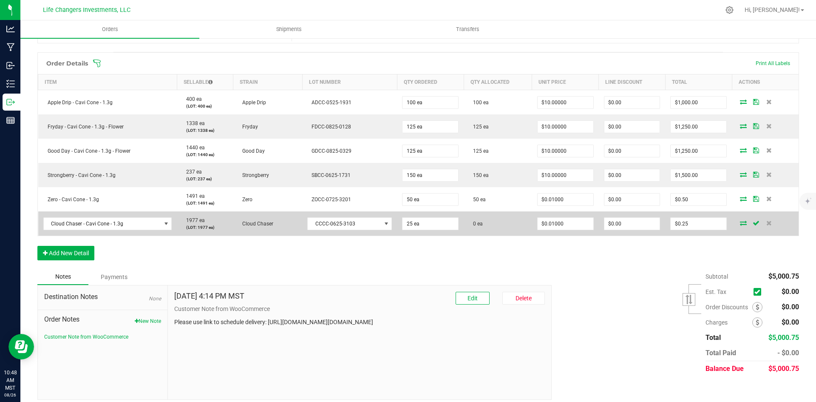
click at [740, 225] on icon at bounding box center [743, 222] width 7 height 5
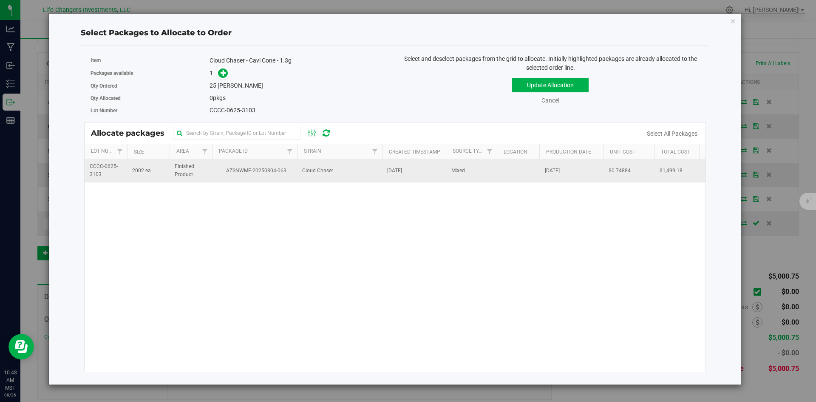
click at [246, 172] on span "AZSNWMF-20250804-063" at bounding box center [254, 171] width 75 height 8
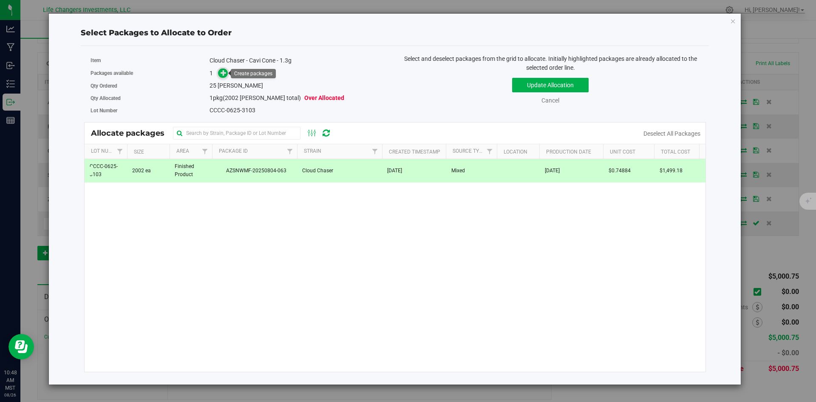
click at [221, 72] on icon at bounding box center [224, 73] width 6 height 6
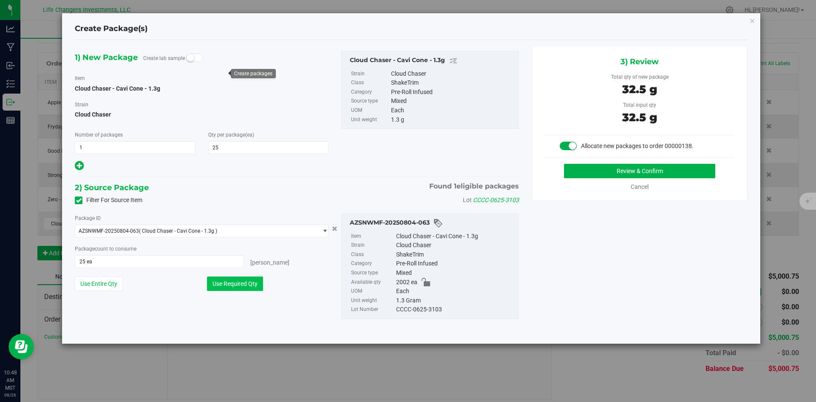
click at [246, 283] on button "Use Required Qty" at bounding box center [235, 283] width 56 height 14
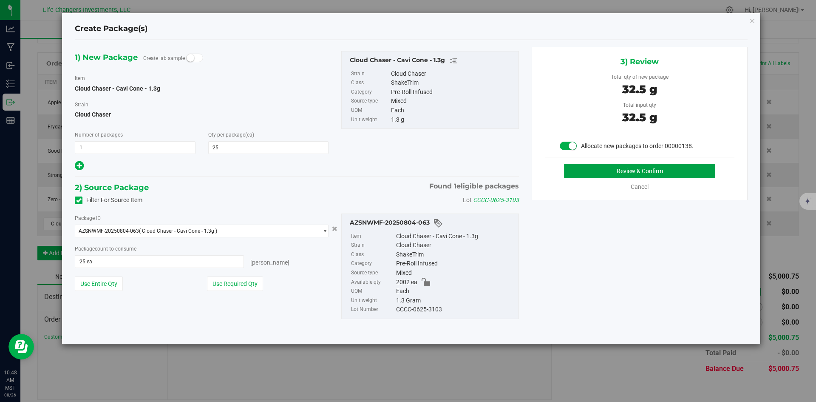
click at [690, 170] on button "Review & Confirm" at bounding box center [639, 171] width 151 height 14
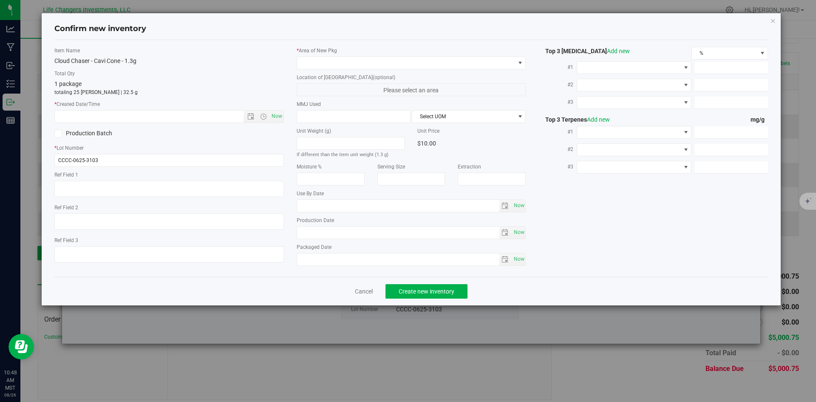
type input "2026-06-26"
type input "2025-06-26"
drag, startPoint x: 249, startPoint y: 114, endPoint x: 249, endPoint y: 124, distance: 9.8
click at [248, 114] on span "Open the date view" at bounding box center [250, 116] width 7 height 7
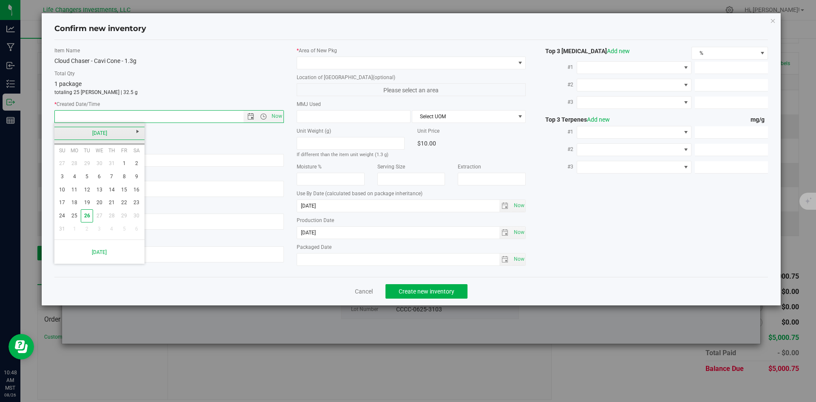
click at [58, 131] on link "[DATE]" at bounding box center [99, 133] width 91 height 13
click at [88, 182] on link "Jun" at bounding box center [89, 180] width 22 height 22
click at [110, 202] on link "26" at bounding box center [111, 202] width 12 height 13
type input "6/26/2025 10:48 AM"
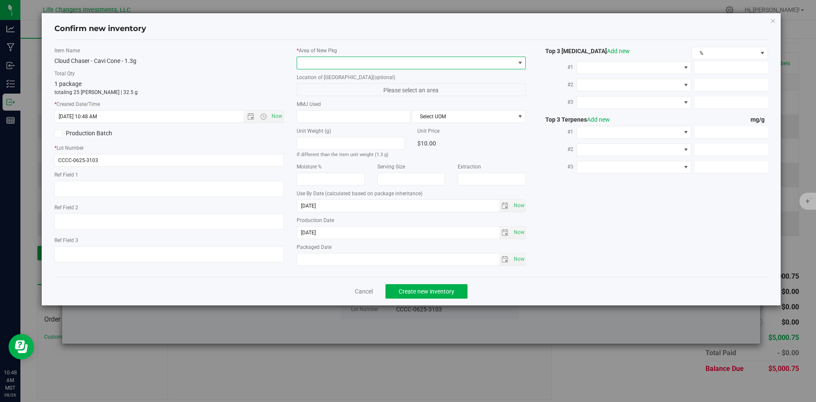
click at [341, 63] on span at bounding box center [406, 63] width 218 height 12
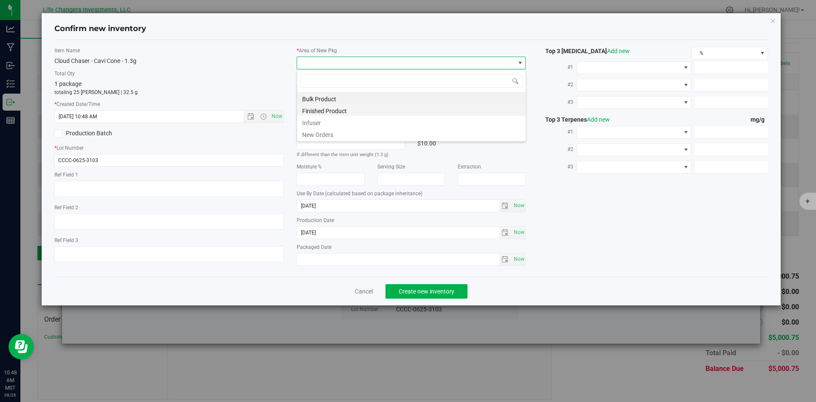
scroll to position [13, 229]
click at [325, 132] on li "New Orders" at bounding box center [411, 133] width 229 height 12
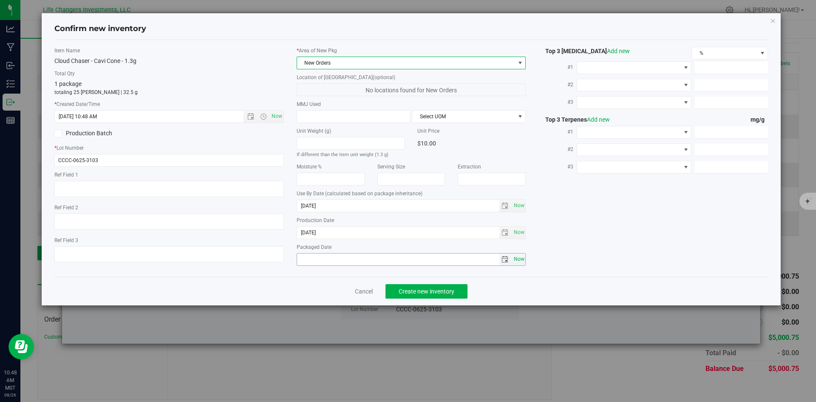
click at [521, 257] on span "Now" at bounding box center [519, 259] width 14 height 12
type input "[DATE]"
click at [431, 290] on span "Create new inventory" at bounding box center [427, 291] width 56 height 7
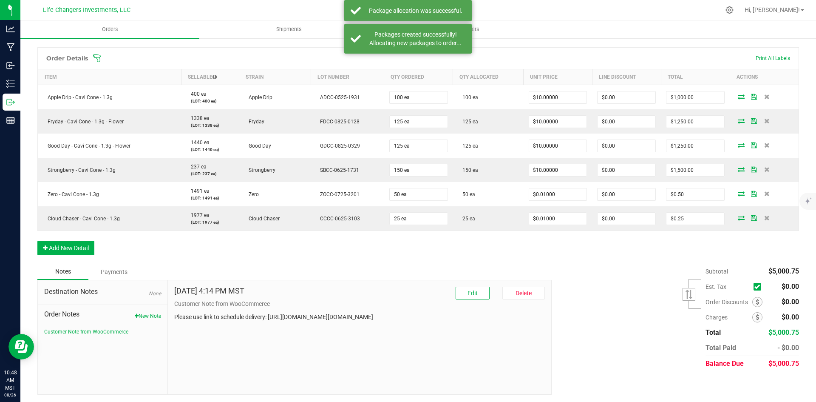
scroll to position [199, 0]
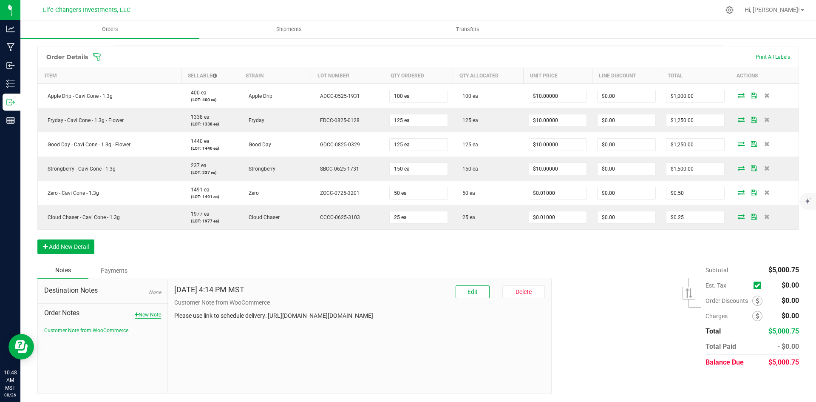
click at [149, 313] on button "New Note" at bounding box center [148, 315] width 26 height 8
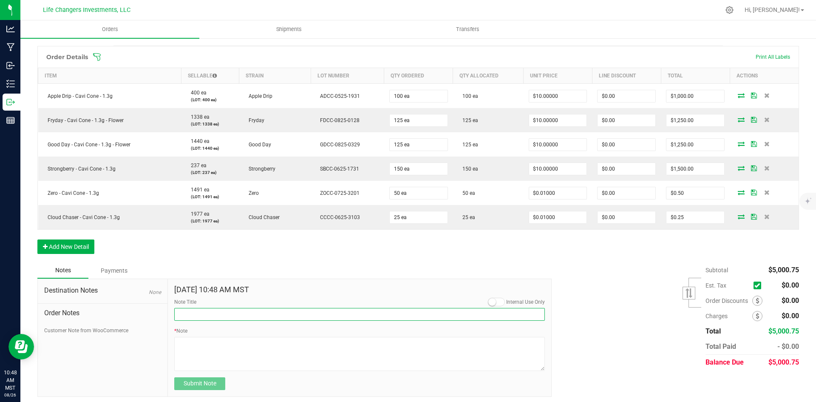
click at [232, 315] on input "Note Title" at bounding box center [359, 314] width 370 height 13
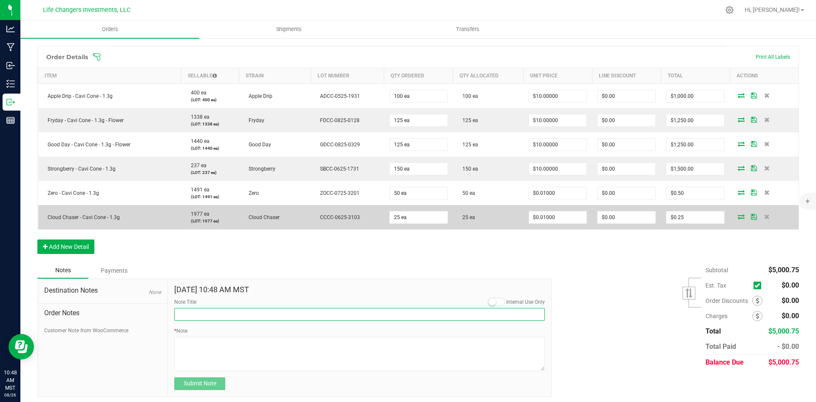
type input "Order Discount"
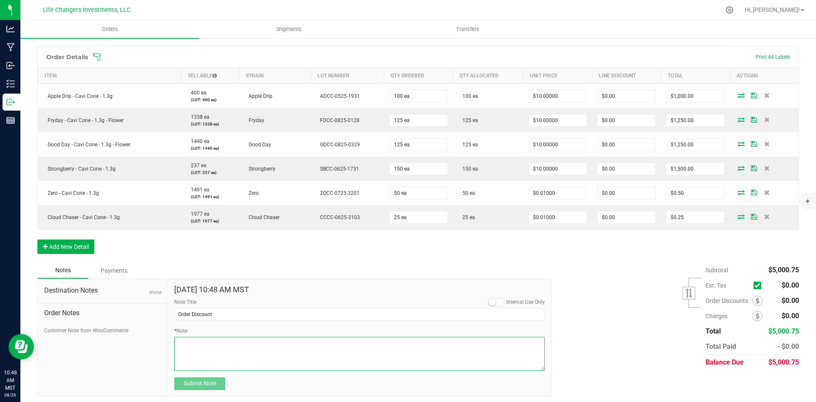
click at [204, 342] on textarea "* Note" at bounding box center [359, 353] width 370 height 34
type textarea "$799.25"
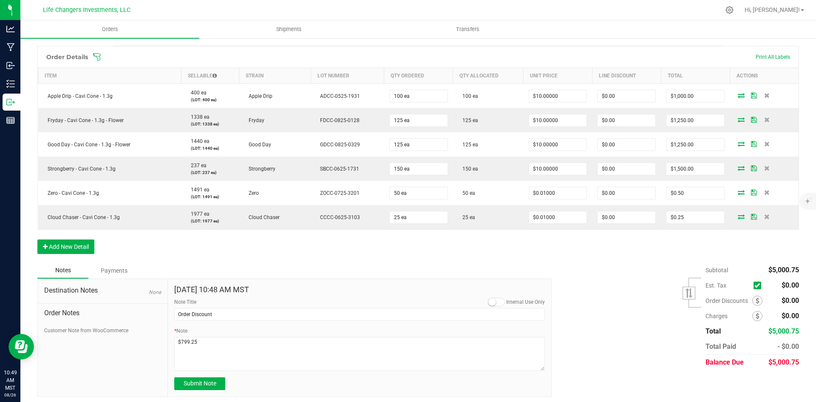
click at [631, 328] on div "Subtotal $5,000.75 Est. Tax" at bounding box center [672, 315] width 254 height 107
click at [207, 384] on span "Submit Note" at bounding box center [200, 382] width 33 height 7
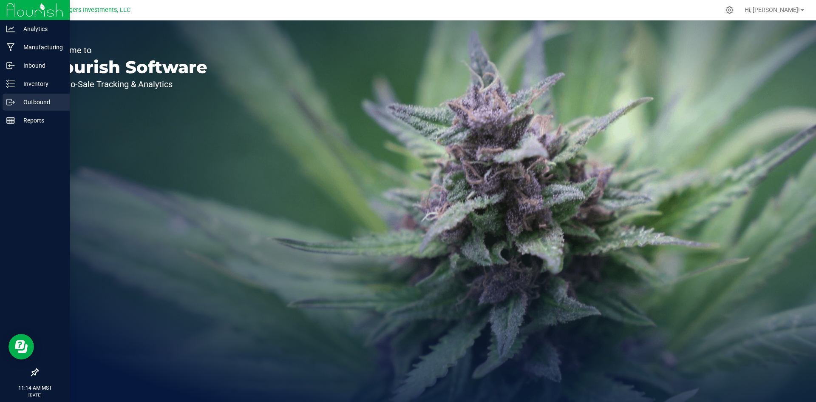
click at [34, 103] on p "Outbound" at bounding box center [40, 102] width 51 height 10
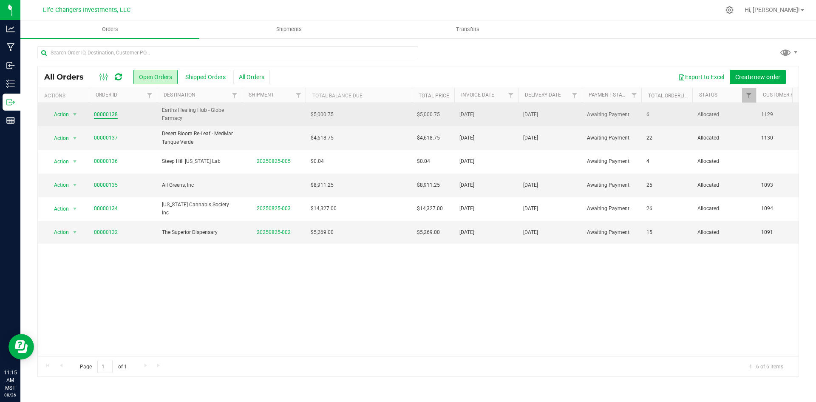
click at [108, 113] on link "00000138" at bounding box center [106, 114] width 24 height 8
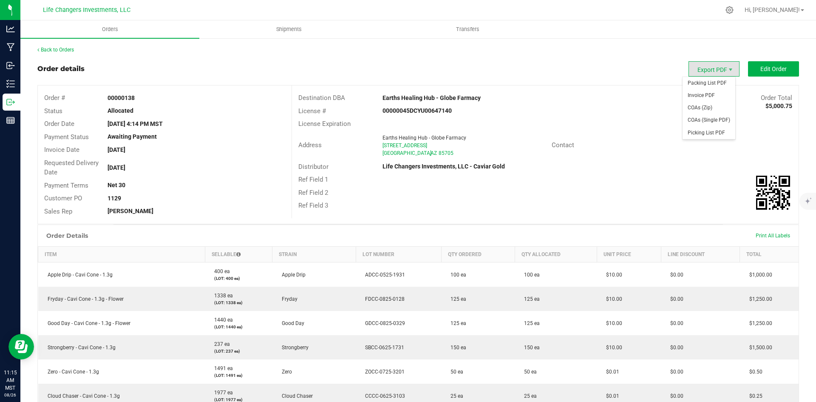
click at [699, 68] on span "Export PDF" at bounding box center [713, 68] width 51 height 15
click at [704, 93] on span "Invoice PDF" at bounding box center [708, 95] width 53 height 12
click at [59, 54] on div "Back to Orders Order details Export PDF Edit Order Order # 00000138 Status Allo…" at bounding box center [417, 296] width 761 height 501
click at [59, 50] on link "Back to Orders" at bounding box center [55, 50] width 37 height 6
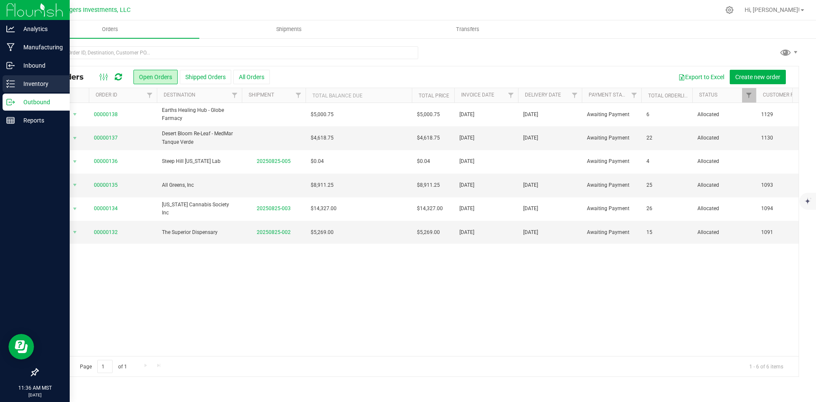
click at [27, 82] on p "Inventory" at bounding box center [40, 84] width 51 height 10
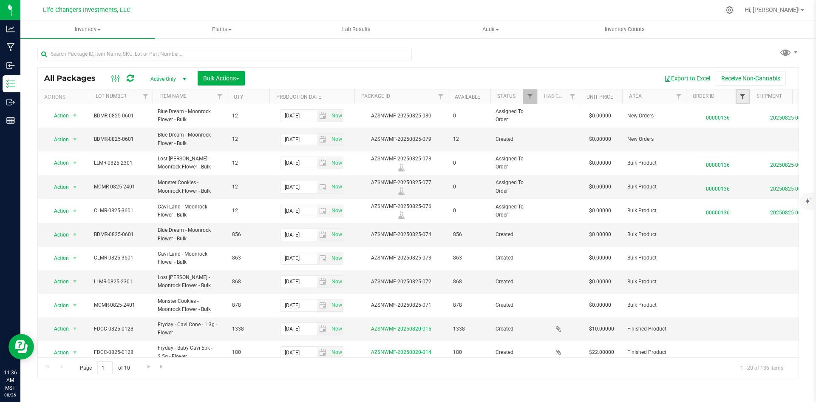
click at [741, 97] on span "Filter" at bounding box center [742, 96] width 7 height 7
type input "134"
click at [730, 135] on input "00000134" at bounding box center [730, 136] width 6 height 6
checkbox input "true"
click at [750, 167] on button "Filter" at bounding box center [743, 167] width 41 height 19
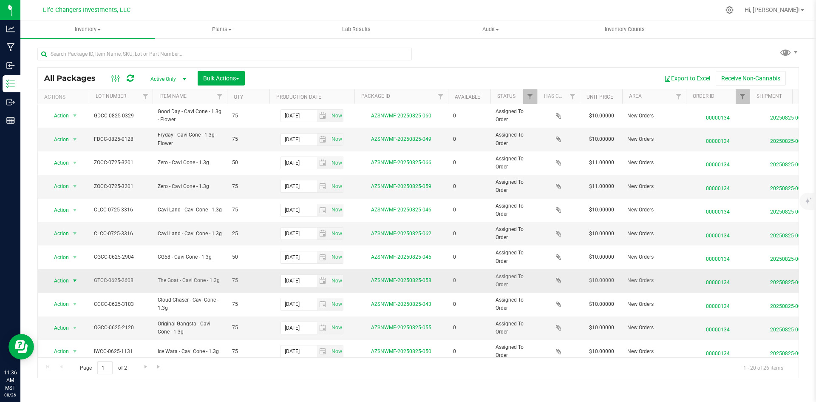
click at [64, 280] on span "Action" at bounding box center [57, 280] width 23 height 12
click at [62, 215] on li "Print package label" at bounding box center [74, 217] width 55 height 13
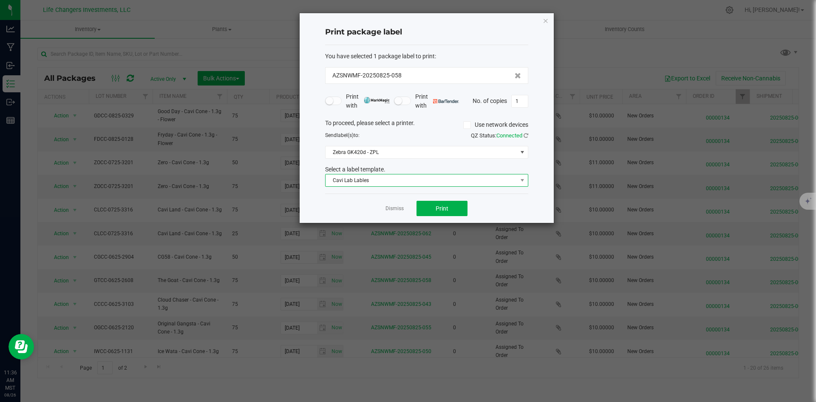
click at [424, 180] on span "Cavi Lab Lables" at bounding box center [421, 180] width 192 height 12
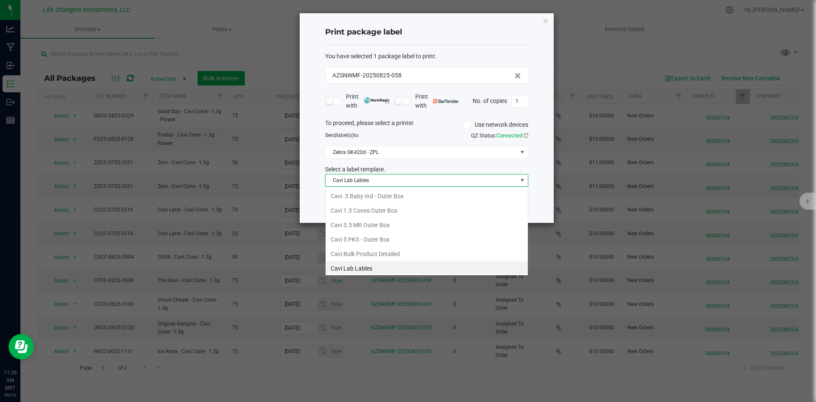
scroll to position [13, 203]
click at [410, 208] on li "Cavi 1.3 Cones Outer Box" at bounding box center [426, 208] width 202 height 14
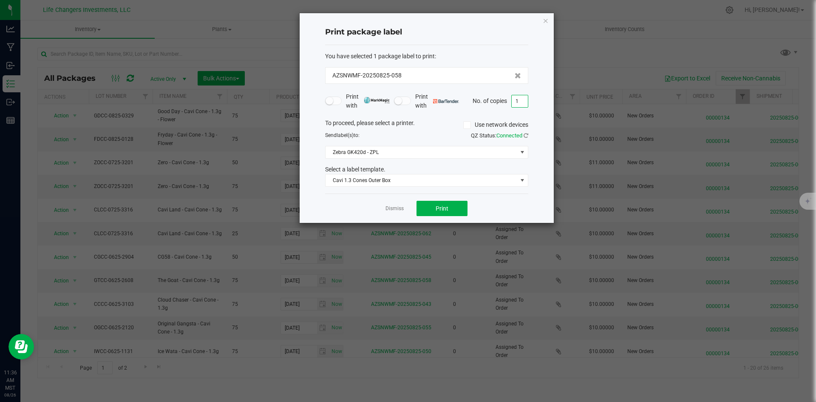
click at [523, 101] on input "1" at bounding box center [520, 101] width 16 height 12
type input "3"
click at [441, 207] on span "Print" at bounding box center [441, 208] width 13 height 7
click at [389, 209] on link "Dismiss" at bounding box center [394, 208] width 18 height 7
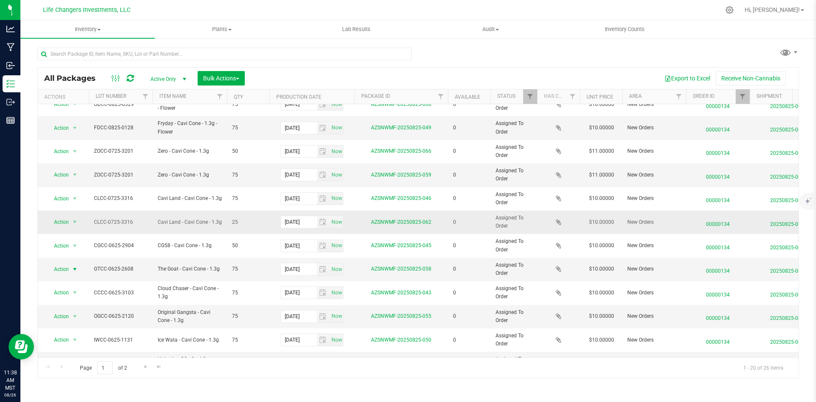
scroll to position [0, 0]
